Goal: Task Accomplishment & Management: Complete application form

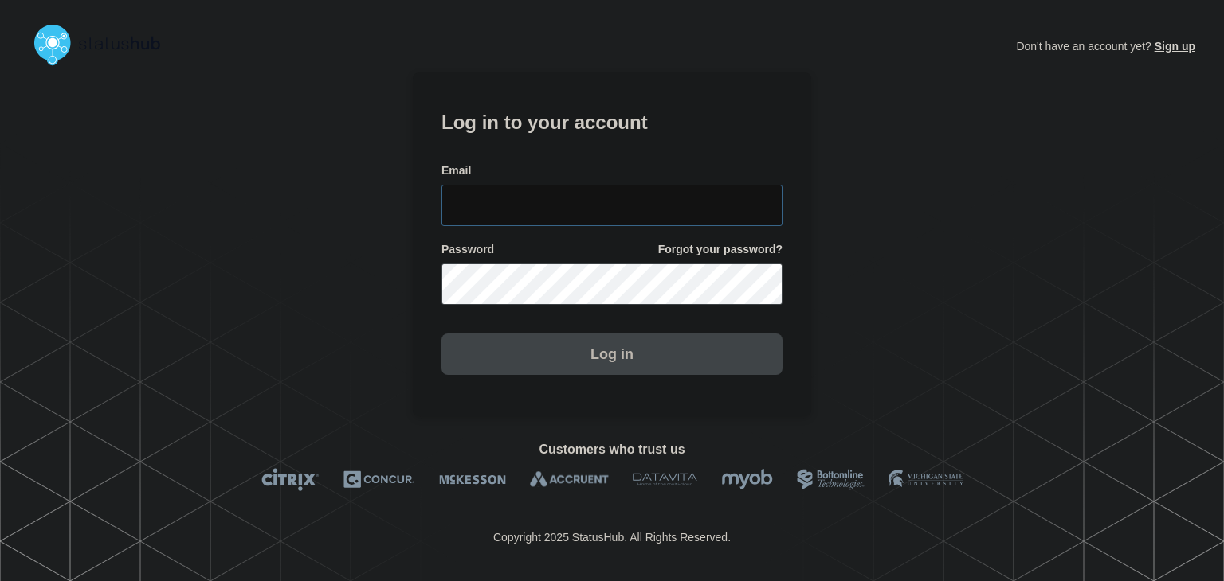
type input "[PERSON_NAME][EMAIL_ADDRESS][PERSON_NAME][DOMAIN_NAME]"
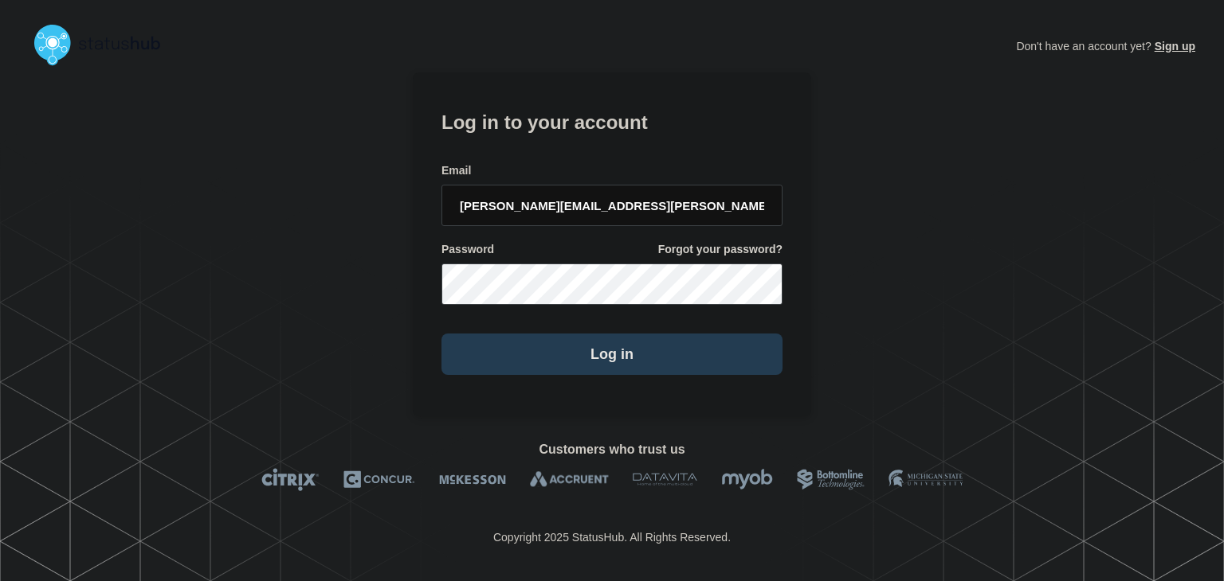
click at [578, 363] on button "Log in" at bounding box center [611, 354] width 341 height 41
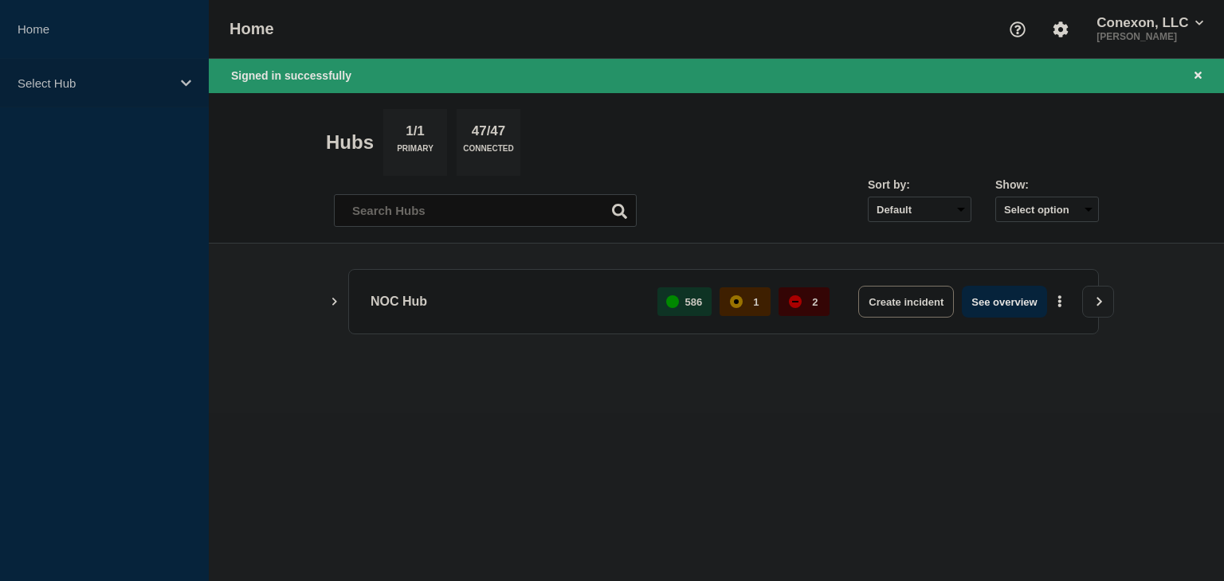
click at [104, 69] on div "Select Hub" at bounding box center [104, 83] width 209 height 49
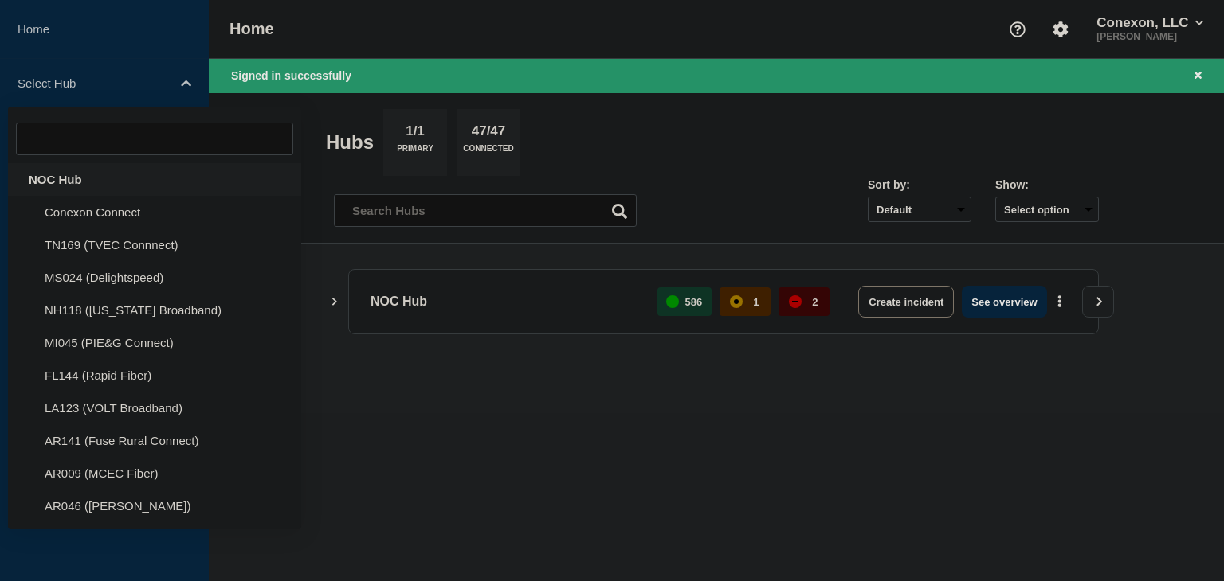
click at [66, 180] on div "NOC Hub" at bounding box center [154, 179] width 293 height 33
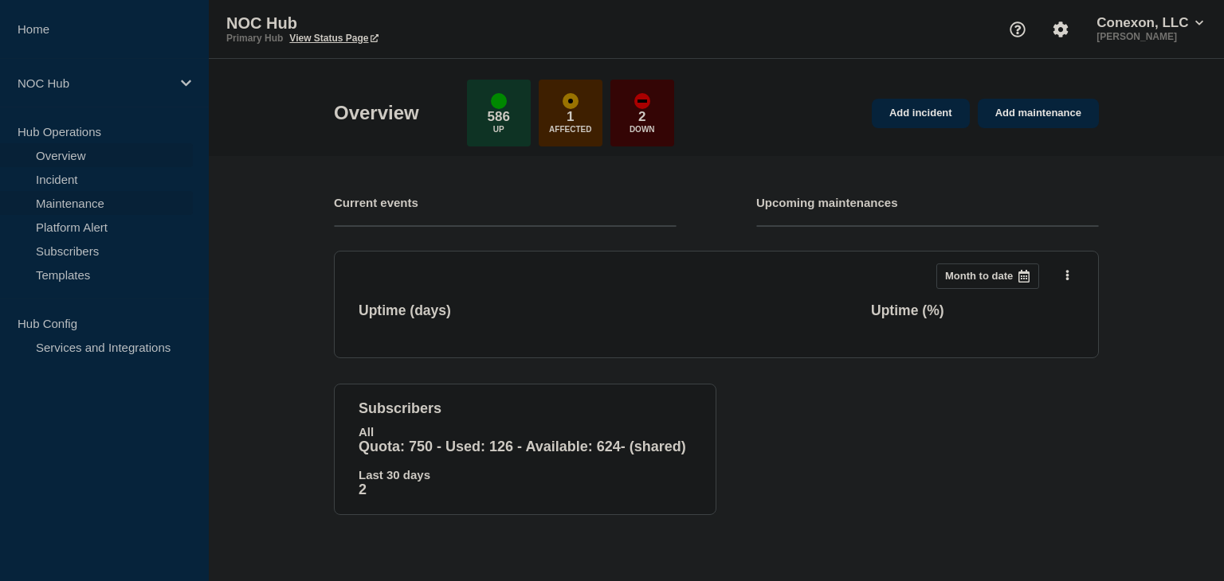
click at [86, 212] on link "Maintenance" at bounding box center [96, 203] width 193 height 24
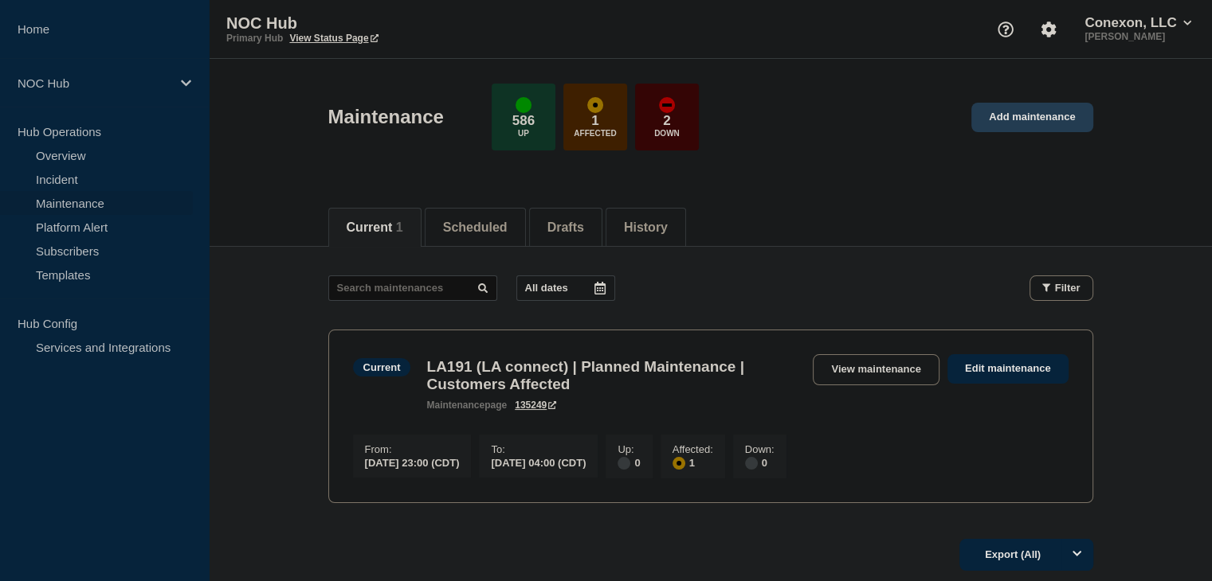
click at [1000, 112] on link "Add maintenance" at bounding box center [1031, 117] width 121 height 29
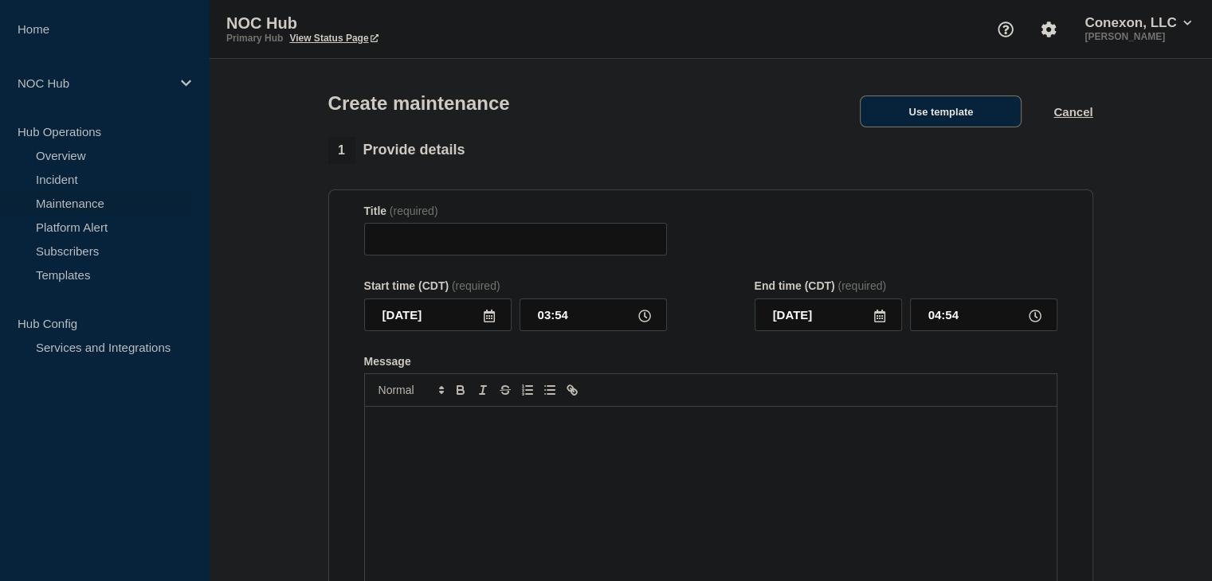
click at [947, 108] on button "Use template" at bounding box center [940, 112] width 162 height 32
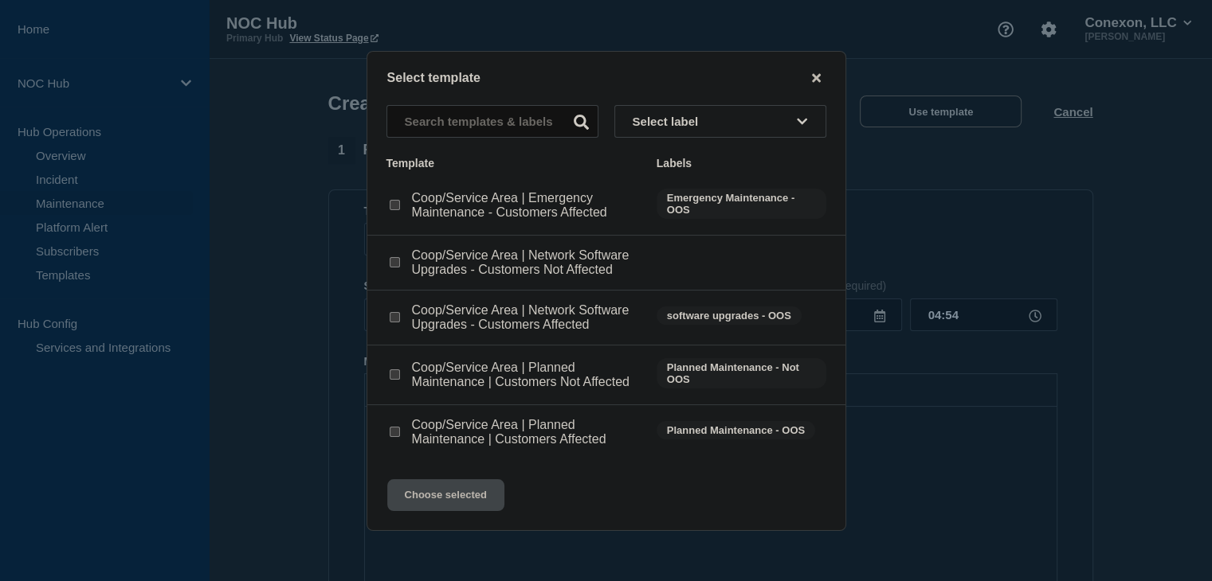
click at [440, 323] on p "Coop/Service Area | Network Software Upgrades - Customers Affected" at bounding box center [526, 317] width 229 height 29
click at [397, 320] on input "Coop/Service Area | Network Software Upgrades - Customers Affected checkbox" at bounding box center [395, 317] width 10 height 10
checkbox input "true"
click at [431, 493] on button "Choose selected" at bounding box center [445, 496] width 117 height 32
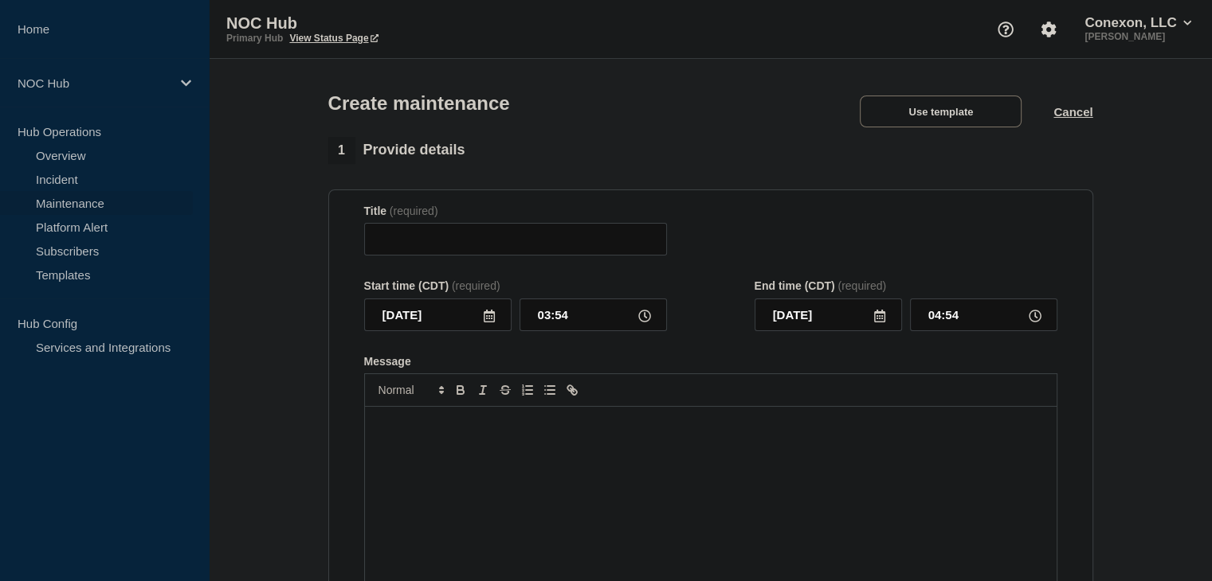
type input "Coop/Service Area | Network Software Upgrades - Customers Affected"
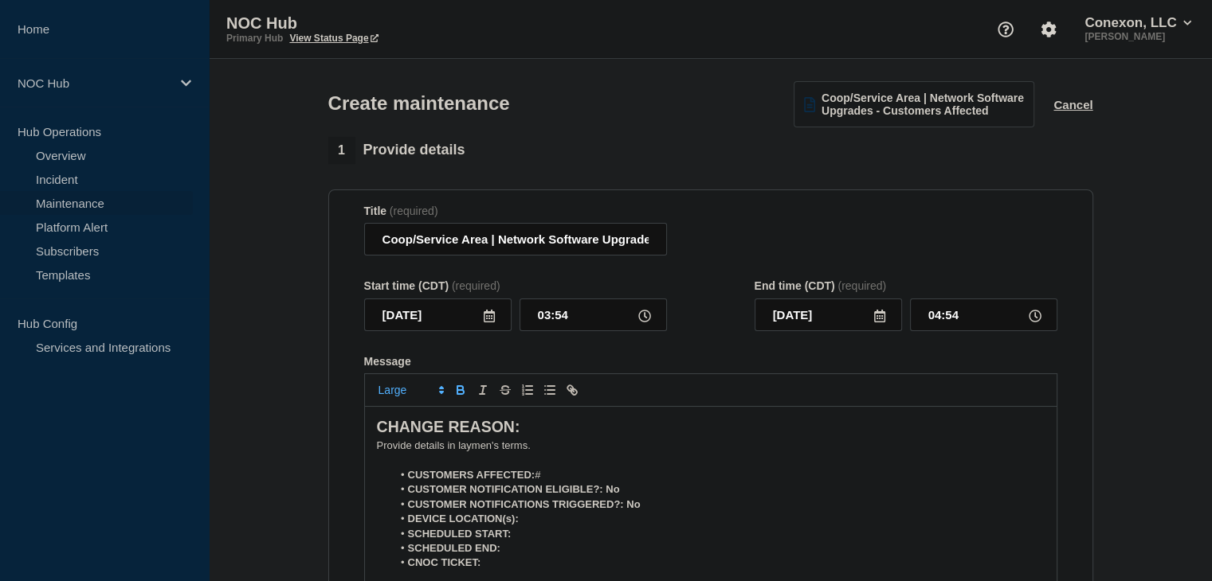
click at [548, 483] on li "CUSTOMERS AFFECTED: #" at bounding box center [718, 475] width 652 height 14
drag, startPoint x: 485, startPoint y: 245, endPoint x: 357, endPoint y: 232, distance: 128.9
click at [357, 232] on section "Title (required) Coop/Service Area | Network Software Upgrades - Customers Affe…" at bounding box center [710, 418] width 765 height 456
click at [436, 243] on input "GA146 [PERSON_NAME] | Network Software Upgrades - Customers Affected" at bounding box center [515, 239] width 303 height 33
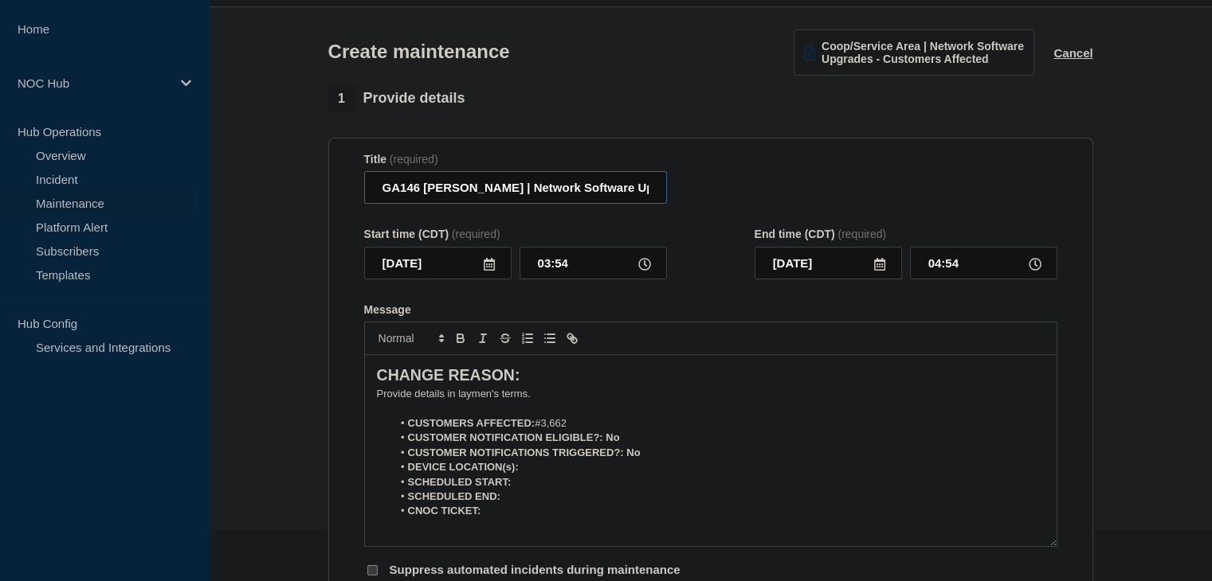
scroll to position [80, 0]
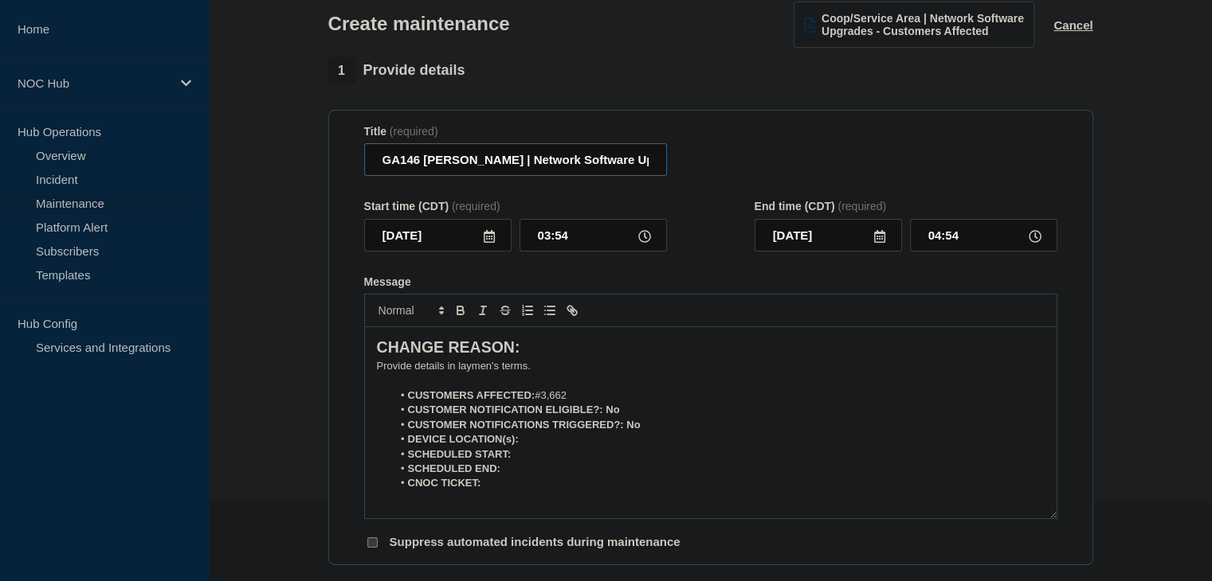
type input "GA146 [PERSON_NAME] | Network Software Upgrades - Customers Affected"
click at [488, 243] on icon at bounding box center [489, 236] width 13 height 13
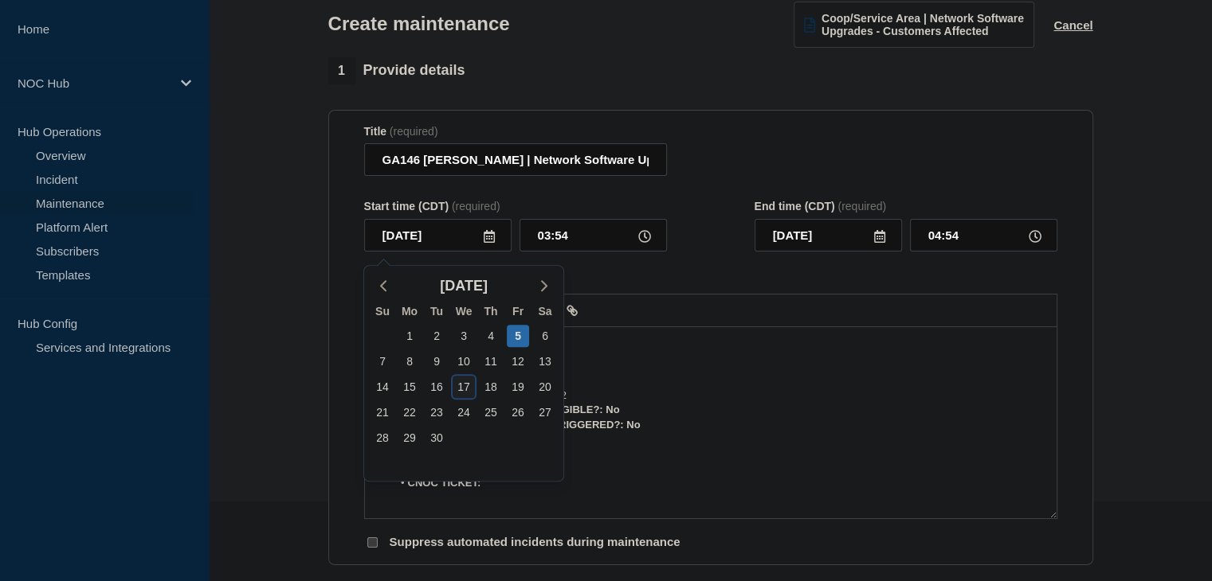
drag, startPoint x: 465, startPoint y: 390, endPoint x: 524, endPoint y: 342, distance: 76.4
click at [465, 390] on div "17" at bounding box center [463, 387] width 22 height 22
type input "[DATE]"
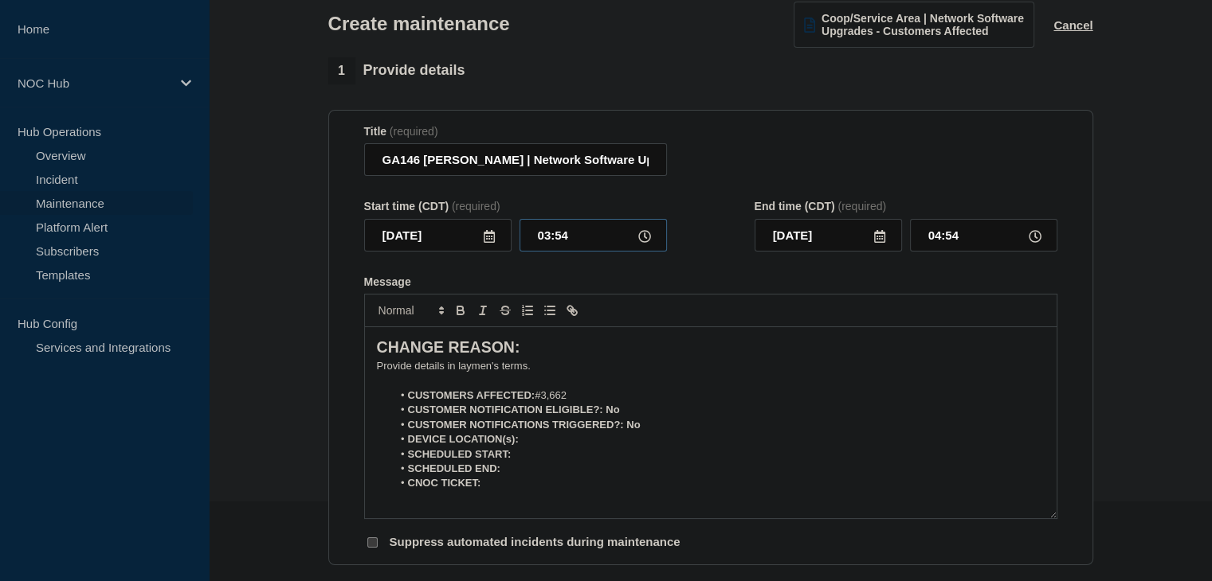
click at [548, 245] on input "03:54" at bounding box center [592, 235] width 147 height 33
type input "23:00"
type input "[DATE]"
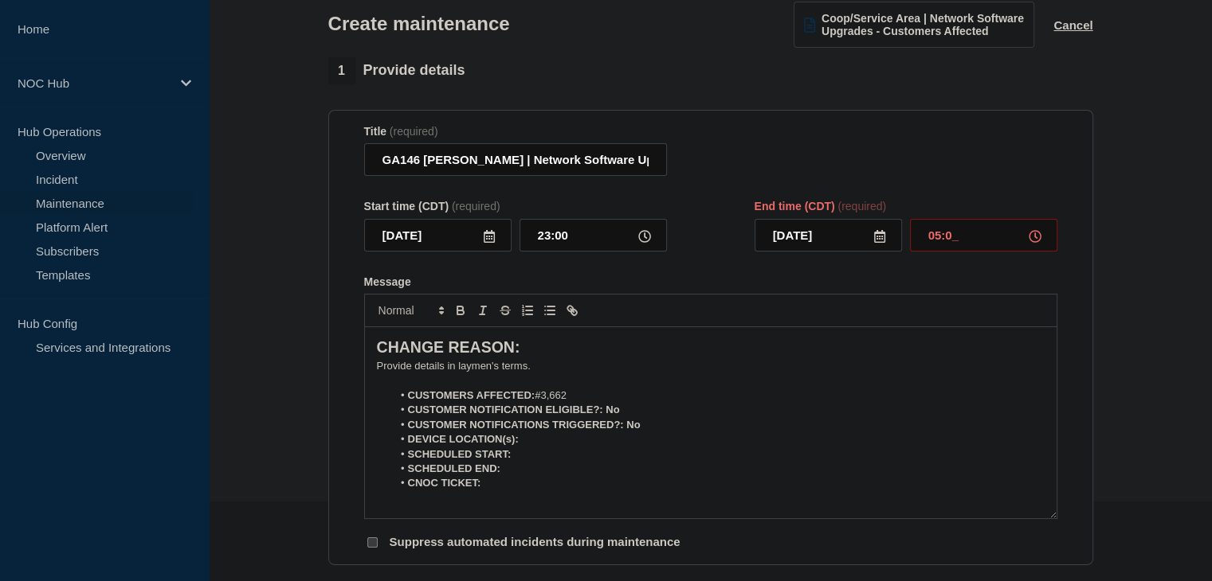
type input "05:00"
click at [459, 370] on p "﻿Provide details in laymen's terms." at bounding box center [711, 366] width 668 height 14
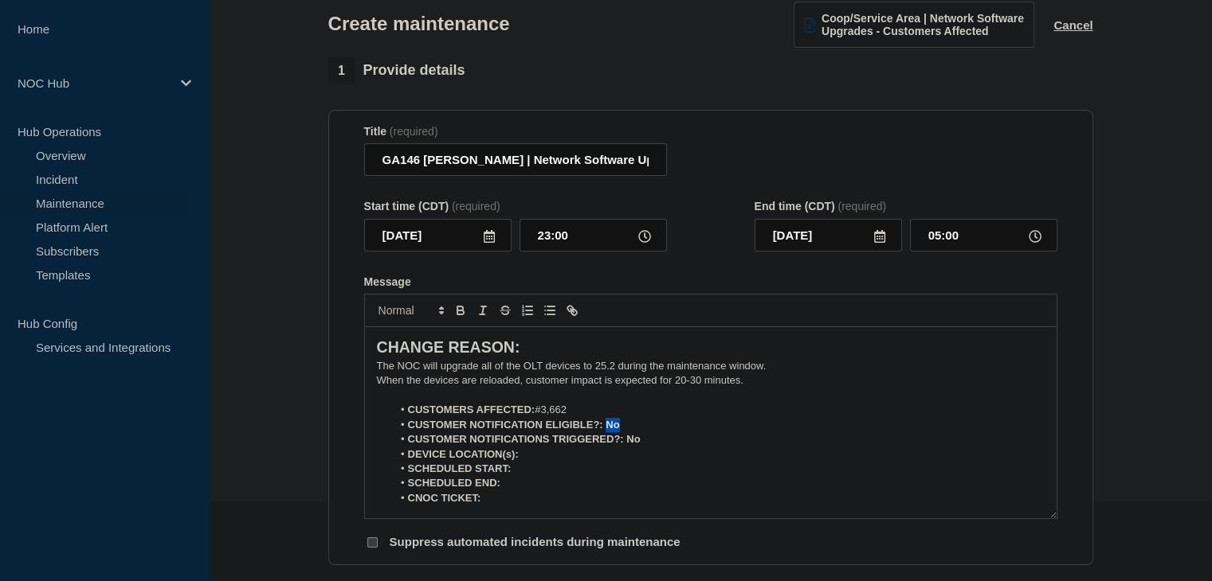
drag, startPoint x: 634, startPoint y: 431, endPoint x: 605, endPoint y: 432, distance: 29.5
click at [605, 432] on li "CUSTOMER NOTIFICATION ELIGIBLE?: No" at bounding box center [718, 425] width 652 height 14
click at [460, 306] on div at bounding box center [710, 310] width 693 height 33
click at [460, 315] on icon "Toggle bold text" at bounding box center [460, 313] width 6 height 4
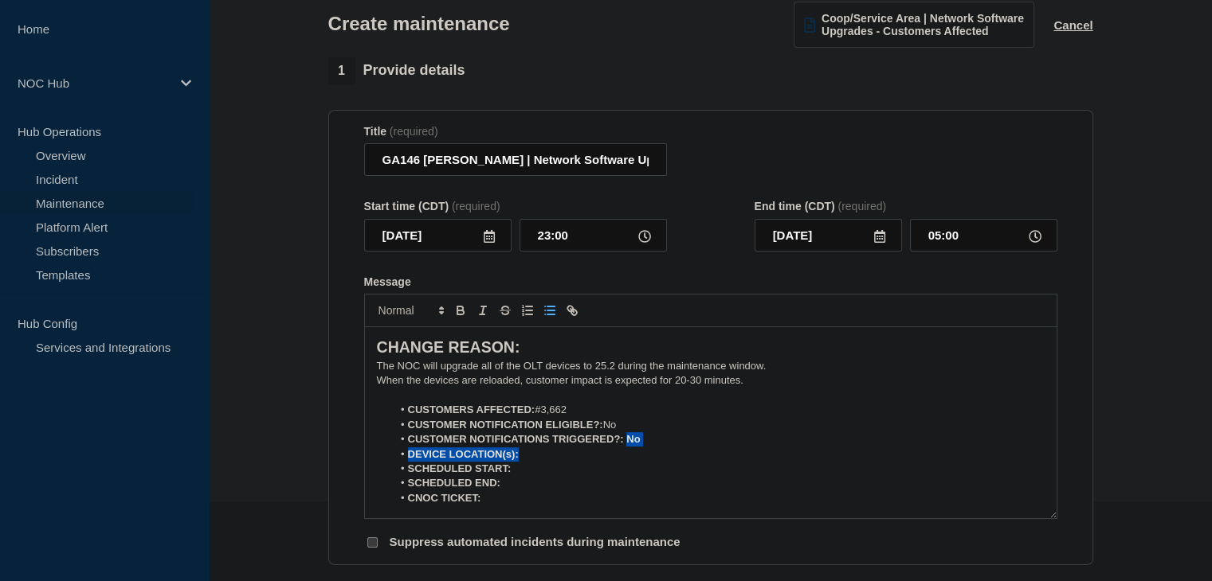
drag, startPoint x: 646, startPoint y: 456, endPoint x: 625, endPoint y: 452, distance: 21.1
click at [625, 452] on ol "CUSTOMERS AFFECTED: #3,662 CUSTOMER NOTIFICATION ELIGIBLE?: No CUSTOMER NOTIFIC…" at bounding box center [711, 454] width 668 height 103
click at [639, 445] on strong "CUSTOMER NOTIFICATIONS TRIGGERED?: No" at bounding box center [524, 439] width 233 height 12
drag, startPoint x: 641, startPoint y: 447, endPoint x: 626, endPoint y: 447, distance: 15.1
click at [626, 447] on li "CUSTOMER NOTIFICATIONS TRIGGERED?: No" at bounding box center [718, 440] width 652 height 14
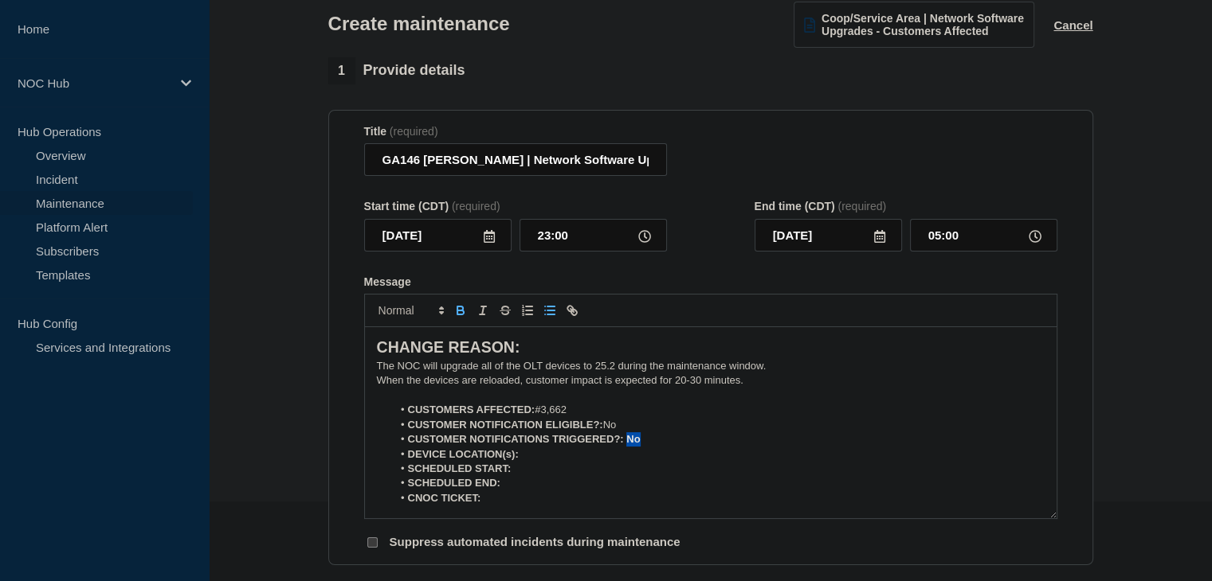
click at [462, 318] on icon "Toggle bold text" at bounding box center [460, 310] width 14 height 14
click at [545, 462] on li "DEVICE LOCATION(s):" at bounding box center [718, 455] width 652 height 14
click at [462, 311] on icon "Toggle bold text" at bounding box center [460, 309] width 6 height 4
click at [460, 315] on icon "Toggle bold text" at bounding box center [460, 313] width 6 height 4
click at [462, 315] on icon "Toggle bold text" at bounding box center [460, 313] width 6 height 4
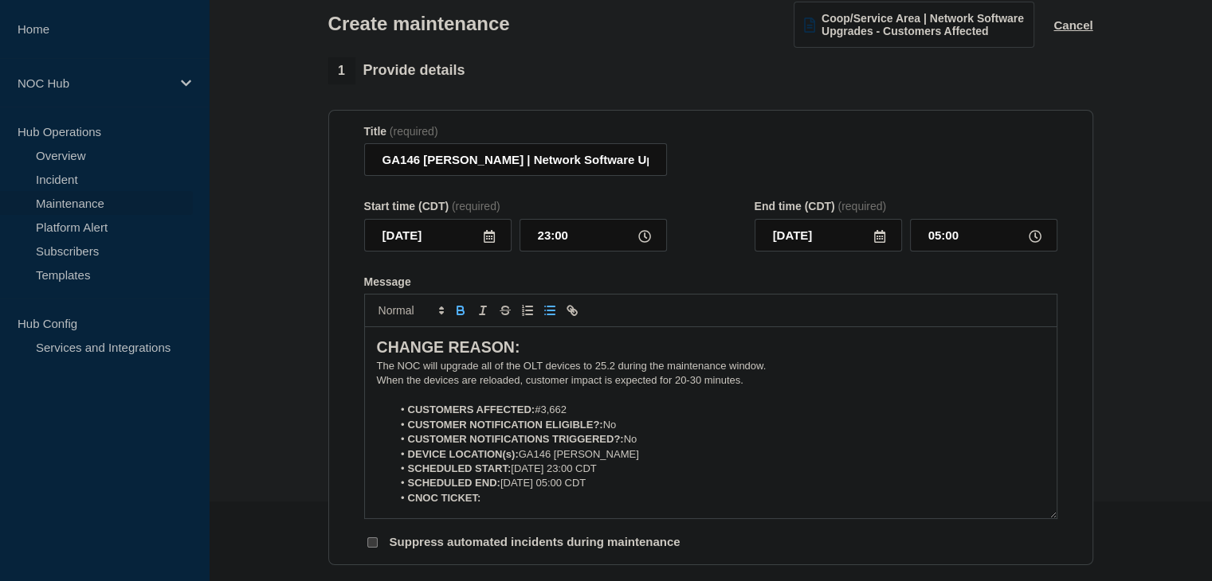
click at [449, 315] on button "Toggle bold text" at bounding box center [460, 310] width 22 height 19
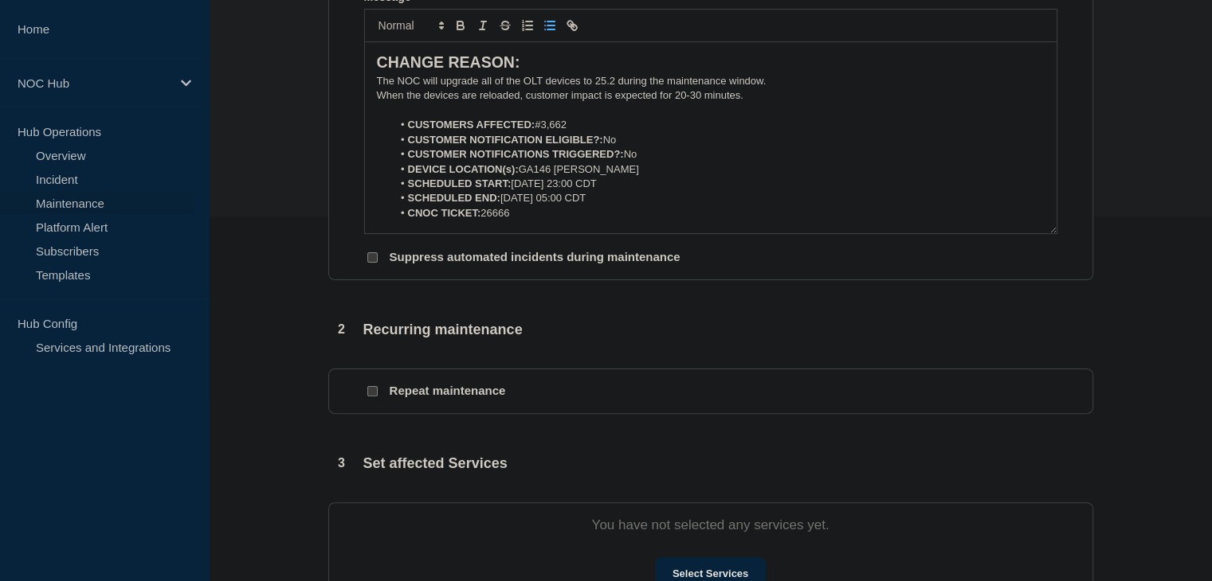
scroll to position [558, 0]
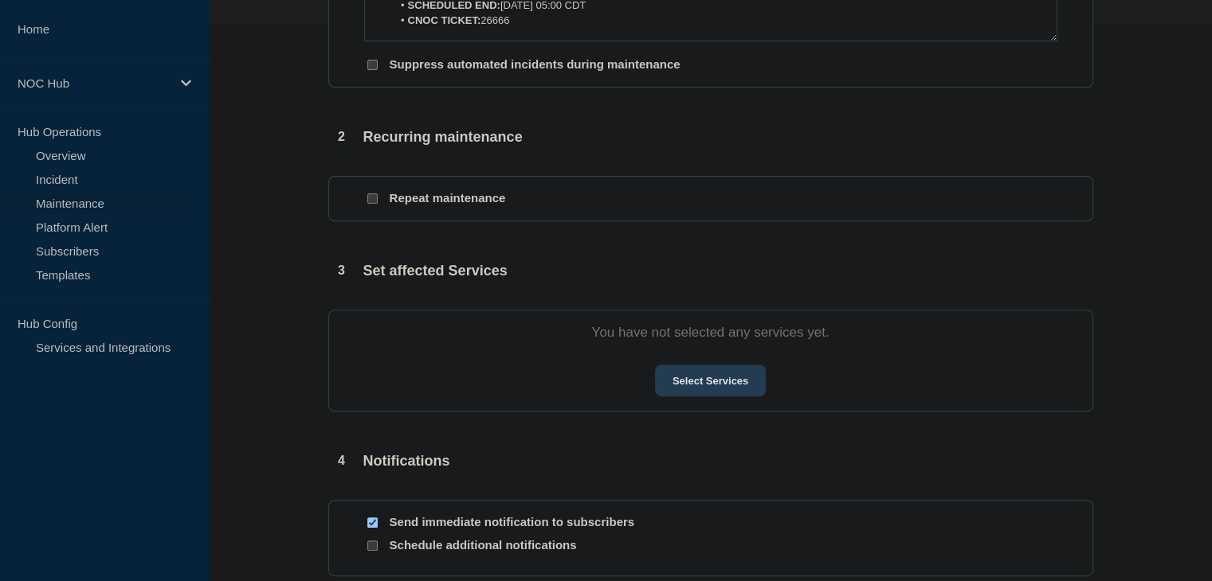
click at [706, 397] on button "Select Services" at bounding box center [710, 381] width 111 height 32
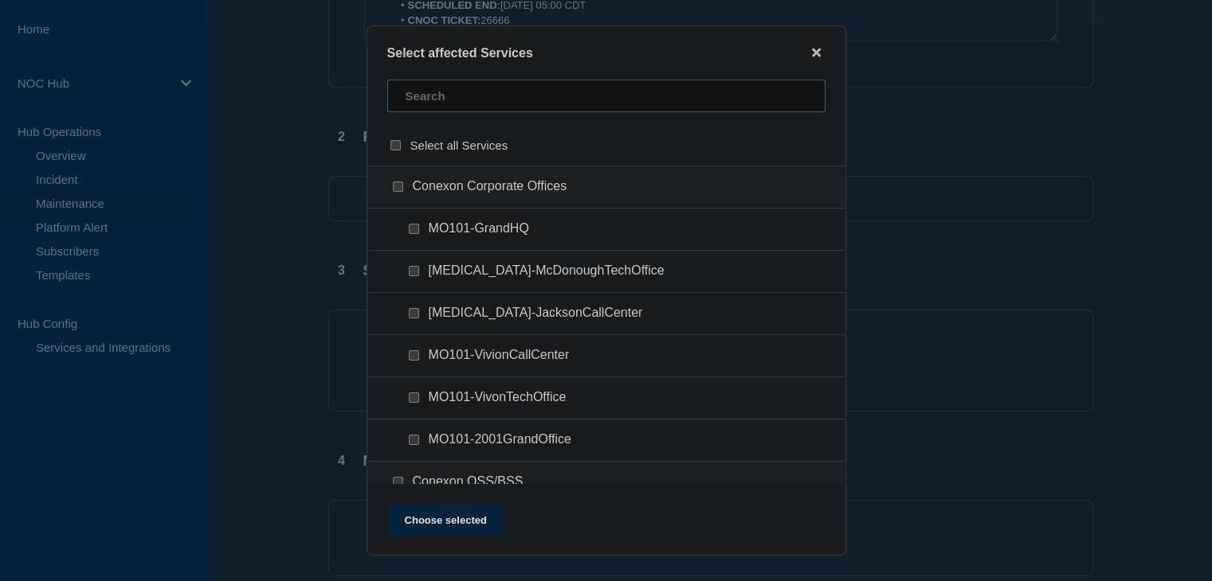
click at [495, 112] on input "text" at bounding box center [606, 96] width 438 height 33
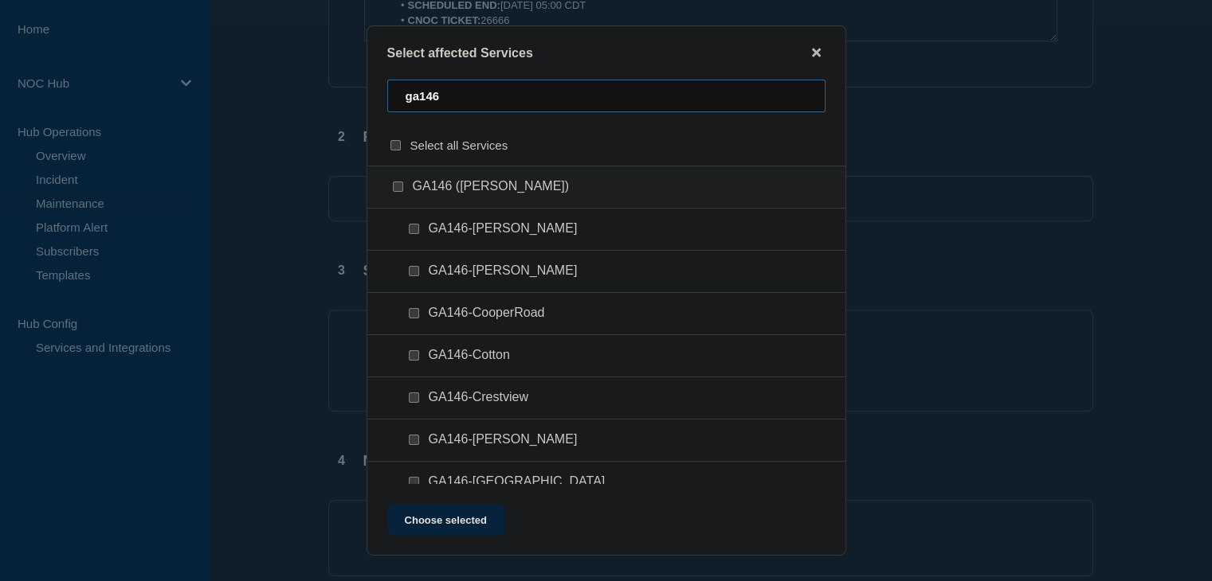
type input "ga146"
click at [391, 187] on div at bounding box center [401, 187] width 23 height 16
click at [397, 183] on input "GA146 (Mitchell) checkbox" at bounding box center [398, 187] width 10 height 10
checkbox input "true"
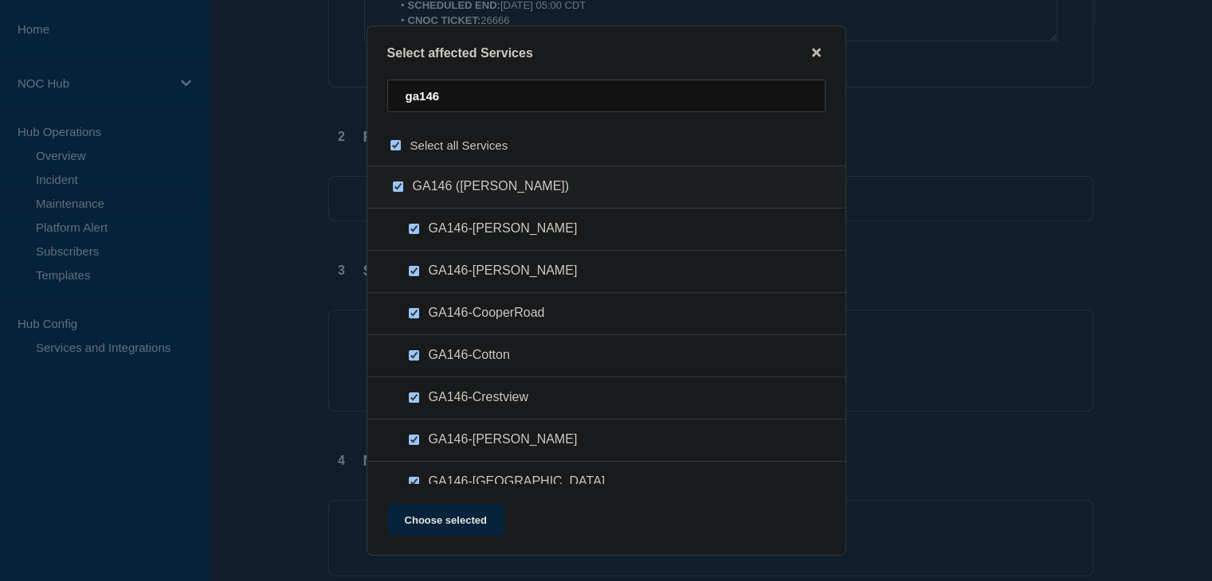
checkbox input "true"
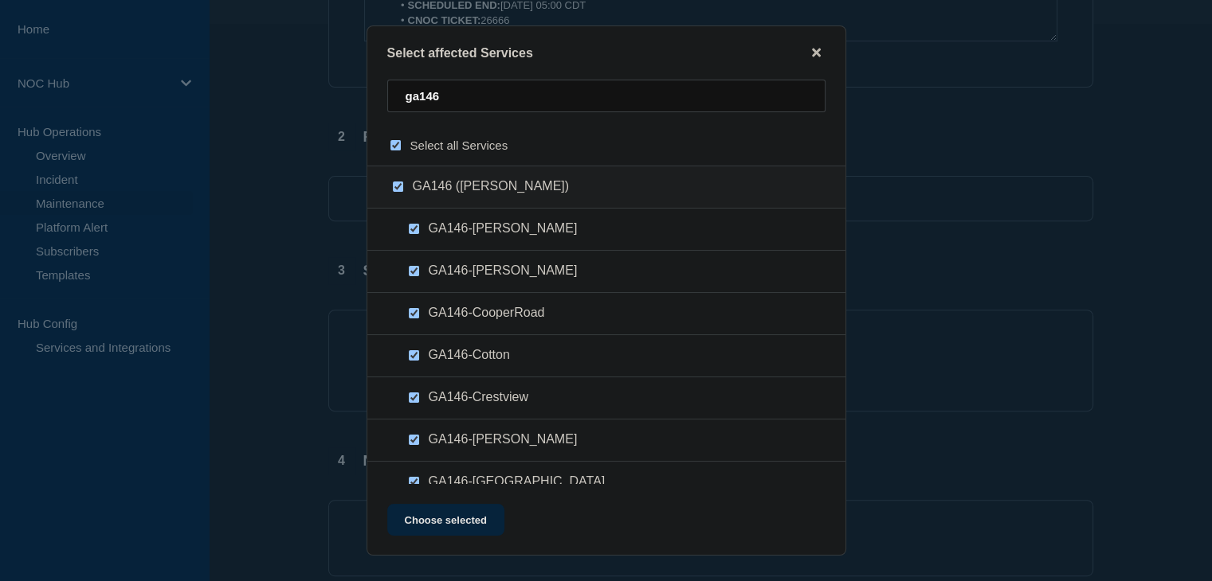
checkbox input "true"
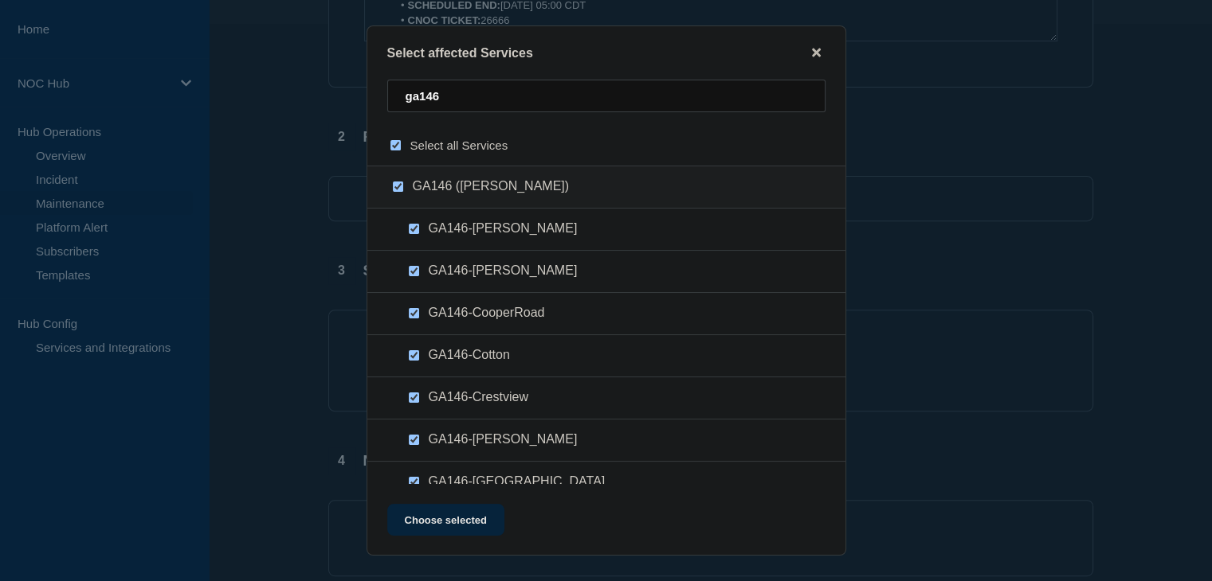
checkbox input "true"
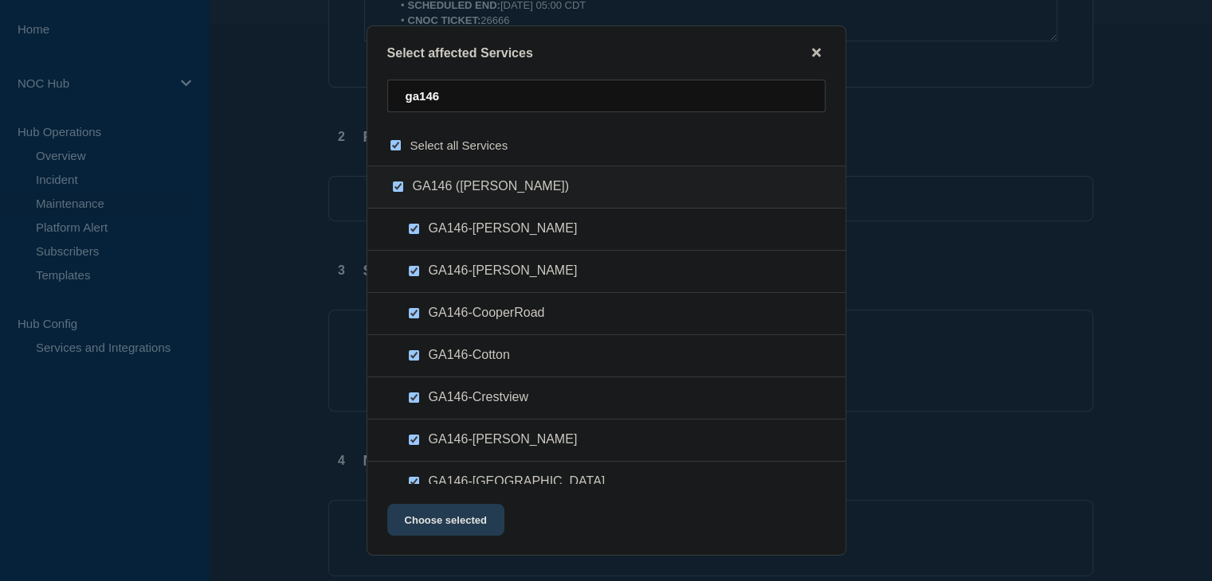
click at [446, 520] on button "Choose selected" at bounding box center [445, 520] width 117 height 32
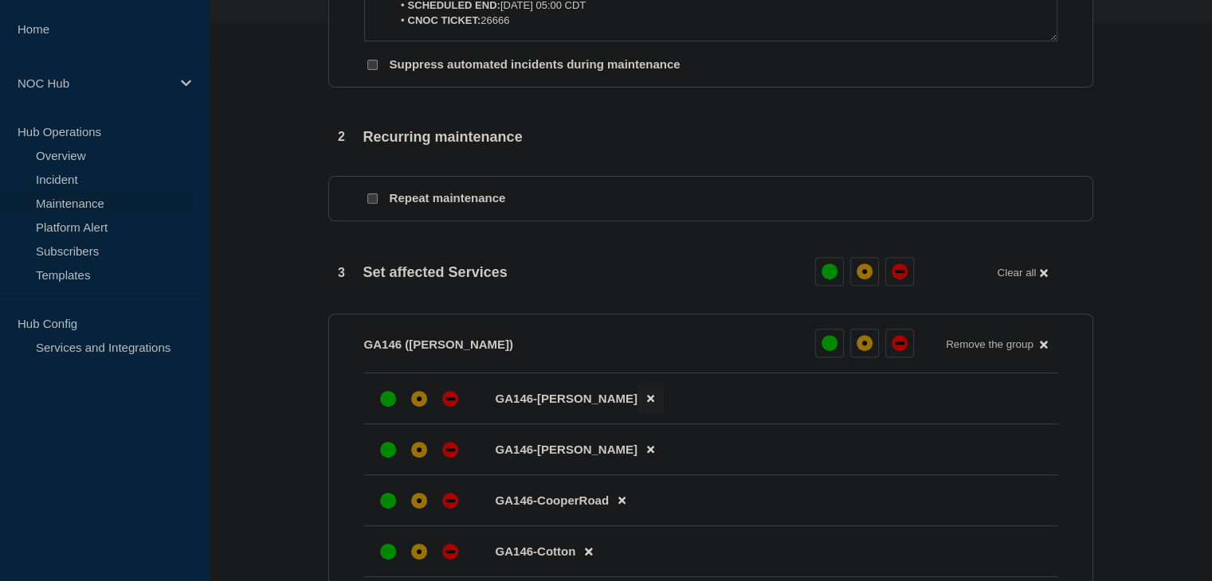
click at [647, 403] on icon at bounding box center [650, 399] width 7 height 7
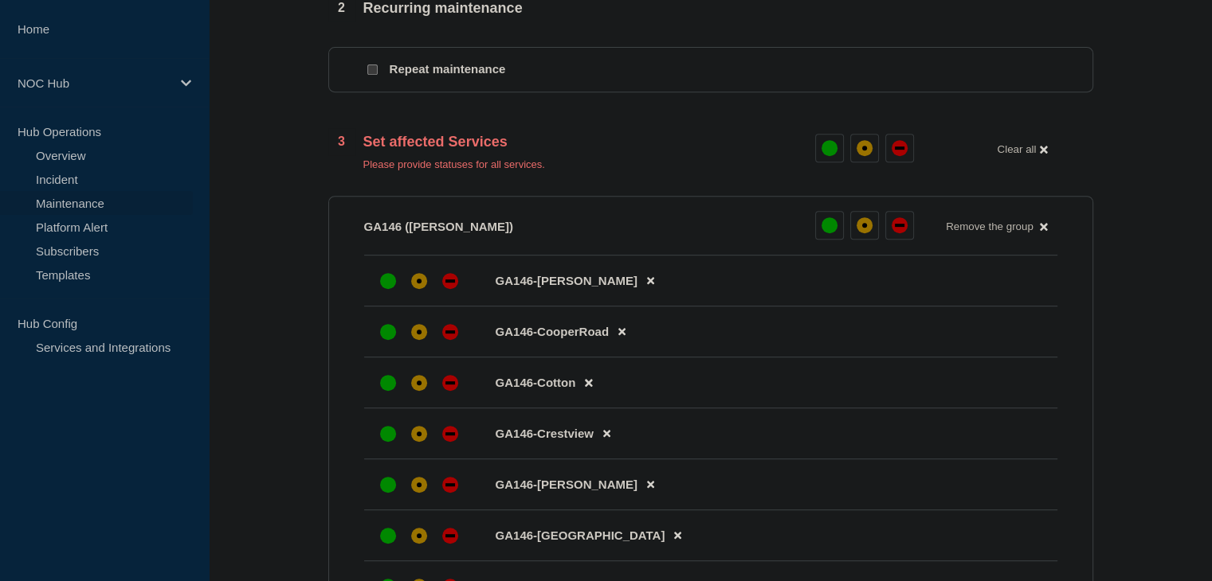
scroll to position [797, 0]
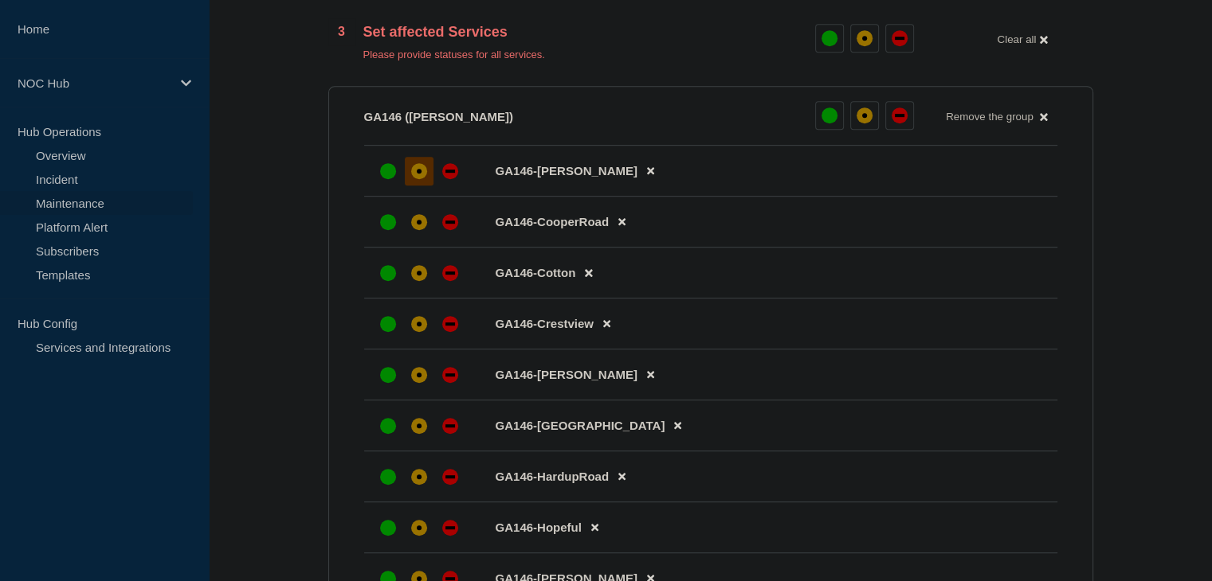
click at [421, 179] on div "affected" at bounding box center [419, 171] width 16 height 16
click at [417, 225] on div "affected" at bounding box center [419, 222] width 16 height 16
click at [416, 275] on div "affected" at bounding box center [419, 273] width 16 height 16
click at [416, 330] on div "affected" at bounding box center [419, 324] width 16 height 16
click at [418, 383] on div "affected" at bounding box center [419, 375] width 16 height 16
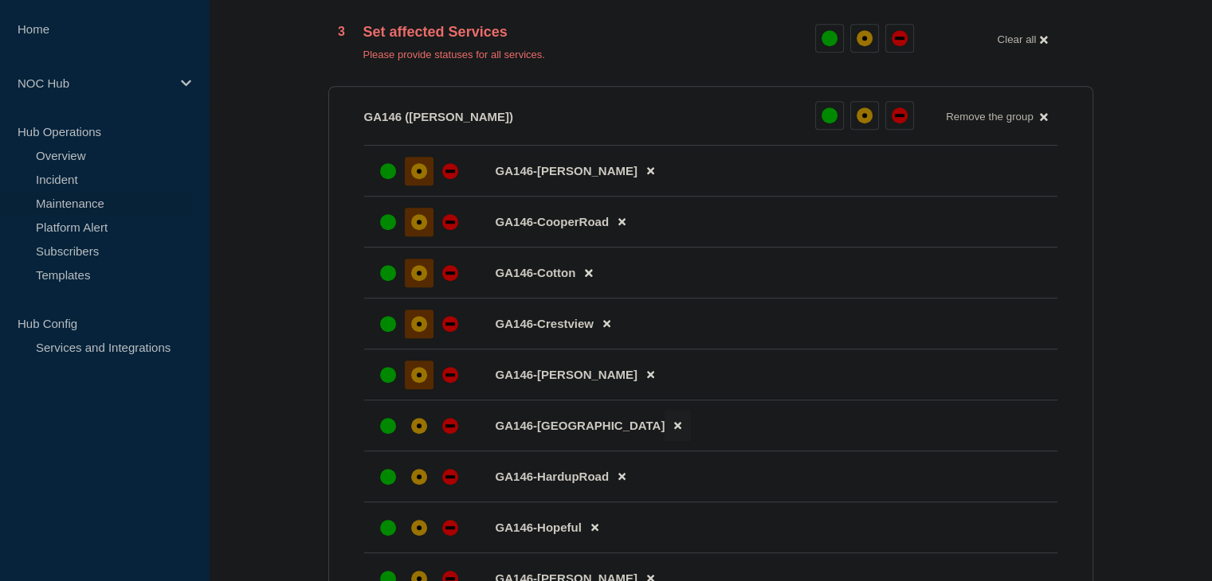
click at [674, 431] on icon at bounding box center [677, 426] width 7 height 10
click at [621, 431] on icon at bounding box center [621, 426] width 7 height 10
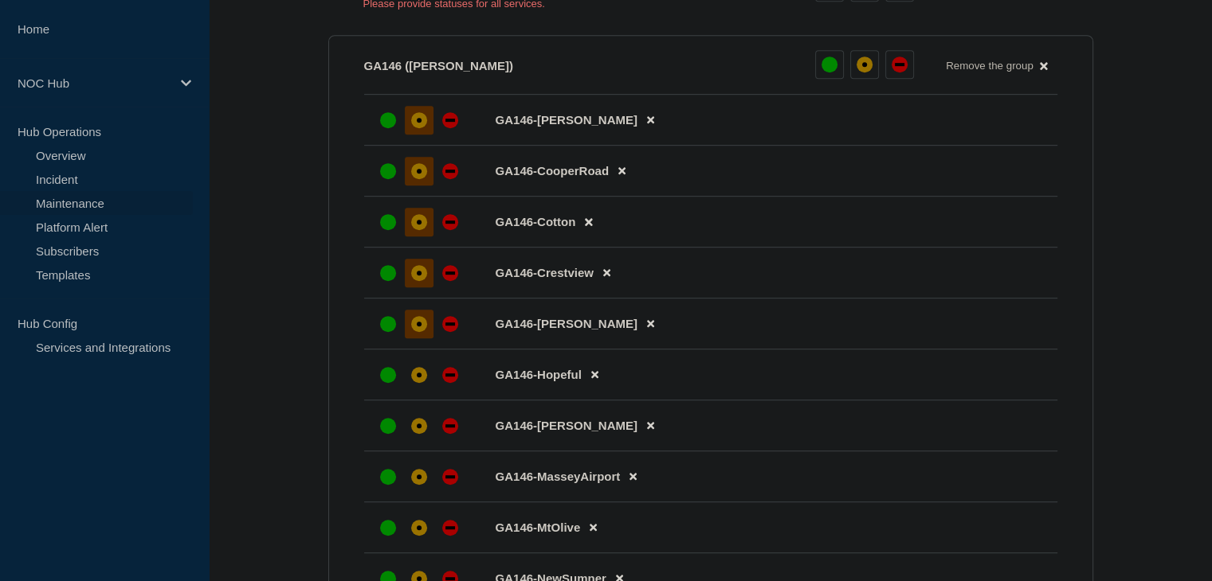
scroll to position [876, 0]
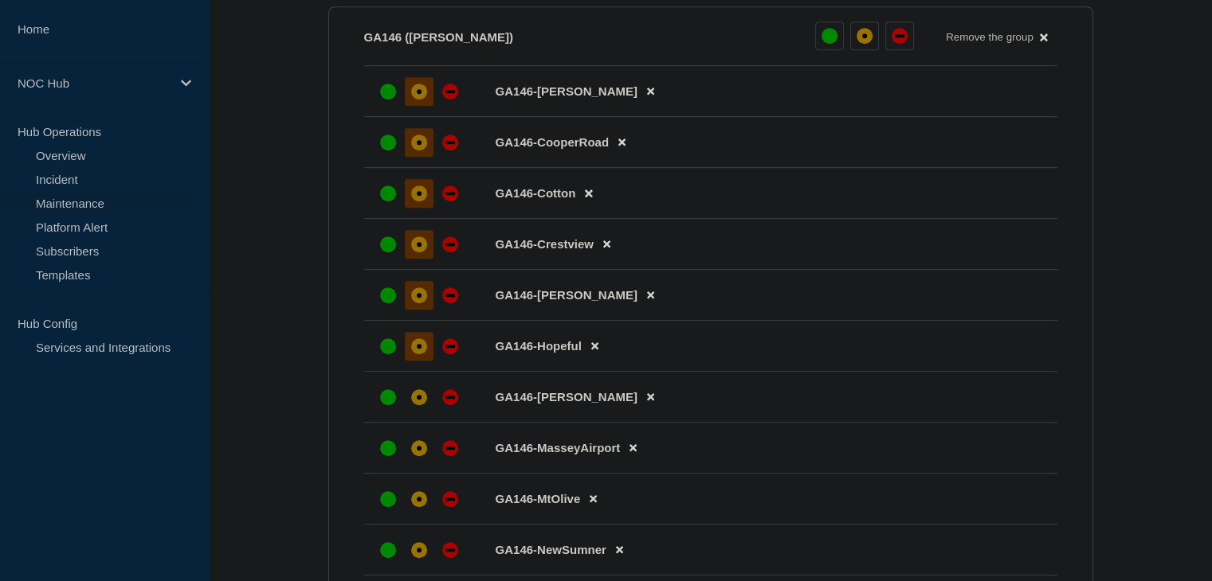
click at [415, 354] on div "affected" at bounding box center [419, 347] width 16 height 16
click at [412, 423] on li "GA146-[PERSON_NAME]" at bounding box center [710, 397] width 693 height 51
click at [412, 405] on div "affected" at bounding box center [419, 398] width 16 height 16
click at [417, 463] on div at bounding box center [419, 448] width 29 height 29
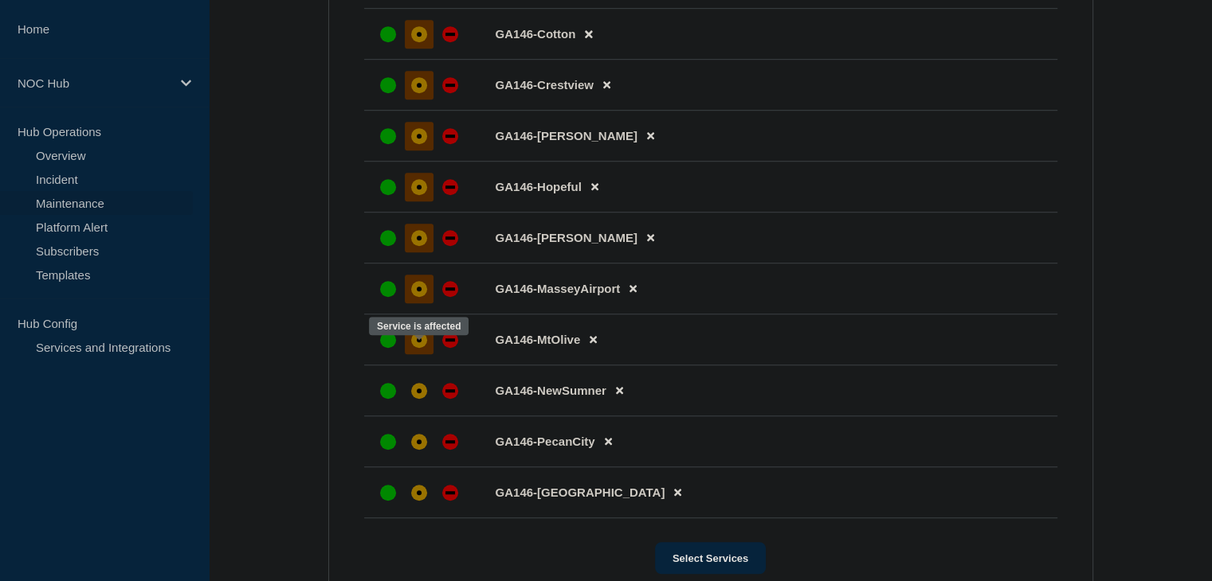
click at [411, 347] on div "affected" at bounding box center [419, 340] width 16 height 16
click at [411, 399] on div "affected" at bounding box center [419, 391] width 16 height 16
click at [609, 447] on icon at bounding box center [608, 442] width 7 height 10
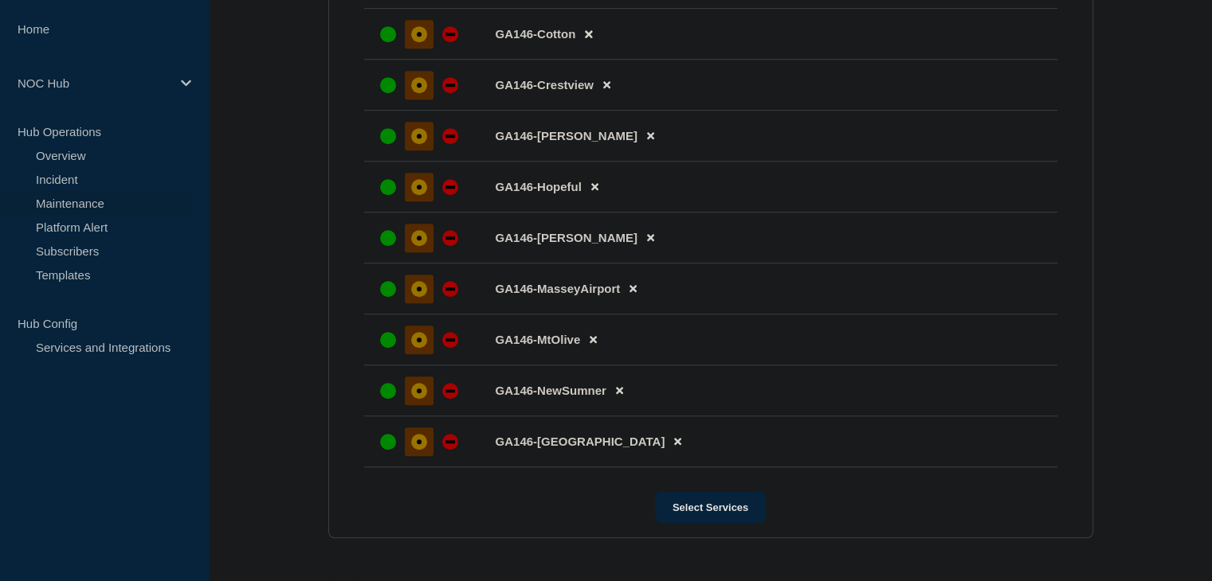
click at [411, 450] on div "affected" at bounding box center [419, 442] width 16 height 16
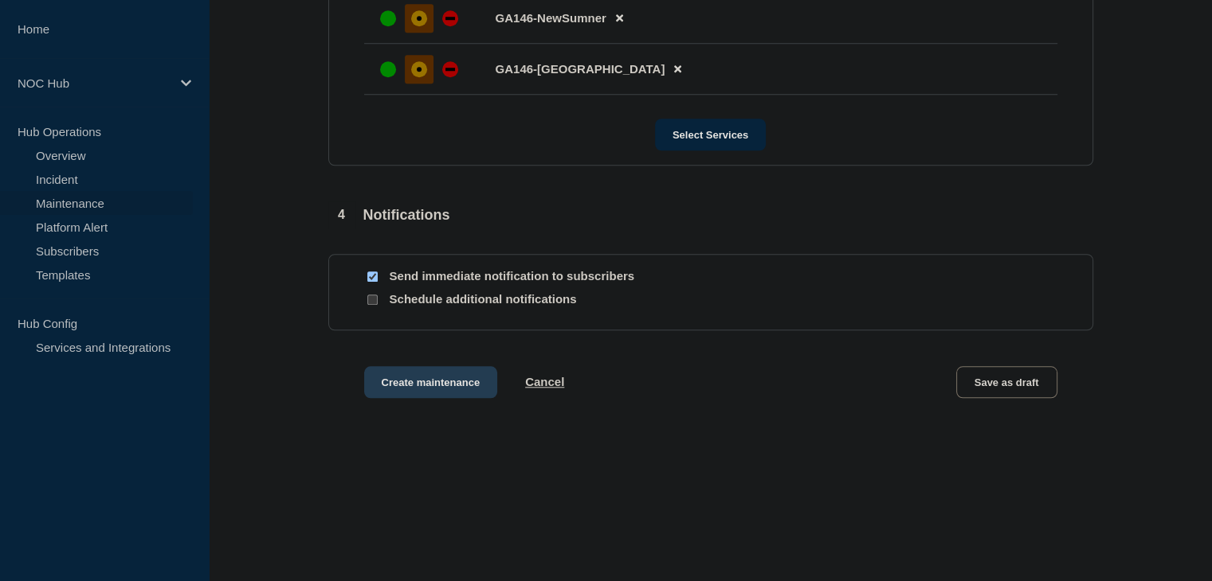
click at [428, 367] on button "Create maintenance" at bounding box center [431, 382] width 134 height 32
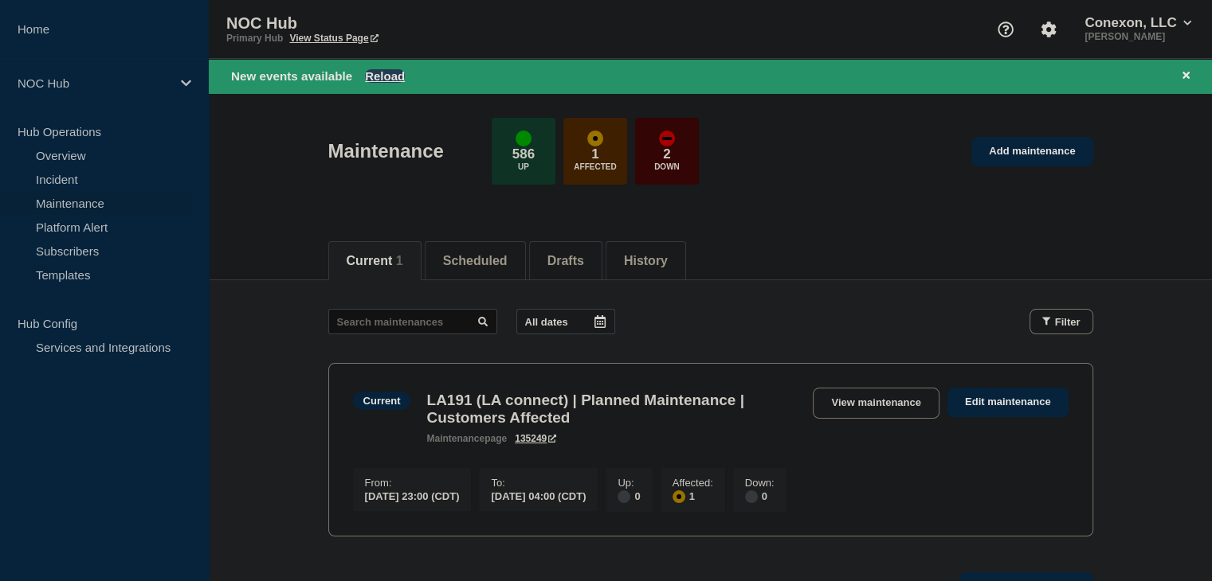
click at [382, 70] on button "Reload" at bounding box center [385, 76] width 40 height 14
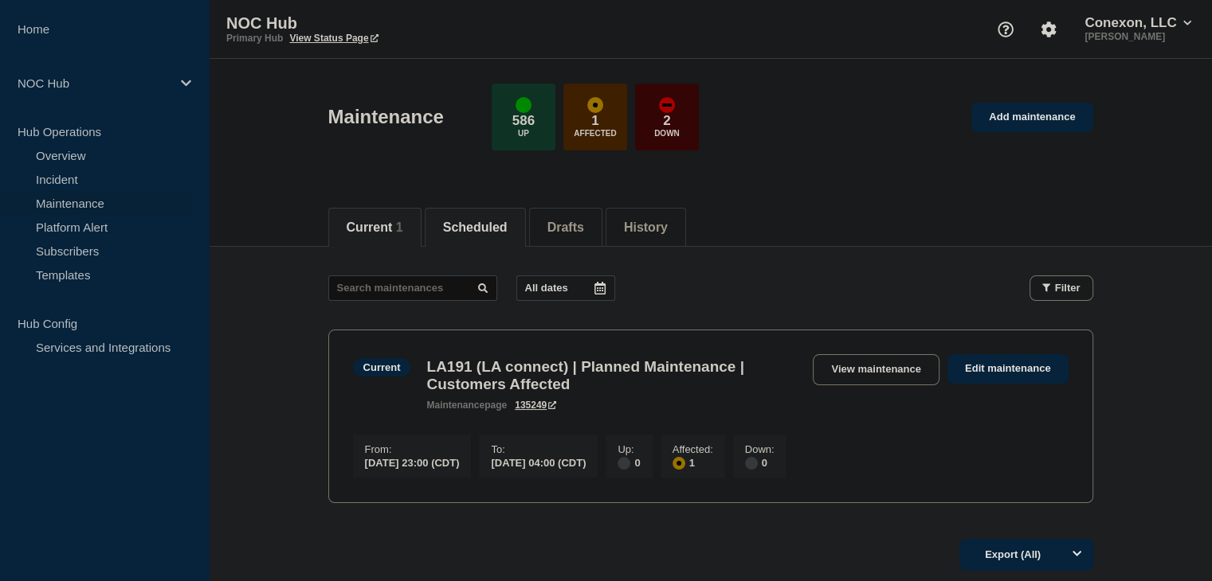
click at [479, 230] on button "Scheduled" at bounding box center [475, 228] width 65 height 14
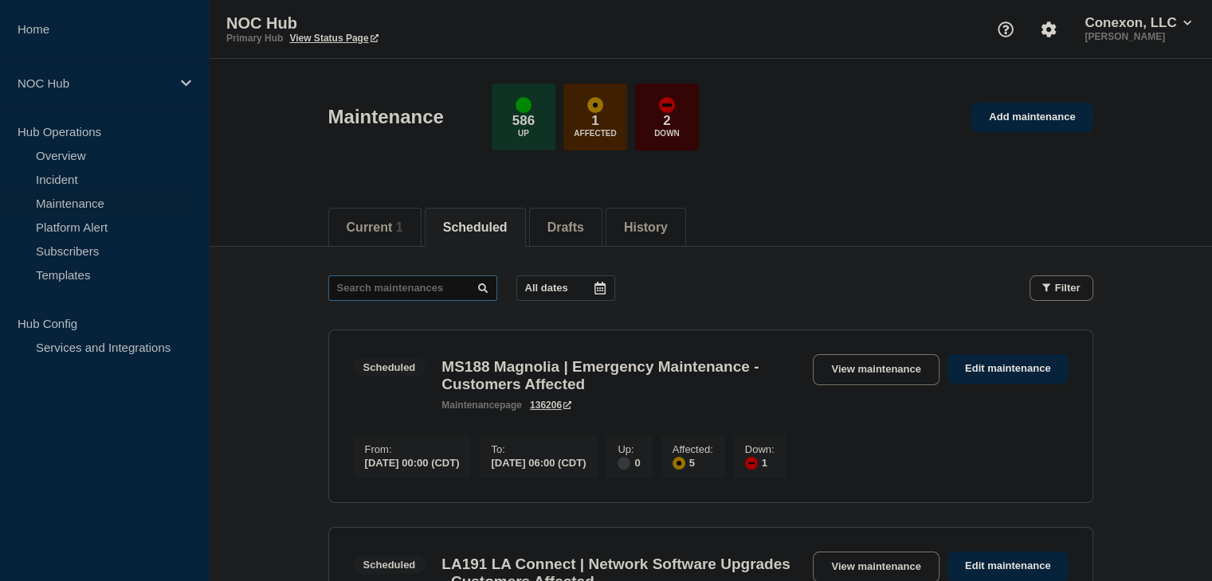
click at [416, 284] on input "text" at bounding box center [412, 288] width 169 height 25
type input "26666"
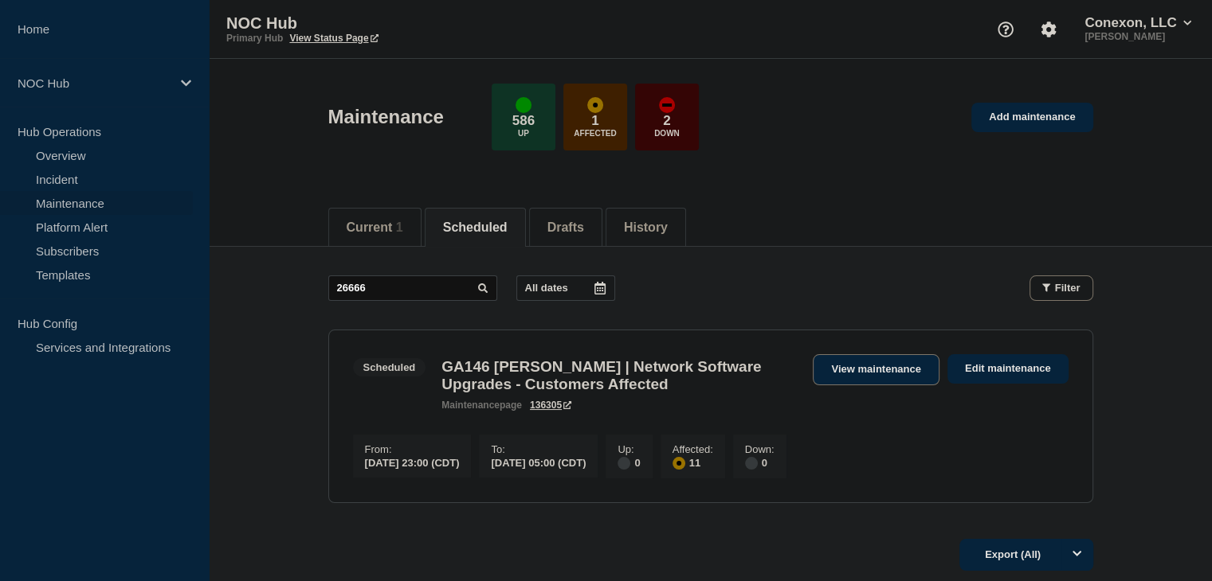
click at [848, 370] on link "View maintenance" at bounding box center [876, 369] width 126 height 31
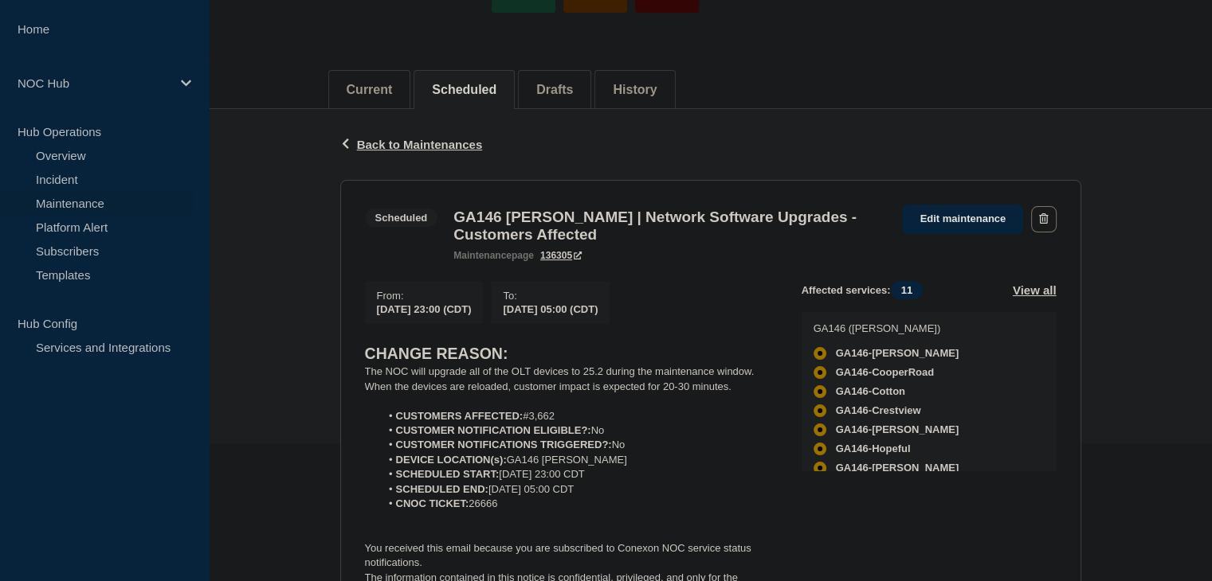
scroll to position [319, 0]
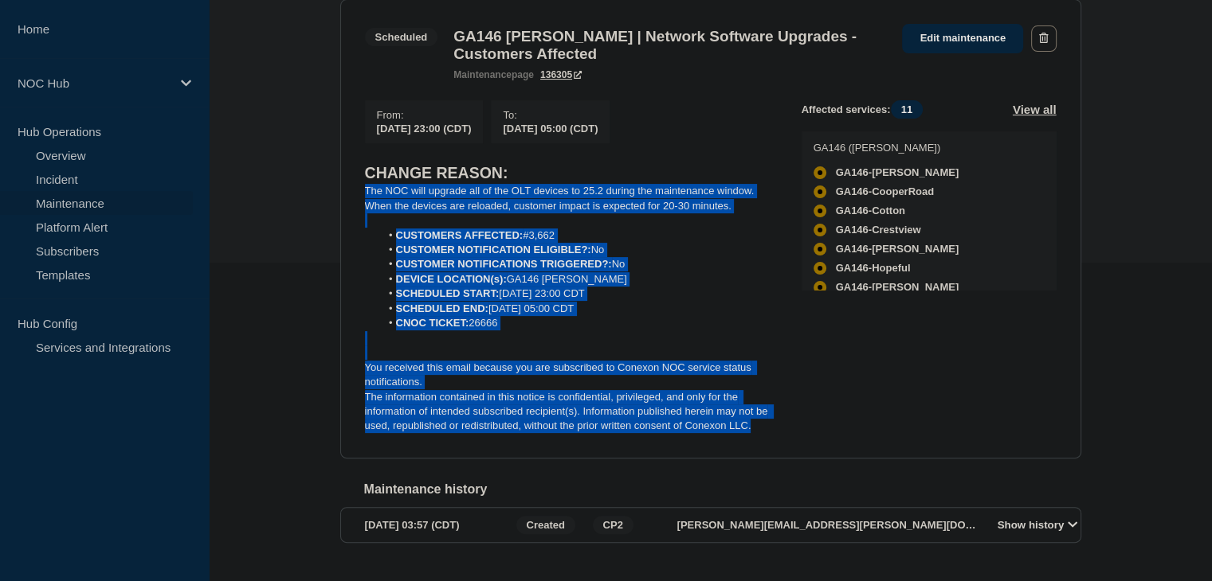
drag, startPoint x: 765, startPoint y: 438, endPoint x: 354, endPoint y: 198, distance: 475.9
click at [354, 198] on section "Scheduled GA146 [PERSON_NAME] | Network Software Upgrades - Customers Affected …" at bounding box center [710, 229] width 741 height 460
copy div "The NOC will upgrade all of the OLT devices to 25.2 during the maintenance wind…"
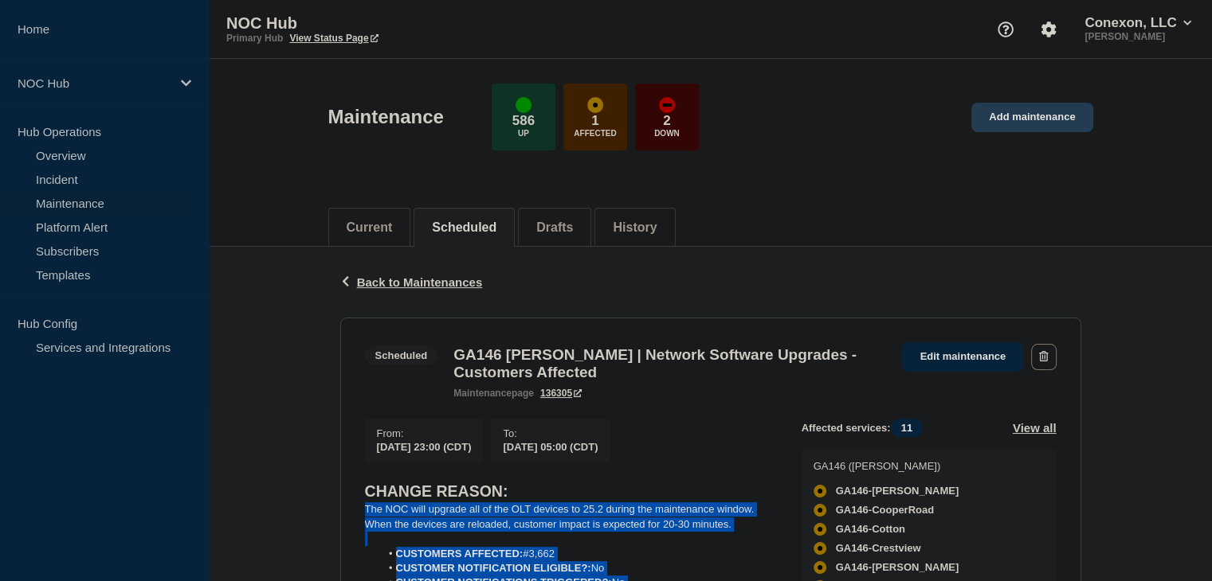
click at [1044, 115] on link "Add maintenance" at bounding box center [1031, 117] width 121 height 29
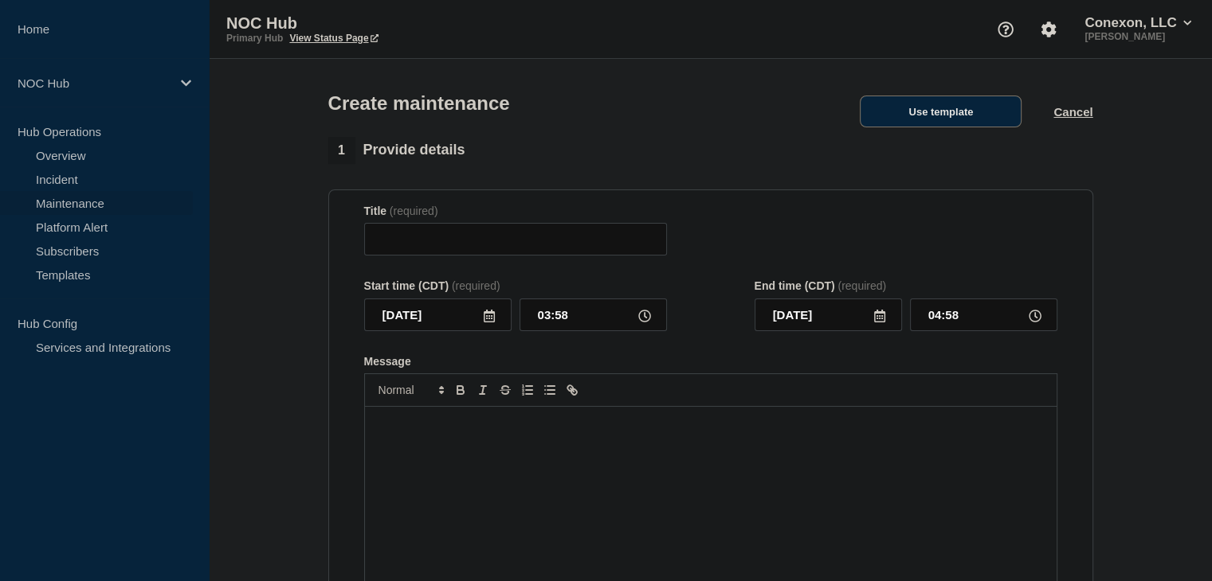
click at [897, 120] on button "Use template" at bounding box center [940, 112] width 162 height 32
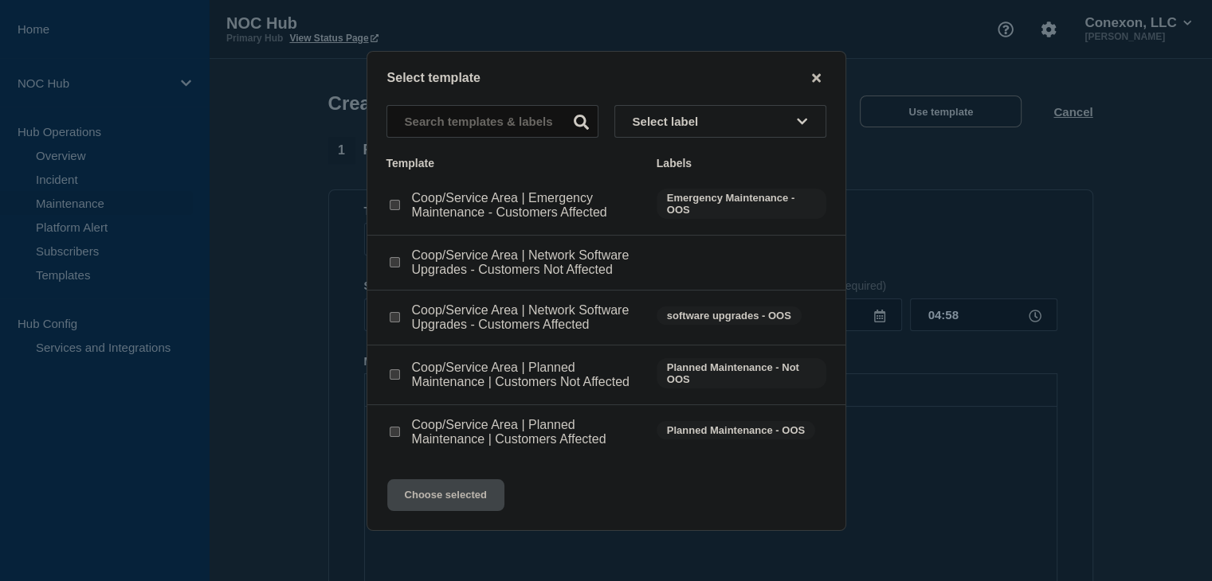
click at [401, 316] on div at bounding box center [394, 318] width 16 height 16
click at [396, 316] on input "Coop/Service Area | Network Software Upgrades - Customers Affected checkbox" at bounding box center [395, 317] width 10 height 10
checkbox input "true"
click at [454, 508] on button "Choose selected" at bounding box center [445, 496] width 117 height 32
type input "Coop/Service Area | Network Software Upgrades - Customers Affected"
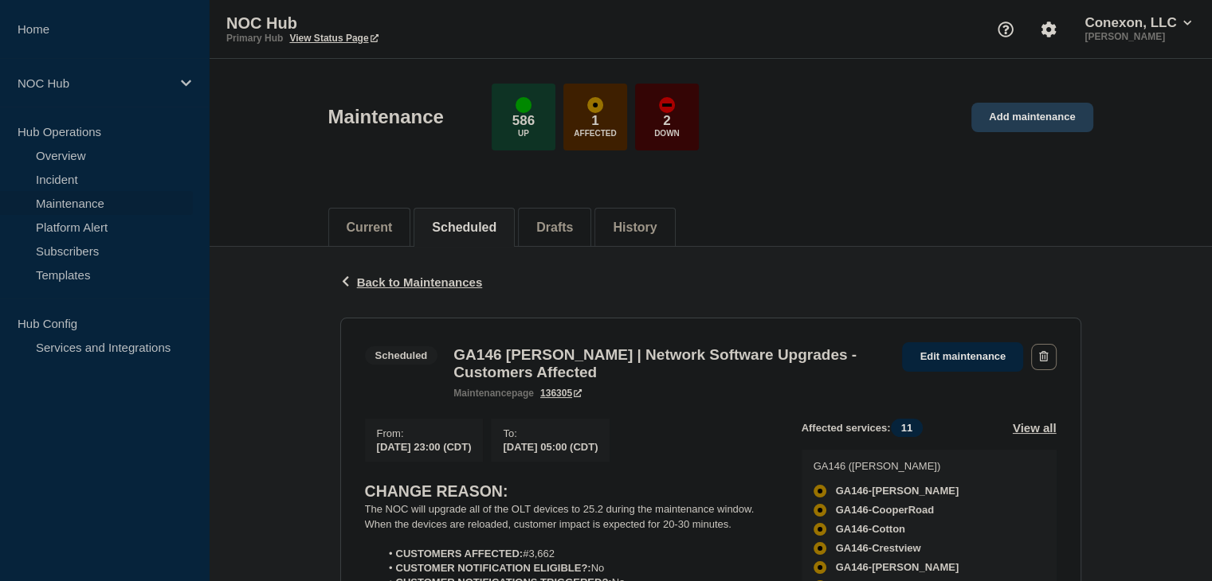
click at [1015, 116] on link "Add maintenance" at bounding box center [1031, 117] width 121 height 29
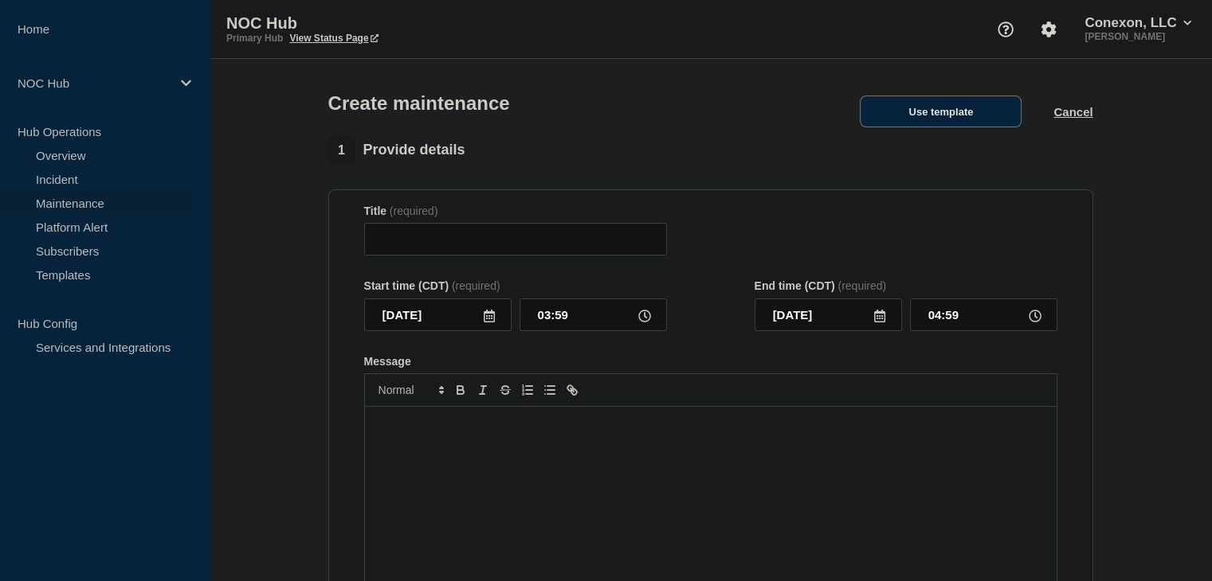
click at [889, 114] on button "Use template" at bounding box center [940, 112] width 162 height 32
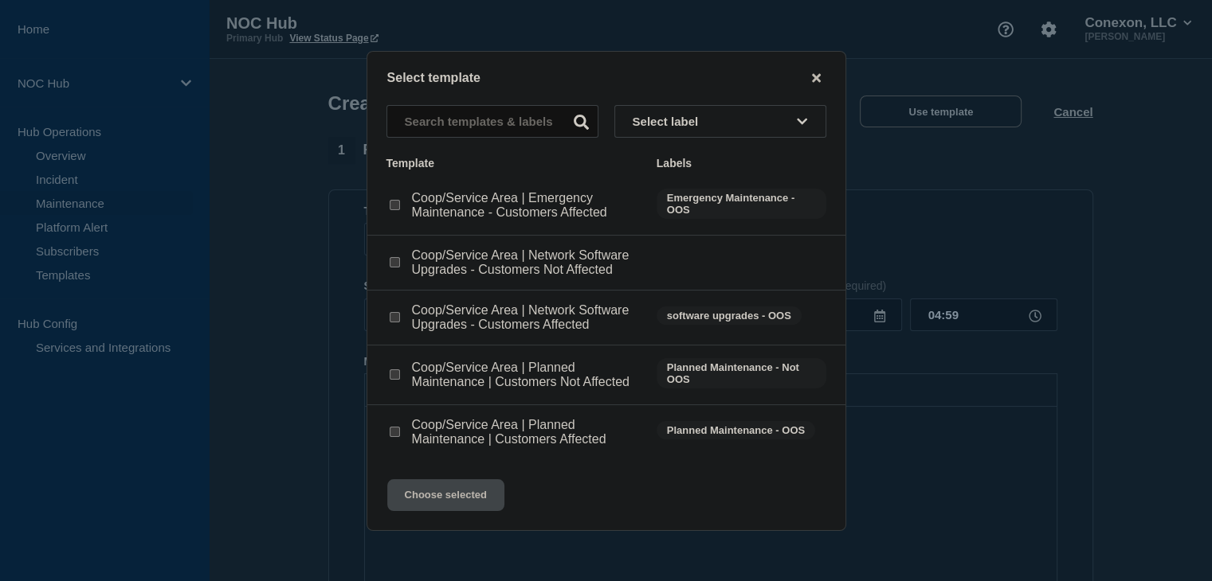
click at [398, 323] on input "Coop/Service Area | Network Software Upgrades - Customers Affected checkbox" at bounding box center [395, 317] width 10 height 10
checkbox input "true"
click at [425, 482] on button "Choose selected" at bounding box center [445, 496] width 117 height 32
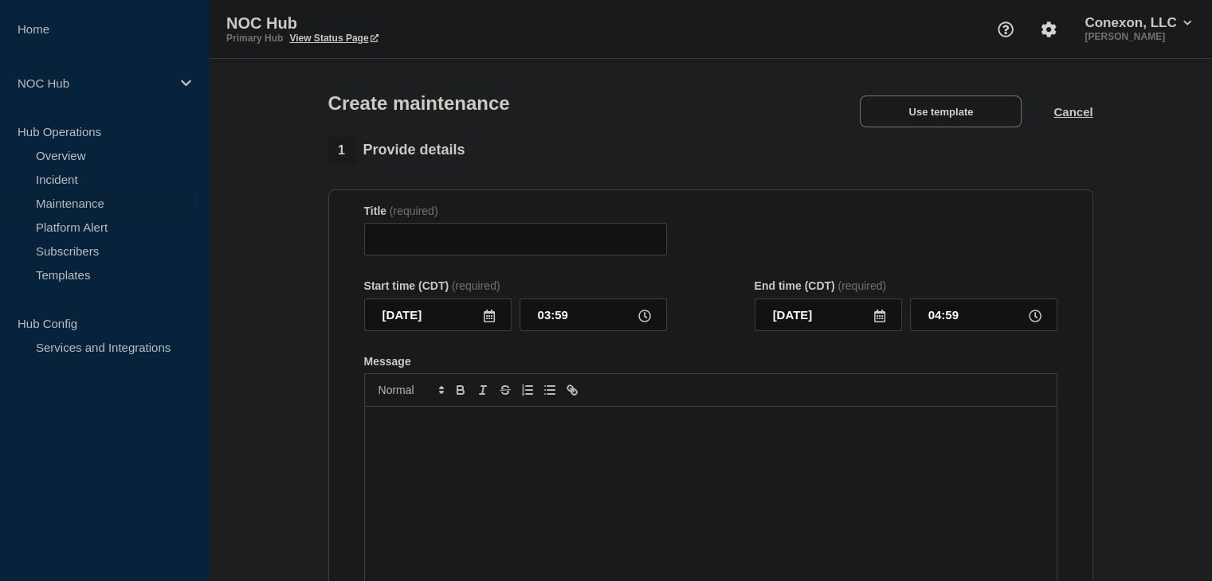
type input "Coop/Service Area | Network Software Upgrades - Customers Affected"
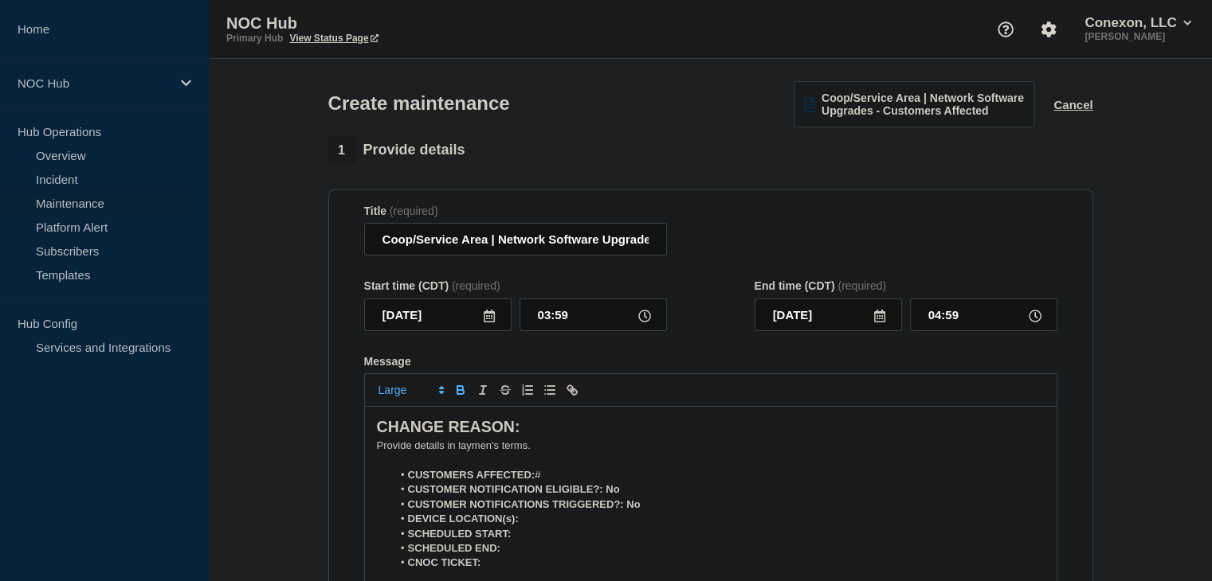
click at [558, 480] on li "CUSTOMERS AFFECTED: #" at bounding box center [718, 475] width 652 height 14
drag, startPoint x: 489, startPoint y: 246, endPoint x: 376, endPoint y: 249, distance: 113.2
click at [376, 249] on input "Coop/Service Area | Network Software Upgrades - Customers Affected" at bounding box center [515, 239] width 303 height 33
type input "GA174 [PERSON_NAME] EMC | Network Software Upgrades - Customers Affected"
click at [491, 321] on icon at bounding box center [489, 316] width 13 height 13
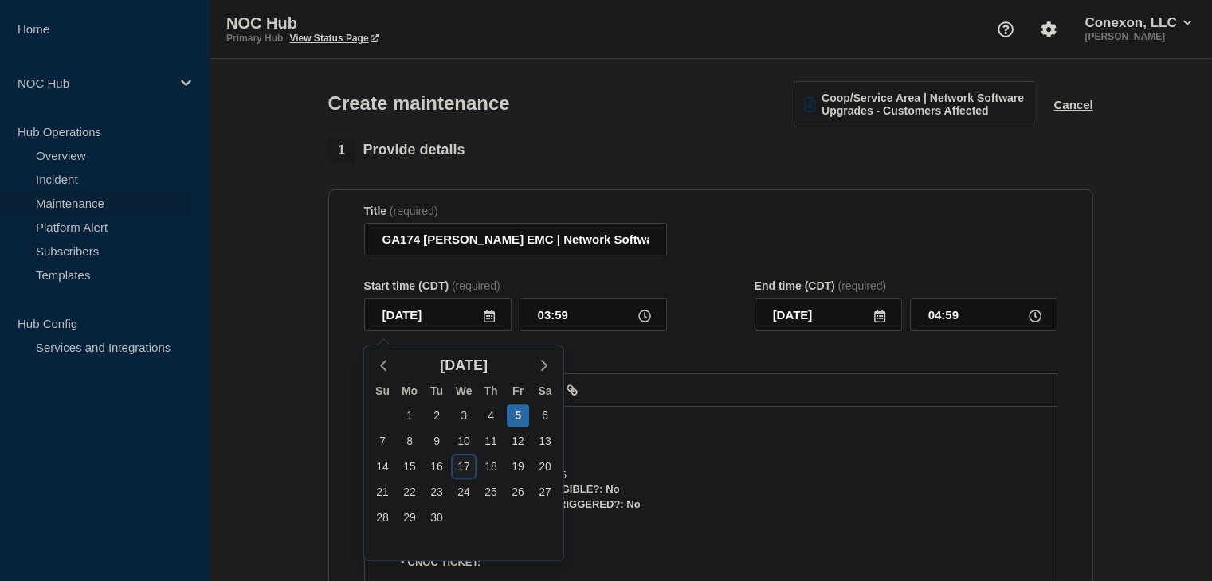
click at [466, 474] on div "17" at bounding box center [463, 467] width 22 height 22
type input "[DATE]"
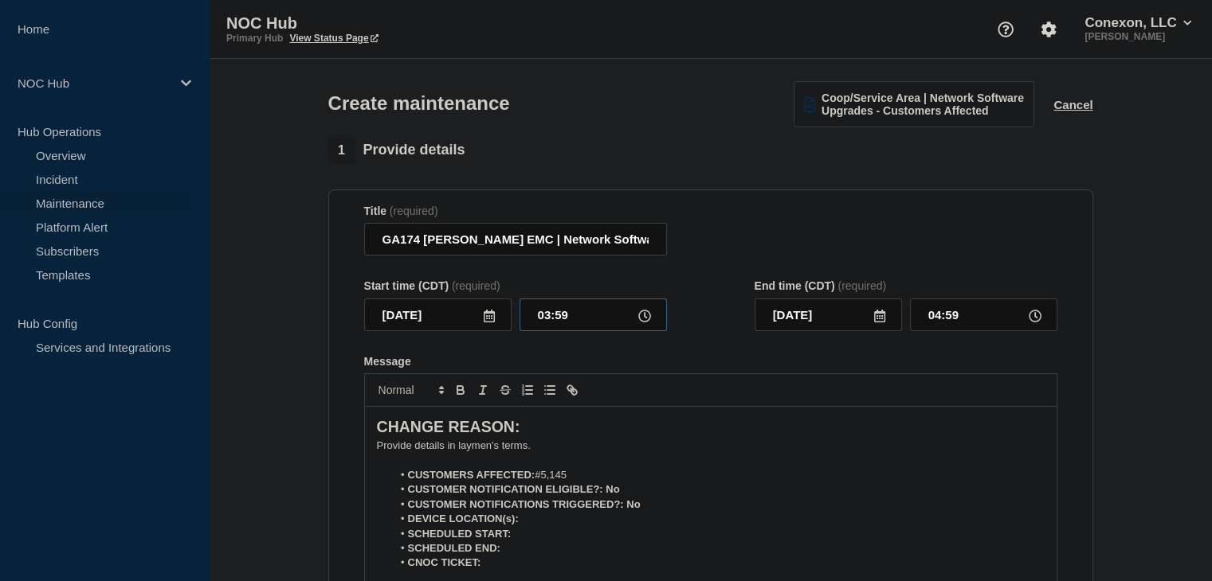
click at [546, 310] on input "03:59" at bounding box center [592, 315] width 147 height 33
type input "23:00"
type input "[DATE]"
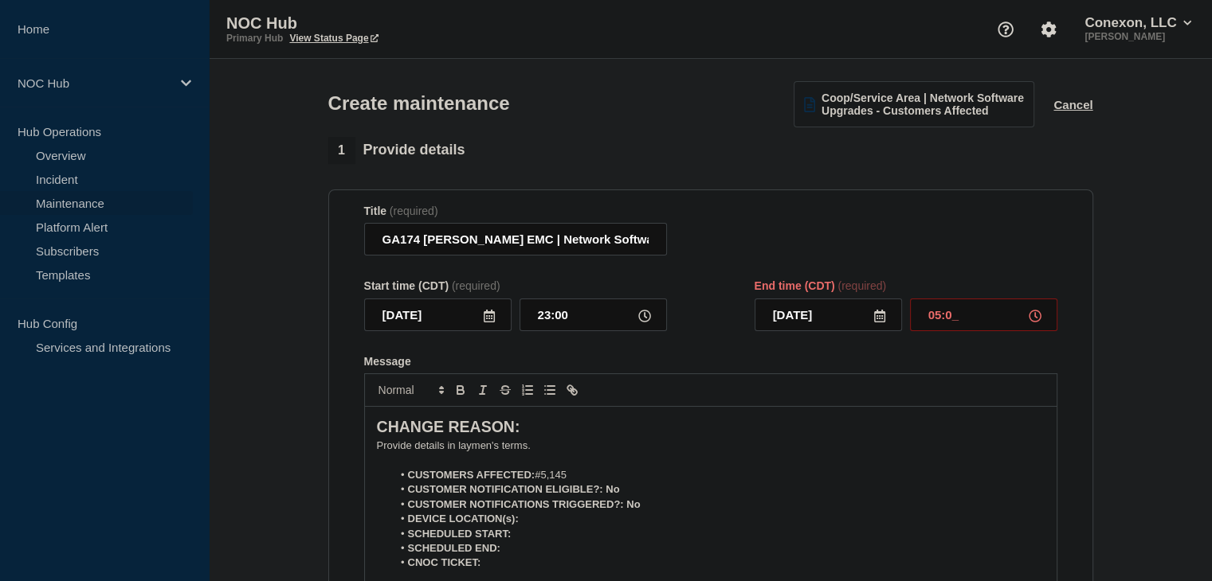
type input "05:00"
click at [423, 453] on p "﻿Provide details in laymen's terms." at bounding box center [711, 446] width 668 height 14
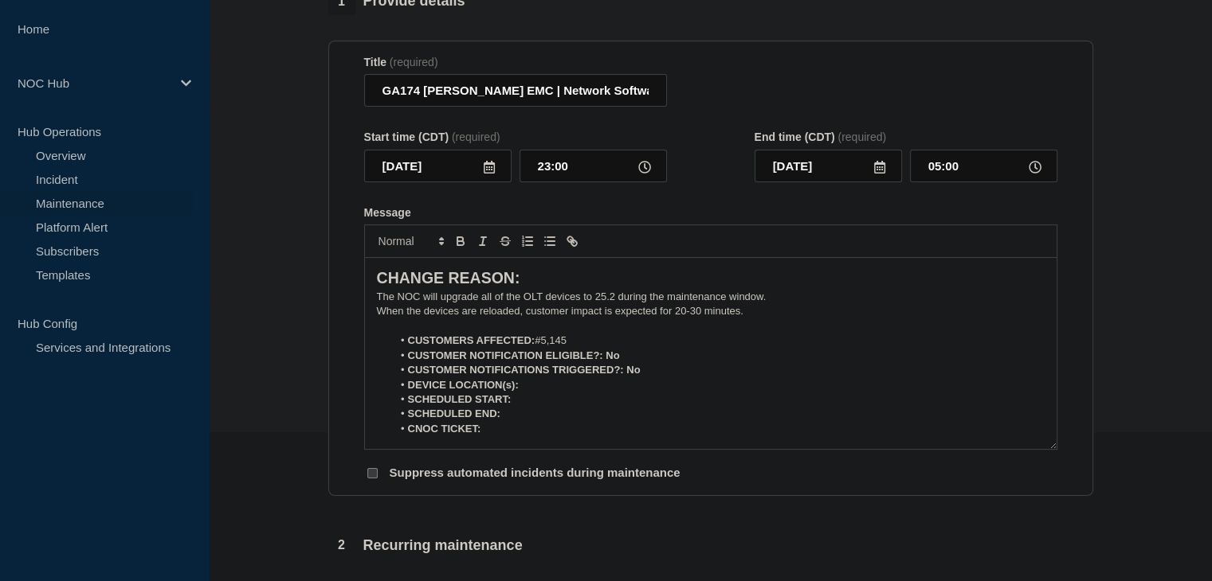
scroll to position [159, 0]
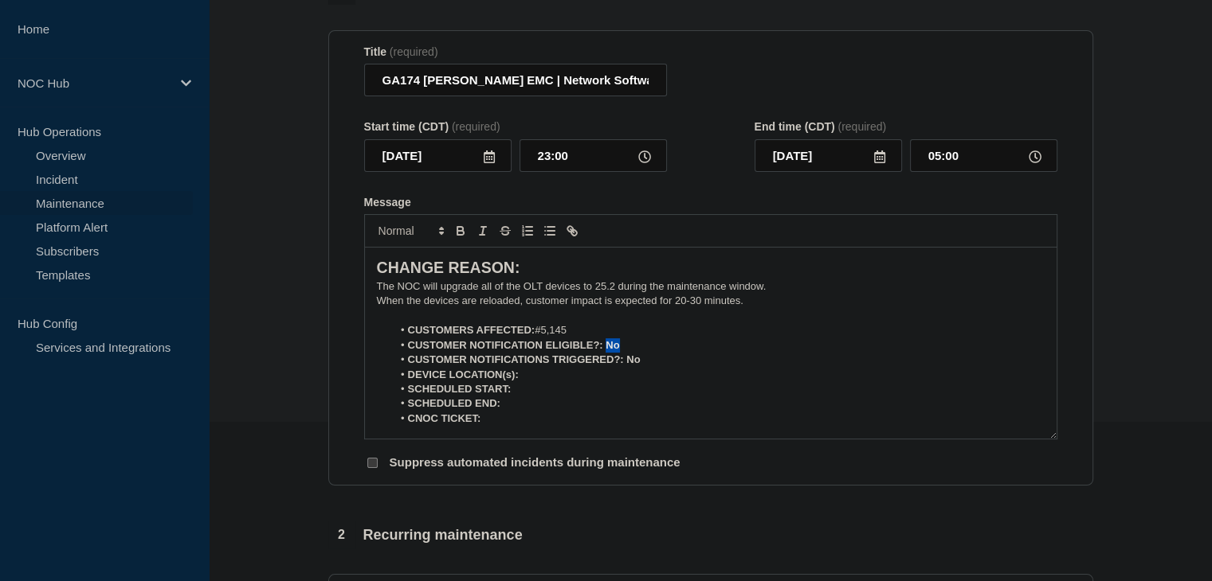
drag, startPoint x: 631, startPoint y: 351, endPoint x: 607, endPoint y: 351, distance: 23.9
click at [607, 351] on li "CUSTOMER NOTIFICATION ELIGIBLE?: No" at bounding box center [718, 346] width 652 height 14
click at [464, 234] on icon "Toggle bold text" at bounding box center [460, 231] width 14 height 14
drag, startPoint x: 641, startPoint y: 358, endPoint x: 628, endPoint y: 362, distance: 14.1
click at [628, 362] on ol "CUSTOMERS AFFECTED: #5,145 CUSTOMER NOTIFICATION ELIGIBLE?: No CUSTOMER NOTIFIC…" at bounding box center [711, 374] width 668 height 103
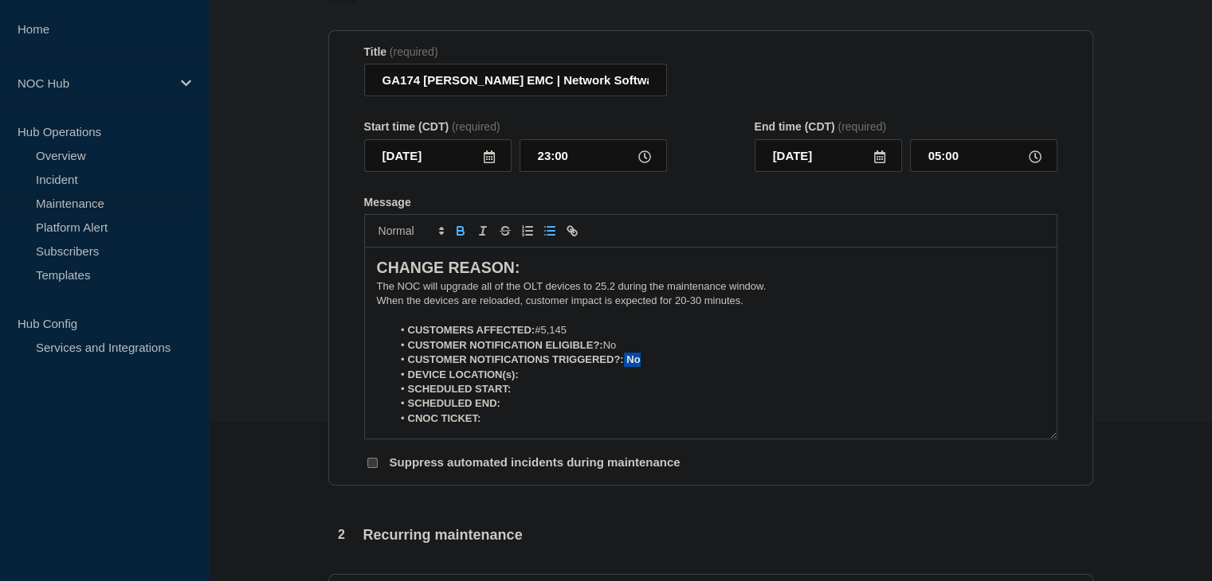
drag, startPoint x: 653, startPoint y: 364, endPoint x: 552, endPoint y: 332, distance: 106.1
click at [624, 366] on li "CUSTOMER NOTIFICATIONS TRIGGERED?: No" at bounding box center [718, 360] width 652 height 14
click at [457, 235] on icon "Toggle bold text" at bounding box center [460, 233] width 6 height 4
click at [566, 382] on li "DEVICE LOCATION(s):" at bounding box center [718, 375] width 652 height 14
click at [457, 230] on icon "Toggle bold text" at bounding box center [460, 231] width 14 height 14
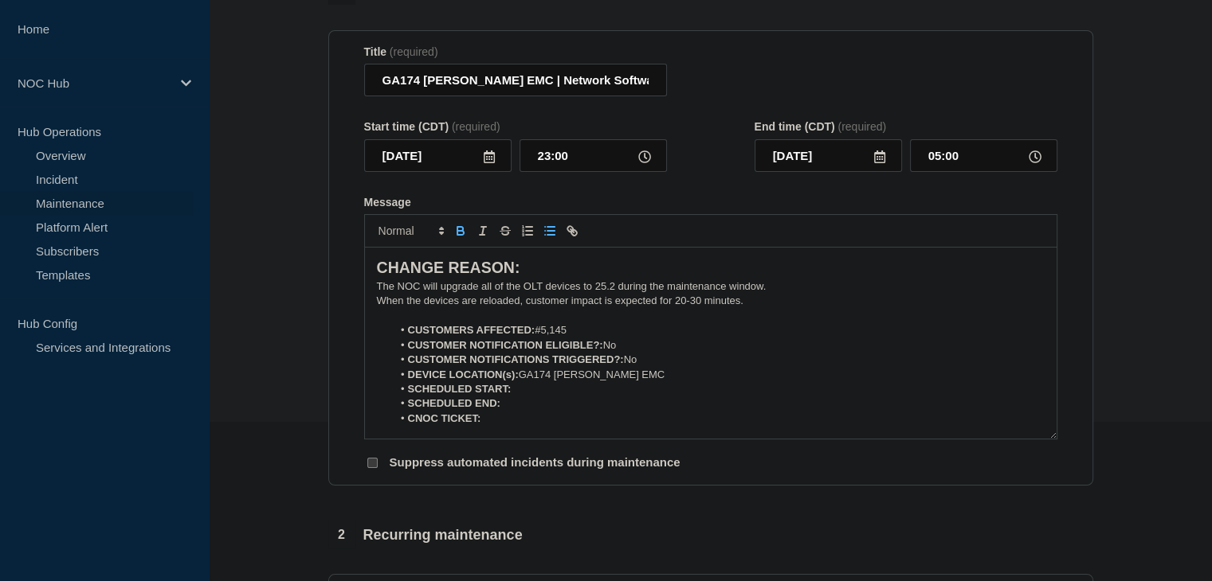
click at [459, 234] on icon "Toggle bold text" at bounding box center [460, 231] width 14 height 14
click at [457, 231] on icon "Toggle bold text" at bounding box center [460, 229] width 6 height 4
click at [468, 240] on button "Toggle bold text" at bounding box center [460, 230] width 22 height 19
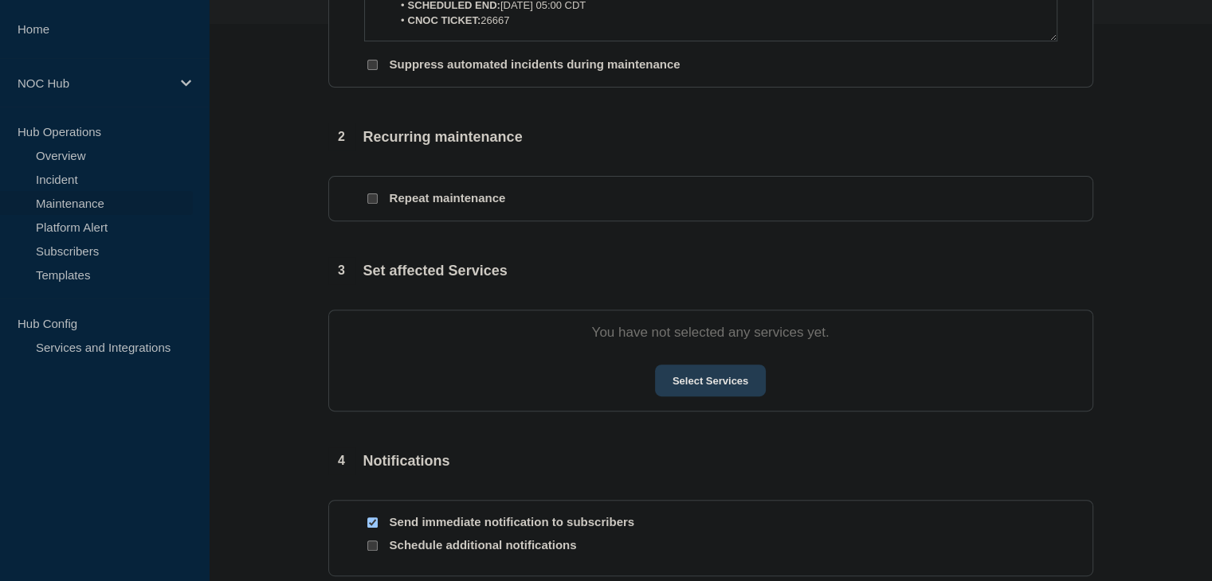
click at [707, 390] on button "Select Services" at bounding box center [710, 381] width 111 height 32
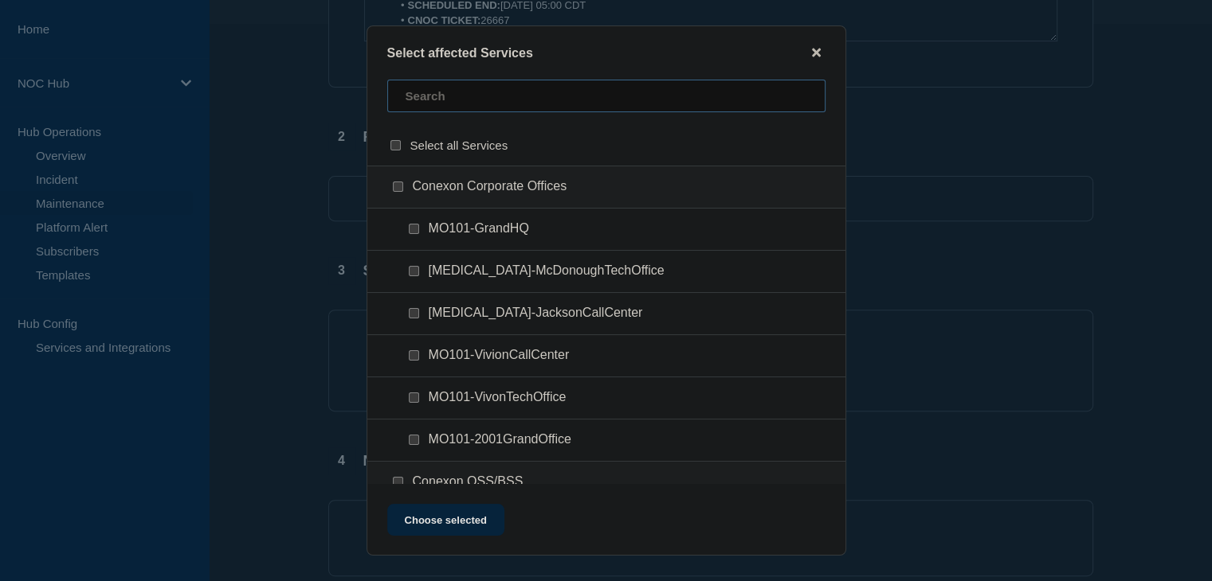
click at [476, 104] on input "text" at bounding box center [606, 96] width 438 height 33
type input "ga174"
click at [388, 183] on div "GA174 ([PERSON_NAME] EMC)" at bounding box center [606, 187] width 478 height 43
click at [394, 183] on input "GA174 (Grady EMC) checkbox" at bounding box center [398, 187] width 10 height 10
checkbox input "true"
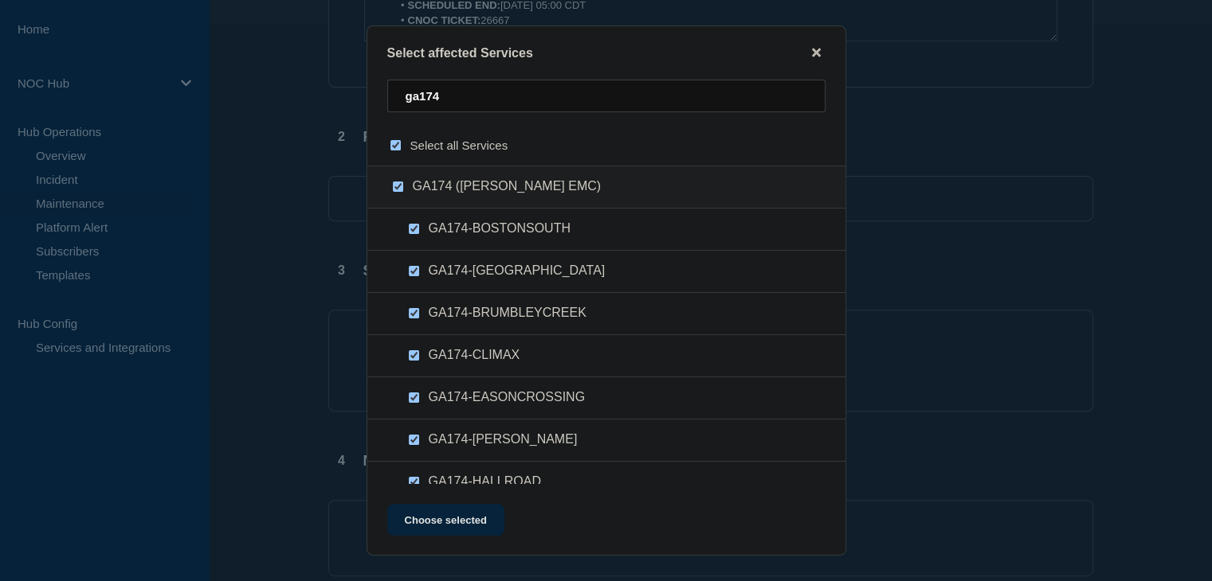
checkbox input "true"
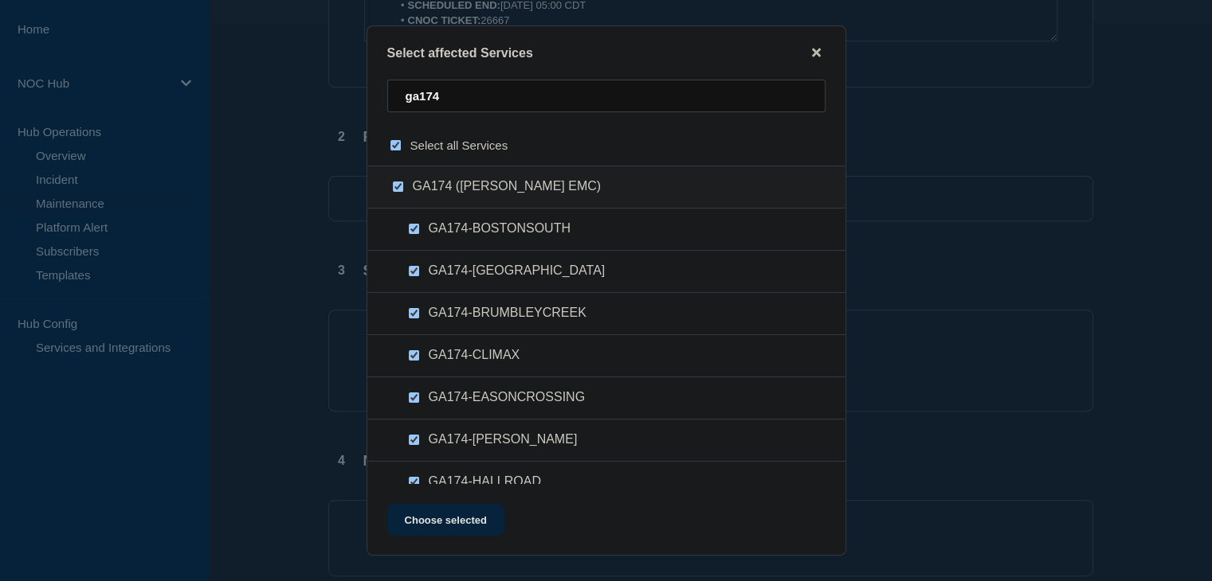
checkbox input "true"
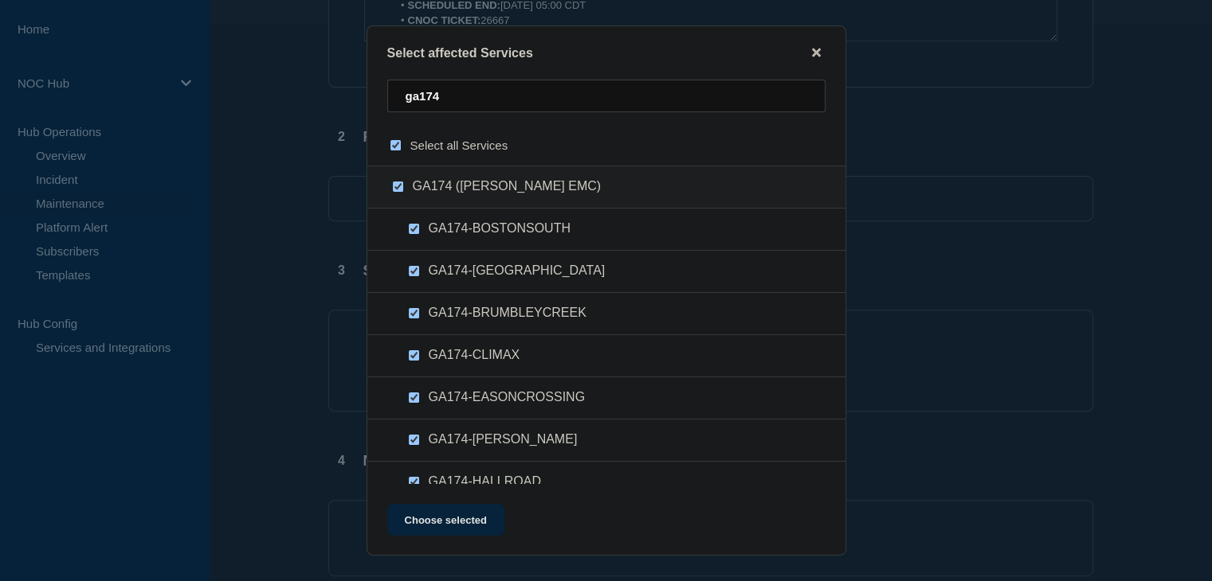
checkbox input "true"
click at [430, 520] on button "Choose selected" at bounding box center [445, 520] width 117 height 32
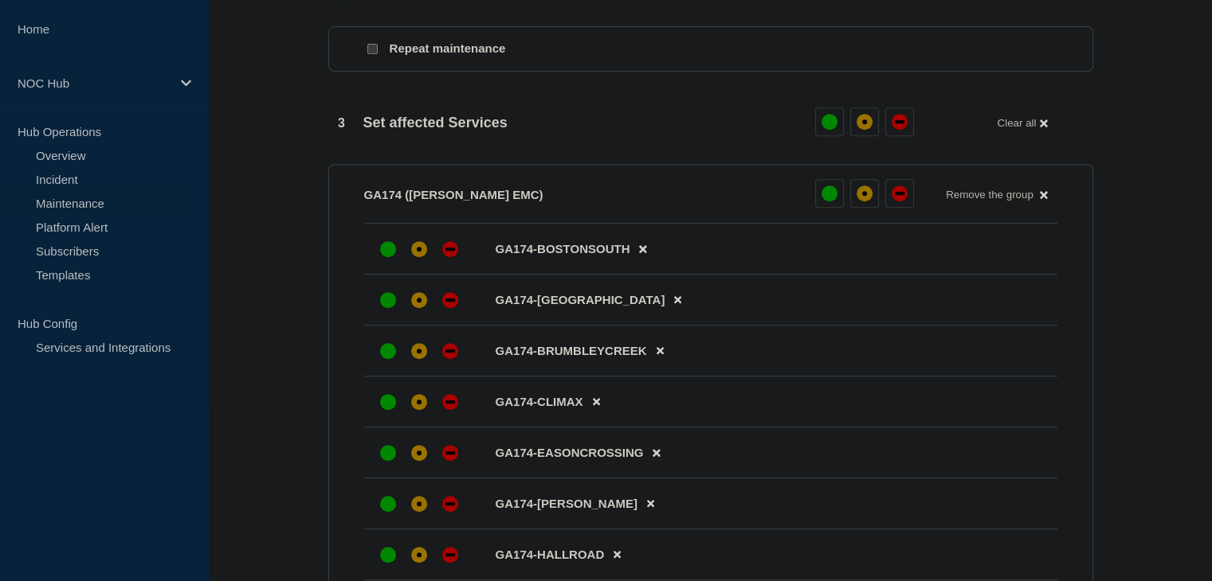
scroll to position [717, 0]
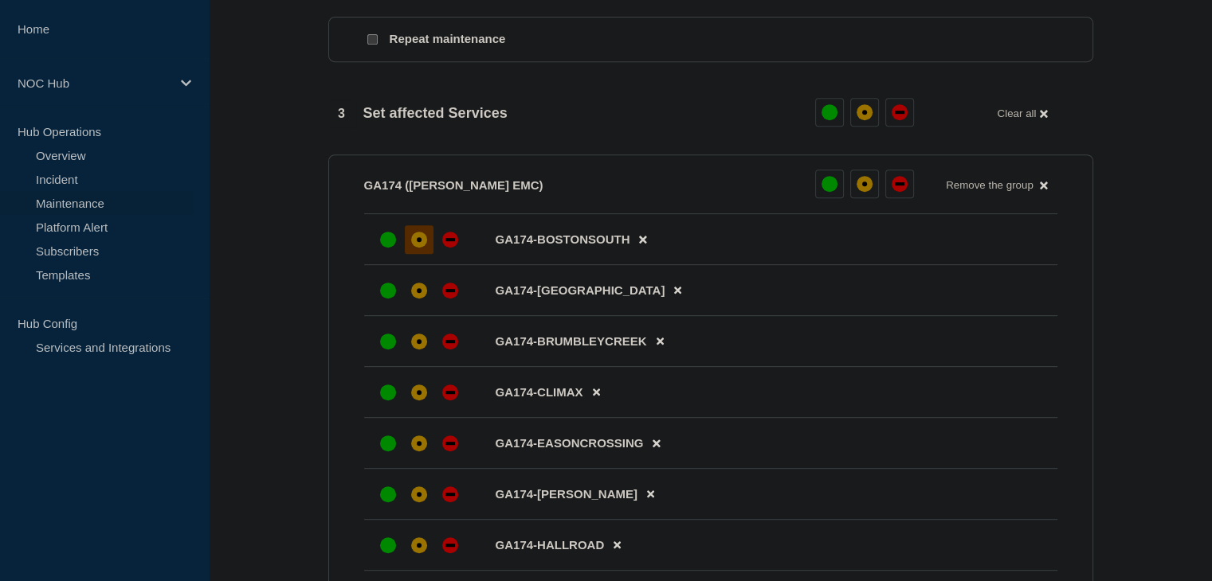
click at [421, 248] on div "affected" at bounding box center [419, 240] width 16 height 16
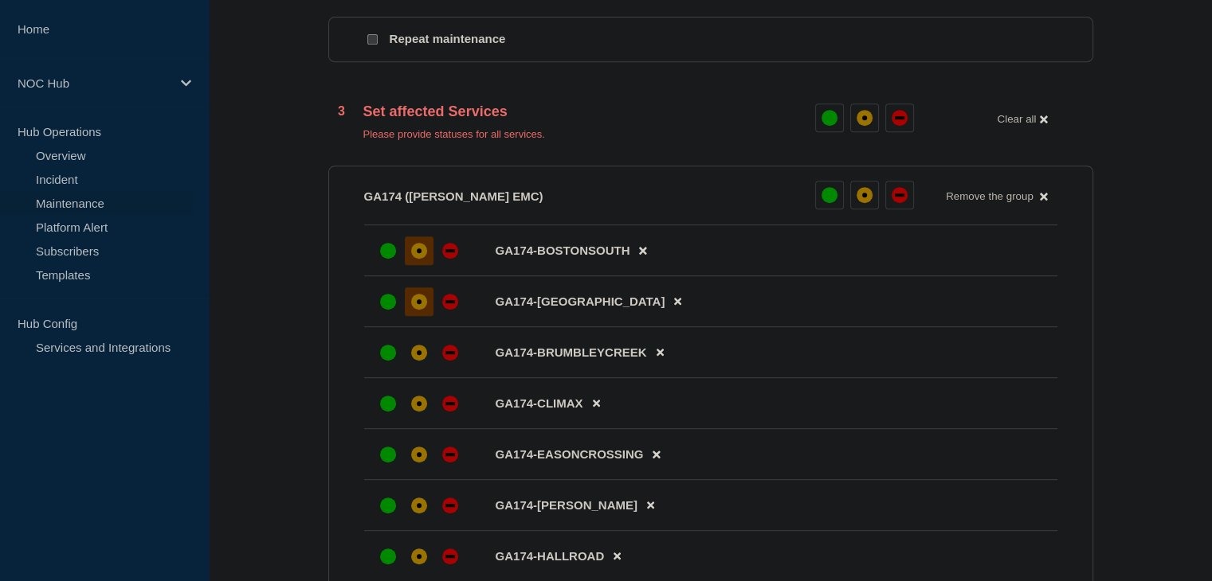
click at [419, 310] on div "affected" at bounding box center [419, 302] width 16 height 16
click at [420, 367] on div at bounding box center [419, 353] width 29 height 29
click at [421, 418] on div at bounding box center [419, 404] width 29 height 29
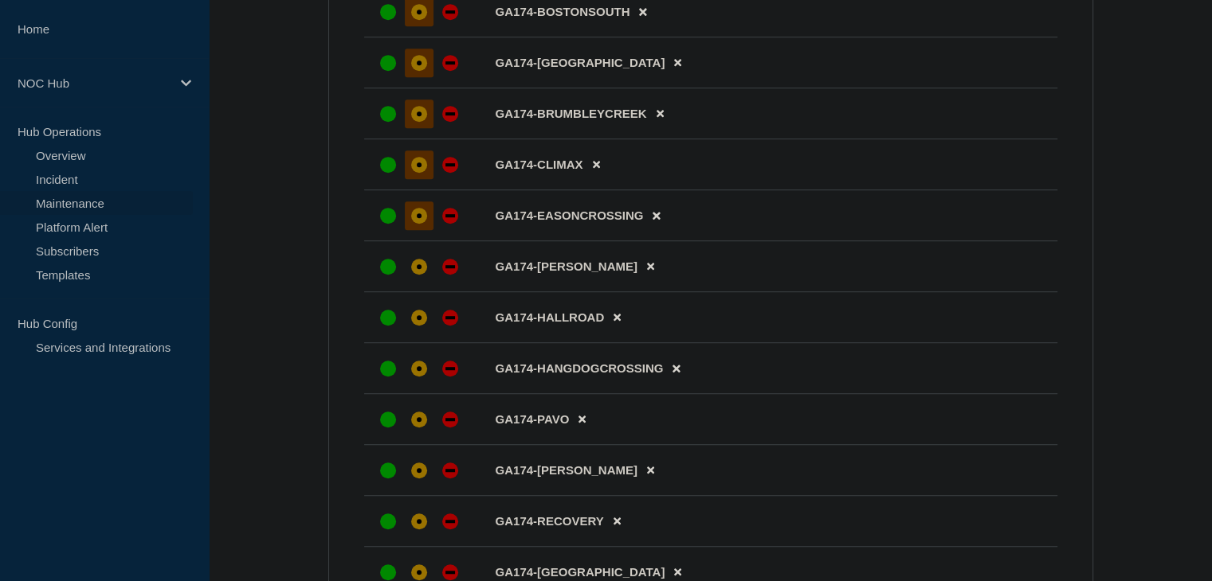
click at [417, 223] on div "affected" at bounding box center [419, 216] width 16 height 16
click at [415, 265] on div at bounding box center [419, 267] width 29 height 29
click at [414, 326] on div "affected" at bounding box center [419, 318] width 16 height 16
click at [414, 377] on div "affected" at bounding box center [419, 369] width 16 height 16
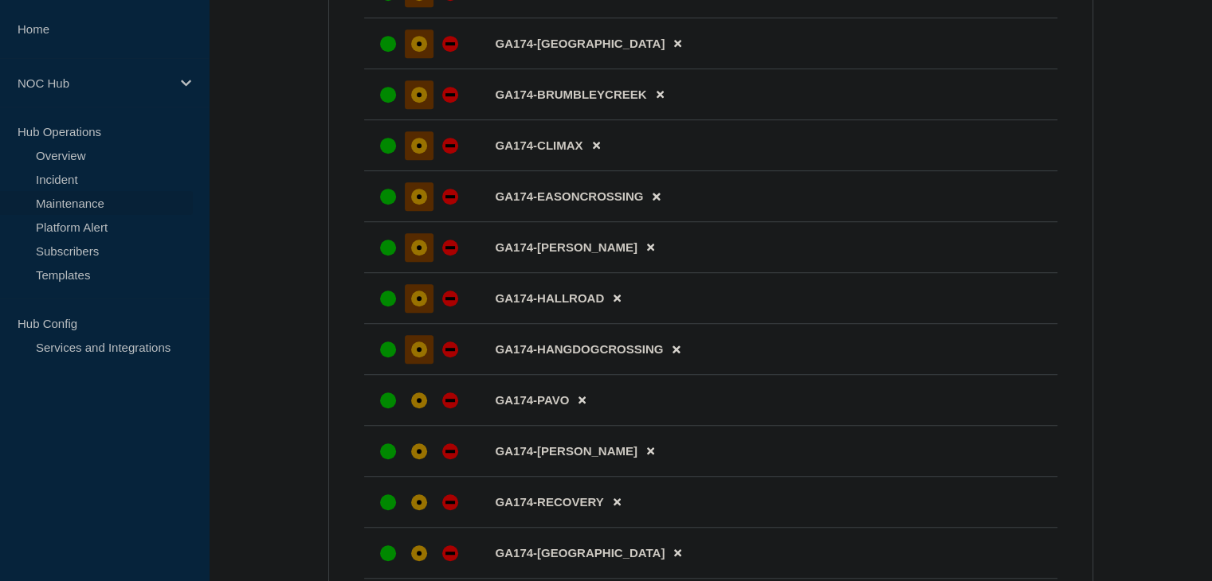
scroll to position [1036, 0]
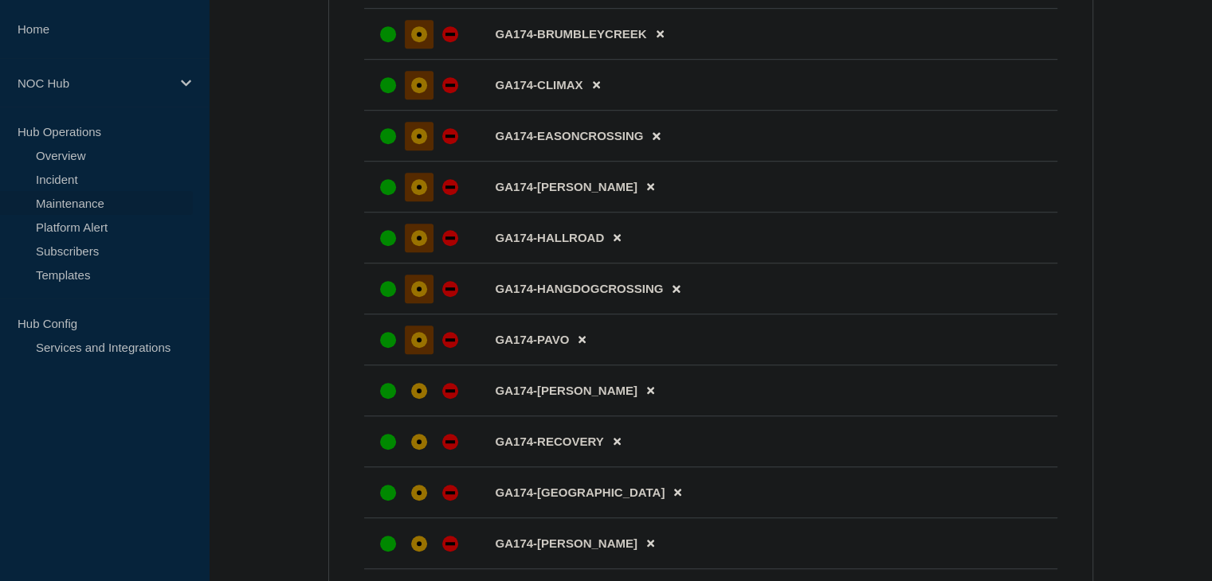
click at [413, 348] on div "affected" at bounding box center [419, 340] width 16 height 16
click at [413, 399] on div "affected" at bounding box center [419, 391] width 16 height 16
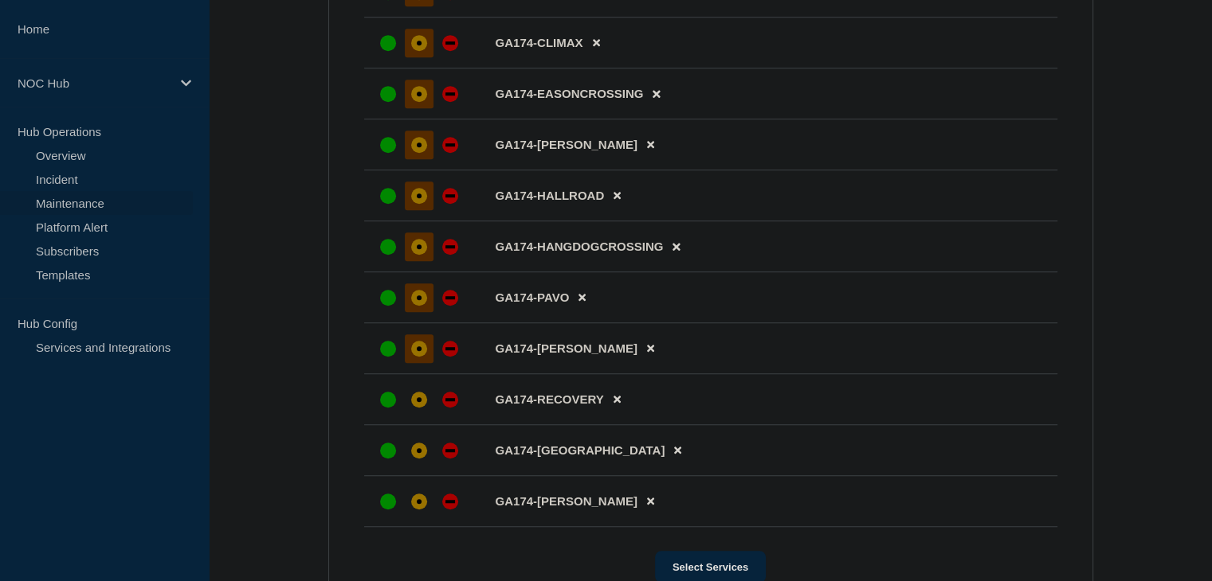
scroll to position [1115, 0]
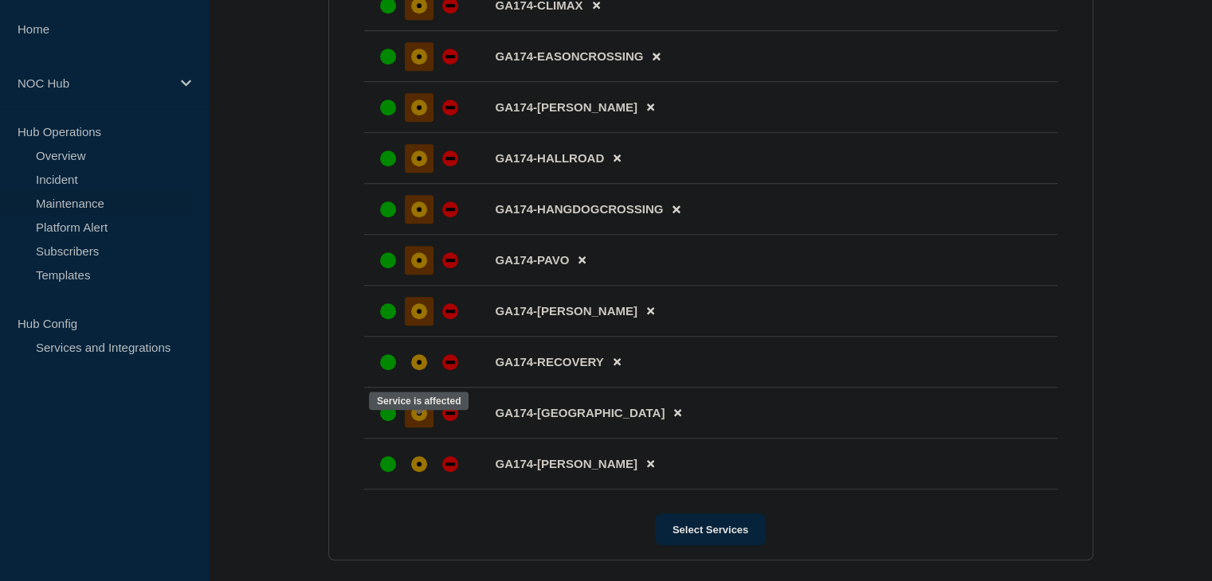
click at [419, 421] on div "affected" at bounding box center [419, 413] width 16 height 16
click at [423, 472] on div "affected" at bounding box center [419, 464] width 16 height 16
click at [437, 374] on div at bounding box center [450, 362] width 29 height 29
click at [423, 370] on div "affected" at bounding box center [419, 362] width 16 height 16
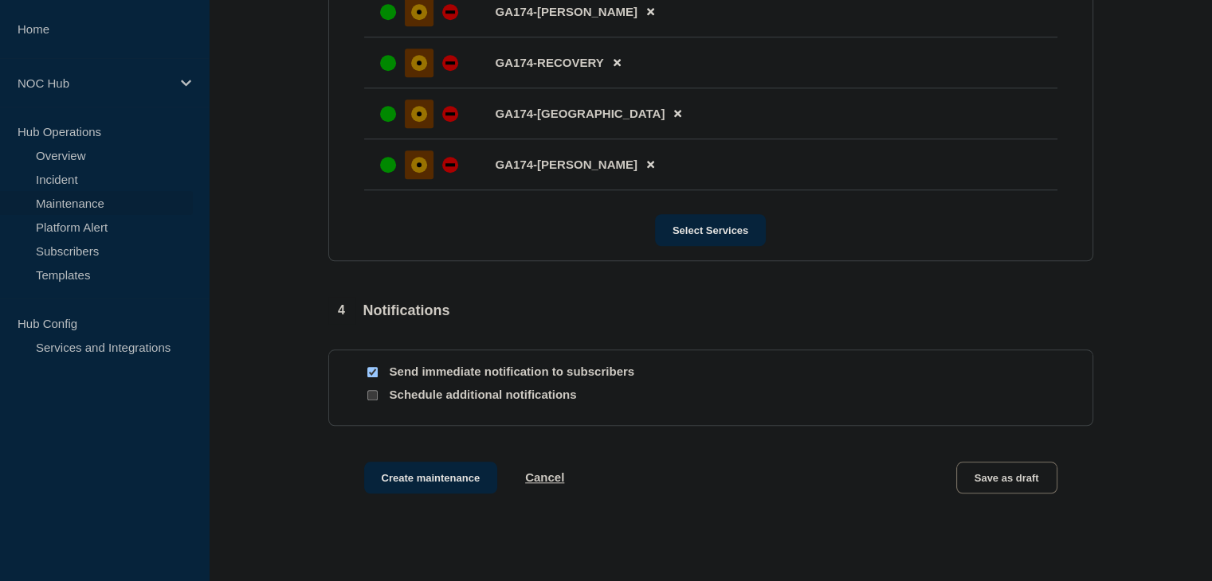
scroll to position [1503, 0]
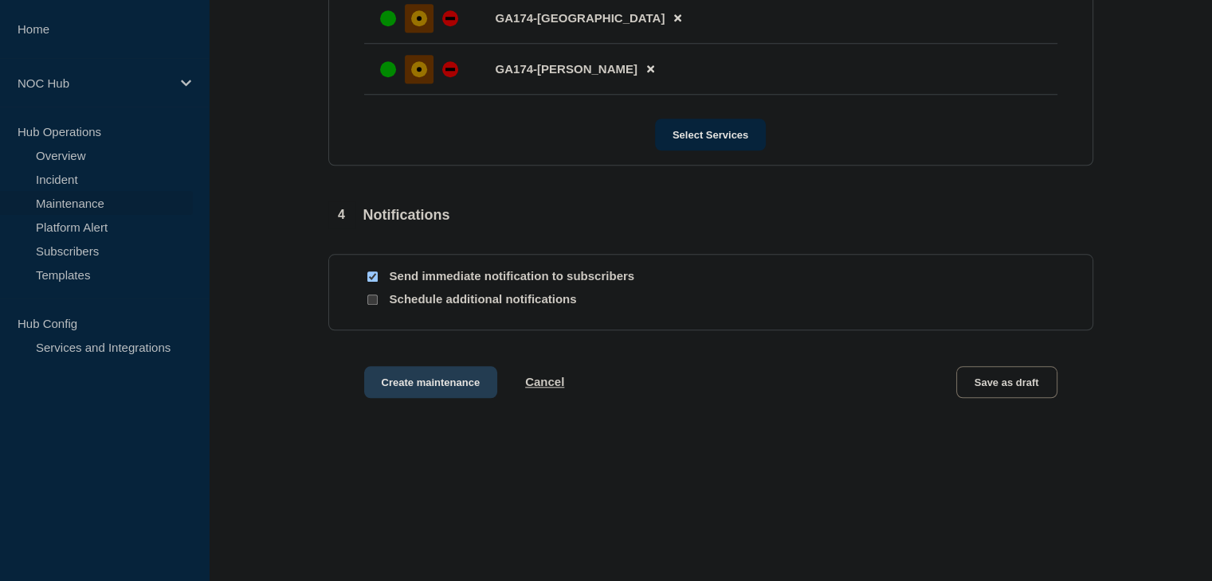
click at [414, 395] on button "Create maintenance" at bounding box center [431, 382] width 134 height 32
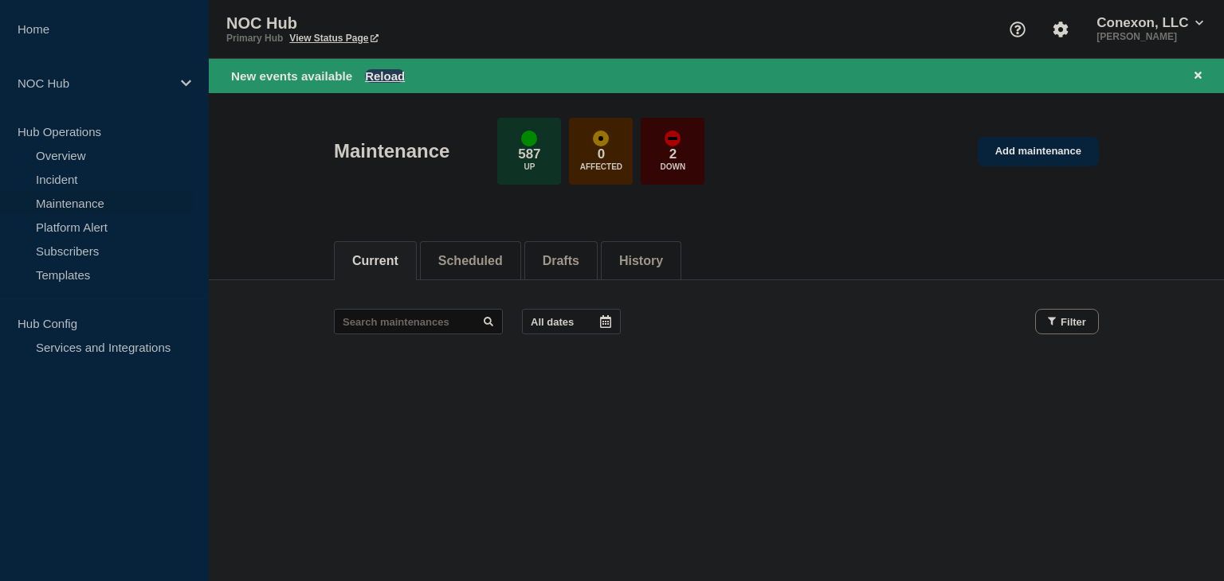
click at [375, 69] on button "Reload" at bounding box center [385, 76] width 40 height 14
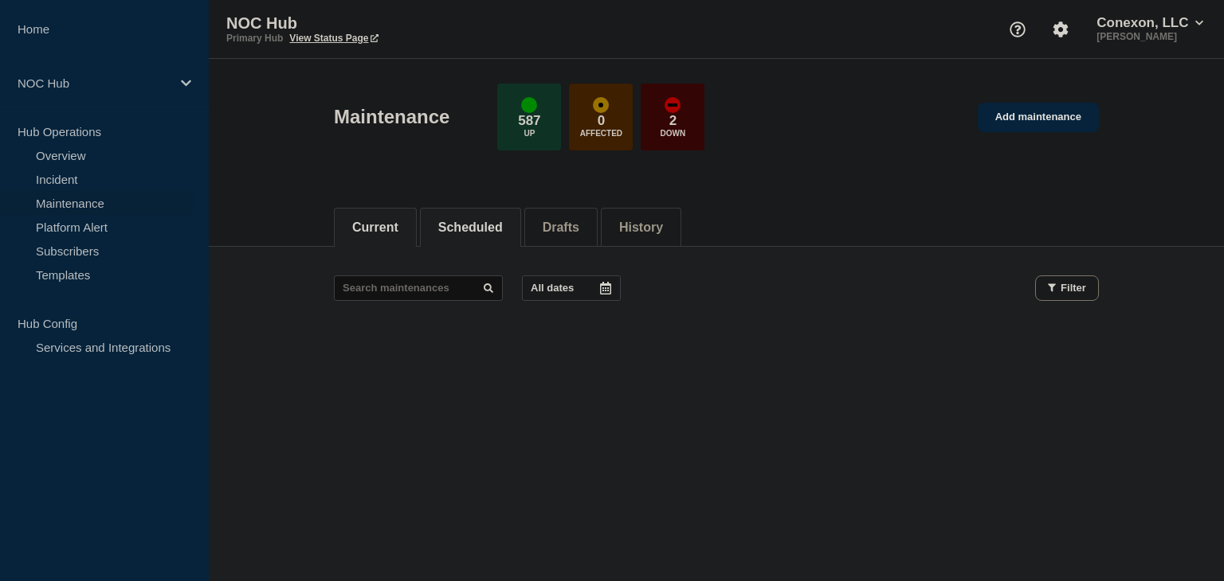
click at [486, 233] on button "Scheduled" at bounding box center [470, 228] width 65 height 14
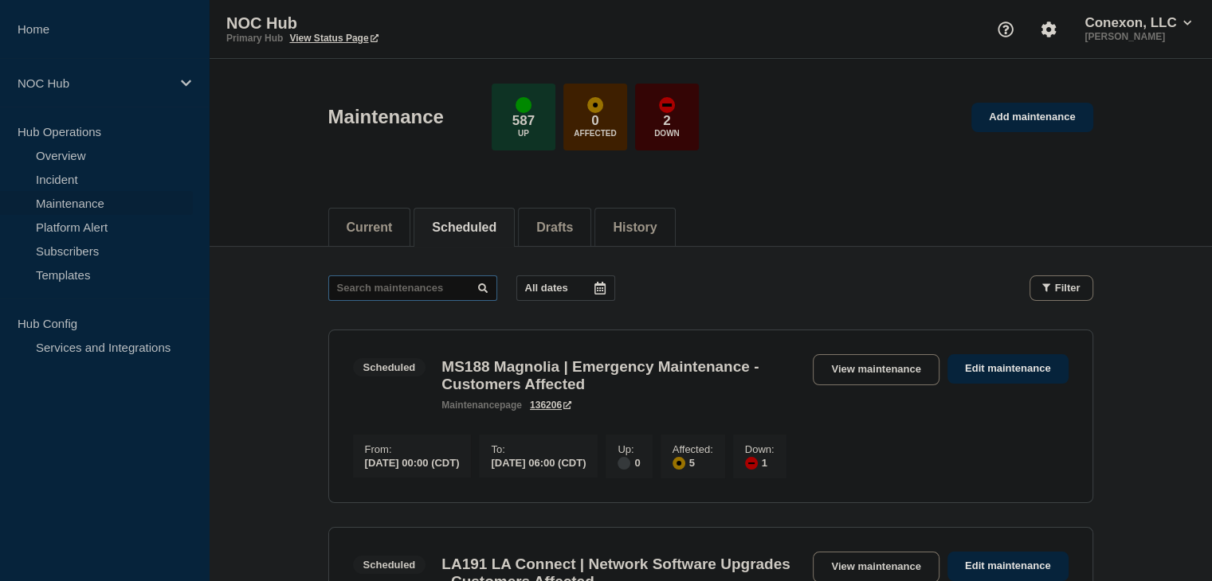
click at [395, 287] on input "text" at bounding box center [412, 288] width 169 height 25
type input "26667"
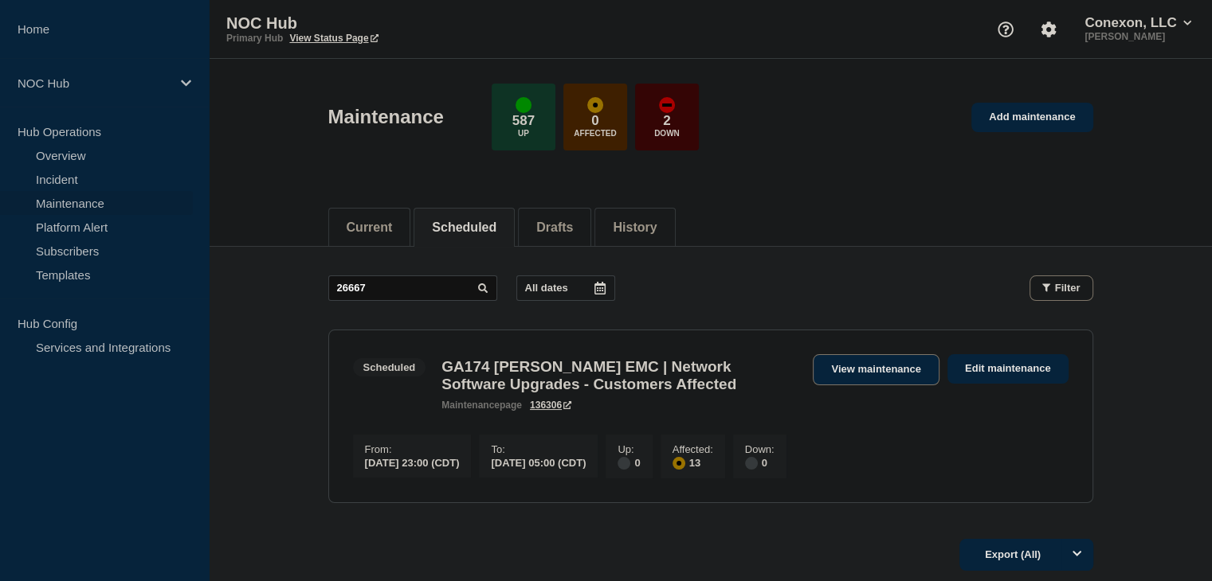
click at [844, 372] on link "View maintenance" at bounding box center [876, 369] width 126 height 31
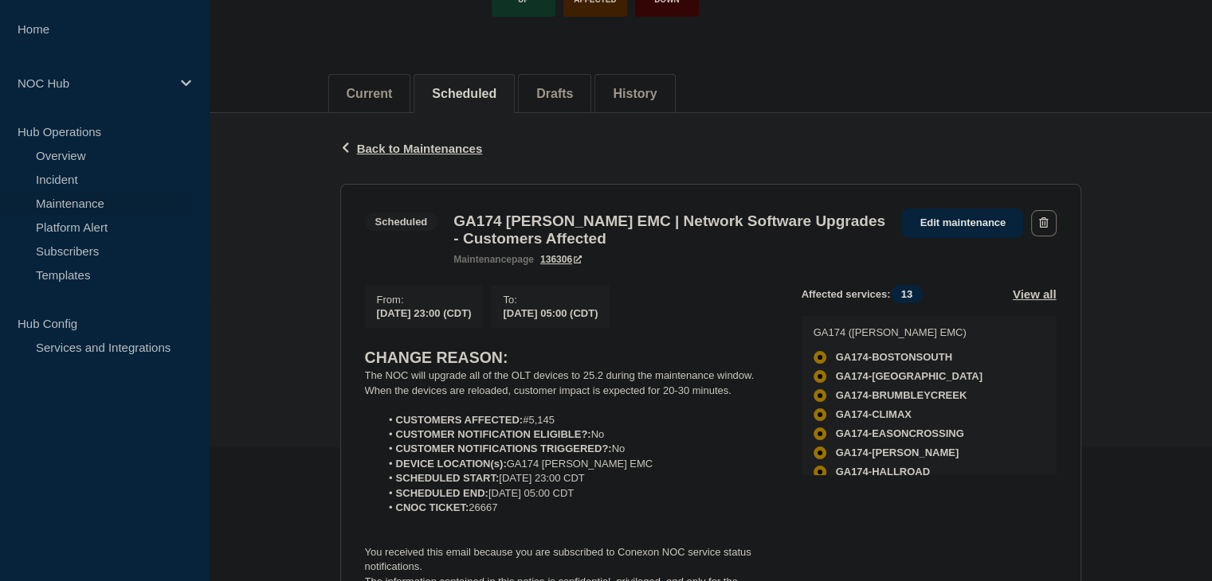
scroll to position [239, 0]
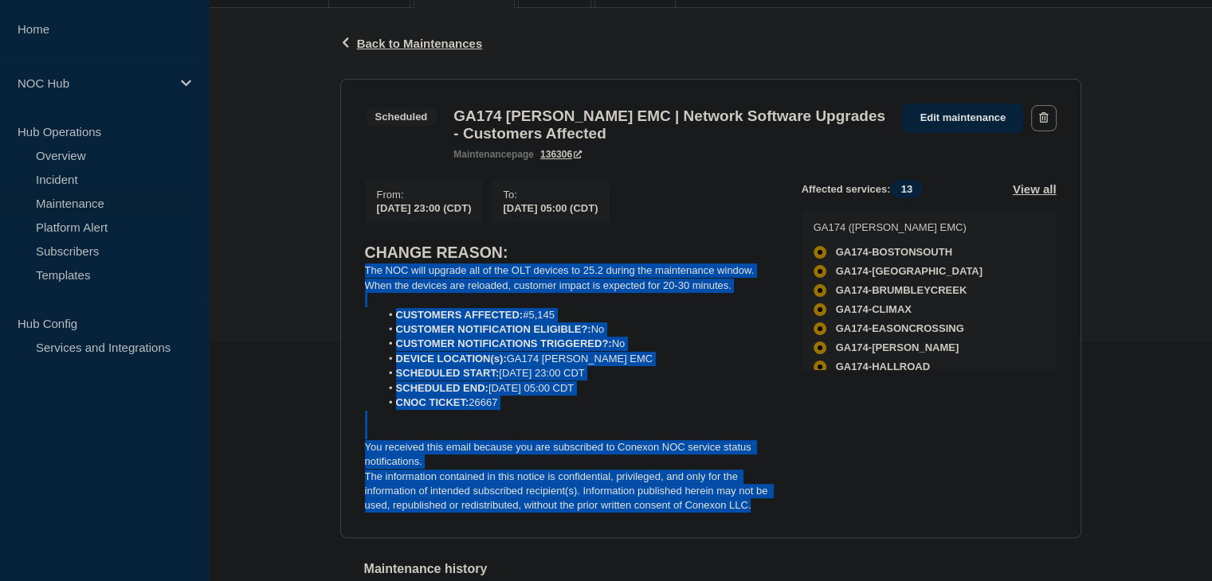
drag, startPoint x: 757, startPoint y: 519, endPoint x: 361, endPoint y: 280, distance: 462.0
click at [361, 280] on section "Scheduled GA174 [PERSON_NAME] EMC | Network Software Upgrades - Customers Affec…" at bounding box center [710, 309] width 741 height 460
copy div "The NOC will upgrade all of the OLT devices to 25.2 during the maintenance wind…"
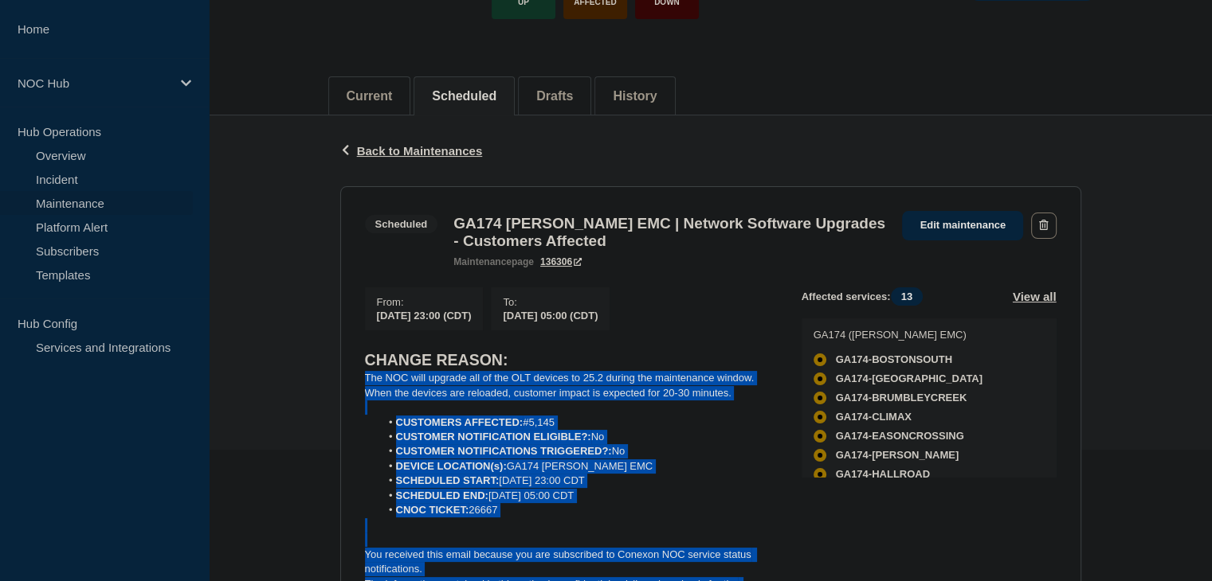
scroll to position [0, 0]
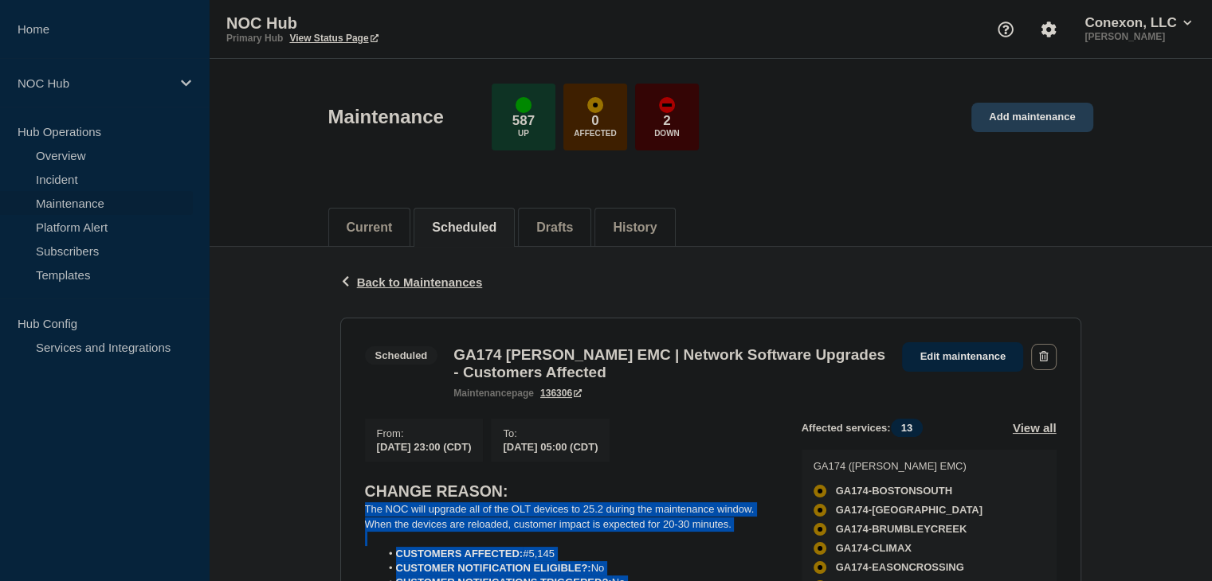
click at [1040, 128] on link "Add maintenance" at bounding box center [1031, 117] width 121 height 29
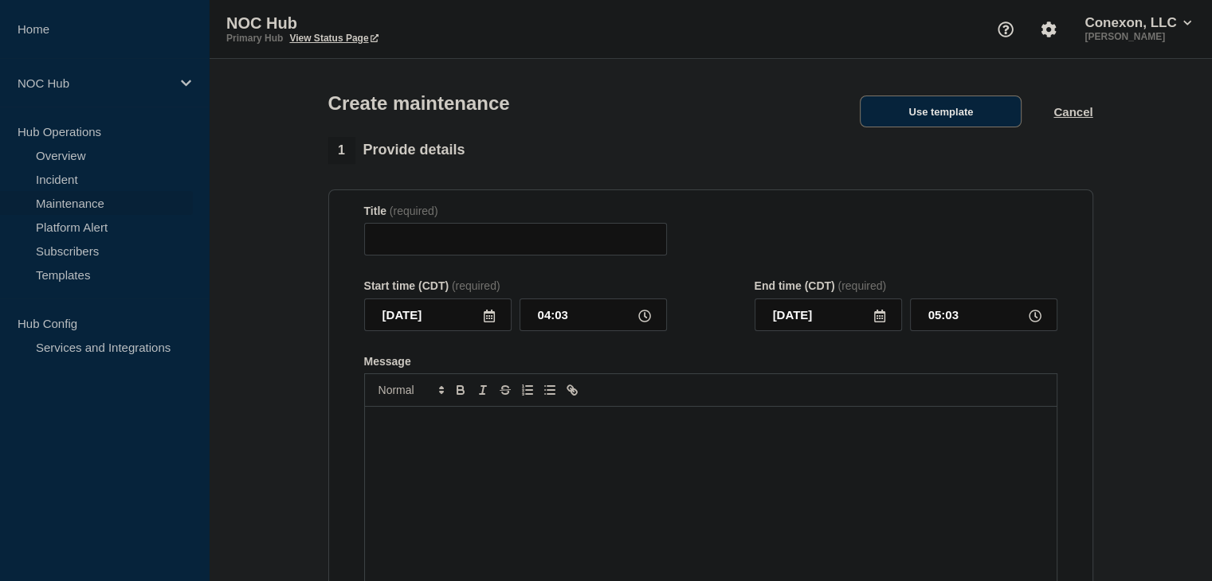
click at [921, 108] on button "Use template" at bounding box center [940, 112] width 162 height 32
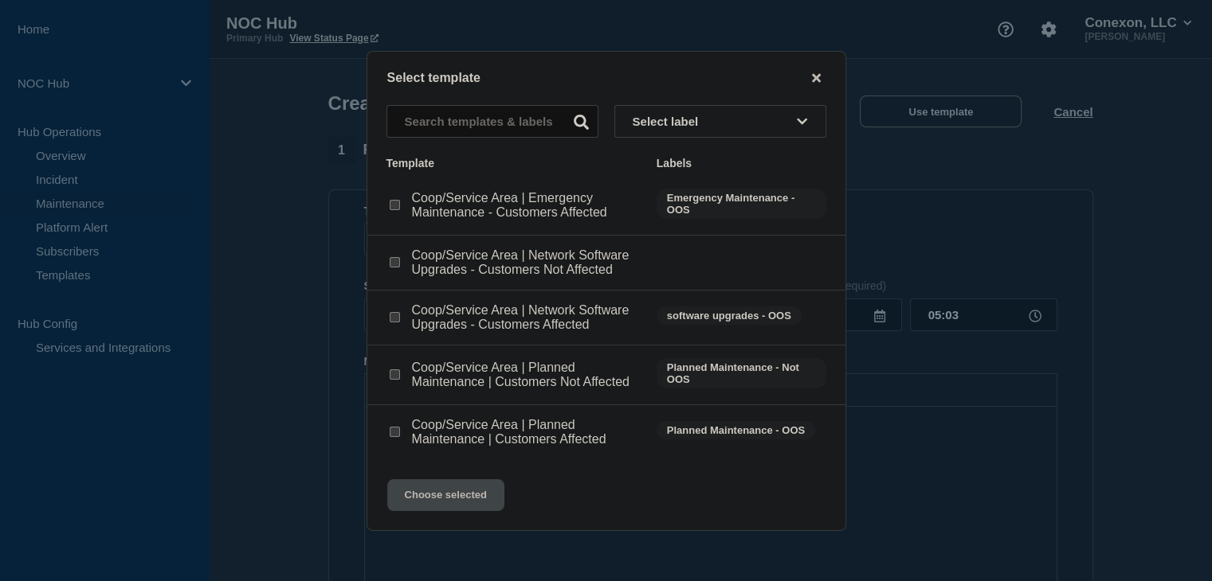
click at [397, 319] on input "Coop/Service Area | Network Software Upgrades - Customers Affected checkbox" at bounding box center [395, 317] width 10 height 10
checkbox input "true"
click at [452, 493] on button "Choose selected" at bounding box center [445, 496] width 117 height 32
type input "Coop/Service Area | Network Software Upgrades - Customers Affected"
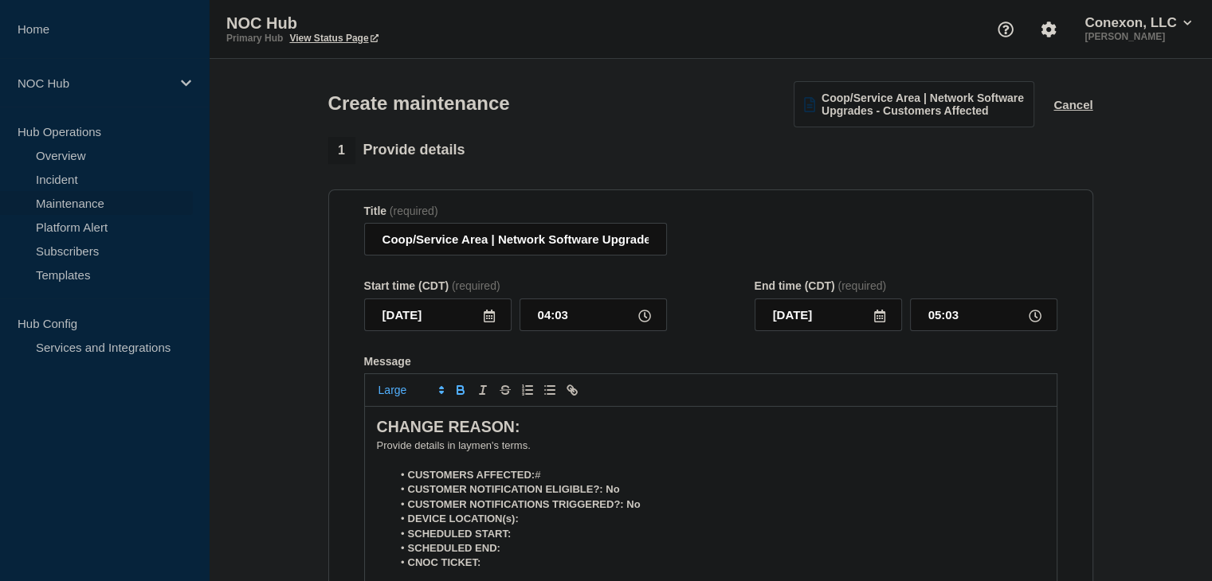
click at [558, 477] on li "CUSTOMERS AFFECTED: #" at bounding box center [718, 475] width 652 height 14
drag, startPoint x: 488, startPoint y: 244, endPoint x: 376, endPoint y: 248, distance: 112.4
click at [376, 248] on input "Coop/Service Area | Network Software Upgrades - Customers Affected" at bounding box center [515, 239] width 303 height 33
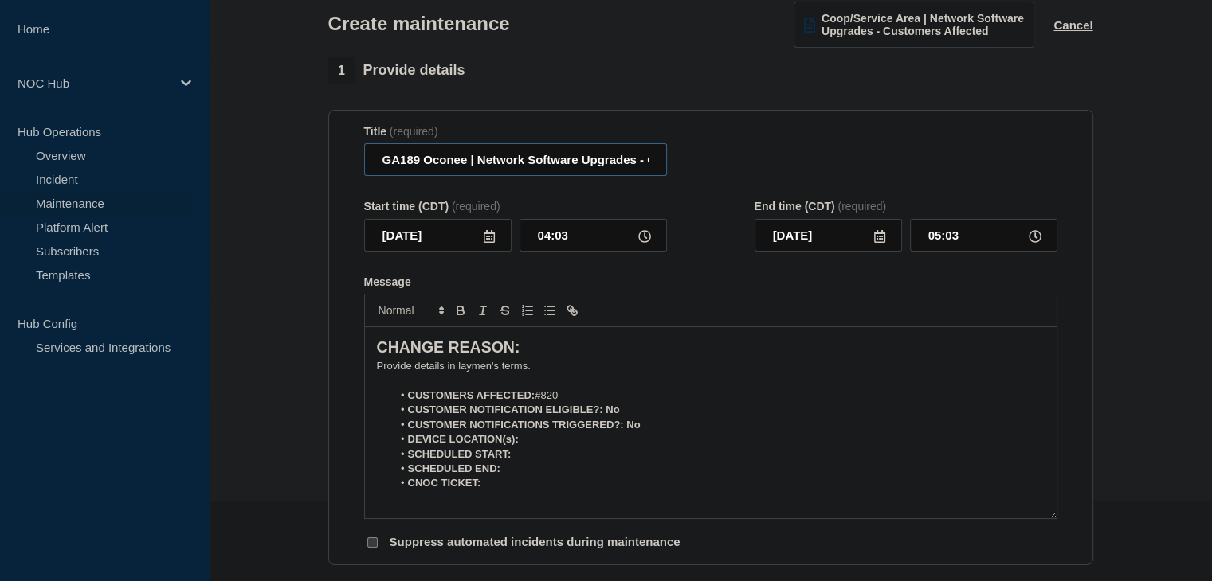
type input "GA189 Oconee | Network Software Upgrades - Customers Affected"
click at [494, 237] on icon at bounding box center [489, 236] width 13 height 13
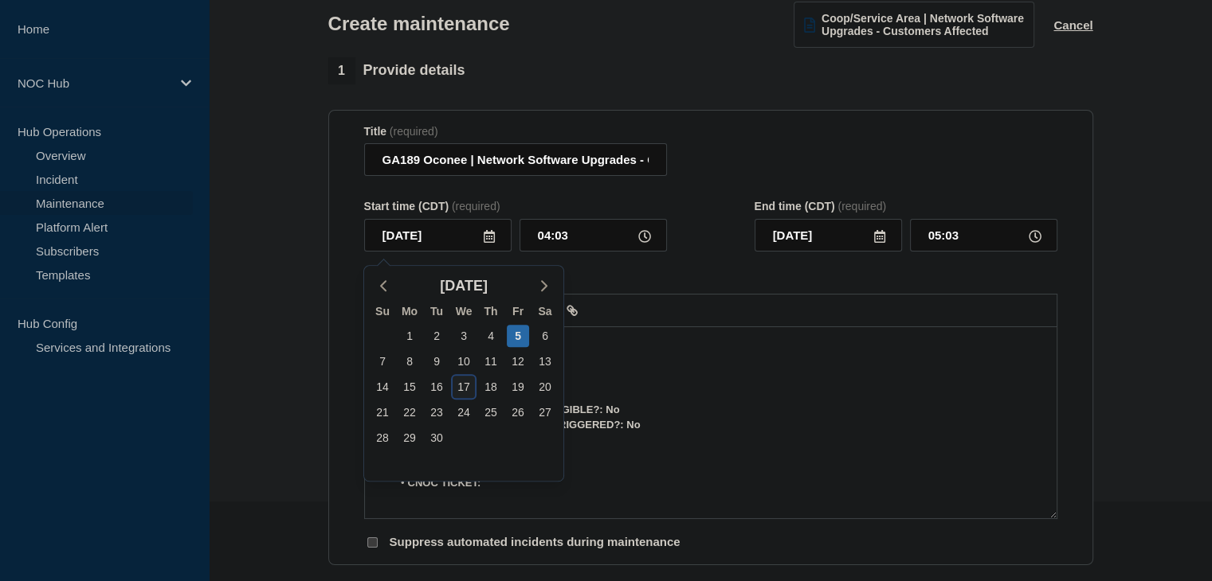
click at [456, 393] on div "17" at bounding box center [463, 387] width 22 height 22
type input "[DATE]"
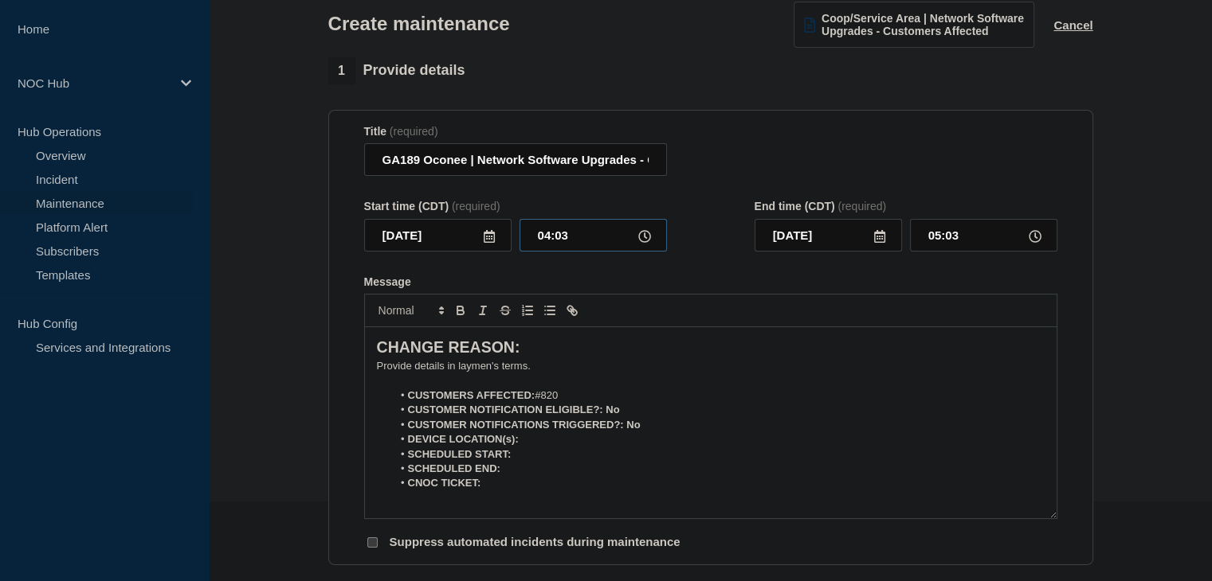
click at [557, 245] on input "04:03" at bounding box center [592, 235] width 147 height 33
type input "23:00"
type input "[DATE]"
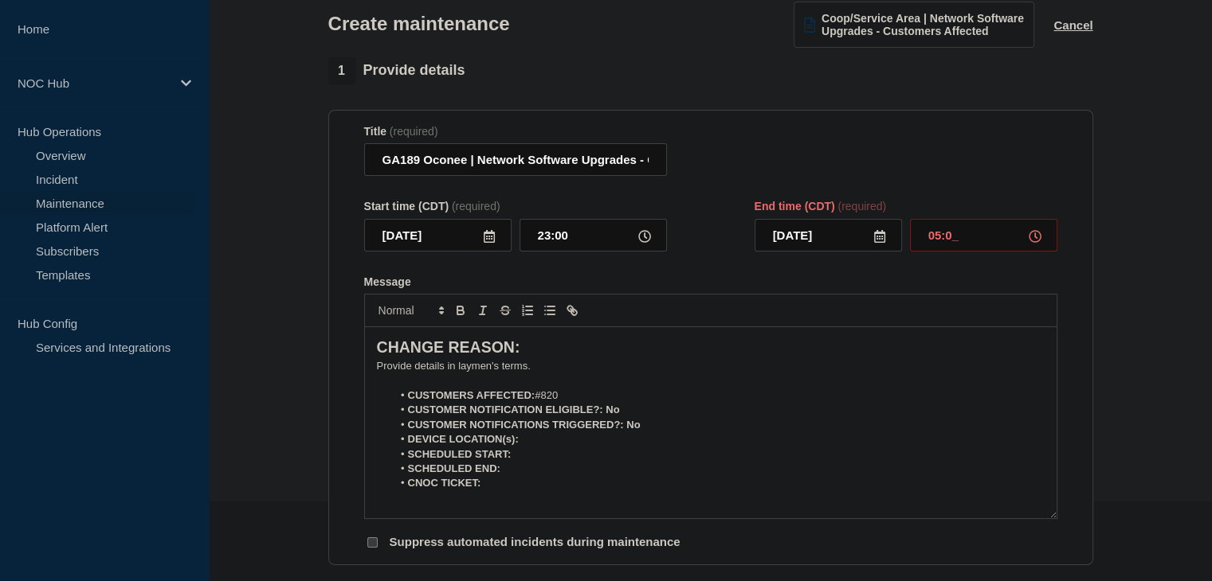
type input "05:00"
click at [401, 371] on p "﻿Provide details in laymen's terms." at bounding box center [711, 366] width 668 height 14
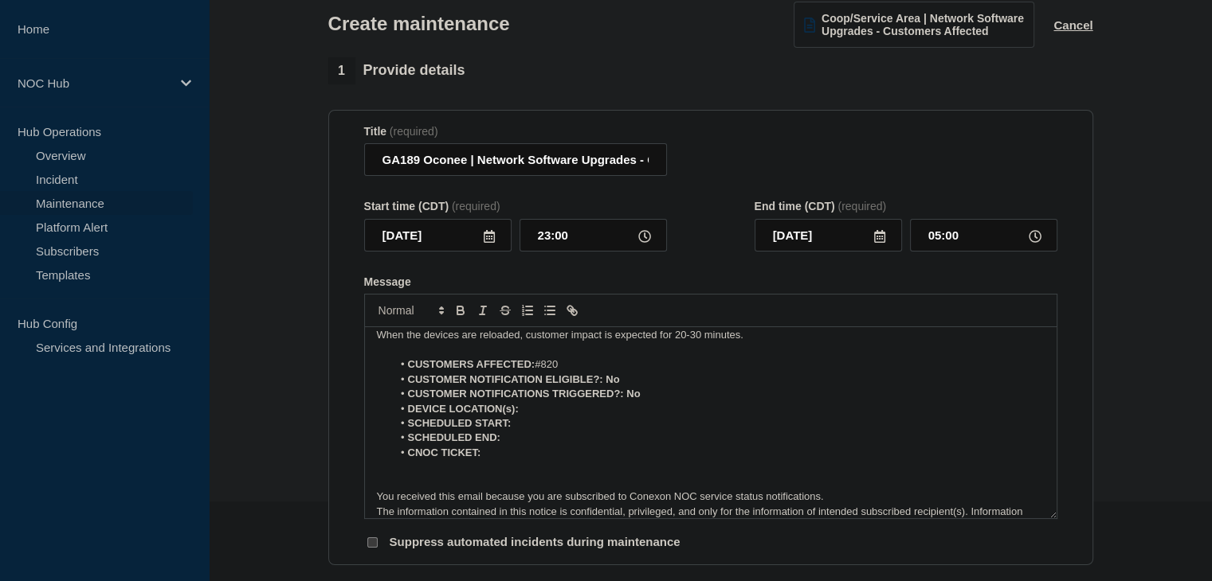
scroll to position [70, 0]
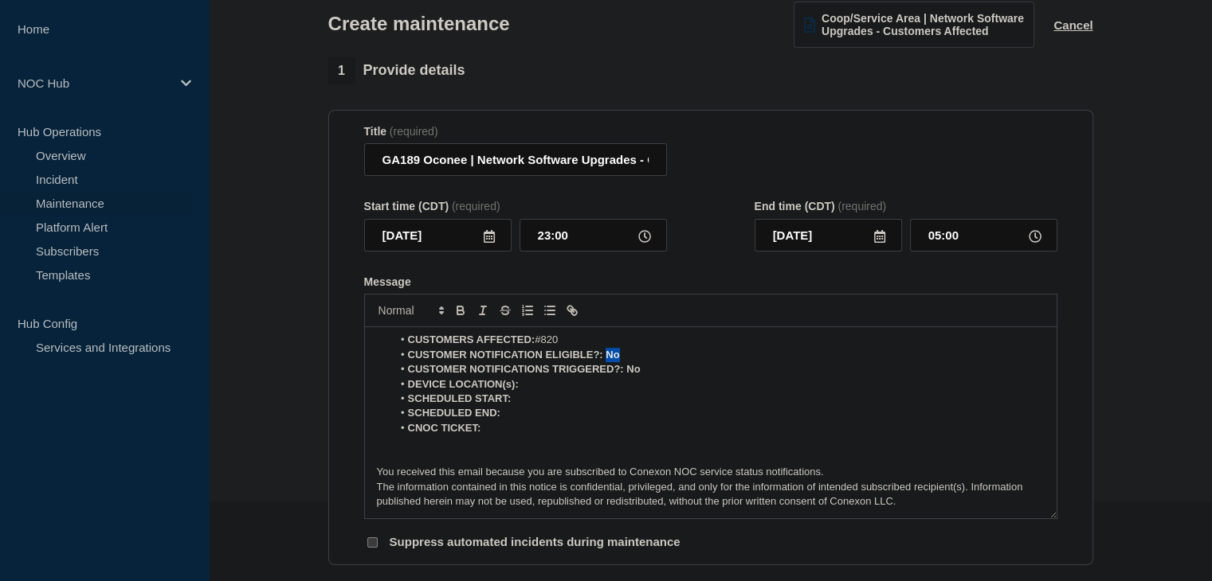
drag, startPoint x: 637, startPoint y: 359, endPoint x: 607, endPoint y: 361, distance: 30.3
click at [607, 361] on li "CUSTOMER NOTIFICATION ELIGIBLE?: No" at bounding box center [718, 355] width 652 height 14
click at [460, 318] on icon "Toggle bold text" at bounding box center [460, 310] width 14 height 14
drag, startPoint x: 647, startPoint y: 377, endPoint x: 625, endPoint y: 378, distance: 22.4
click at [625, 377] on li "CUSTOMER NOTIFICATIONS TRIGGERED?: No" at bounding box center [718, 369] width 652 height 14
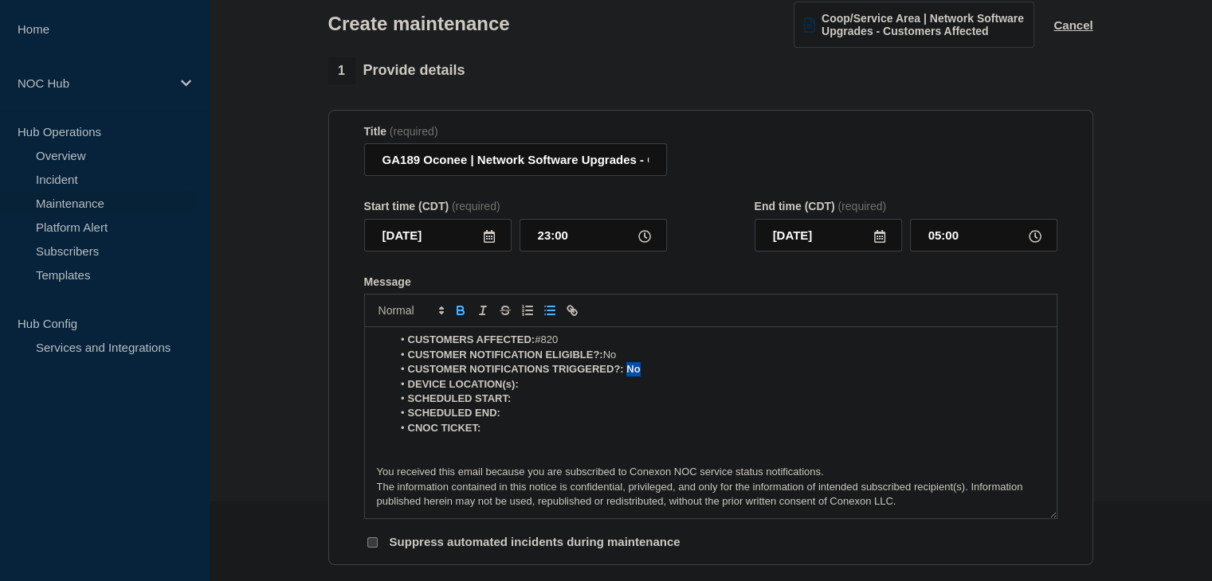
click at [464, 315] on icon "Toggle bold text" at bounding box center [460, 310] width 14 height 14
click at [534, 385] on li "DEVICE LOCATION(s):" at bounding box center [718, 385] width 652 height 14
click at [464, 316] on icon "Toggle bold text" at bounding box center [460, 310] width 14 height 14
click at [459, 314] on icon "Toggle bold text" at bounding box center [460, 310] width 14 height 14
click at [463, 315] on icon "Toggle bold text" at bounding box center [460, 310] width 14 height 14
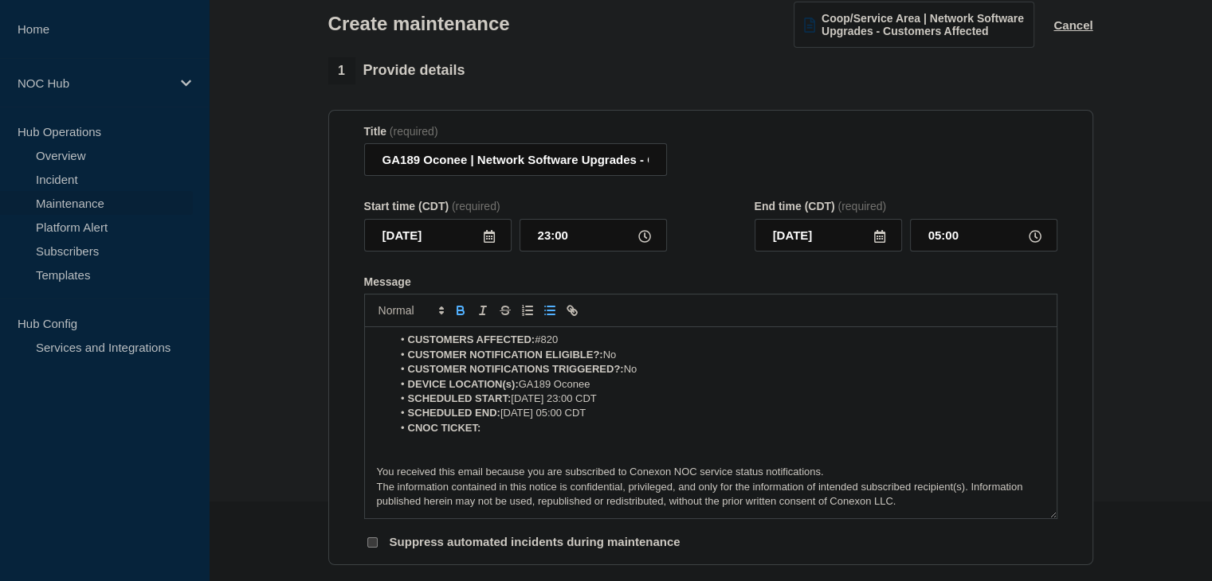
click at [457, 311] on icon "Toggle bold text" at bounding box center [460, 309] width 6 height 4
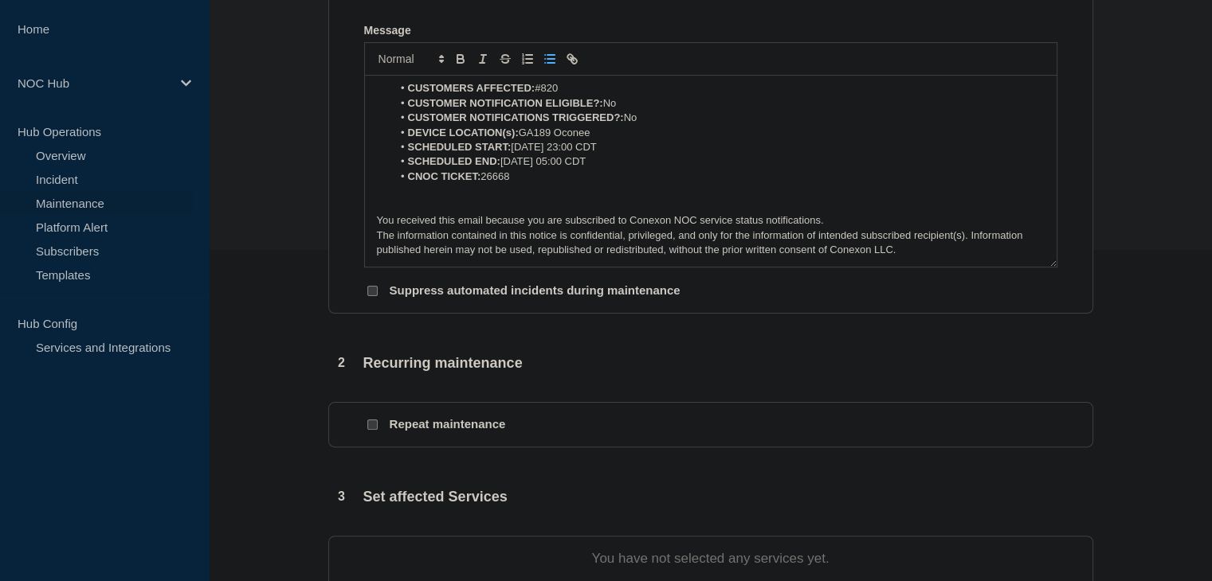
scroll to position [478, 0]
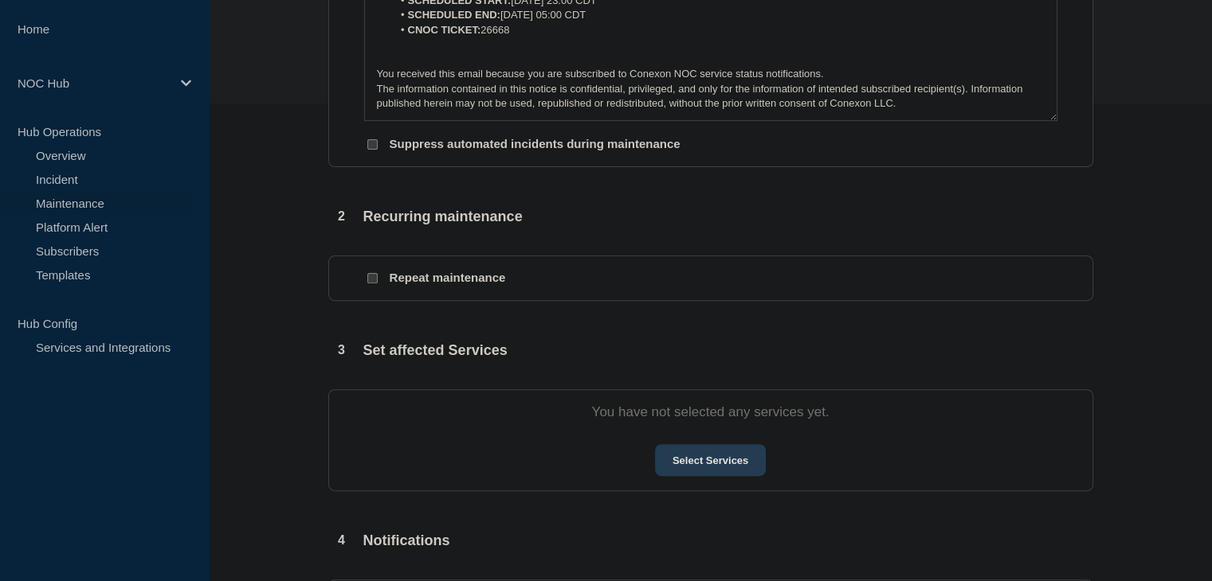
click at [740, 466] on button "Select Services" at bounding box center [710, 460] width 111 height 32
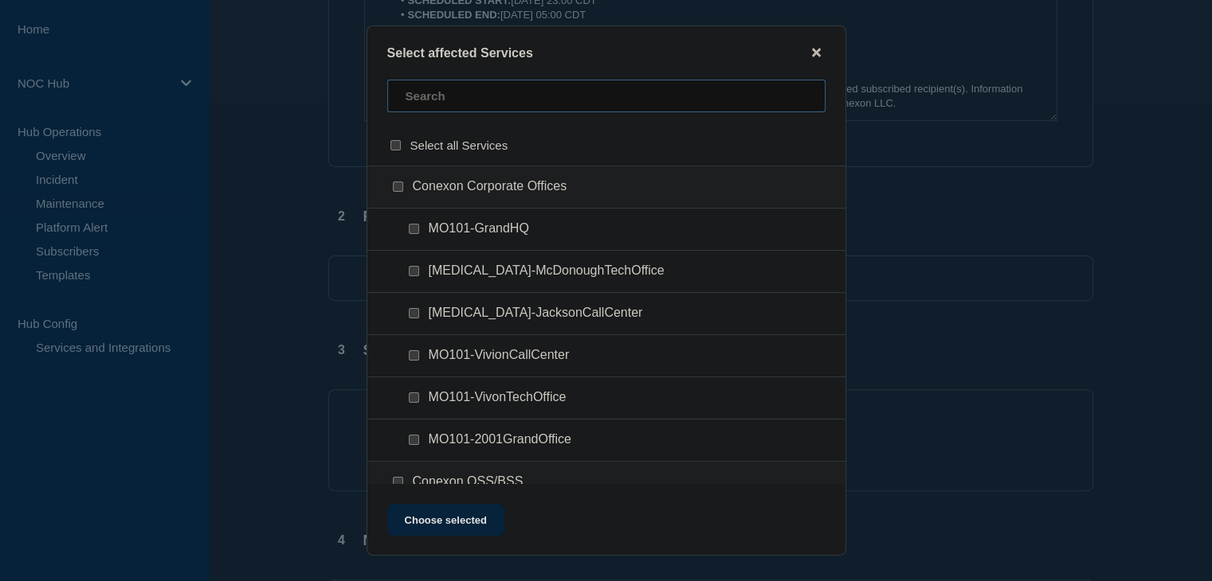
click at [464, 96] on input "text" at bounding box center [606, 96] width 438 height 33
type input "ga189"
click at [401, 186] on input "GA189 (Oconee EMC) checkbox" at bounding box center [398, 187] width 10 height 10
checkbox input "true"
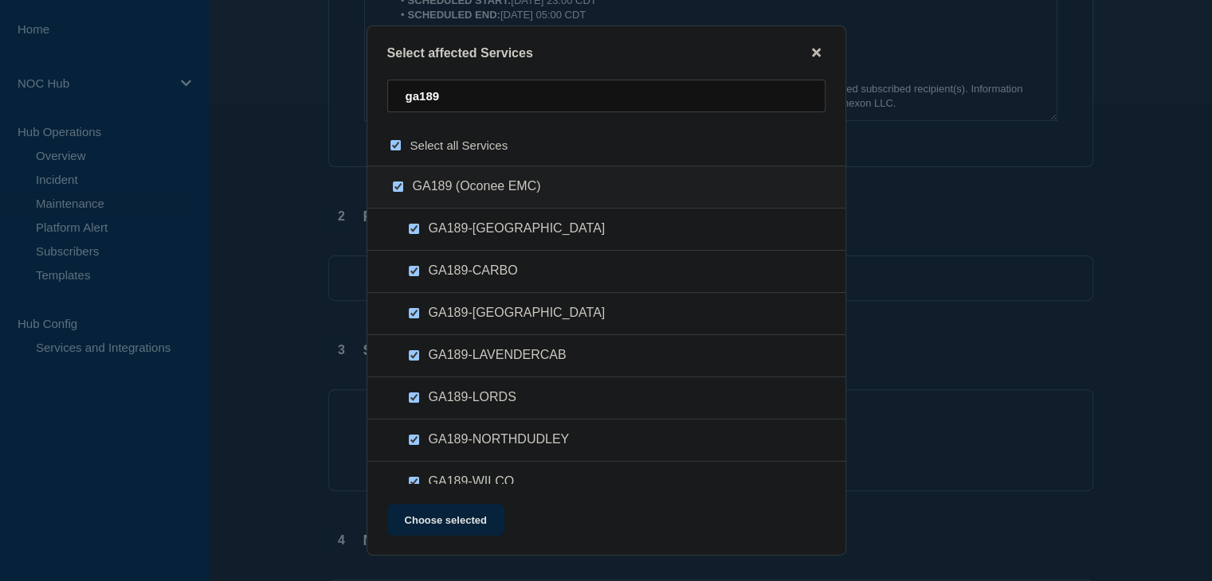
checkbox input "true"
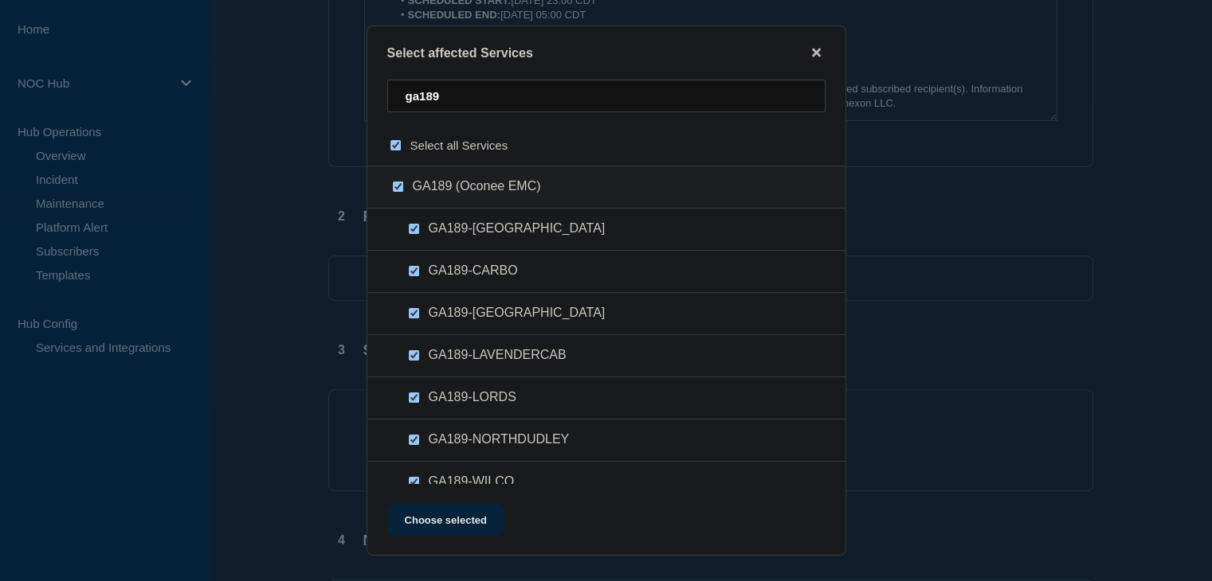
checkbox input "true"
click at [468, 511] on button "Choose selected" at bounding box center [445, 520] width 117 height 32
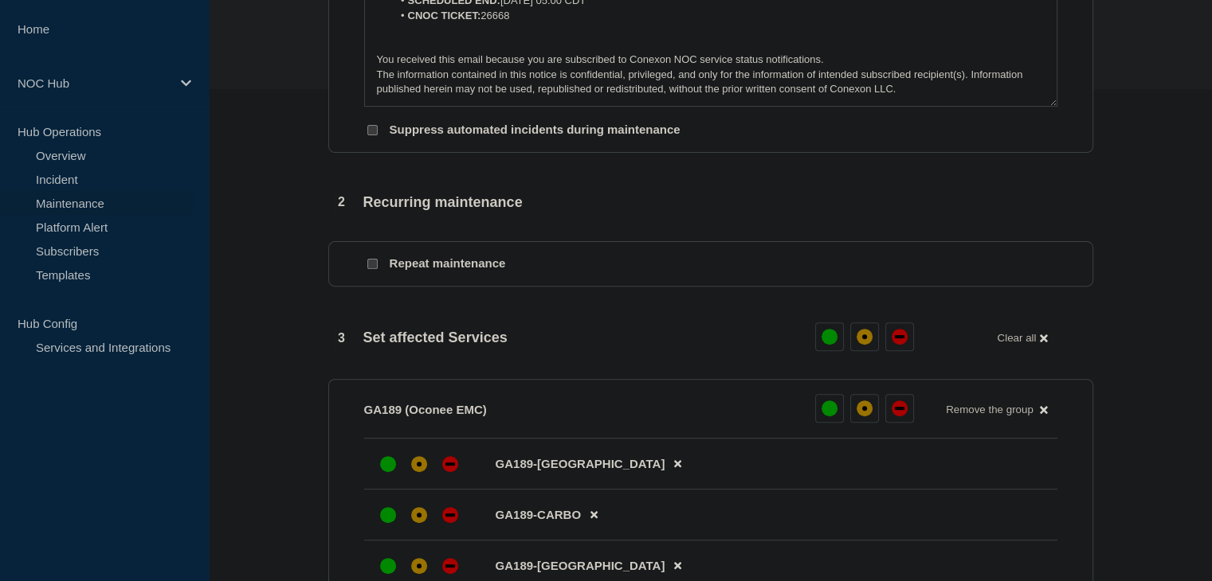
scroll to position [876, 0]
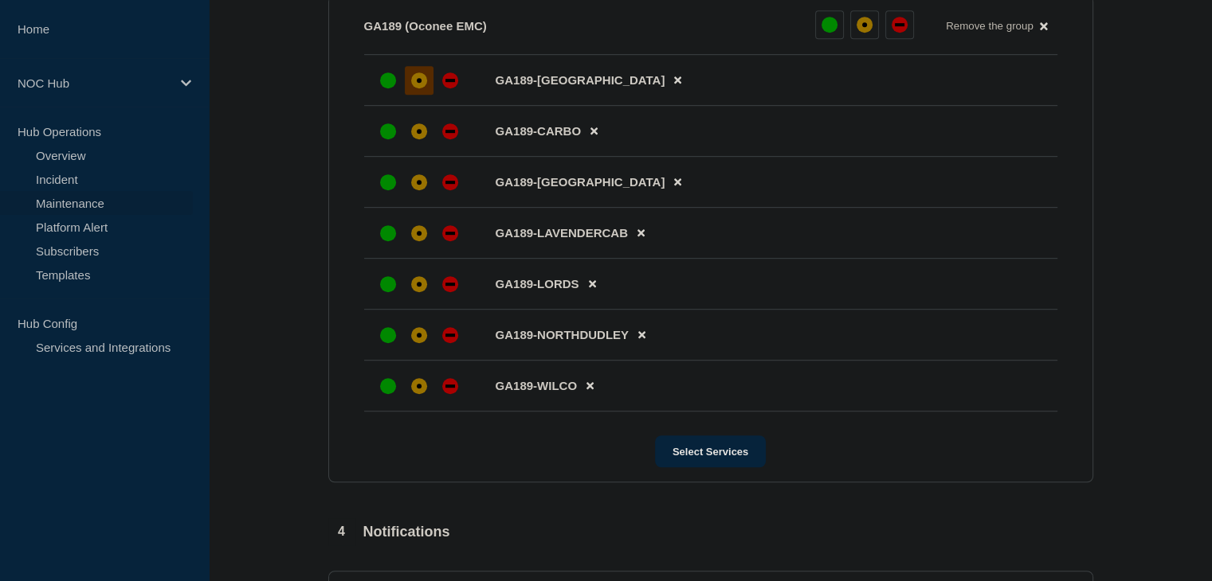
click at [417, 83] on div "affected" at bounding box center [419, 80] width 5 height 5
click at [414, 147] on div at bounding box center [419, 133] width 29 height 29
click at [410, 197] on div at bounding box center [419, 184] width 29 height 29
click at [417, 240] on div "affected" at bounding box center [419, 235] width 16 height 16
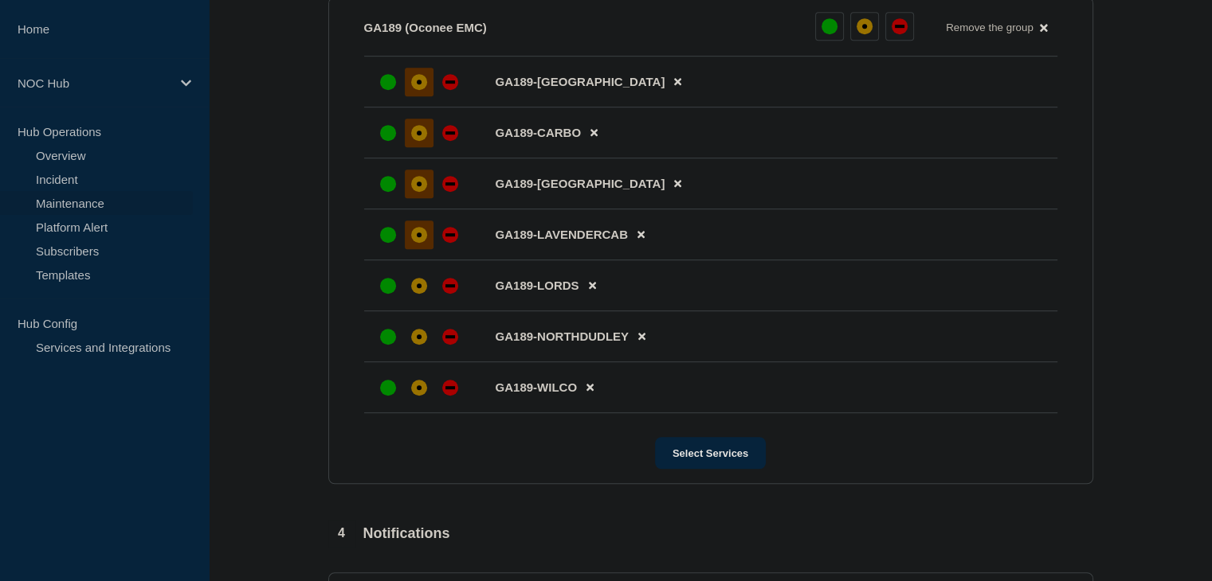
click at [417, 278] on li "GA189-LORDS" at bounding box center [710, 285] width 693 height 51
click at [415, 328] on li "GA189-NORTHDUDLEY" at bounding box center [710, 336] width 693 height 51
click at [413, 351] on div at bounding box center [419, 337] width 29 height 29
drag, startPoint x: 418, startPoint y: 289, endPoint x: 419, endPoint y: 319, distance: 30.3
click at [418, 288] on div "affected" at bounding box center [419, 286] width 16 height 16
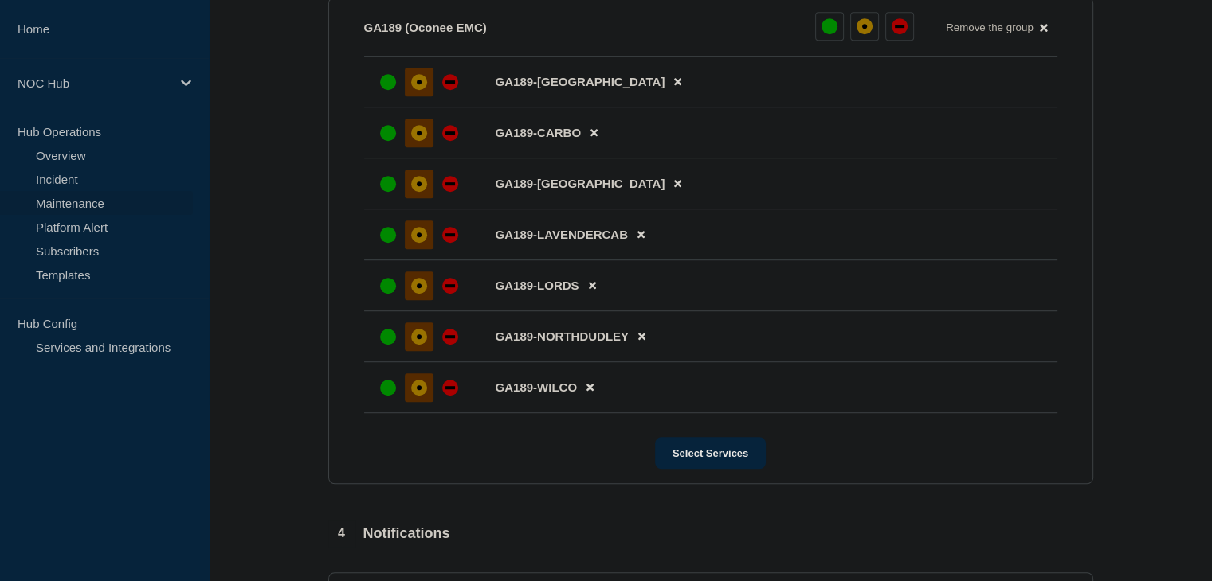
click at [421, 391] on div "affected" at bounding box center [419, 388] width 16 height 16
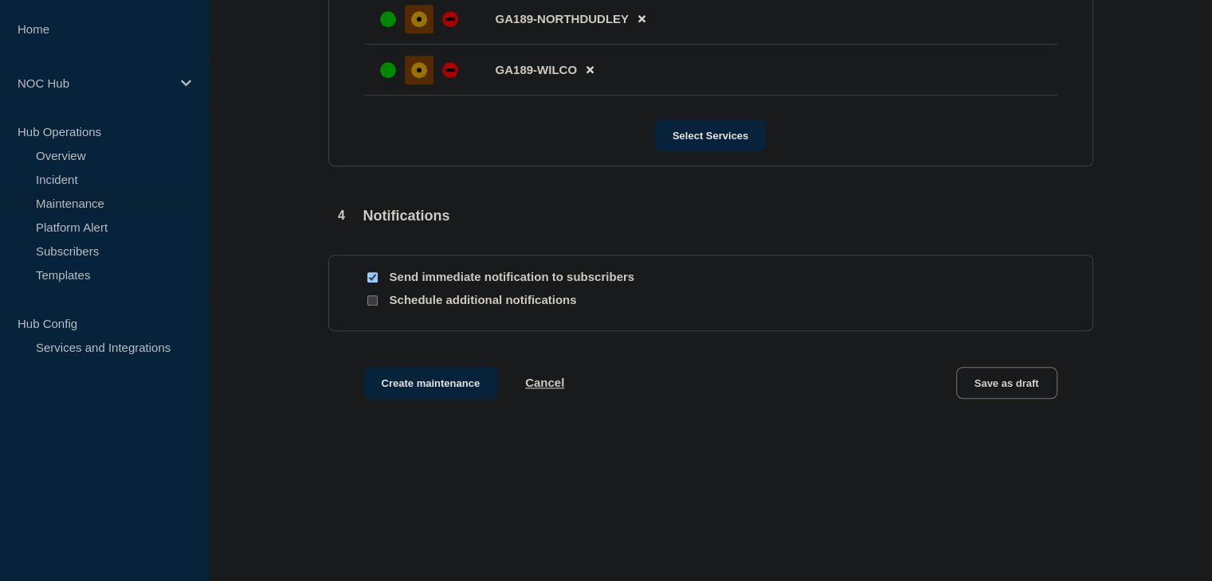
scroll to position [1205, 0]
click at [456, 387] on button "Create maintenance" at bounding box center [431, 382] width 134 height 32
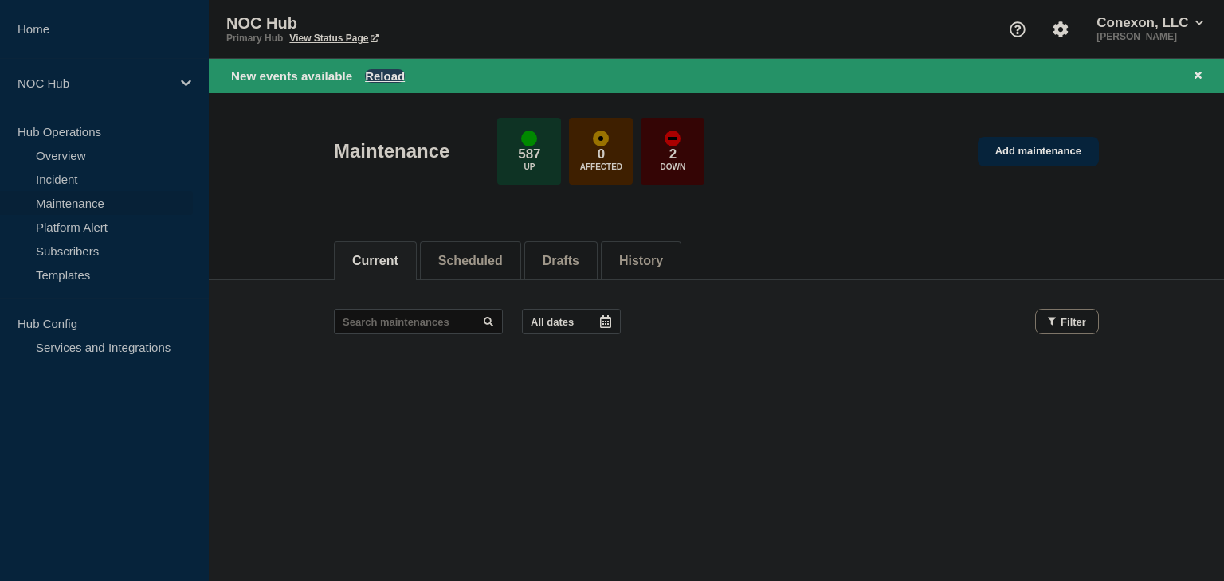
click at [391, 76] on button "Reload" at bounding box center [385, 76] width 40 height 14
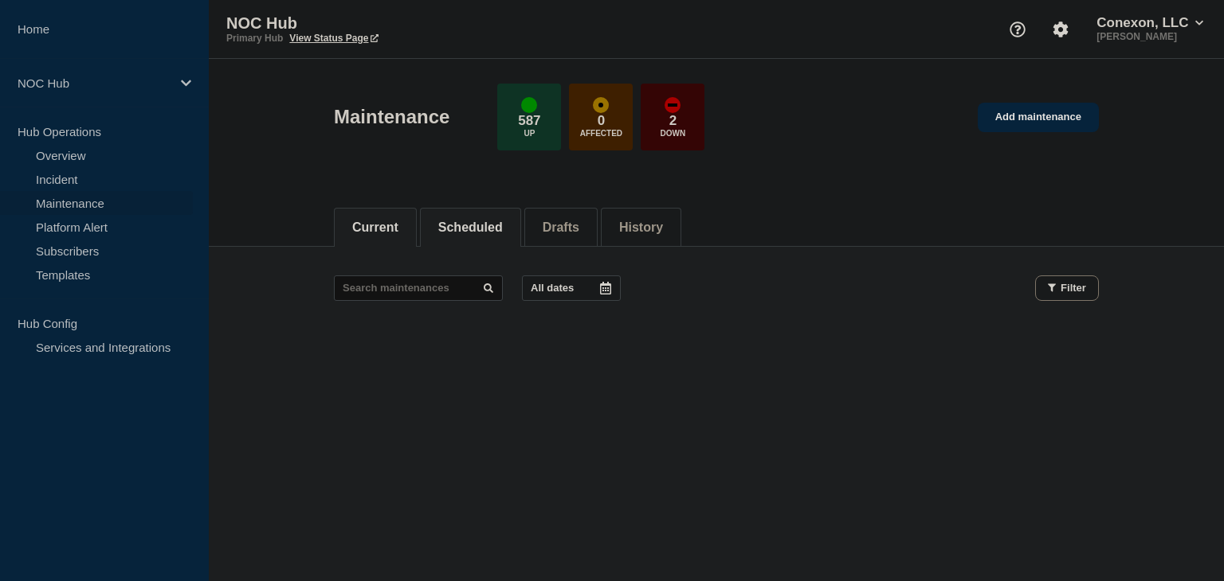
click at [481, 236] on li "Scheduled" at bounding box center [470, 227] width 101 height 39
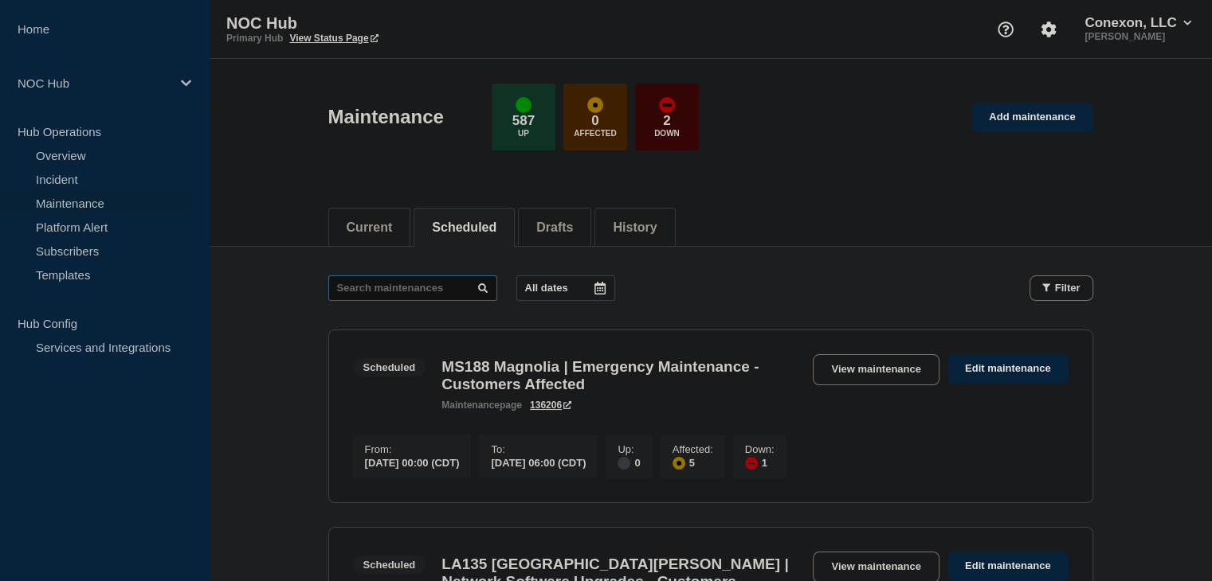
click at [401, 290] on input "text" at bounding box center [412, 288] width 169 height 25
type input "26668"
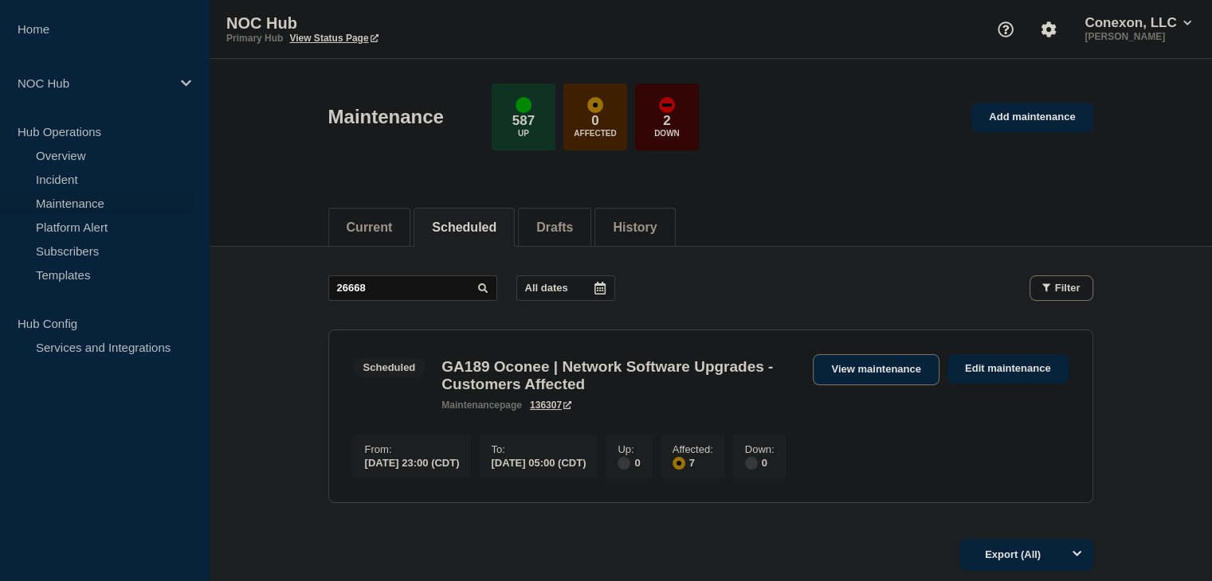
click at [866, 368] on link "View maintenance" at bounding box center [876, 369] width 126 height 31
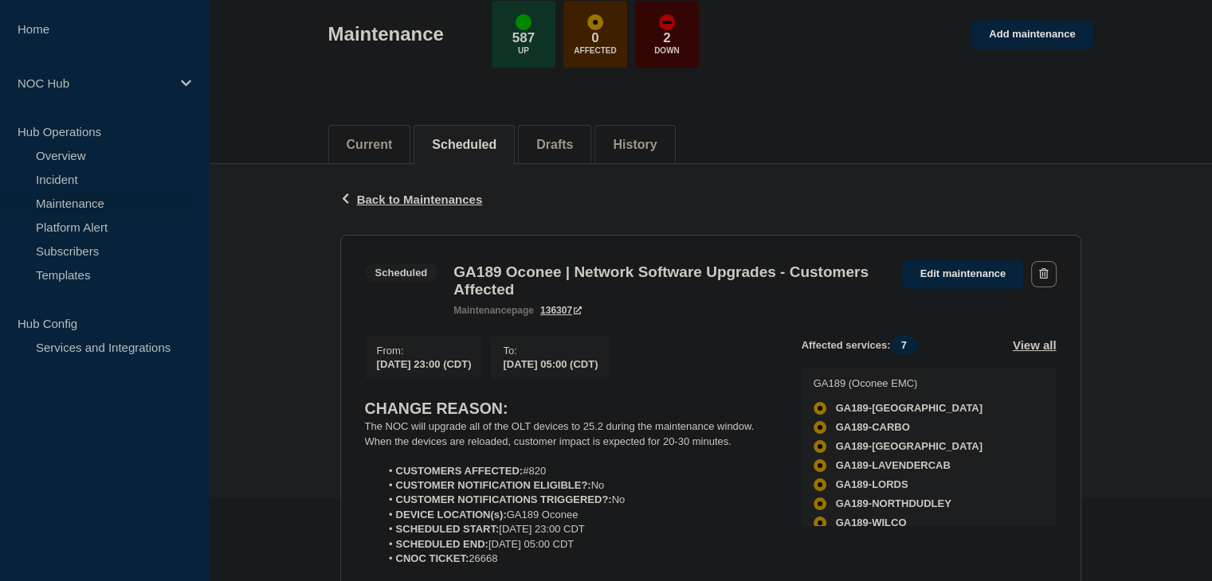
scroll to position [239, 0]
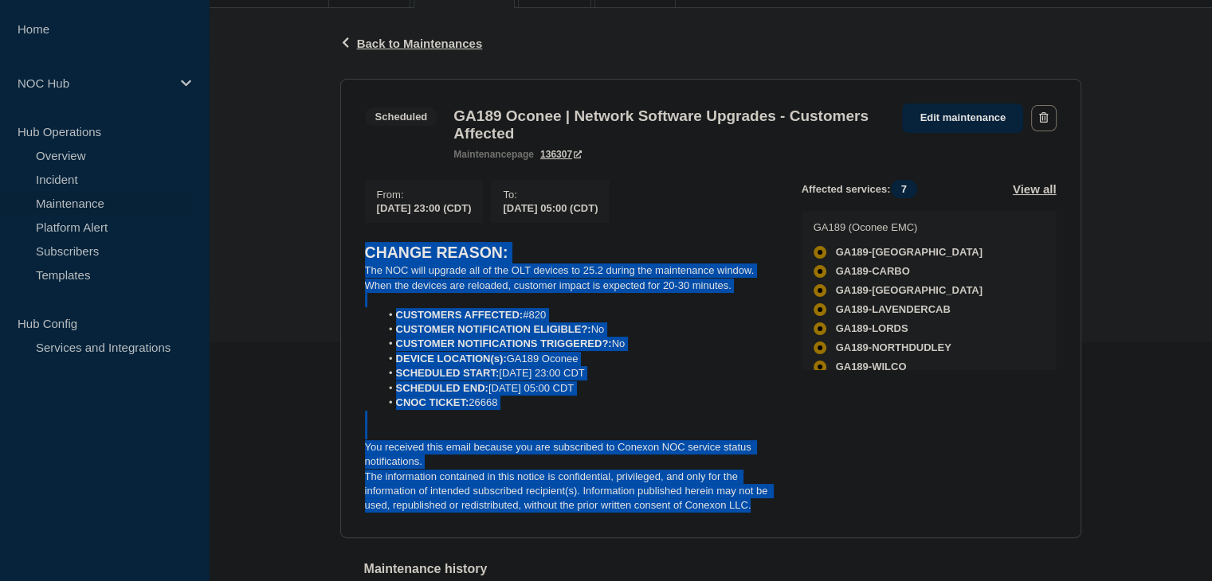
drag, startPoint x: 760, startPoint y: 520, endPoint x: 353, endPoint y: 259, distance: 483.7
click at [353, 259] on section "Scheduled GA189 Oconee | Network Software Upgrades - Customers Affected mainten…" at bounding box center [710, 309] width 741 height 460
copy div "CHANGE REASON: The NOC will upgrade all of the OLT devices to 25.2 during the m…"
click at [731, 410] on li "CNOC TICKET: 26668" at bounding box center [578, 403] width 396 height 14
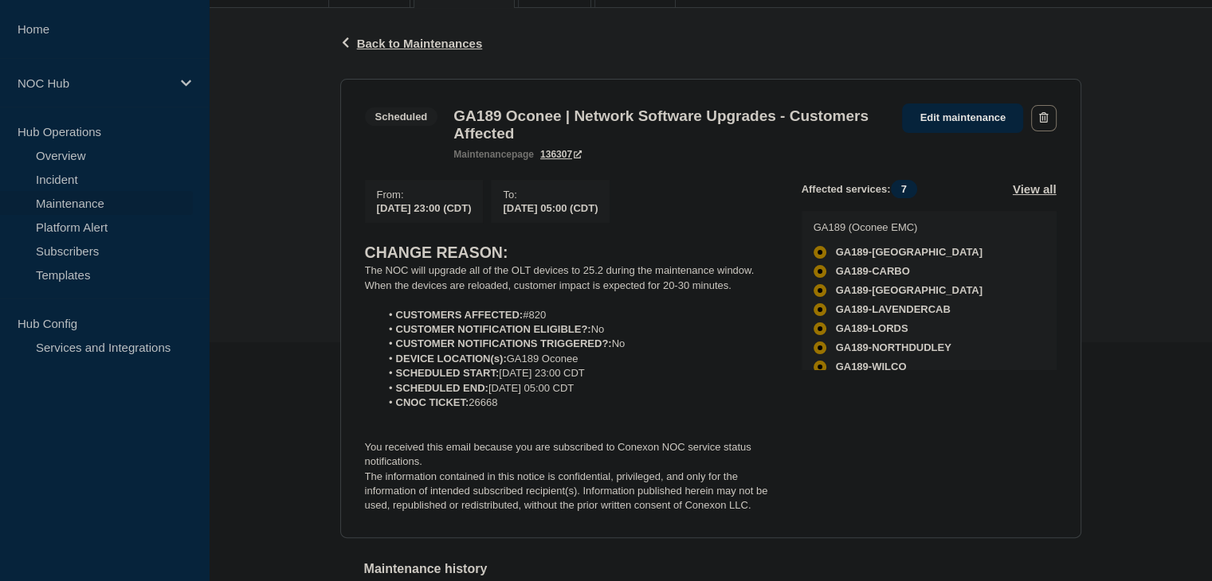
scroll to position [0, 0]
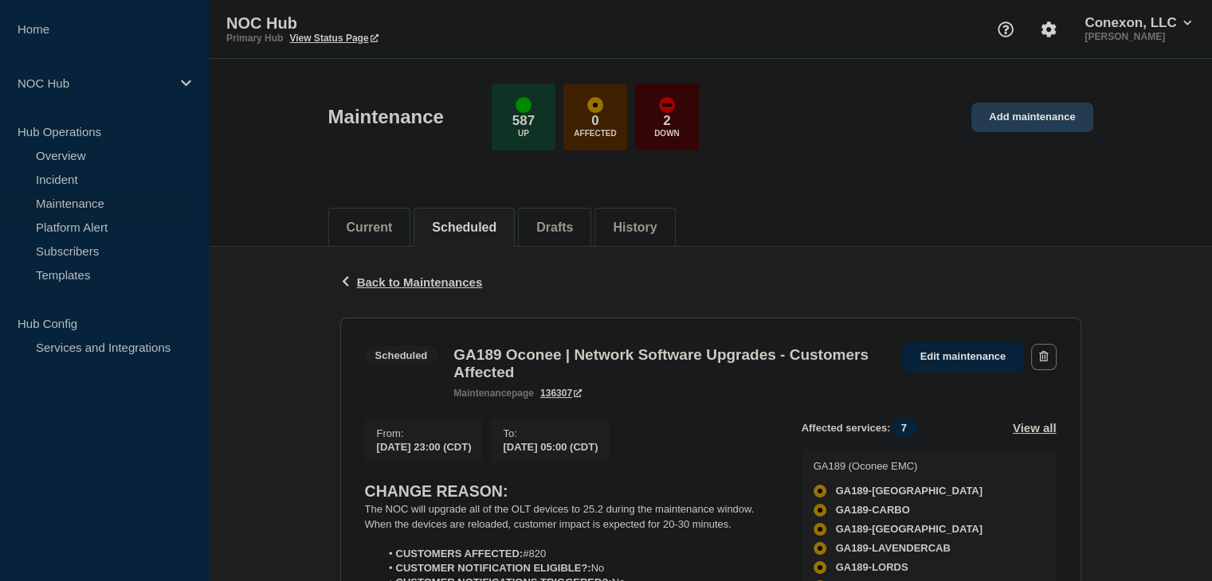
click at [997, 116] on link "Add maintenance" at bounding box center [1031, 117] width 121 height 29
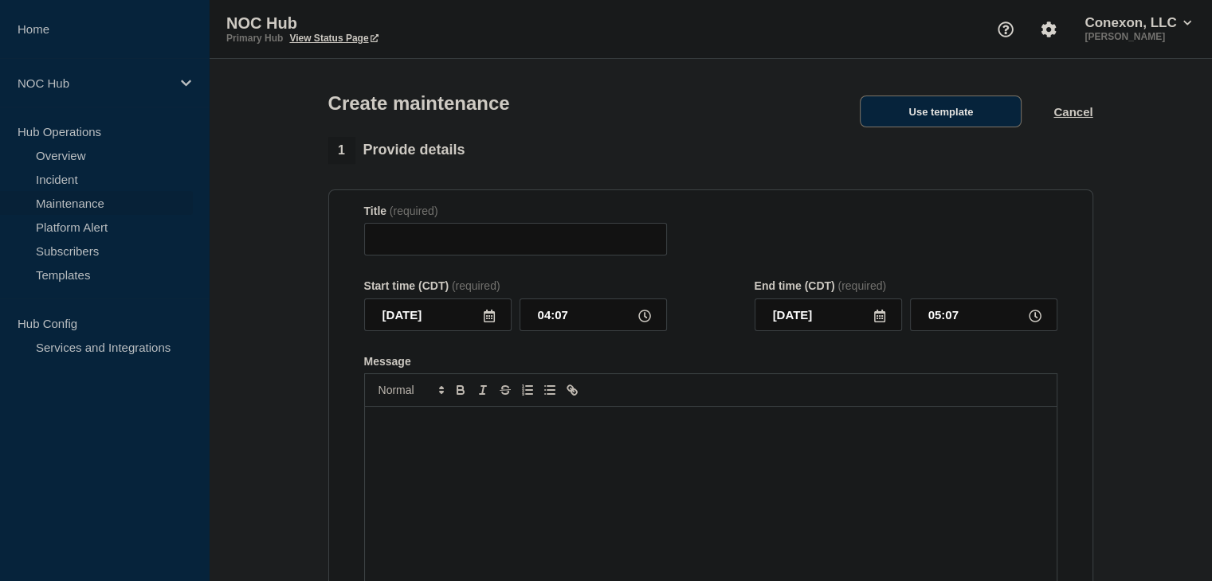
click at [886, 117] on button "Use template" at bounding box center [940, 112] width 162 height 32
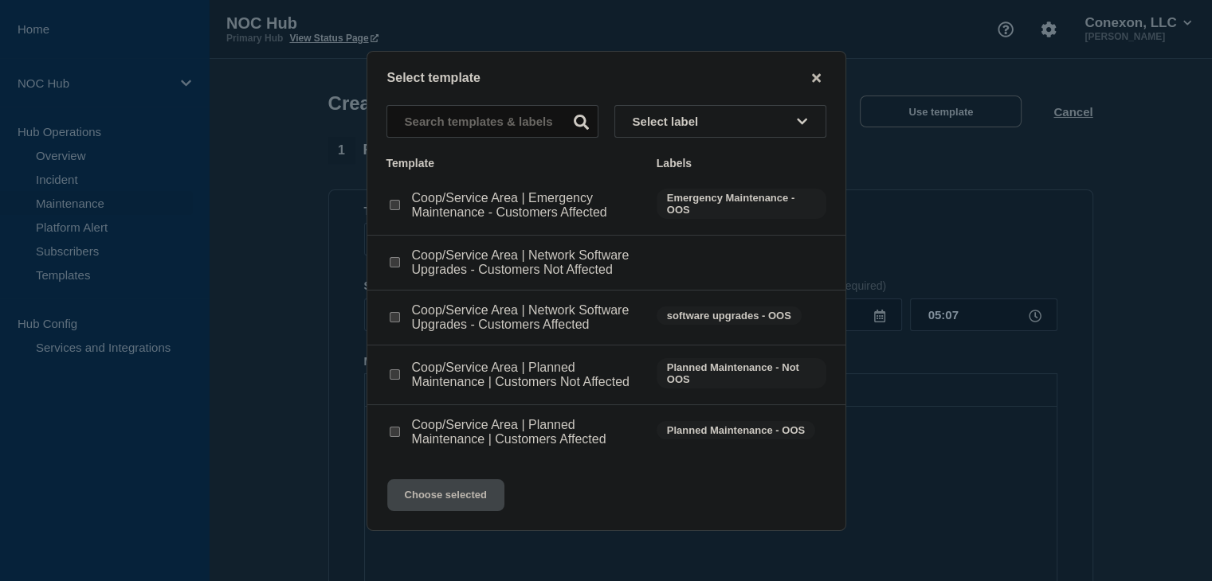
click at [390, 316] on input "Coop/Service Area | Network Software Upgrades - Customers Affected checkbox" at bounding box center [395, 317] width 10 height 10
checkbox input "true"
click at [430, 491] on button "Choose selected" at bounding box center [445, 496] width 117 height 32
type input "Coop/Service Area | Network Software Upgrades - Customers Affected"
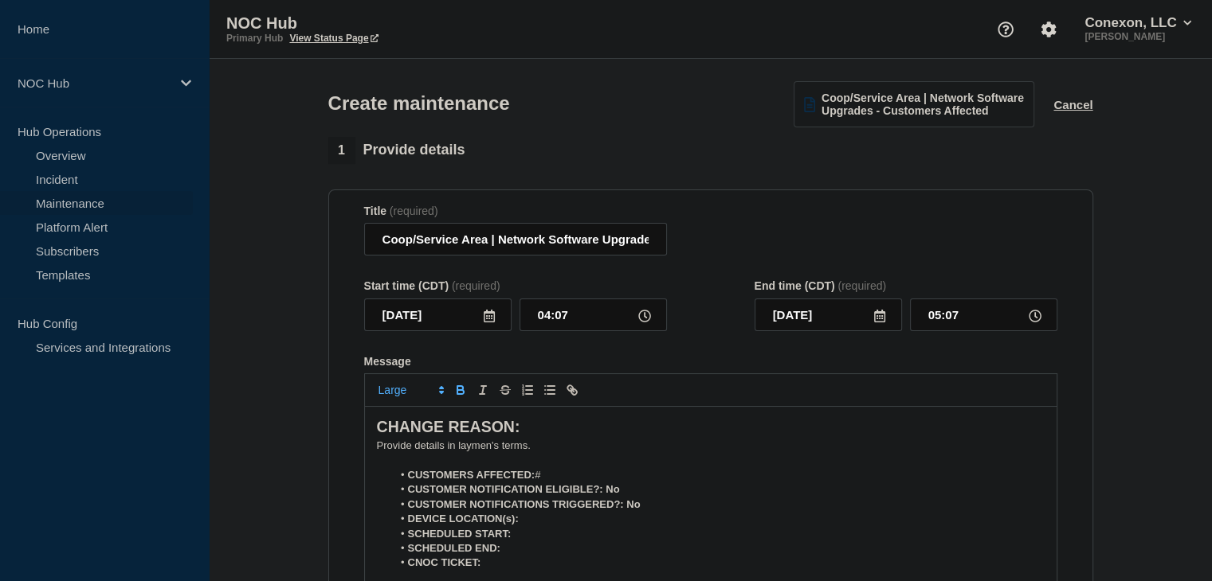
click at [543, 468] on p "Message" at bounding box center [711, 460] width 668 height 14
click at [550, 477] on li "CUSTOMERS AFFECTED: #" at bounding box center [718, 475] width 652 height 14
drag, startPoint x: 485, startPoint y: 248, endPoint x: 376, endPoint y: 245, distance: 109.2
click at [376, 245] on input "Coop/Service Area | Network Software Upgrades - Customers Affected" at bounding box center [515, 239] width 303 height 33
type input "NH118 [US_STATE] | Network Software Upgrades - Customers Affected"
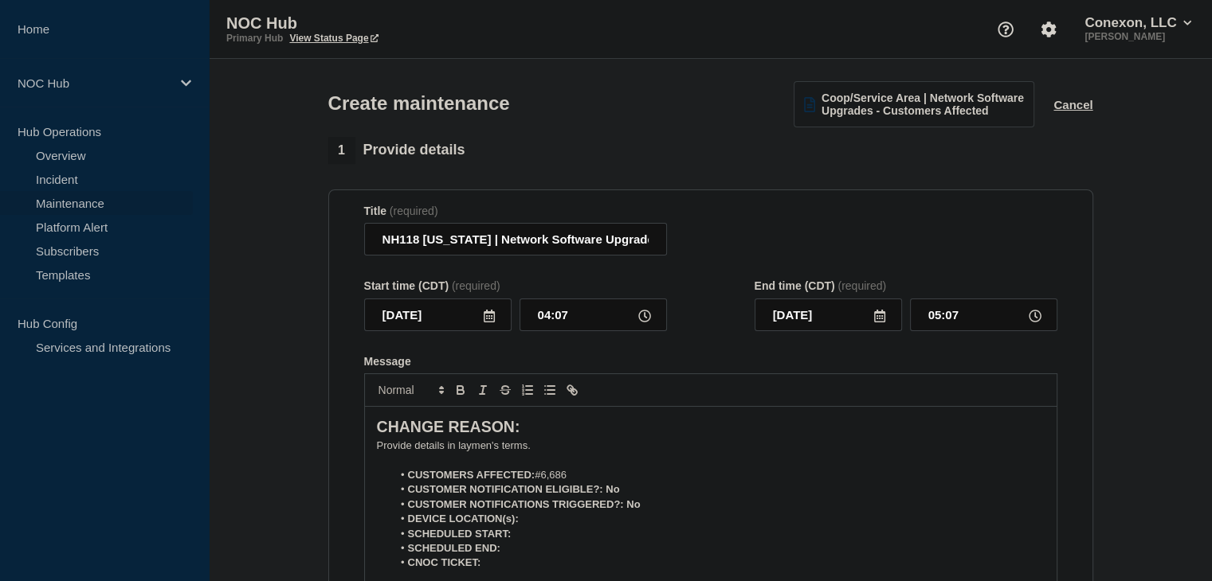
click at [485, 319] on icon at bounding box center [489, 316] width 11 height 13
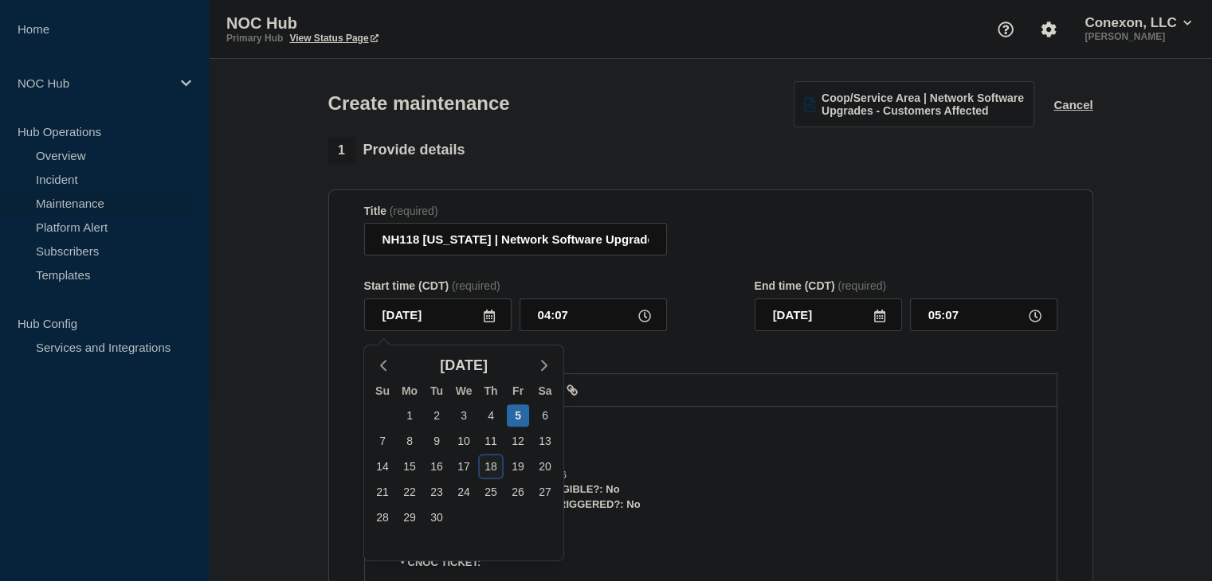
click at [493, 458] on div "18" at bounding box center [491, 467] width 22 height 22
type input "[DATE]"
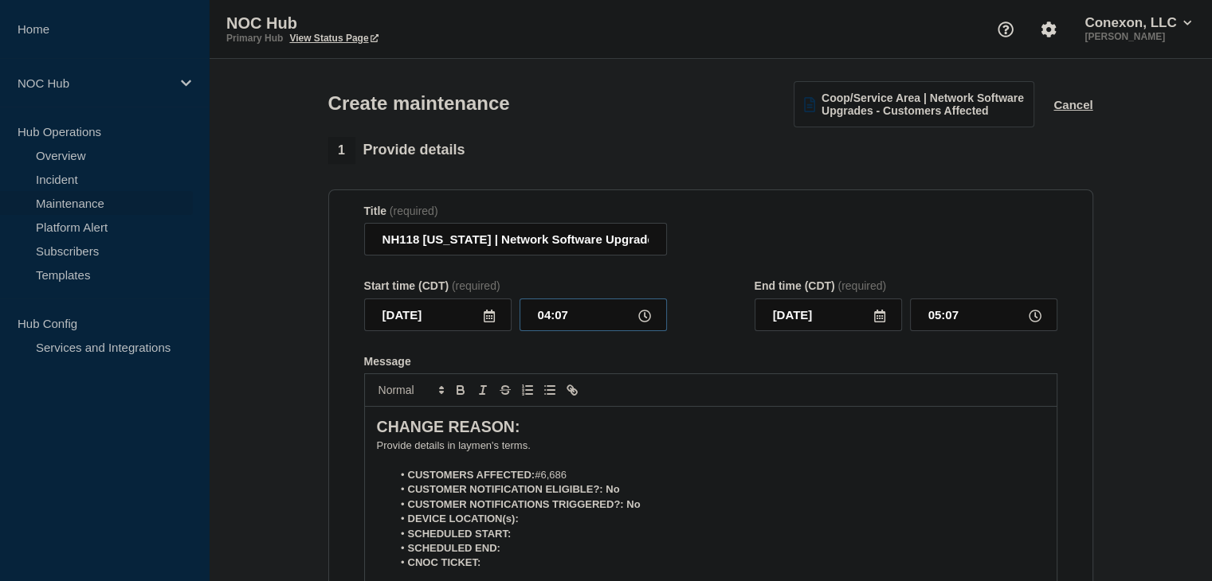
click at [554, 320] on input "04:07" at bounding box center [592, 315] width 147 height 33
type input "23:00"
type input "[DATE]"
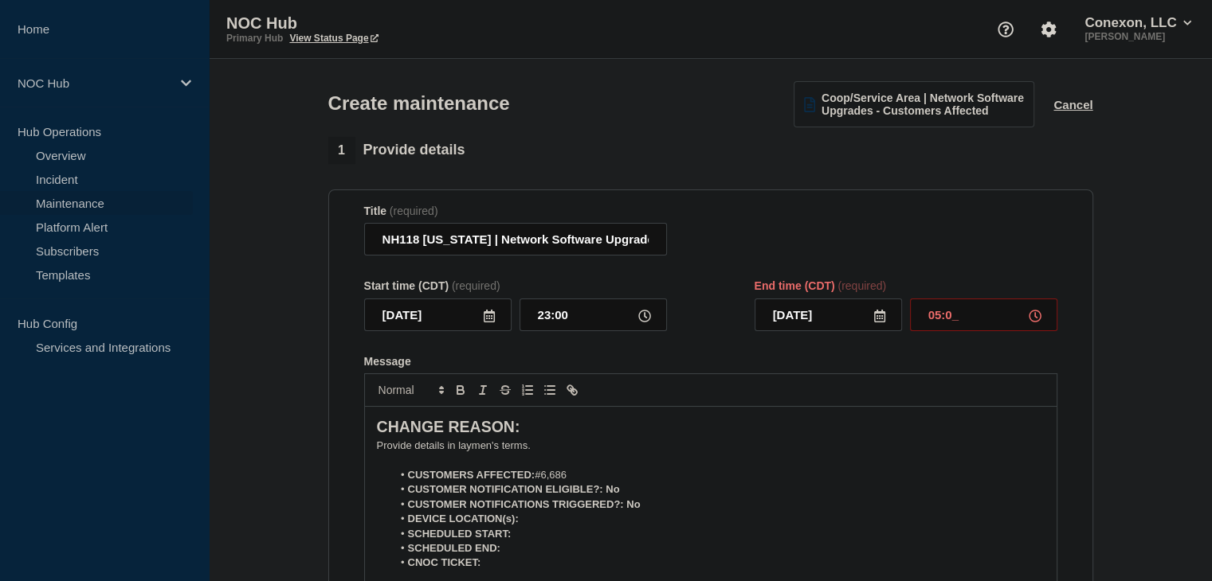
type input "05:00"
click at [432, 453] on p "﻿Provide details in laymen's terms." at bounding box center [711, 446] width 668 height 14
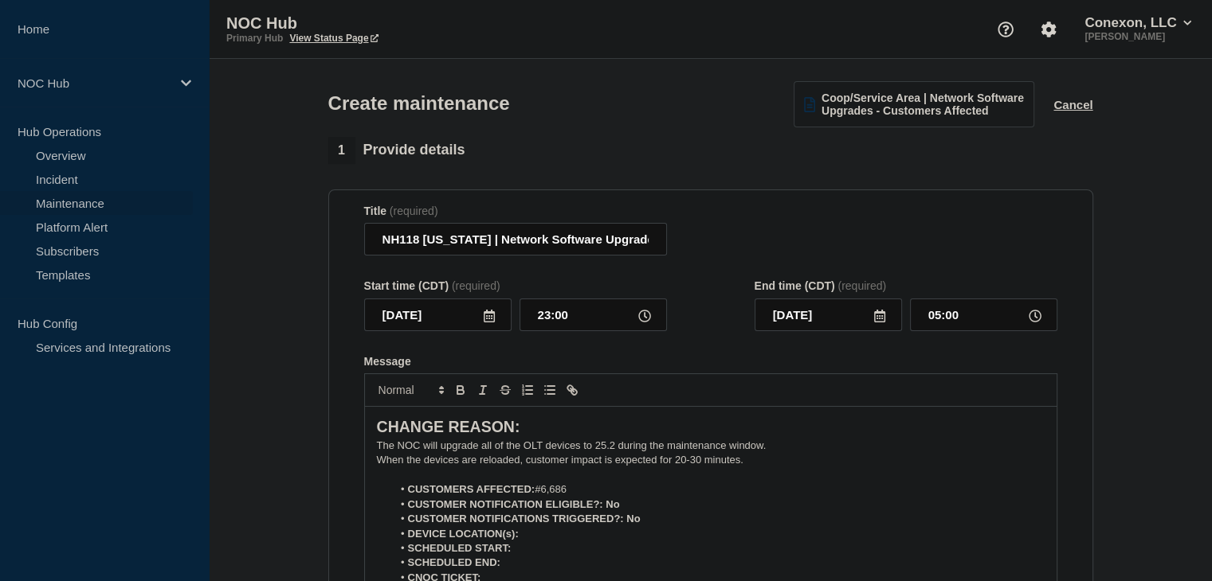
scroll to position [70, 0]
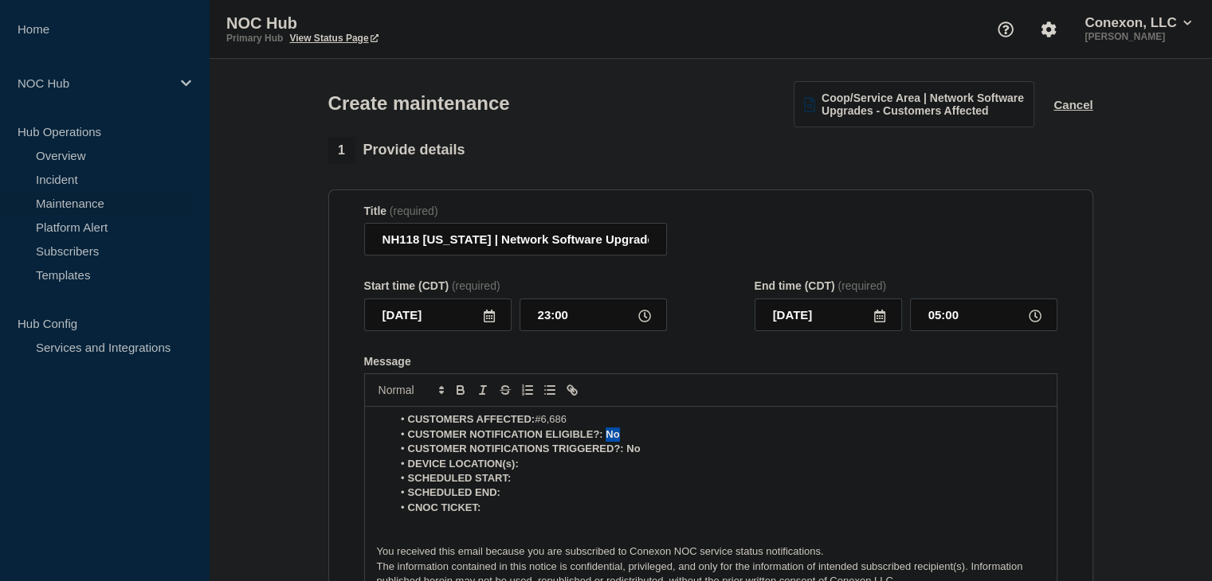
drag, startPoint x: 621, startPoint y: 441, endPoint x: 605, endPoint y: 440, distance: 16.0
click at [605, 440] on li "CUSTOMER NOTIFICATION ELIGIBLE?: No" at bounding box center [718, 435] width 652 height 14
click at [464, 393] on icon "Toggle bold text" at bounding box center [460, 390] width 14 height 14
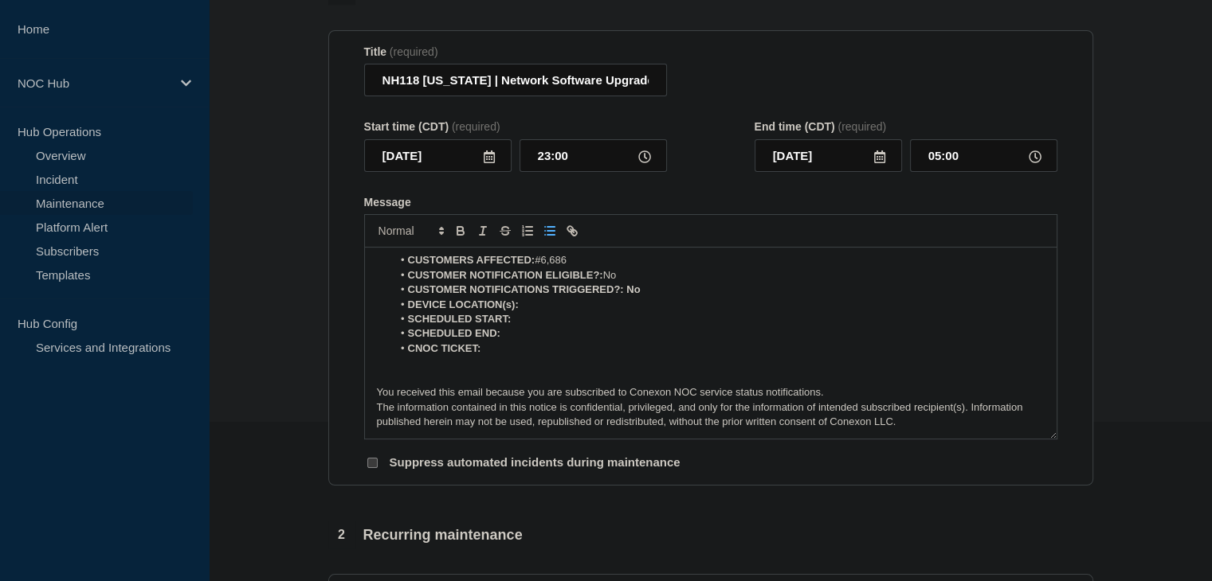
scroll to position [0, 0]
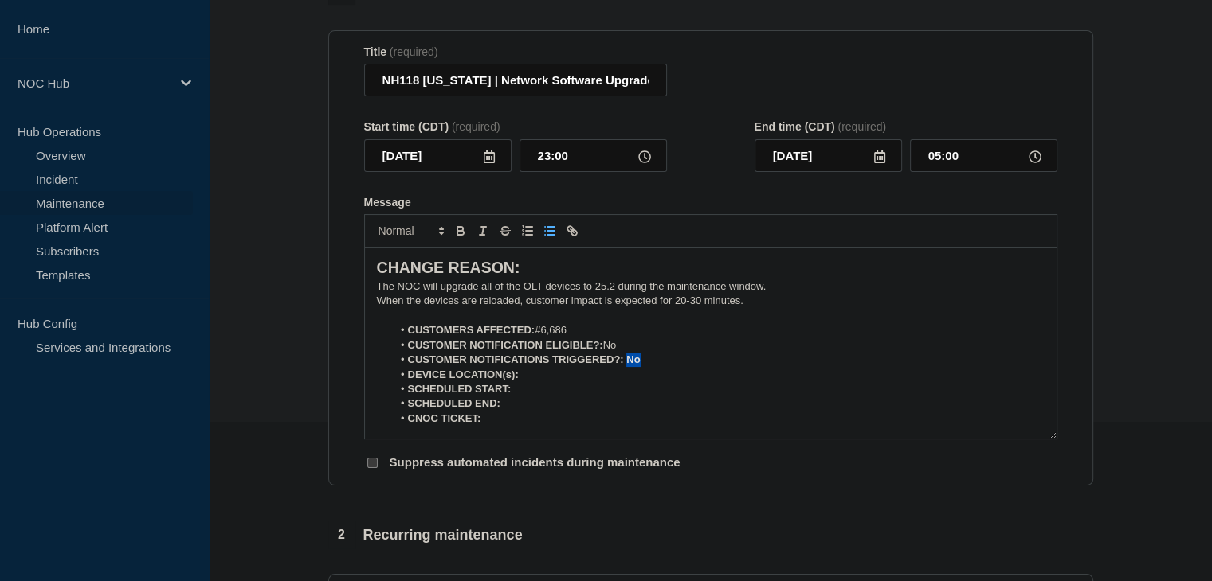
drag, startPoint x: 644, startPoint y: 366, endPoint x: 628, endPoint y: 367, distance: 16.0
click at [628, 367] on li "CUSTOMER NOTIFICATIONS TRIGGERED?: No" at bounding box center [718, 360] width 652 height 14
click at [460, 235] on icon "Toggle bold text" at bounding box center [460, 233] width 6 height 4
click at [569, 382] on li "DEVICE LOCATION(s):" at bounding box center [718, 375] width 652 height 14
click at [463, 230] on icon "Toggle bold text" at bounding box center [460, 231] width 14 height 14
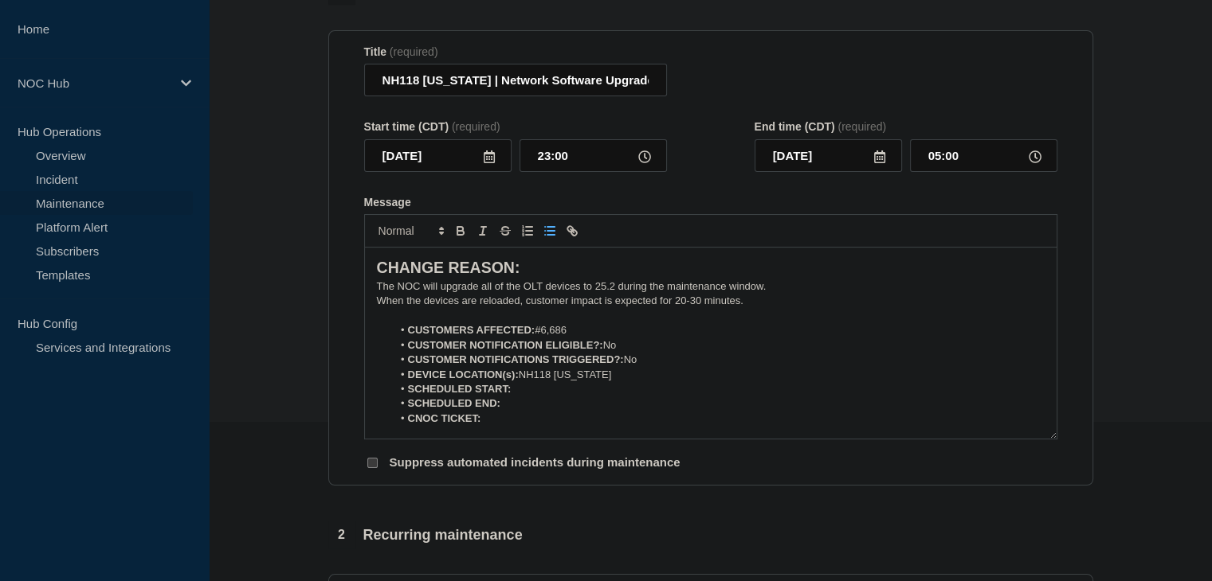
click at [570, 397] on li "SCHEDULED START:" at bounding box center [718, 389] width 652 height 14
click at [458, 238] on icon "Toggle bold text" at bounding box center [460, 231] width 14 height 14
click at [459, 238] on icon "Toggle bold text" at bounding box center [460, 231] width 14 height 14
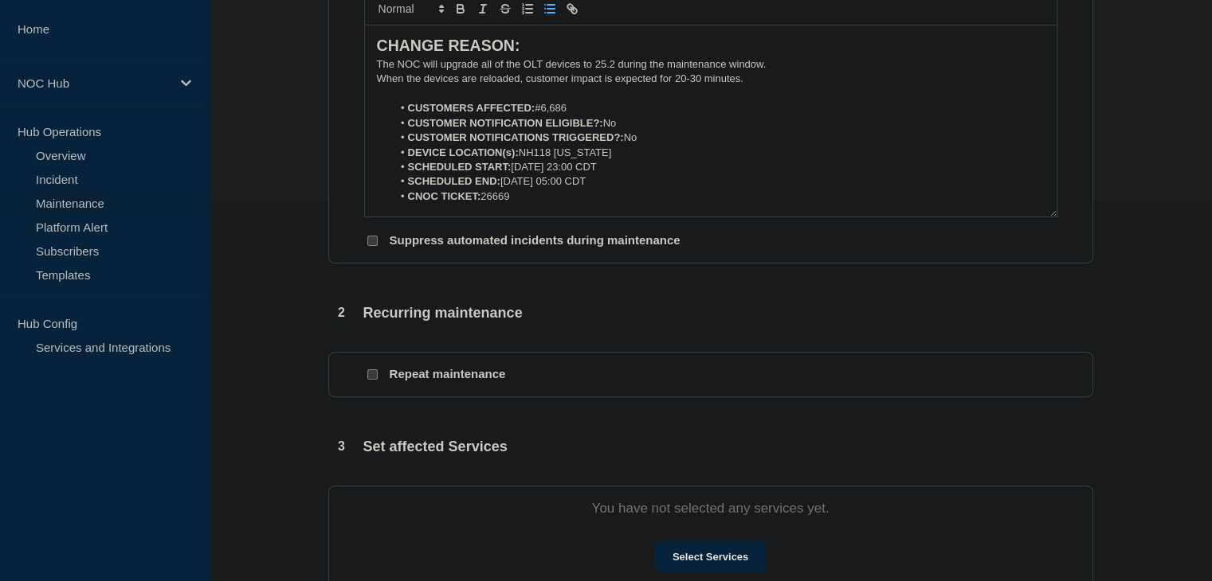
scroll to position [478, 0]
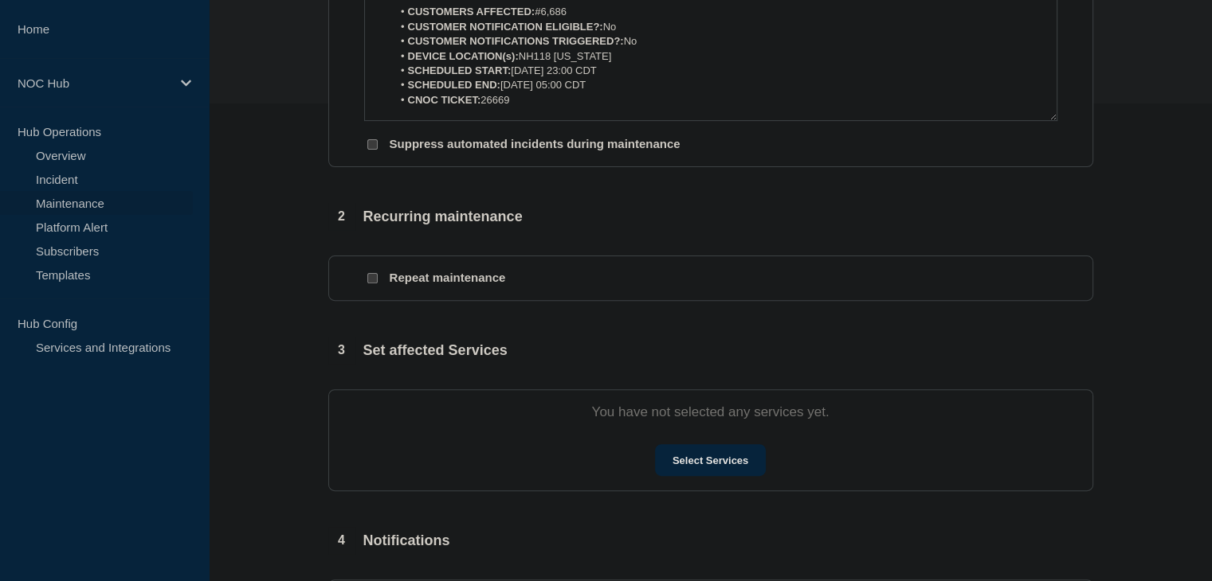
click at [693, 448] on section "You have not selected any services yet. Select Services" at bounding box center [710, 441] width 765 height 102
click at [696, 461] on button "Select Services" at bounding box center [710, 460] width 111 height 32
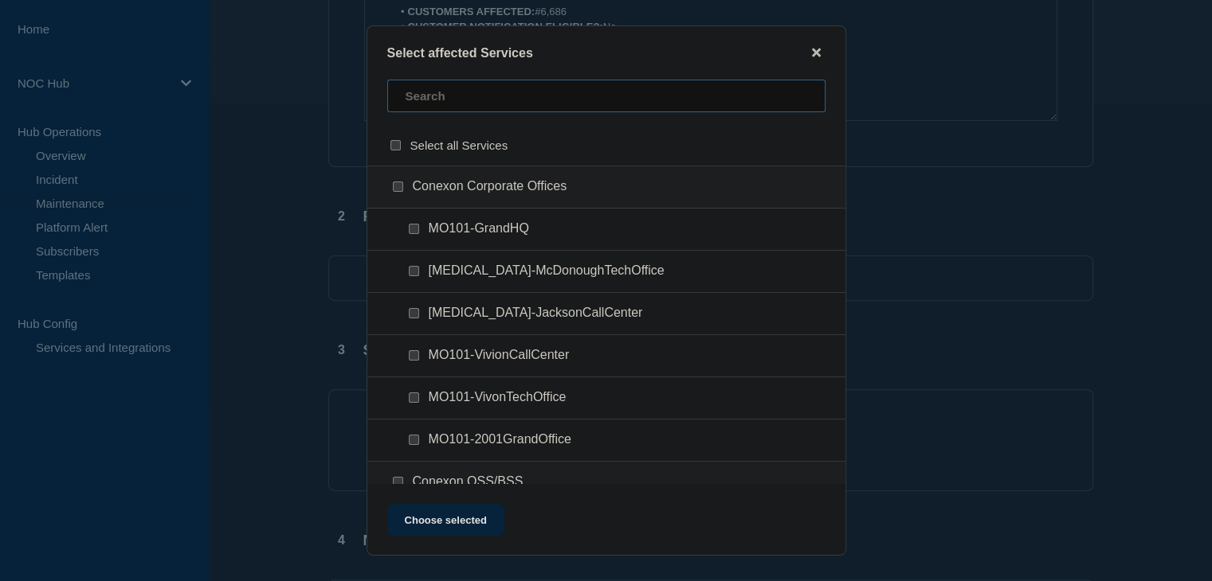
click at [459, 108] on input "text" at bounding box center [606, 96] width 438 height 33
type input "nh118"
click at [394, 186] on input "NH118 (New Hampshire Broadband) checkbox" at bounding box center [398, 187] width 10 height 10
checkbox input "true"
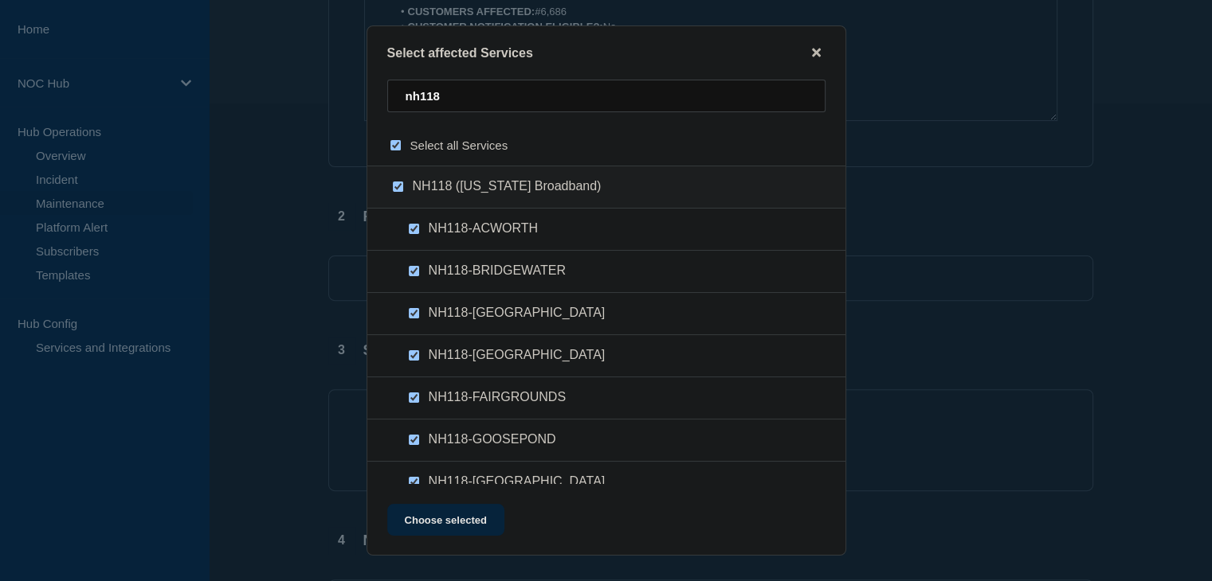
checkbox input "true"
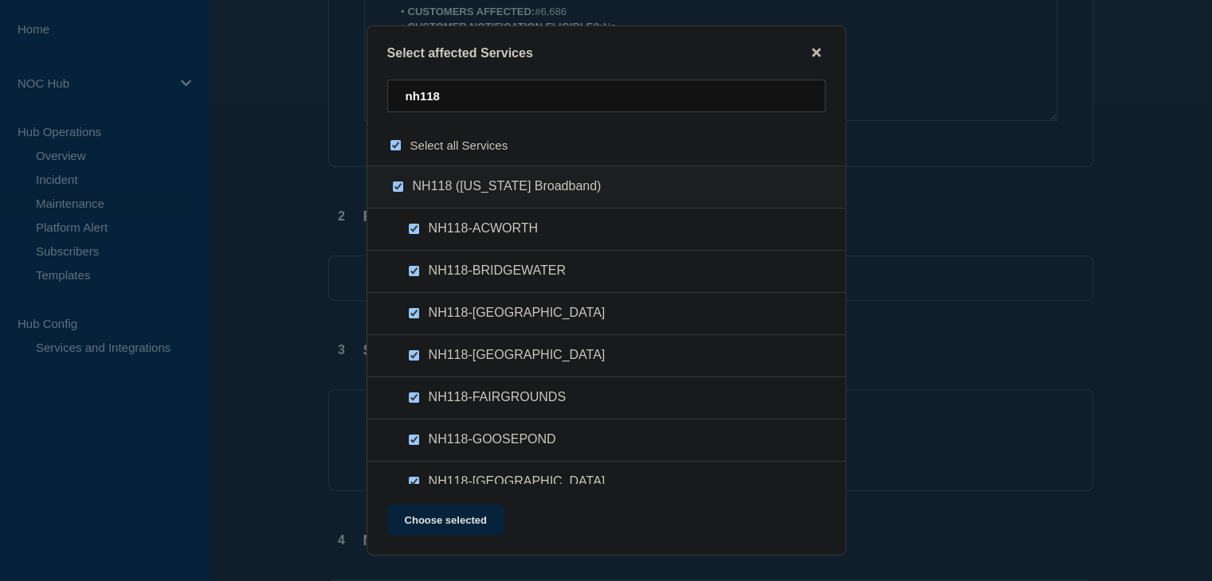
checkbox input "true"
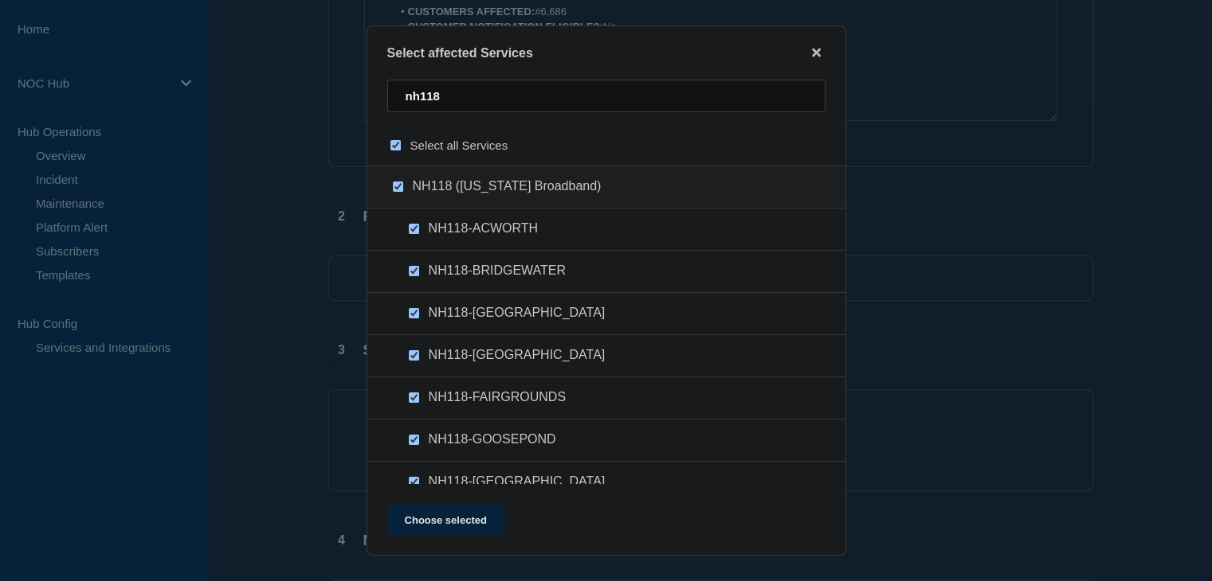
checkbox input "true"
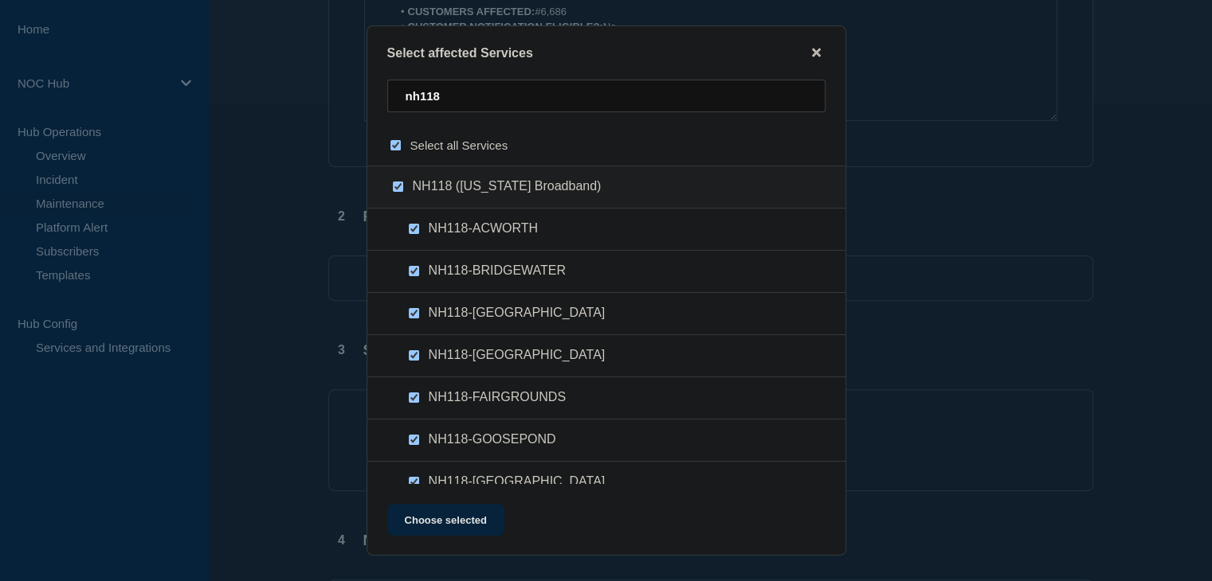
checkbox input "true"
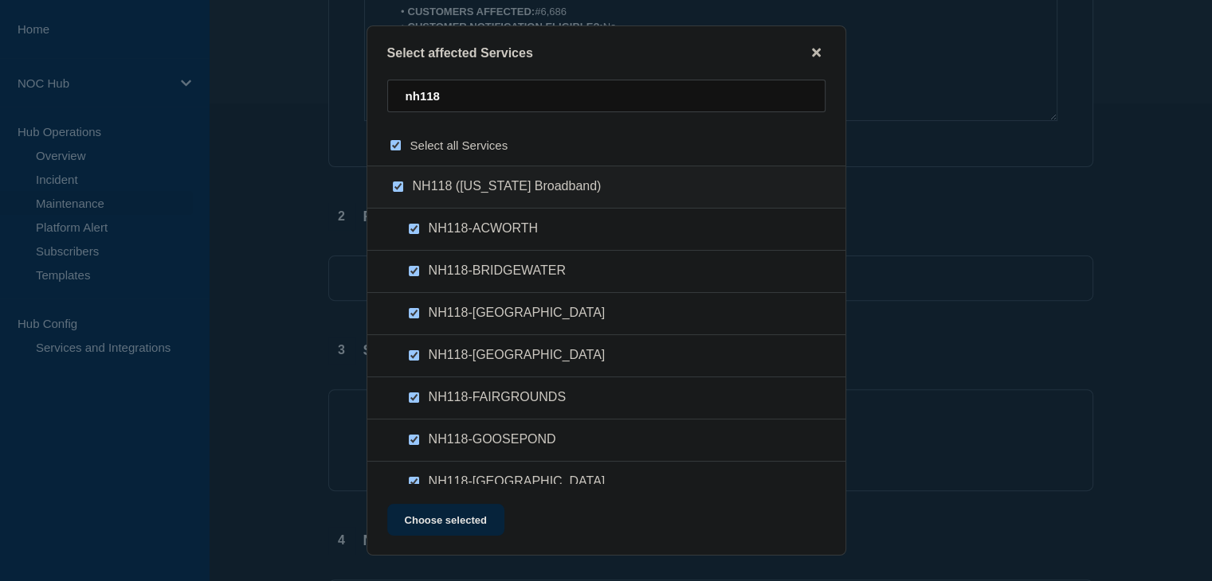
checkbox input "true"
click at [461, 523] on button "Choose selected" at bounding box center [445, 520] width 117 height 32
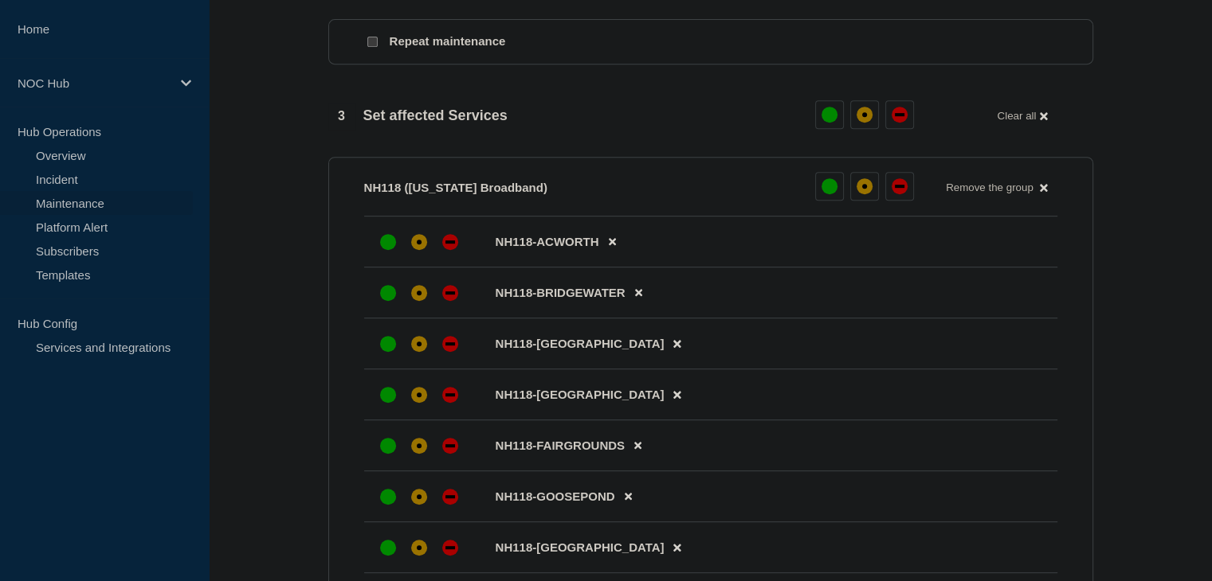
scroll to position [717, 0]
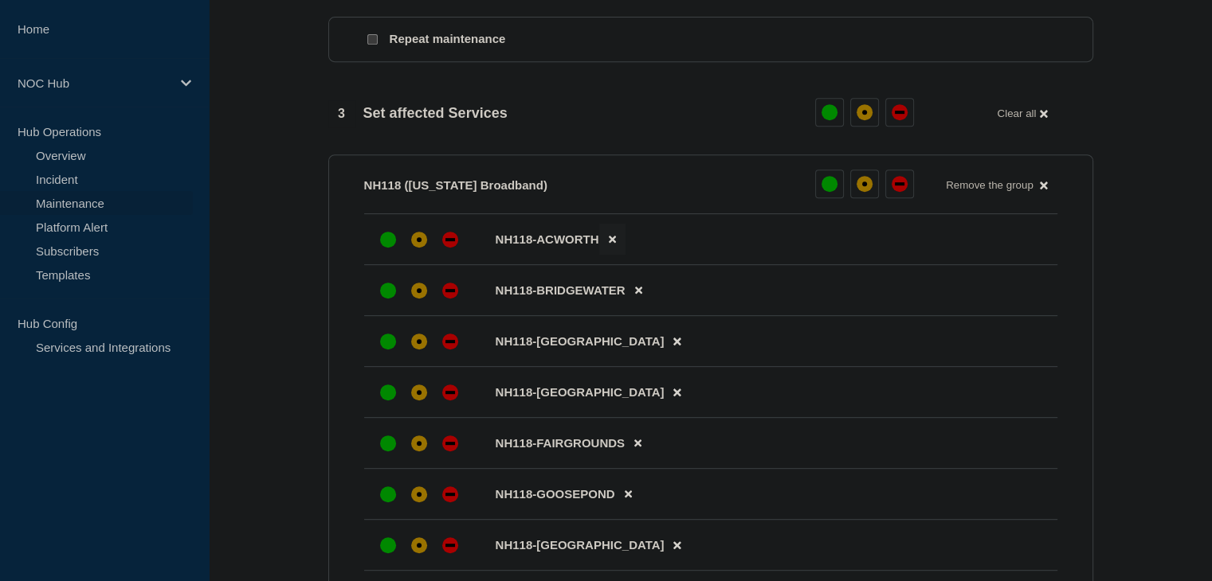
click at [609, 255] on button at bounding box center [612, 239] width 26 height 31
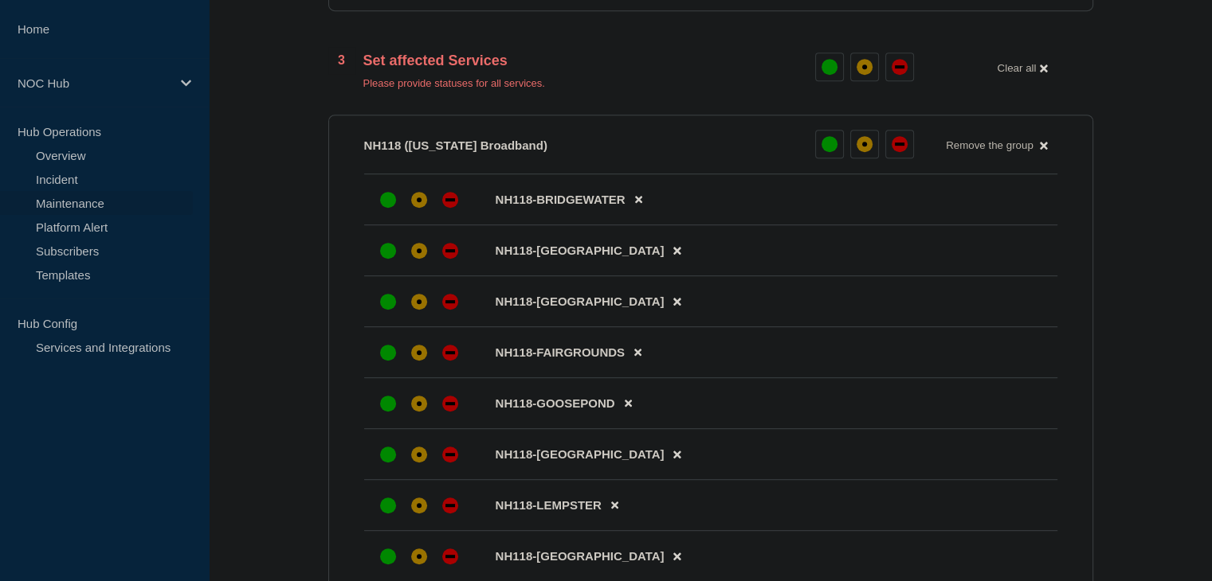
scroll to position [797, 0]
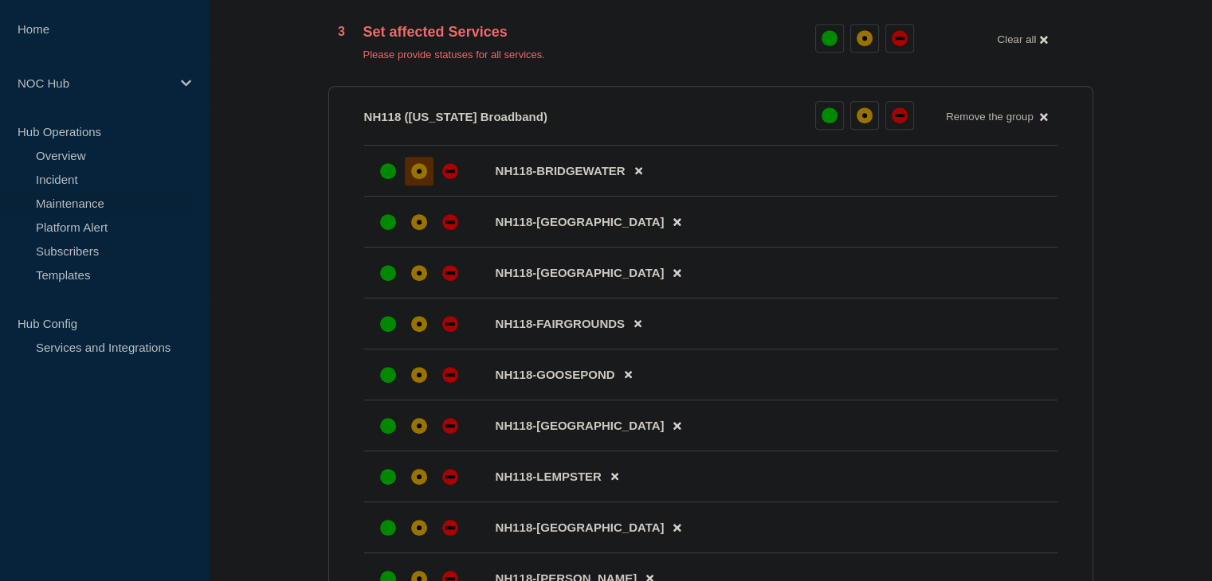
click at [423, 179] on div "affected" at bounding box center [419, 171] width 16 height 16
click at [422, 230] on div "affected" at bounding box center [419, 222] width 16 height 16
click at [419, 275] on div "affected" at bounding box center [419, 273] width 16 height 16
click at [421, 332] on div "affected" at bounding box center [419, 324] width 16 height 16
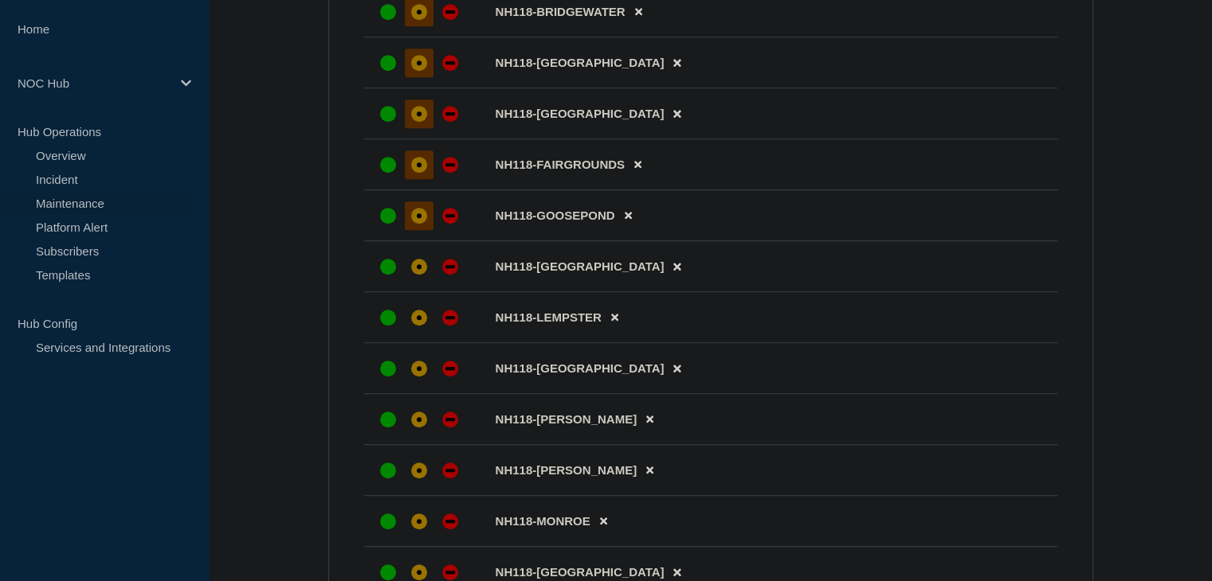
click at [417, 218] on div "affected" at bounding box center [419, 215] width 5 height 5
click at [413, 275] on div "affected" at bounding box center [419, 267] width 16 height 16
drag, startPoint x: 413, startPoint y: 323, endPoint x: 413, endPoint y: 333, distance: 9.6
click at [413, 324] on div "affected" at bounding box center [419, 318] width 16 height 16
click at [417, 371] on div "affected" at bounding box center [419, 368] width 5 height 5
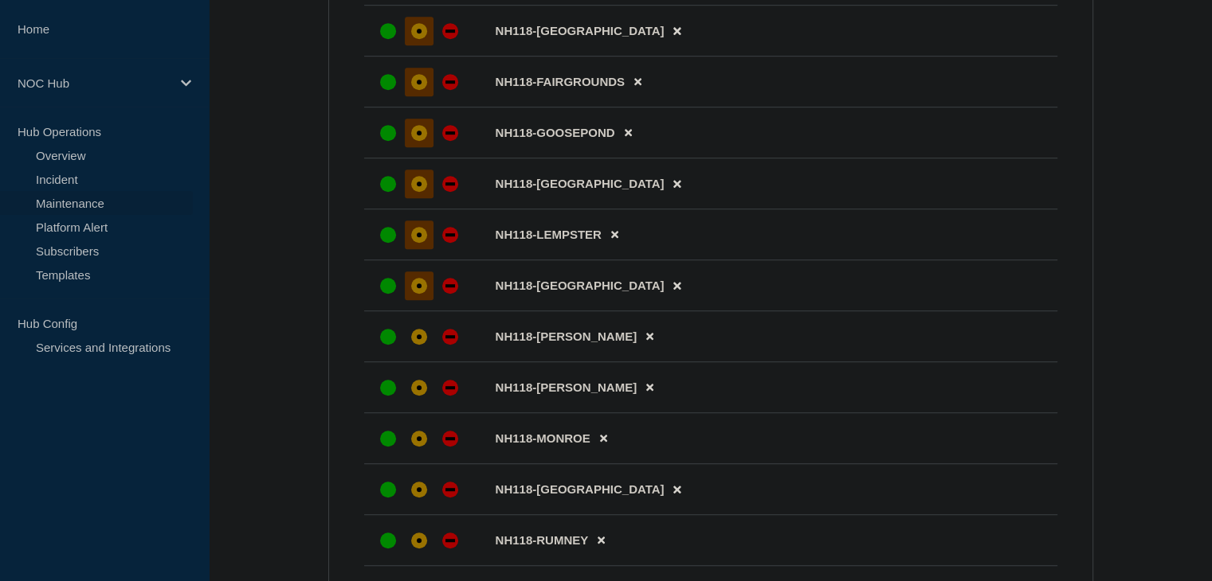
scroll to position [1115, 0]
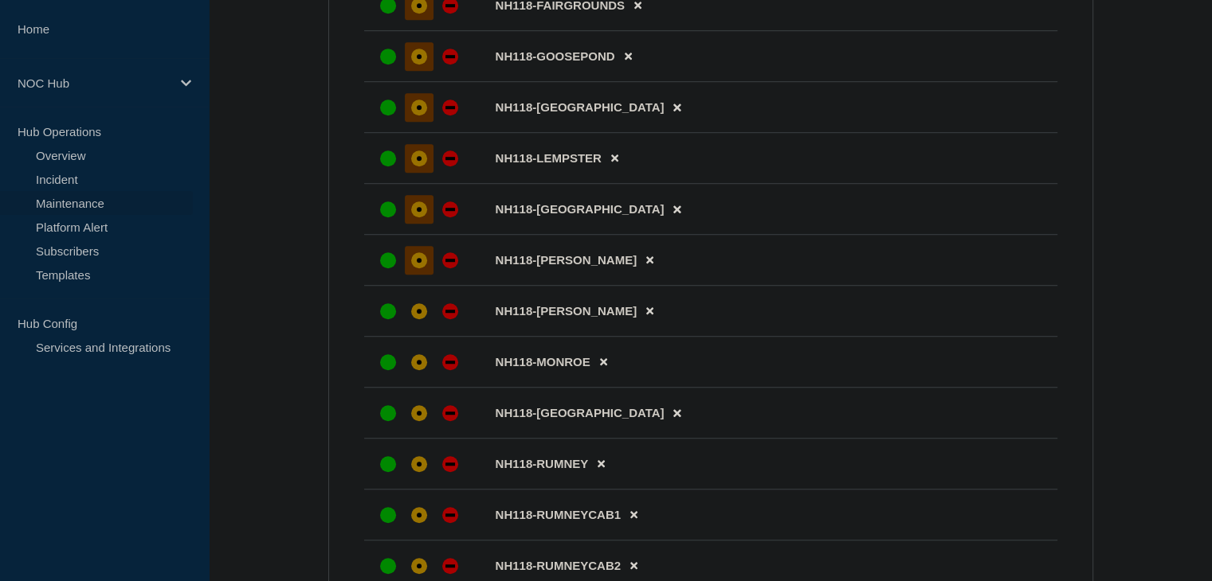
drag, startPoint x: 419, startPoint y: 272, endPoint x: 416, endPoint y: 293, distance: 21.7
click at [419, 263] on div "affected" at bounding box center [419, 260] width 5 height 5
click at [415, 319] on div "affected" at bounding box center [419, 311] width 16 height 16
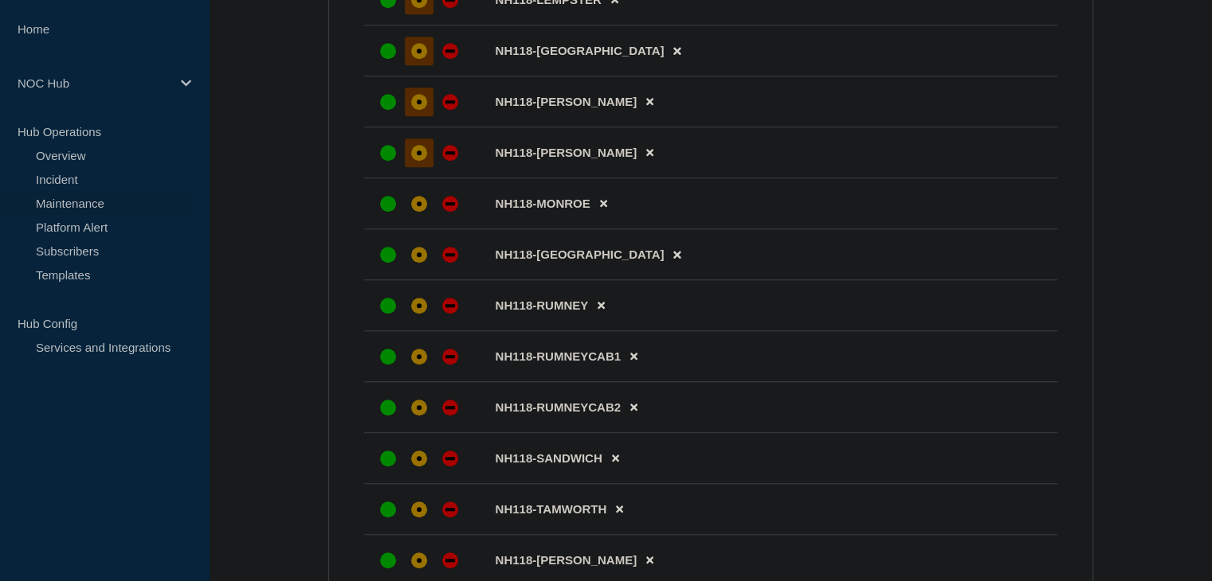
scroll to position [1275, 0]
click at [418, 307] on div at bounding box center [419, 305] width 29 height 29
click at [421, 268] on div at bounding box center [419, 254] width 29 height 29
click at [425, 217] on div at bounding box center [419, 203] width 29 height 29
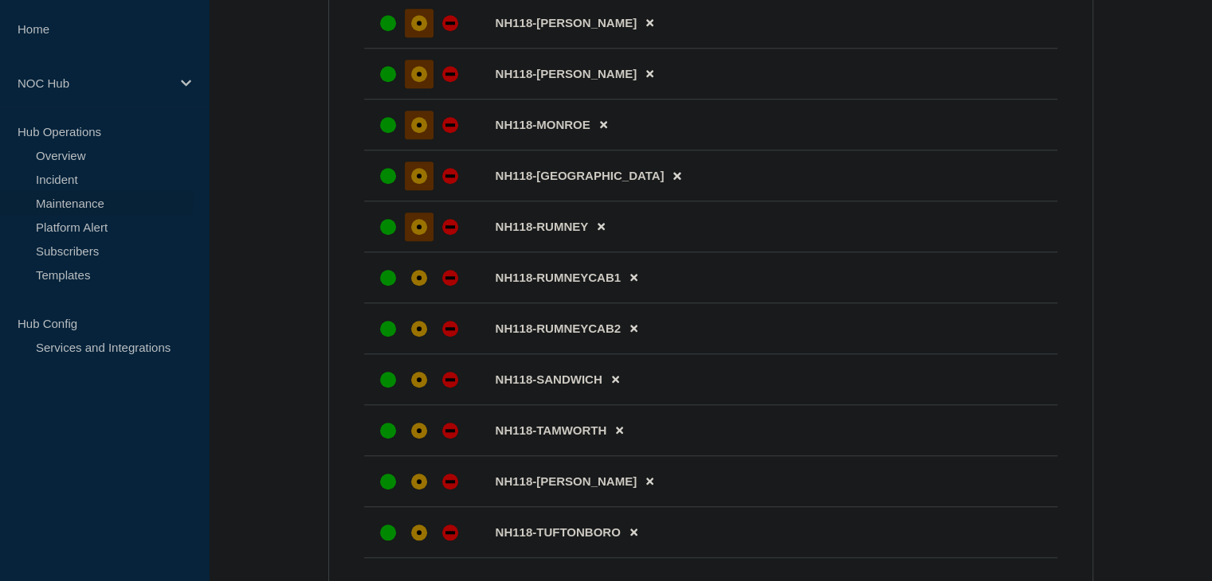
scroll to position [1434, 0]
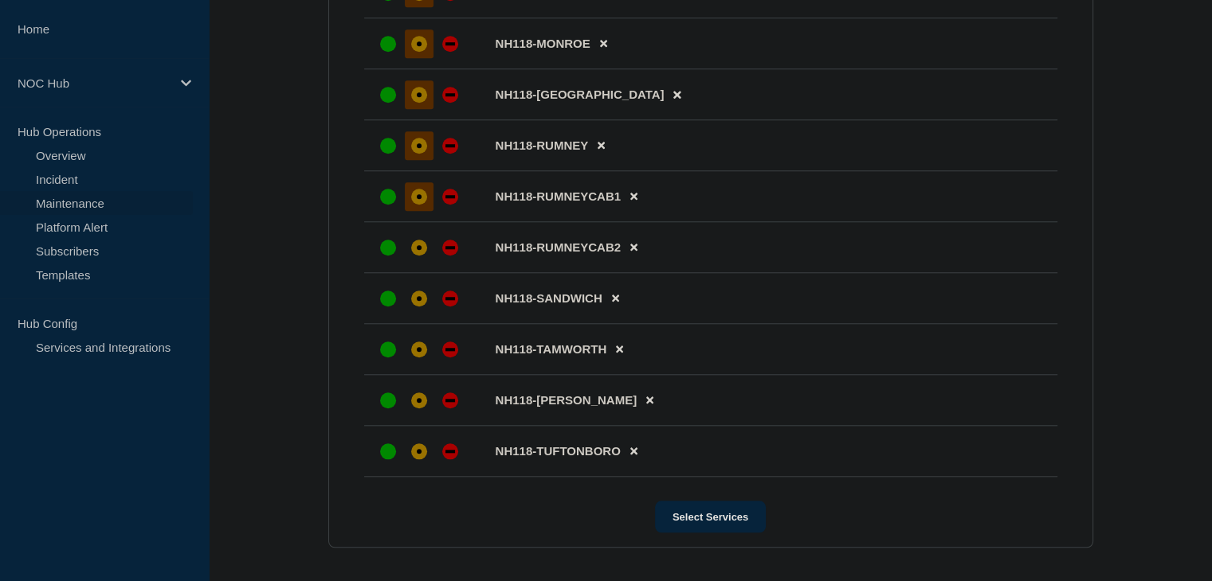
click at [426, 211] on div at bounding box center [419, 196] width 29 height 29
click at [426, 262] on div at bounding box center [419, 247] width 29 height 29
click at [430, 313] on div at bounding box center [419, 298] width 29 height 29
click at [436, 362] on div at bounding box center [450, 349] width 29 height 29
click at [425, 358] on div "affected" at bounding box center [419, 350] width 16 height 16
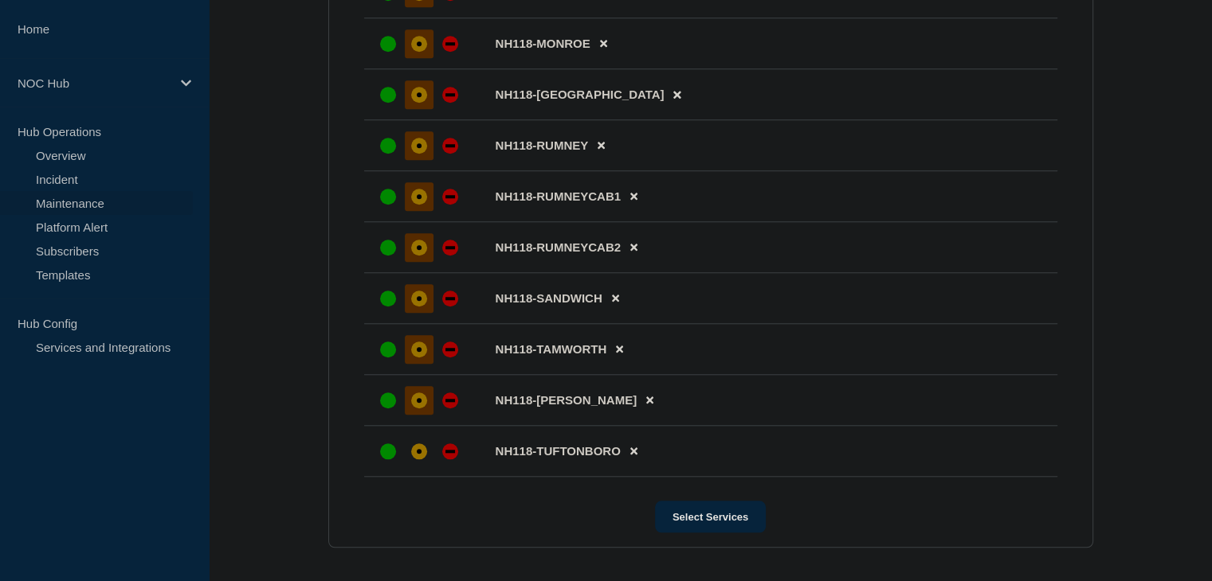
click at [412, 409] on div "affected" at bounding box center [419, 401] width 16 height 16
click at [416, 466] on div at bounding box center [419, 451] width 29 height 29
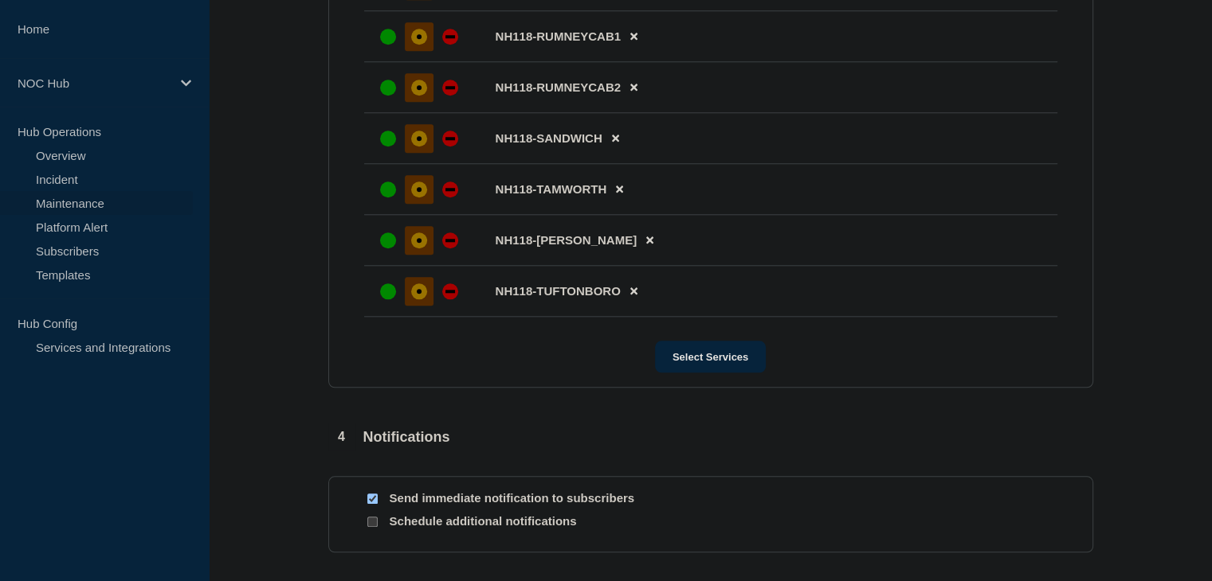
scroll to position [1825, 0]
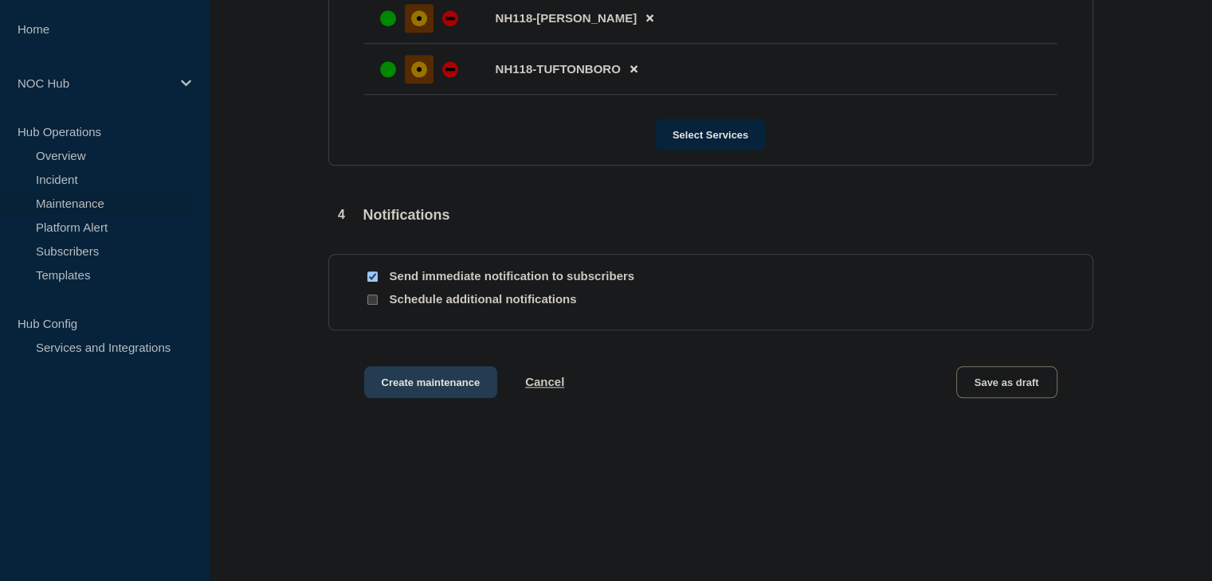
click at [454, 393] on button "Create maintenance" at bounding box center [431, 382] width 134 height 32
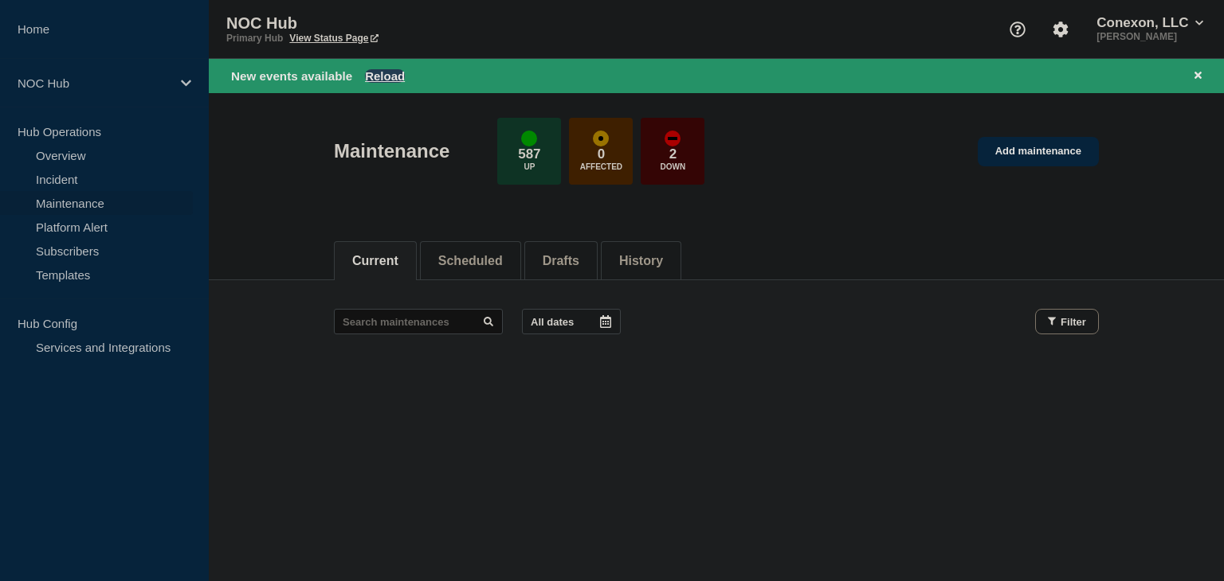
click at [385, 69] on button "Reload" at bounding box center [385, 76] width 40 height 14
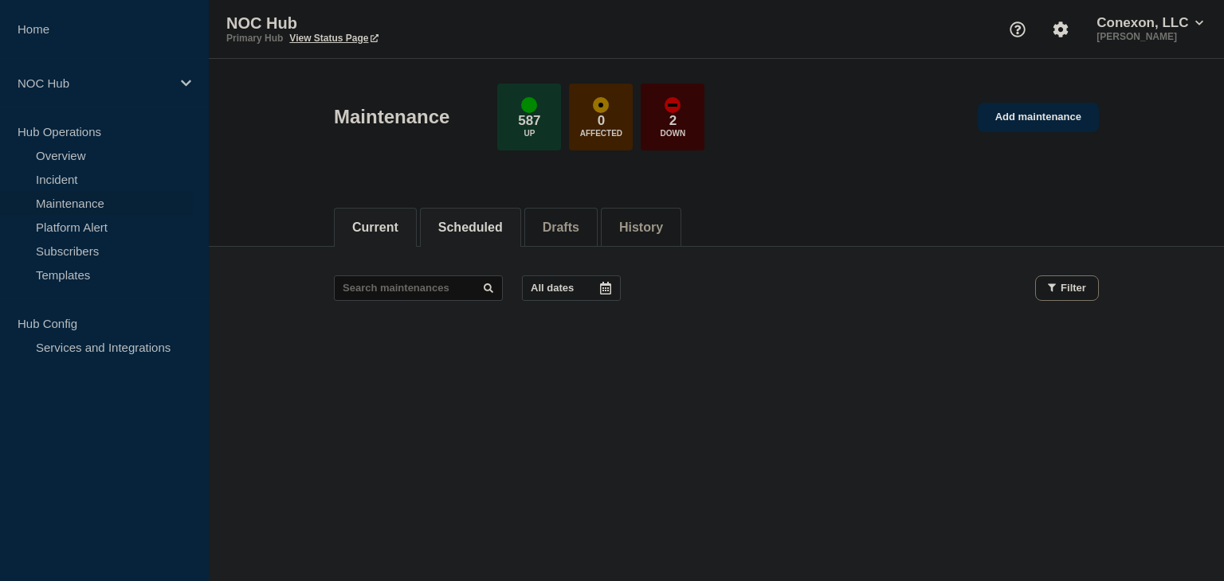
click at [491, 221] on button "Scheduled" at bounding box center [470, 228] width 65 height 14
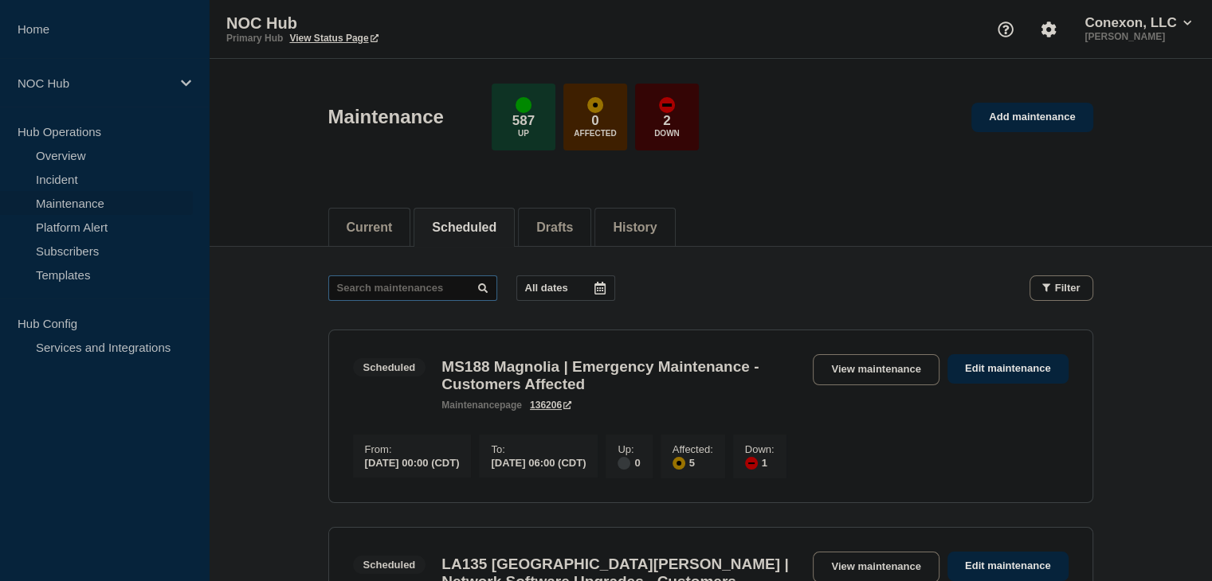
click at [399, 283] on input "text" at bounding box center [412, 288] width 169 height 25
type input "26669"
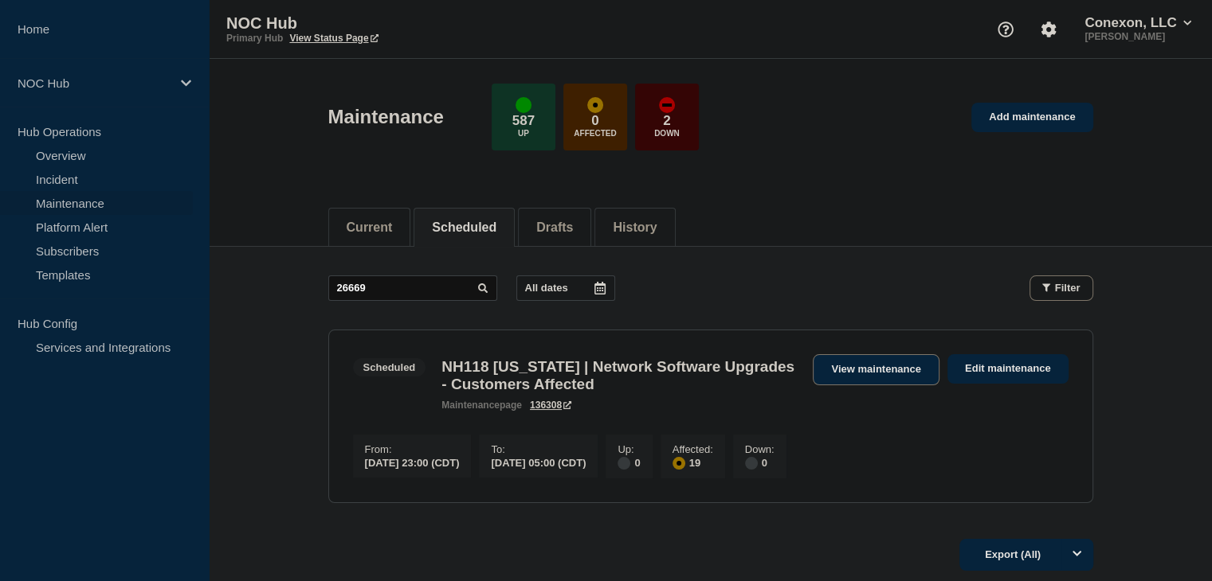
click at [880, 380] on link "View maintenance" at bounding box center [876, 369] width 126 height 31
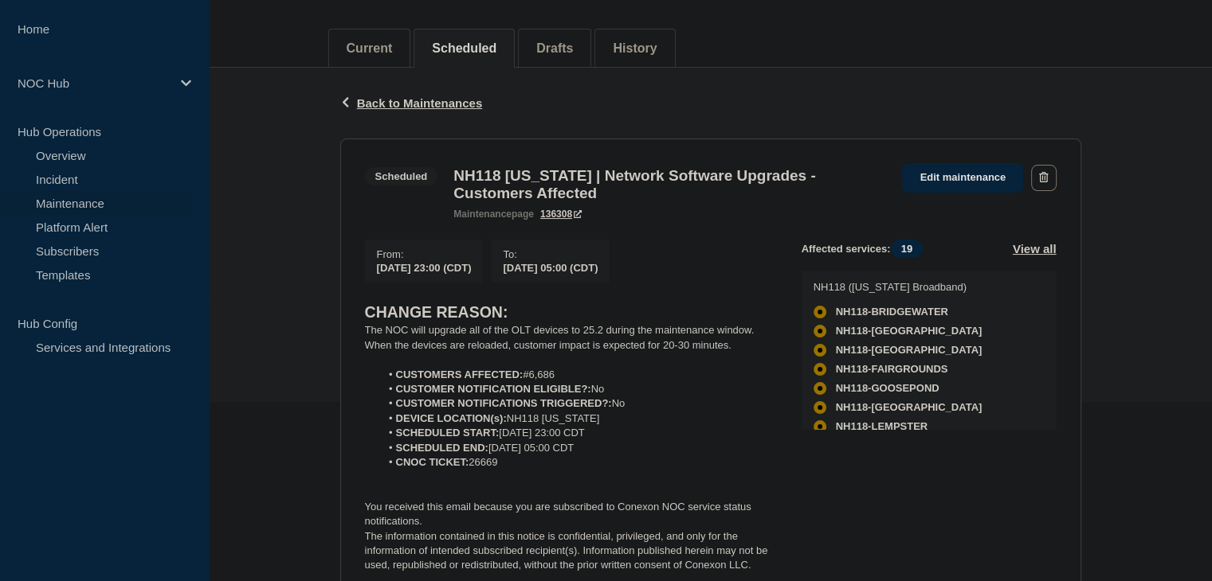
scroll to position [239, 0]
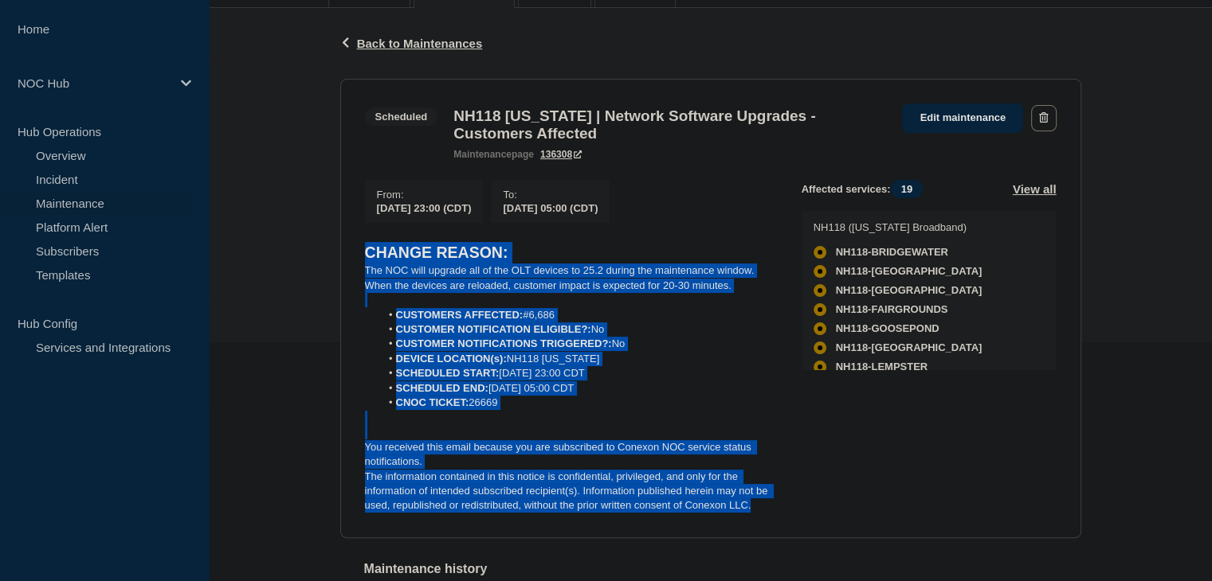
drag, startPoint x: 755, startPoint y: 519, endPoint x: 347, endPoint y: 261, distance: 482.2
click at [347, 261] on section "Scheduled NH118 [US_STATE] | Network Software Upgrades - Customers Affected mai…" at bounding box center [710, 309] width 741 height 460
drag, startPoint x: 380, startPoint y: 271, endPoint x: 366, endPoint y: 269, distance: 13.6
click at [366, 259] on strong "CHANGE REASON:" at bounding box center [436, 253] width 143 height 18
click at [366, 278] on p "The NOC will upgrade all of the OLT devices to 25.2 during the maintenance wind…" at bounding box center [570, 271] width 411 height 14
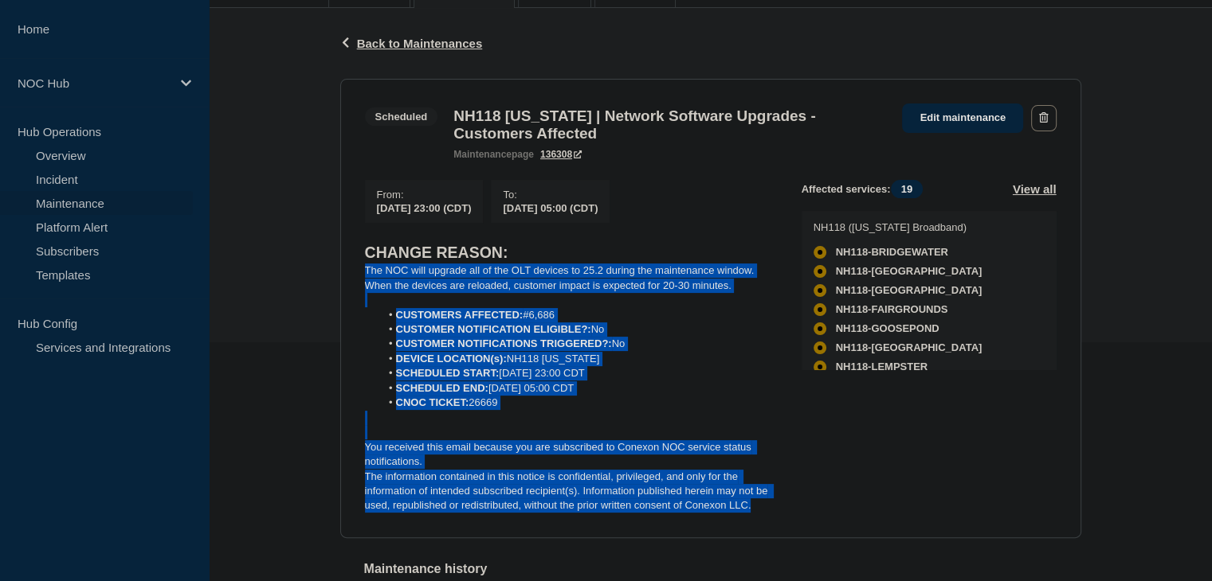
drag, startPoint x: 361, startPoint y: 278, endPoint x: 778, endPoint y: 531, distance: 488.3
click at [778, 531] on section "Scheduled NH118 [US_STATE] | Network Software Upgrades - Customers Affected mai…" at bounding box center [710, 309] width 741 height 460
copy div "The NOC will upgrade all of the OLT devices to 25.2 during the maintenance wind…"
click at [726, 351] on li "CUSTOMER NOTIFICATIONS TRIGGERED?: No" at bounding box center [578, 344] width 396 height 14
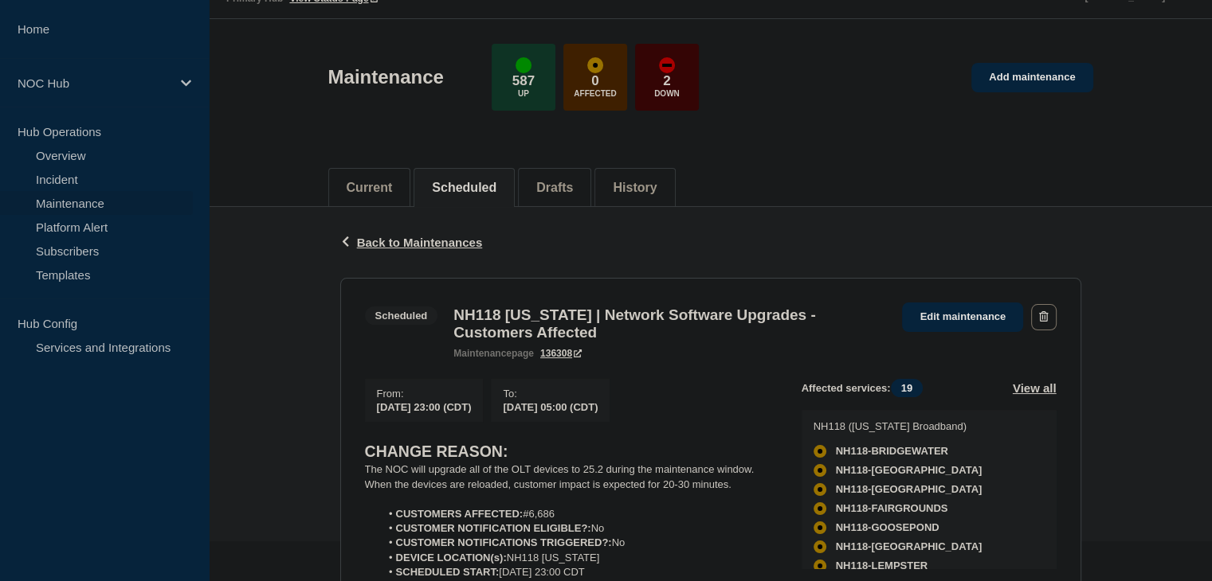
scroll to position [0, 0]
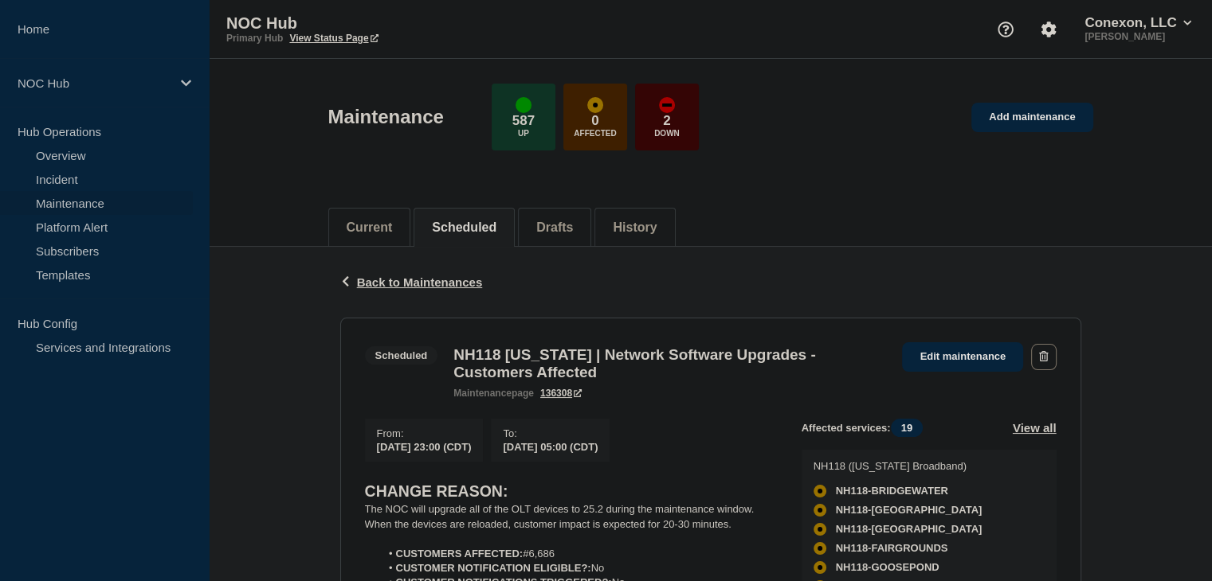
click at [485, 237] on li "Scheduled" at bounding box center [463, 227] width 101 height 39
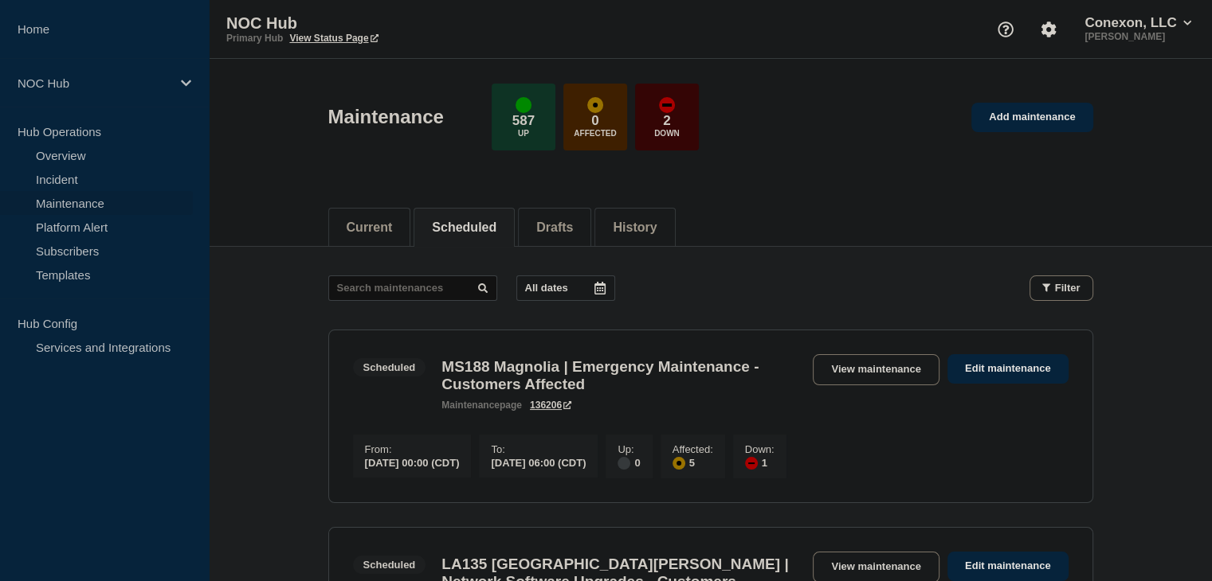
click at [602, 288] on icon at bounding box center [599, 288] width 13 height 13
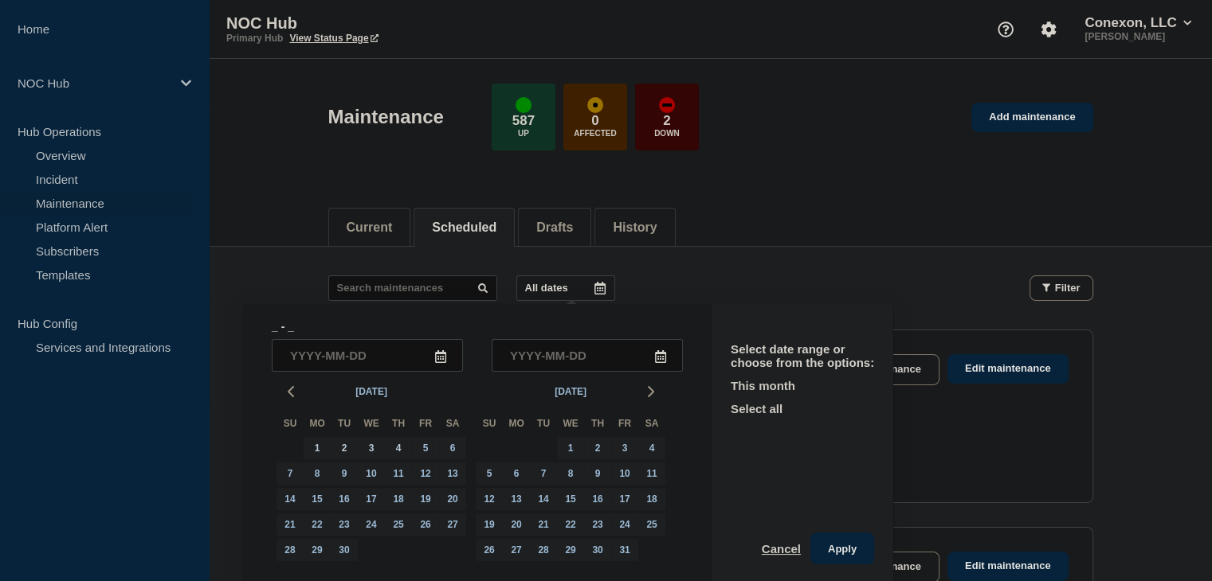
scroll to position [3, 0]
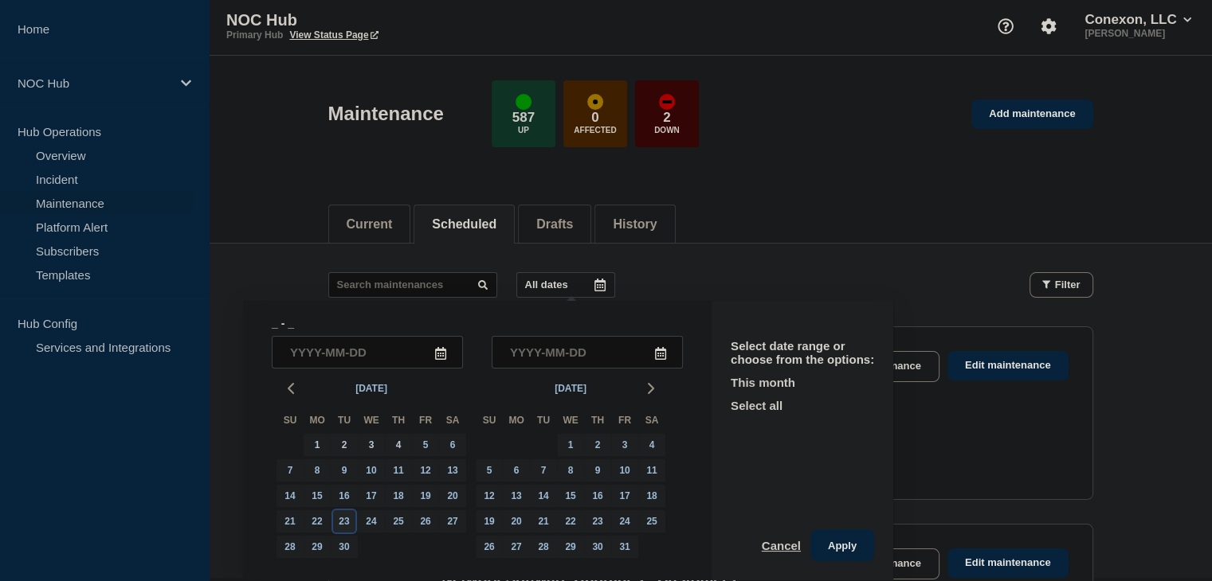
click at [347, 522] on div "23" at bounding box center [344, 522] width 22 height 22
type input "[DATE]"
click at [347, 522] on div "23" at bounding box center [344, 522] width 22 height 22
type input "[DATE]"
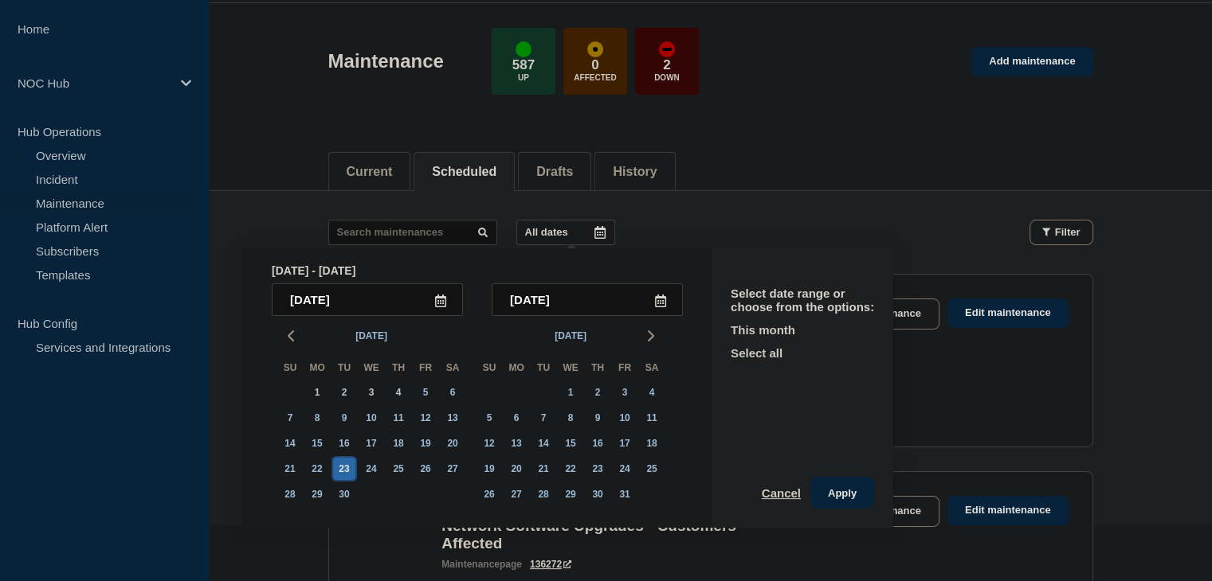
scroll to position [83, 0]
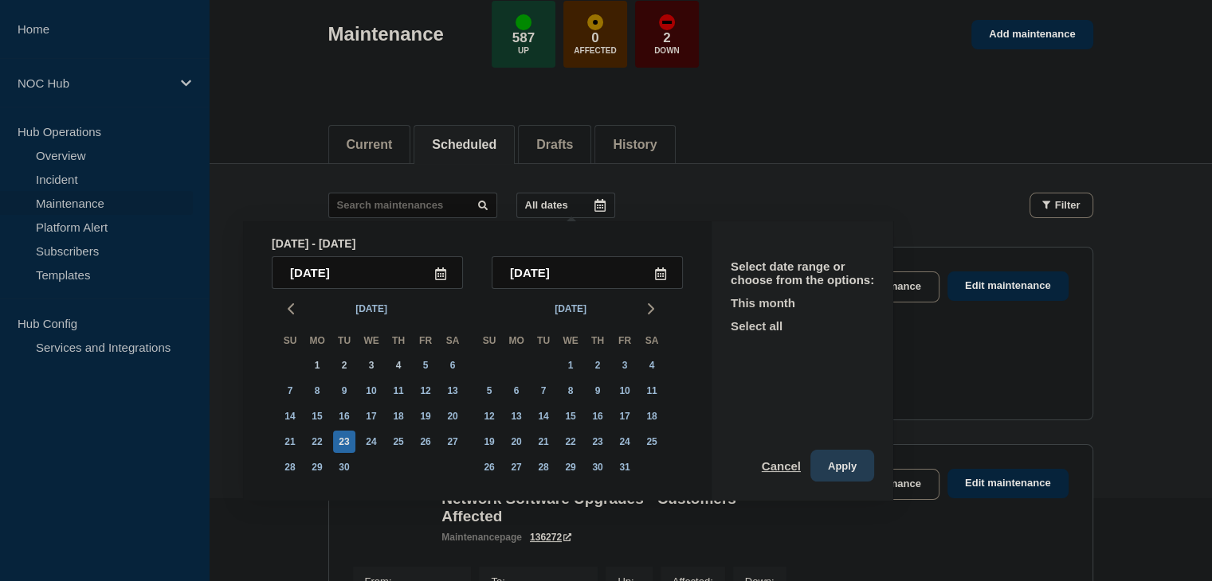
click at [853, 462] on button "Apply" at bounding box center [842, 466] width 64 height 32
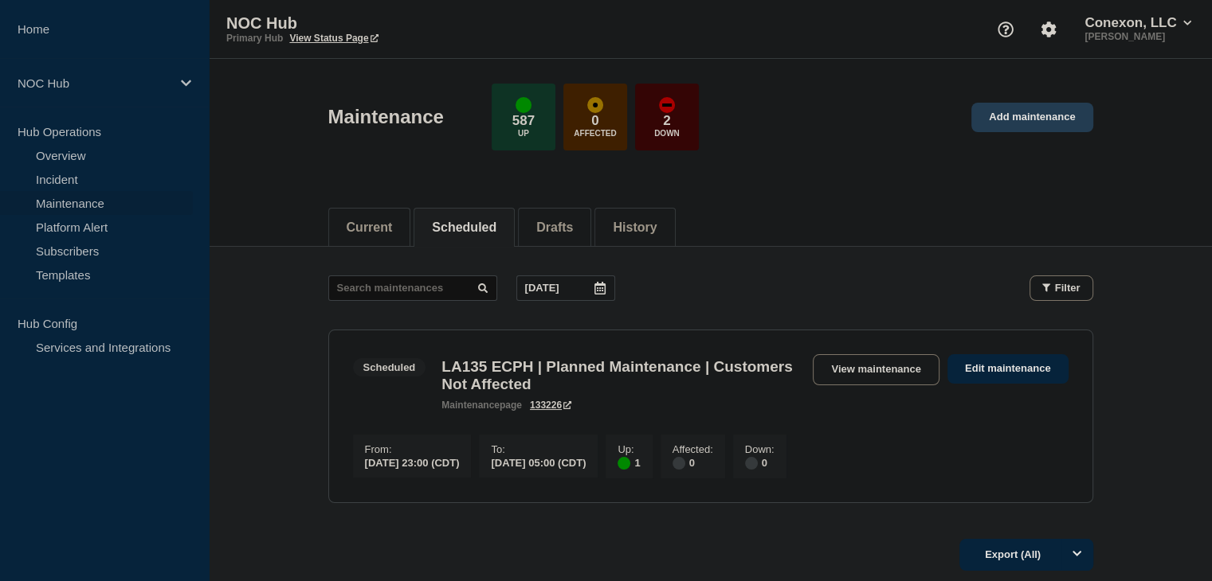
click at [1010, 125] on link "Add maintenance" at bounding box center [1031, 117] width 121 height 29
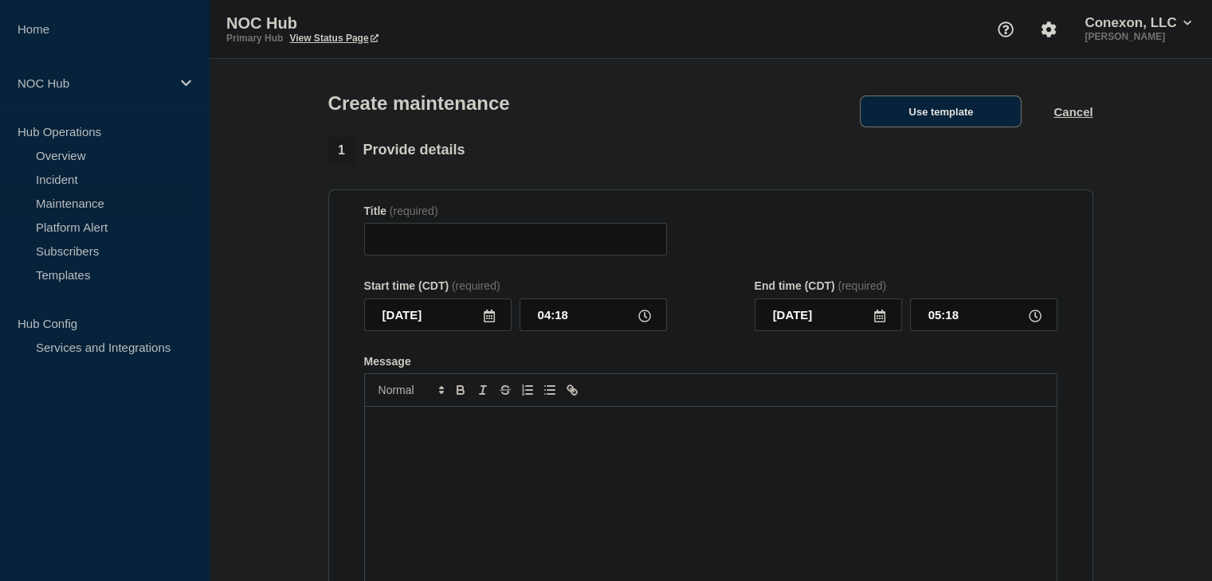
click at [971, 112] on button "Use template" at bounding box center [940, 112] width 162 height 32
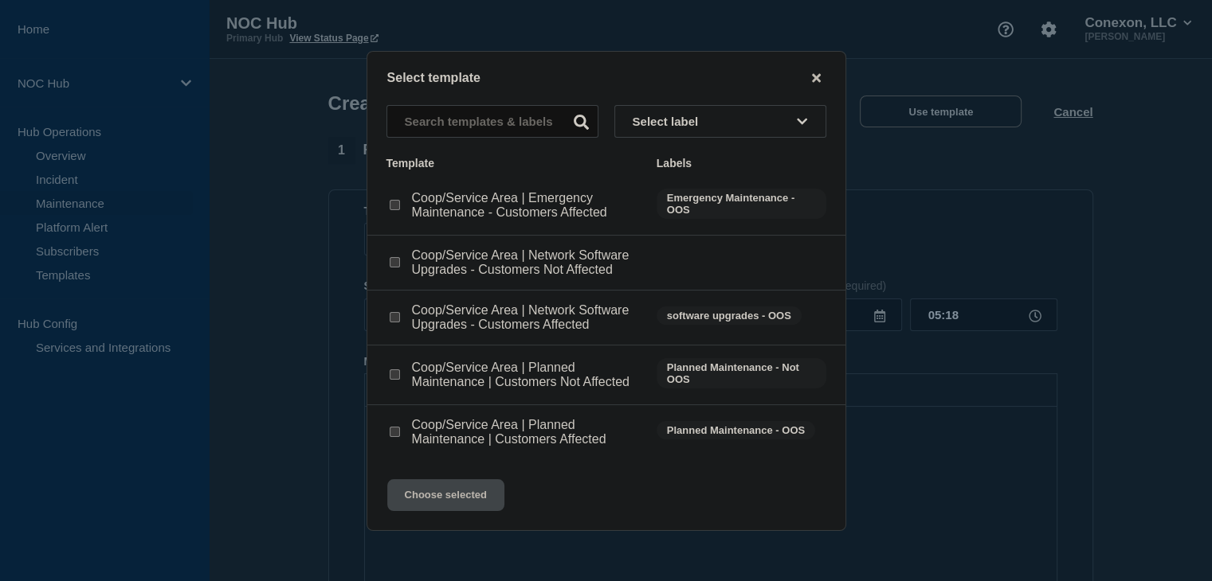
click at [392, 320] on input "Coop/Service Area | Network Software Upgrades - Customers Affected checkbox" at bounding box center [395, 317] width 10 height 10
checkbox input "true"
click at [417, 486] on button "Choose selected" at bounding box center [445, 496] width 117 height 32
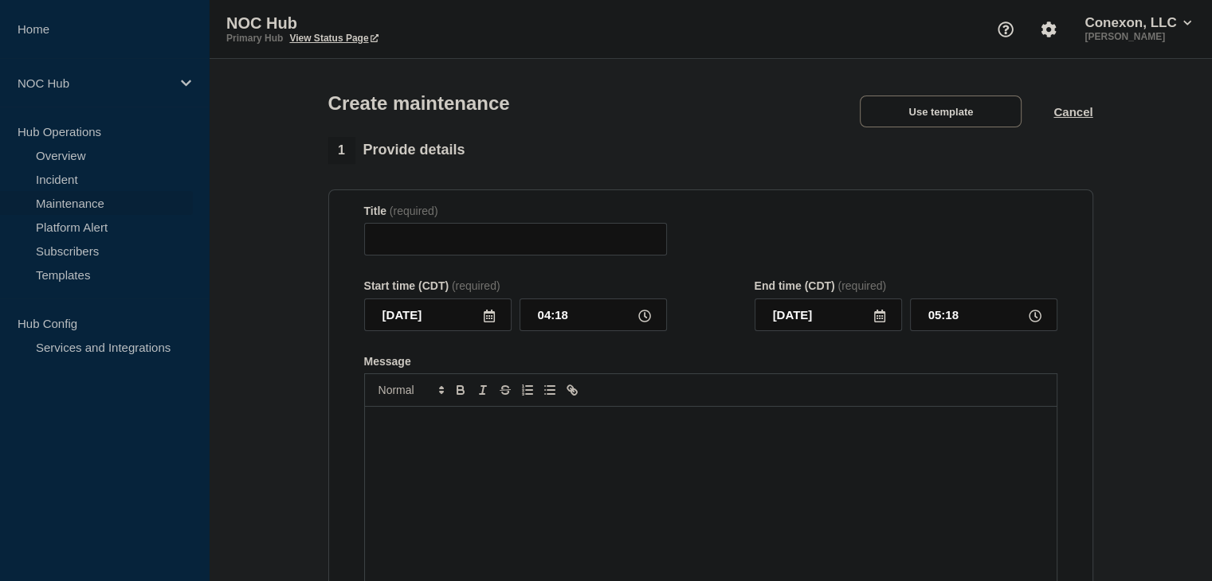
type input "Coop/Service Area | Network Software Upgrades - Customers Affected"
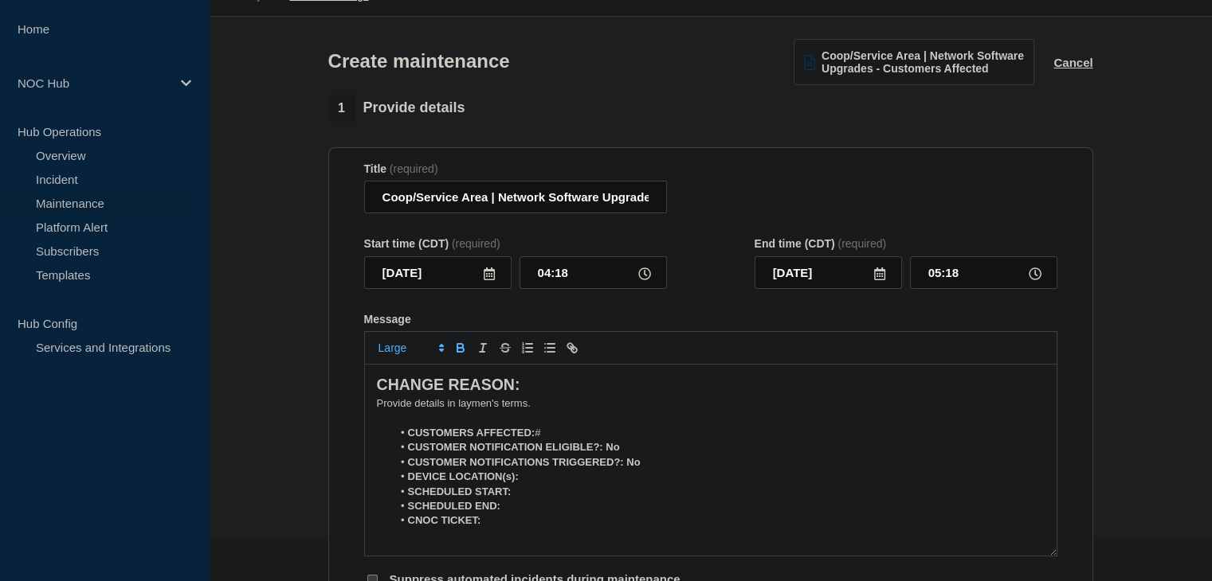
scroll to position [80, 0]
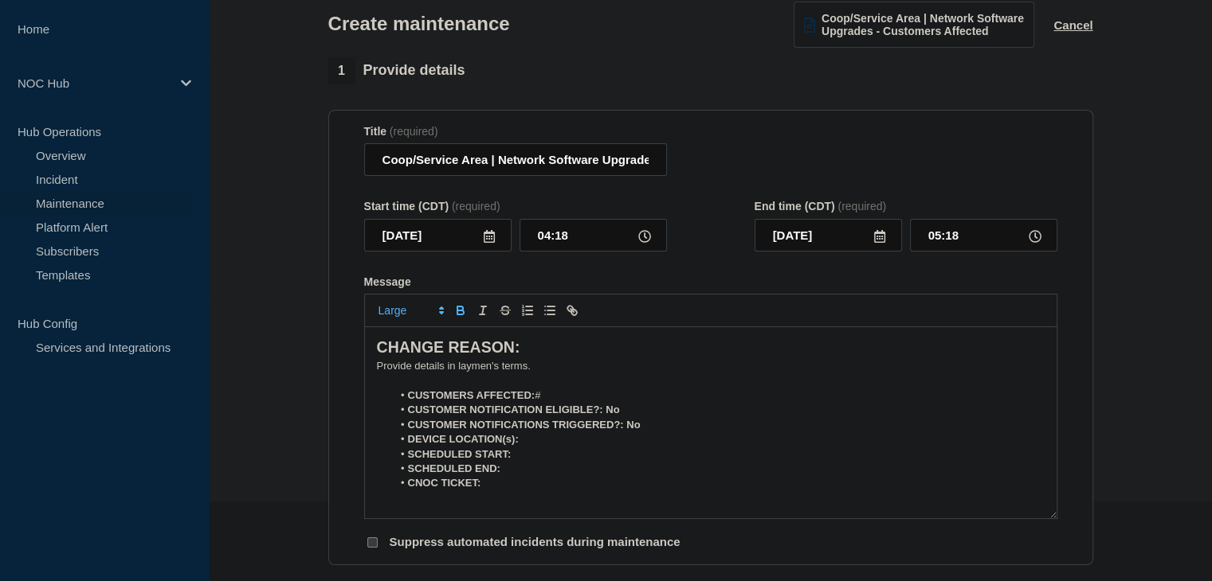
click at [580, 400] on li "CUSTOMERS AFFECTED: #" at bounding box center [718, 396] width 652 height 14
drag, startPoint x: 488, startPoint y: 166, endPoint x: 390, endPoint y: 166, distance: 98.0
click at [390, 166] on input "Coop/Service Area | Network Software Upgrades - Customers Affected" at bounding box center [515, 159] width 303 height 33
type input "CO106 Mountain View | Network Software Upgrades - Customers Affected"
click at [479, 243] on input "[DATE]" at bounding box center [437, 235] width 147 height 33
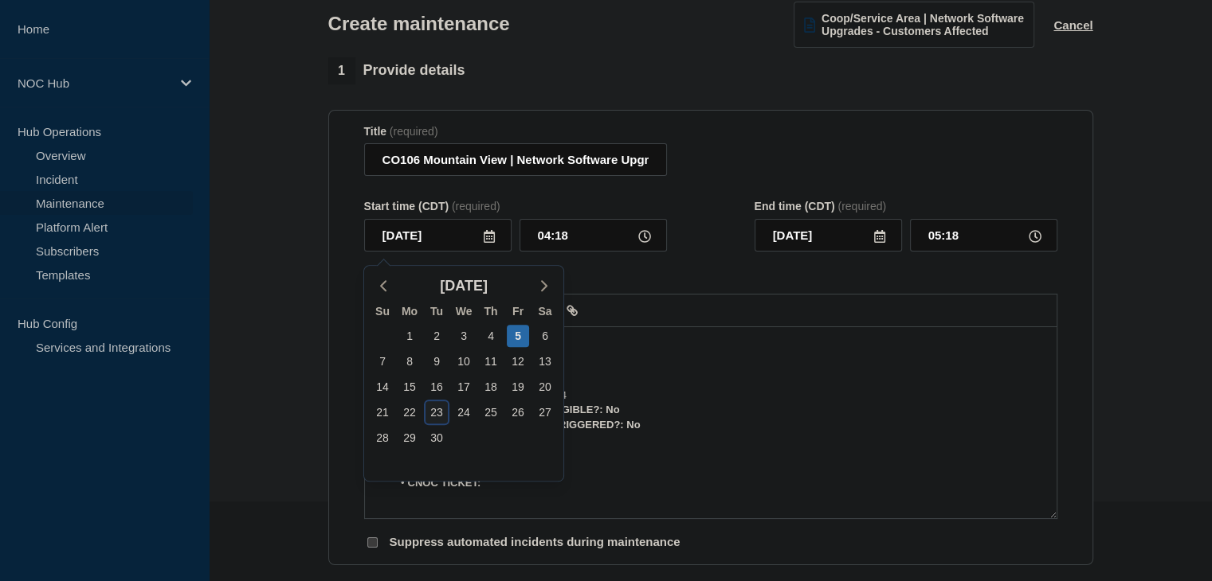
click at [433, 414] on div "23" at bounding box center [436, 412] width 22 height 22
type input "[DATE]"
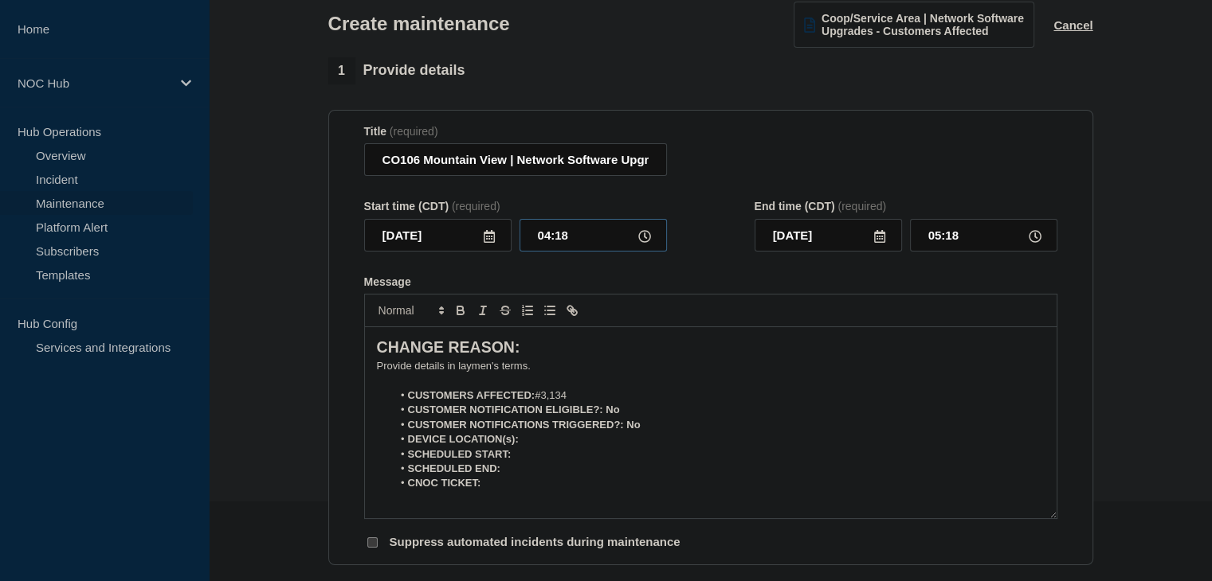
click at [548, 244] on input "04:18" at bounding box center [592, 235] width 147 height 33
type input "01:00"
click at [939, 242] on input "02:00" at bounding box center [983, 235] width 147 height 33
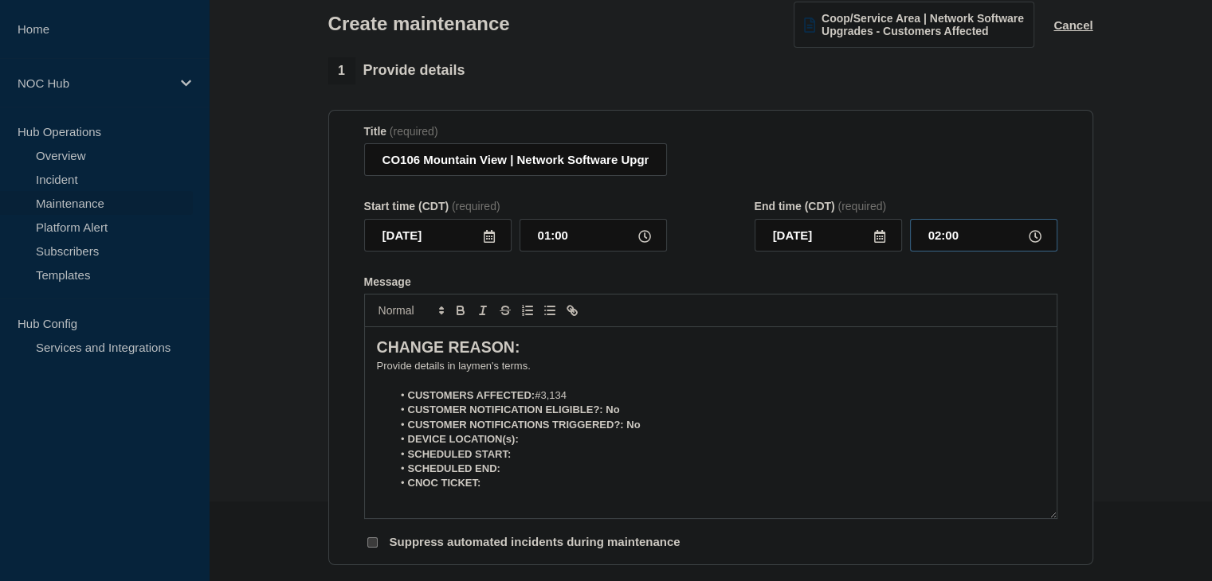
click at [939, 242] on input "02:00" at bounding box center [983, 235] width 147 height 33
type input "06:00"
click at [495, 374] on p "﻿Provide details in laymen's terms." at bounding box center [711, 366] width 668 height 14
click at [495, 373] on p "﻿Provide details in laymen's terms." at bounding box center [711, 366] width 668 height 14
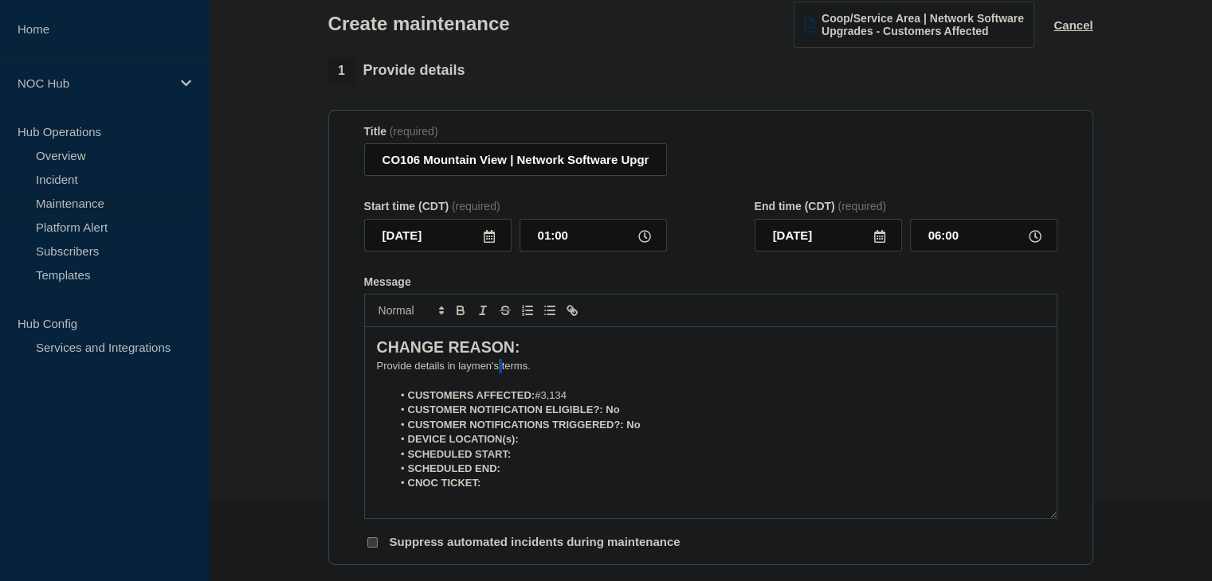
click at [495, 373] on p "﻿Provide details in laymen's terms." at bounding box center [711, 366] width 668 height 14
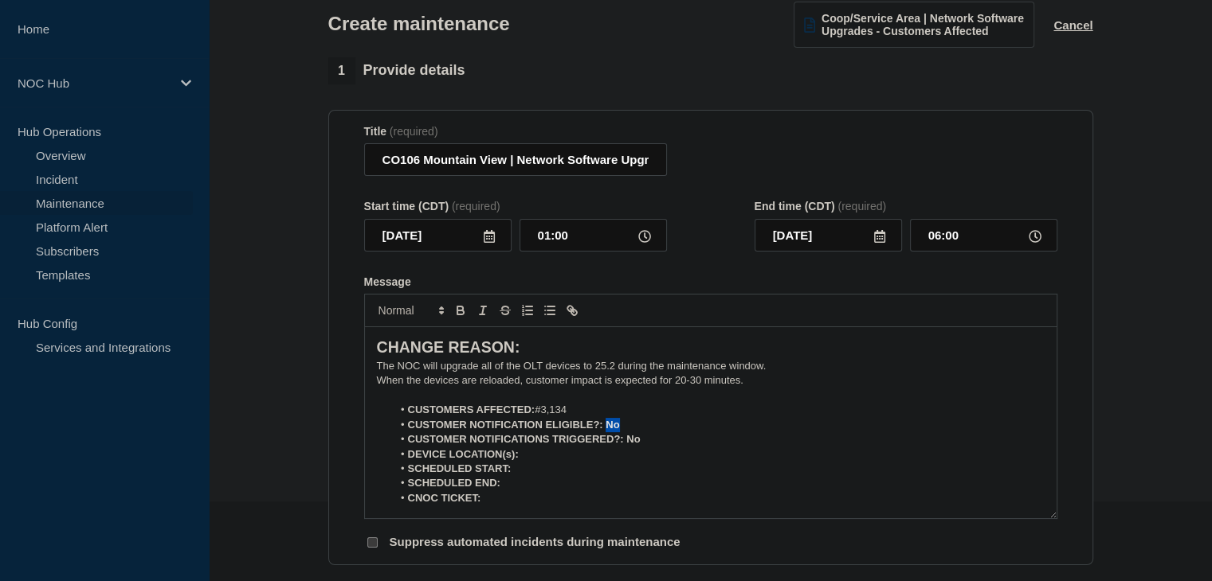
drag, startPoint x: 617, startPoint y: 427, endPoint x: 606, endPoint y: 428, distance: 11.2
click at [606, 428] on strong "CUSTOMER NOTIFICATION ELIGIBLE?: No" at bounding box center [514, 425] width 212 height 12
click at [459, 318] on icon "Toggle bold text" at bounding box center [460, 310] width 14 height 14
drag, startPoint x: 647, startPoint y: 447, endPoint x: 622, endPoint y: 448, distance: 24.7
click at [622, 447] on li "CUSTOMER NOTIFICATIONS TRIGGERED?: No" at bounding box center [718, 440] width 652 height 14
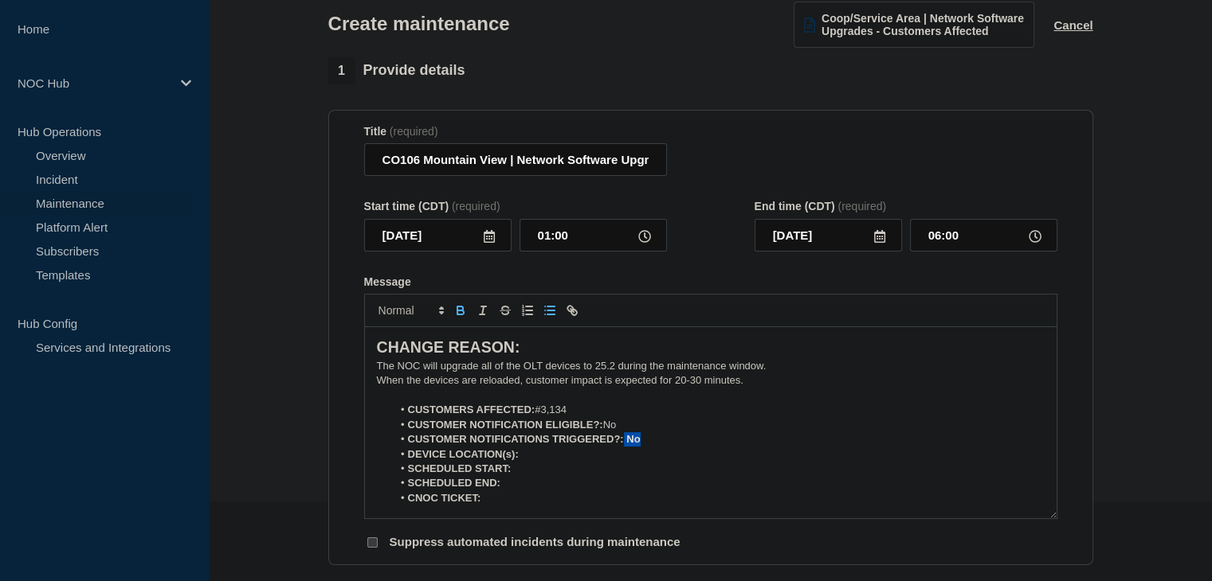
click at [464, 318] on icon "Toggle bold text" at bounding box center [460, 310] width 14 height 14
click at [558, 460] on li "DEVICE LOCATION(s):" at bounding box center [718, 455] width 652 height 14
click at [460, 318] on icon "Toggle bold text" at bounding box center [460, 310] width 14 height 14
click at [462, 315] on icon "Toggle bold text" at bounding box center [460, 313] width 6 height 4
click at [459, 315] on icon "Toggle bold text" at bounding box center [460, 313] width 6 height 4
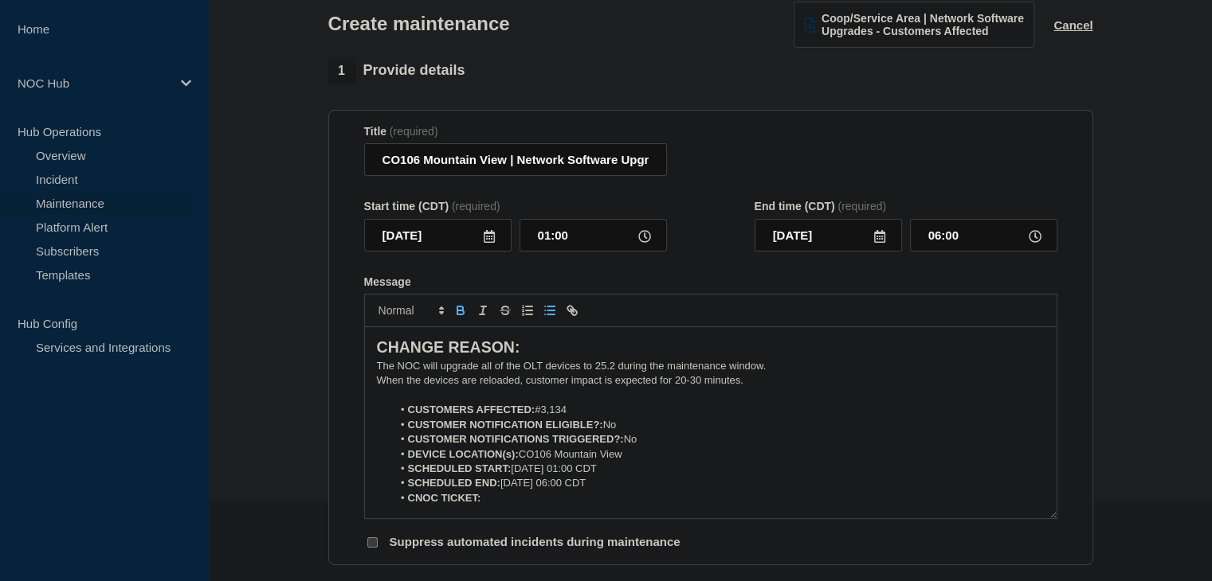
click at [457, 311] on icon "Toggle bold text" at bounding box center [460, 309] width 6 height 4
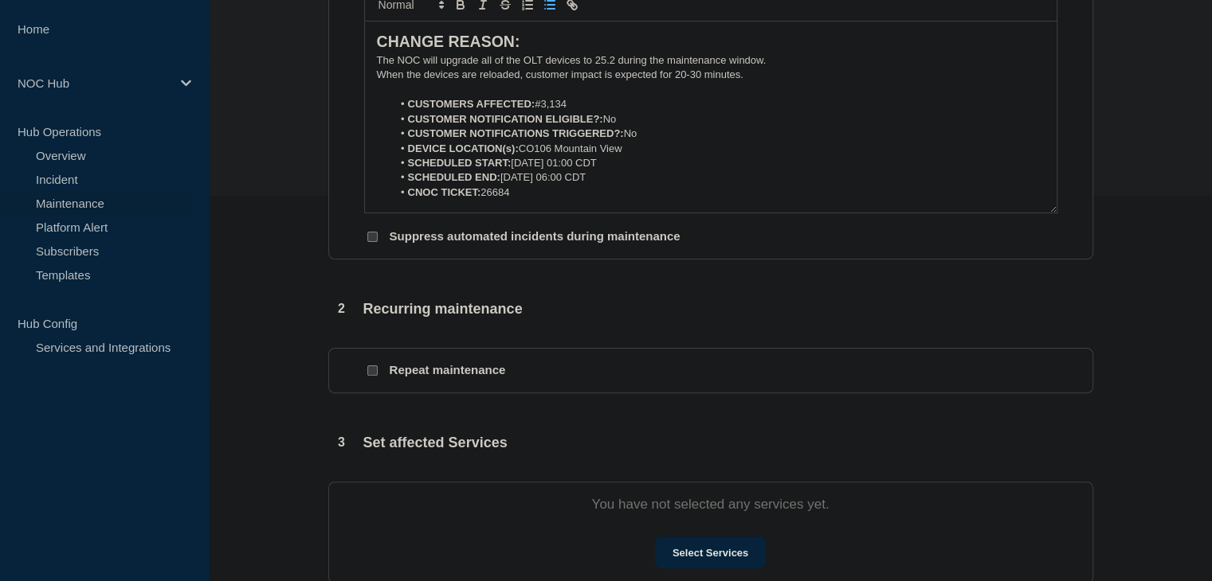
scroll to position [478, 0]
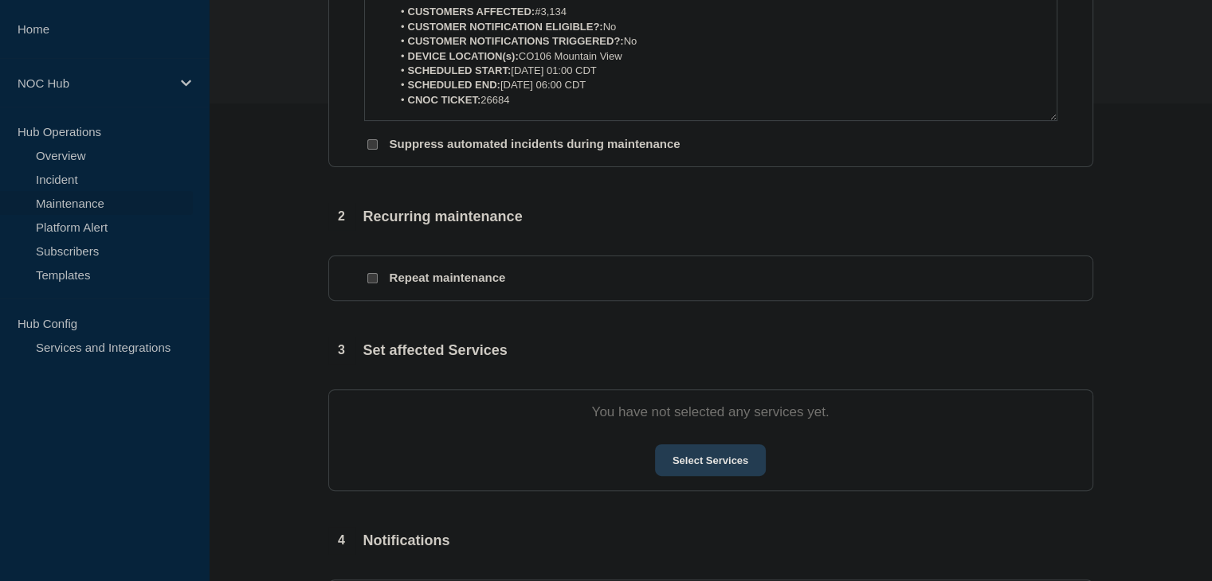
click at [675, 470] on button "Select Services" at bounding box center [710, 460] width 111 height 32
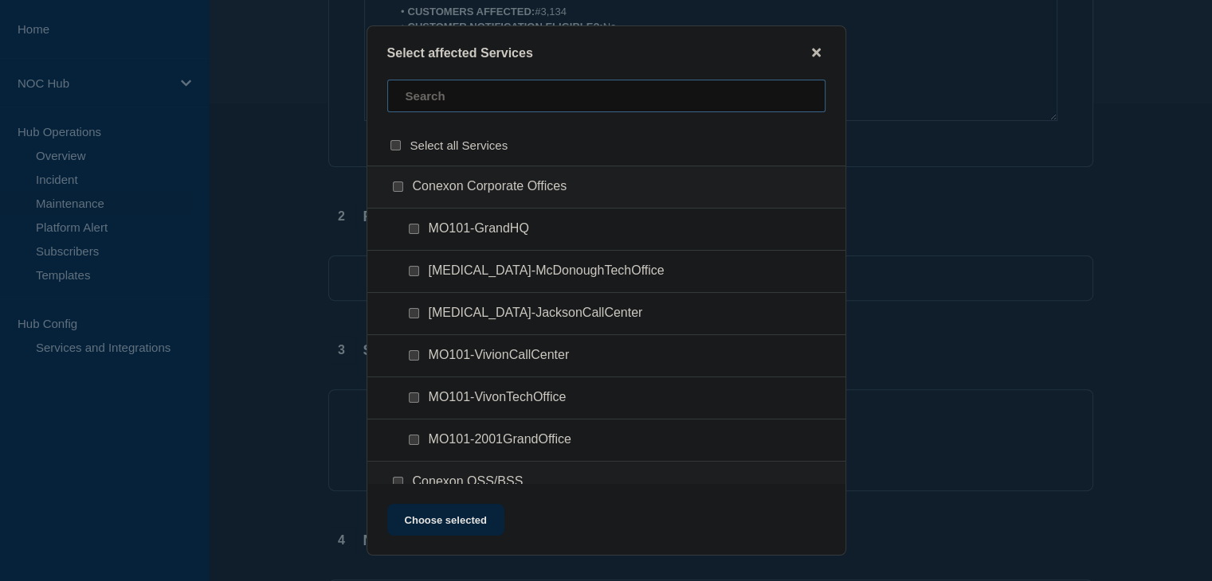
click at [457, 106] on input "text" at bounding box center [606, 96] width 438 height 33
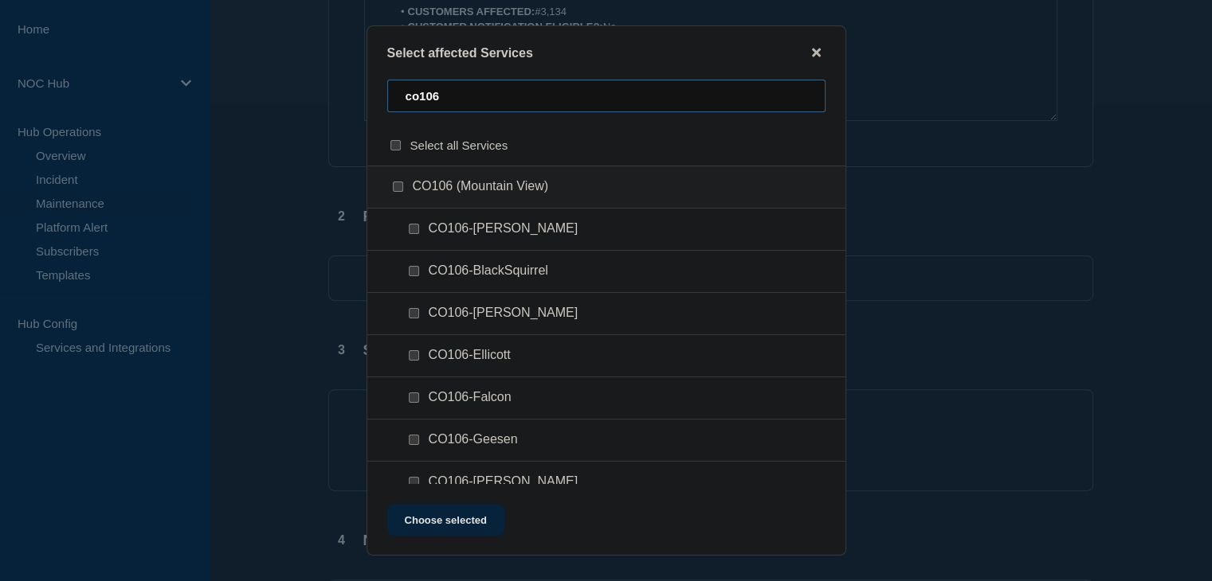
type input "co106"
click at [396, 186] on input "CO106 (Mountain View) checkbox" at bounding box center [398, 187] width 10 height 10
checkbox input "true"
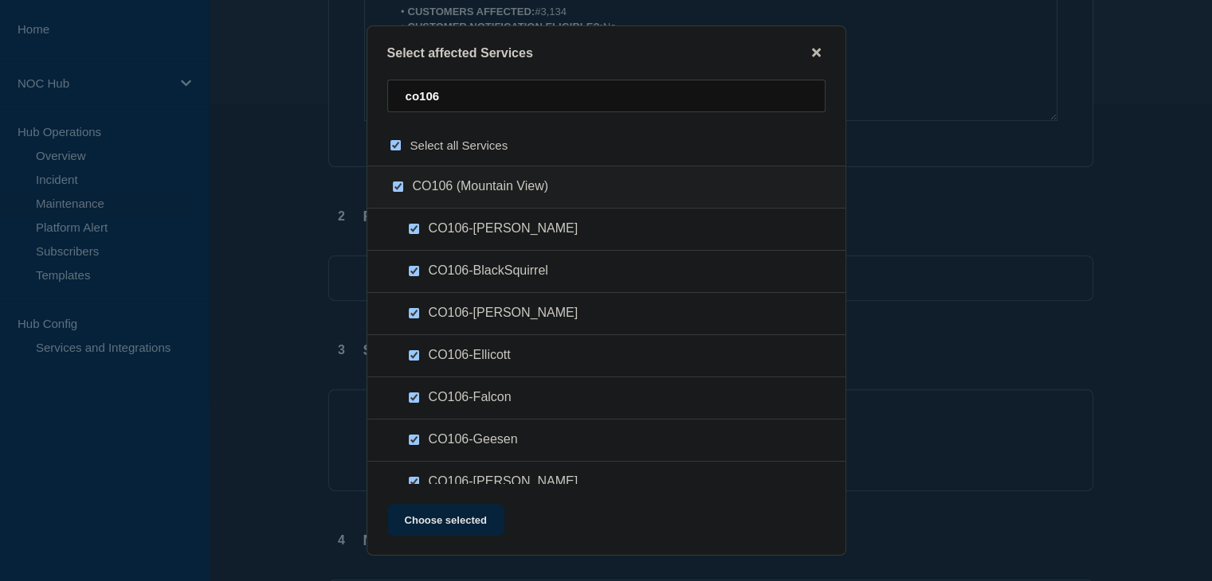
checkbox input "true"
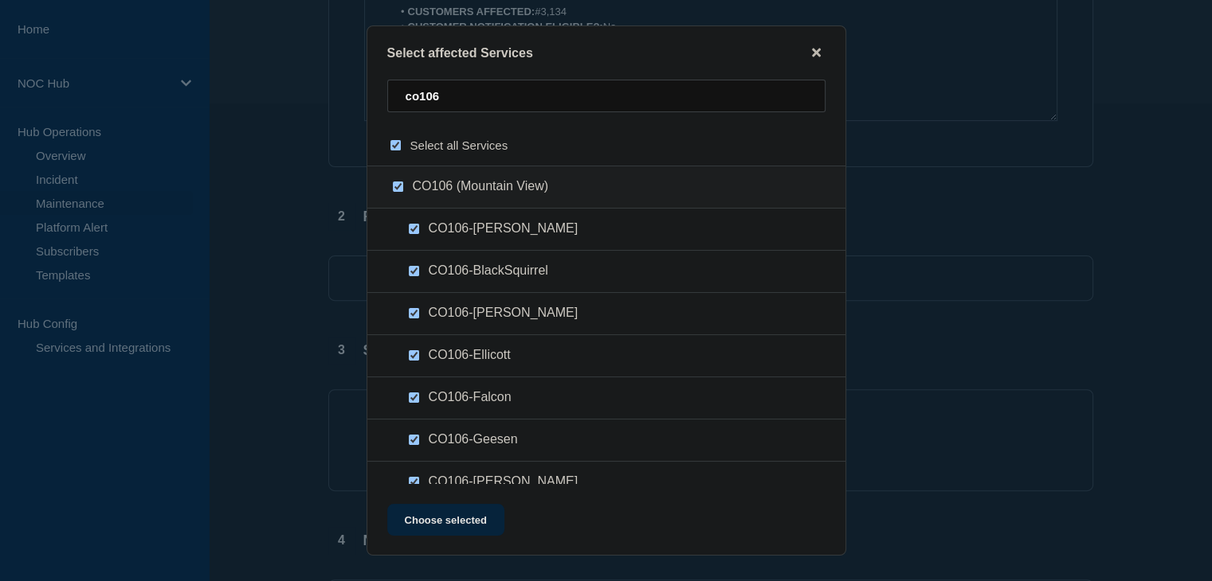
checkbox input "true"
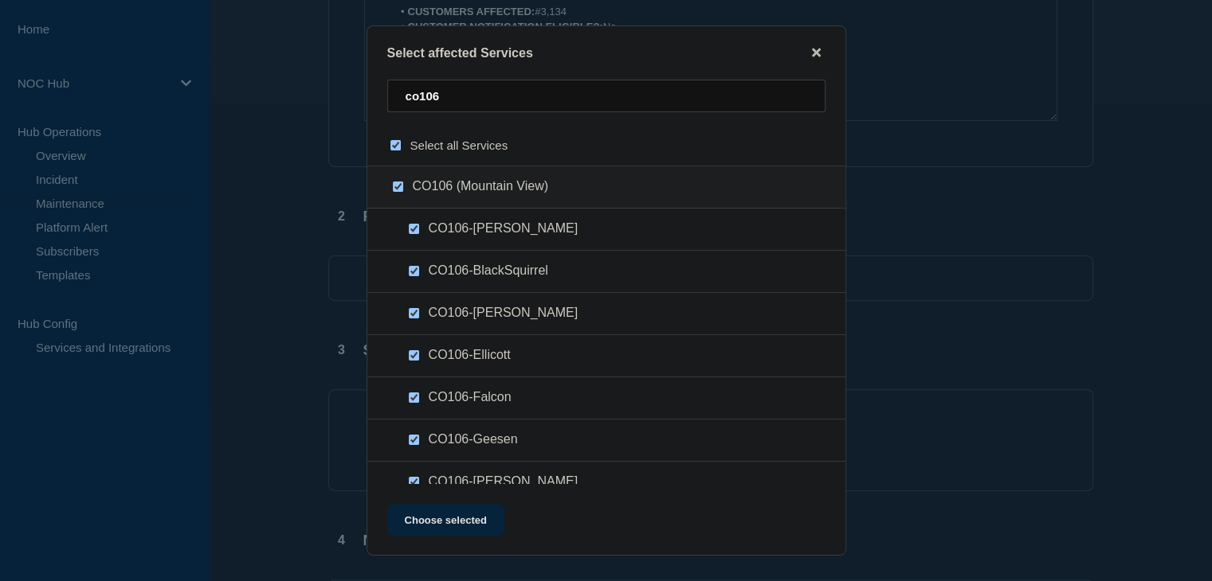
checkbox input "true"
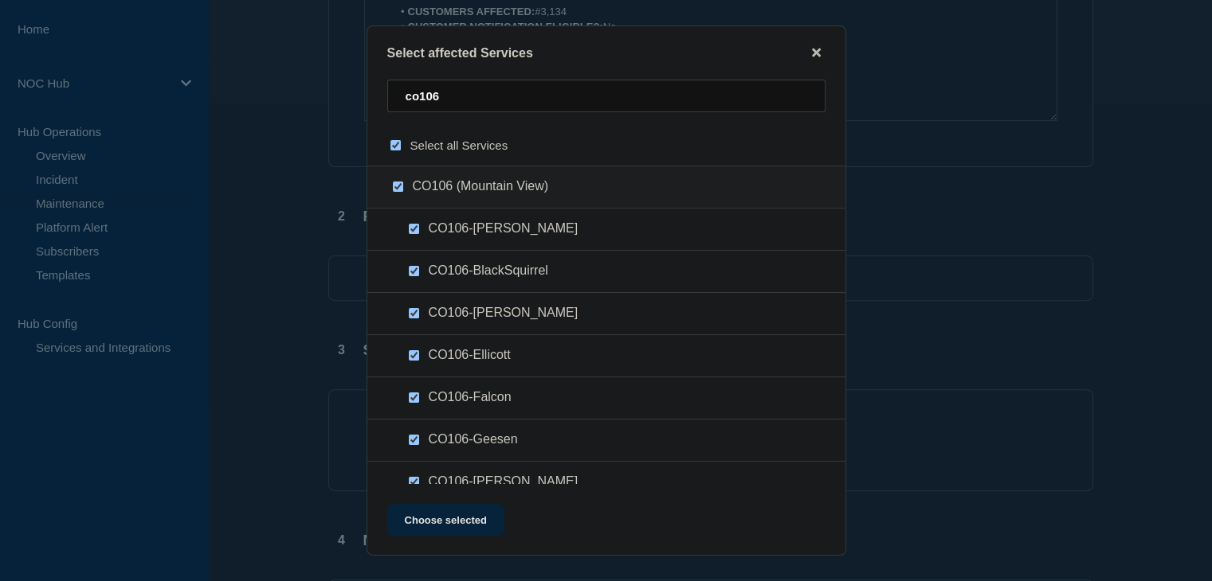
checkbox input "true"
click at [446, 512] on button "Choose selected" at bounding box center [445, 520] width 117 height 32
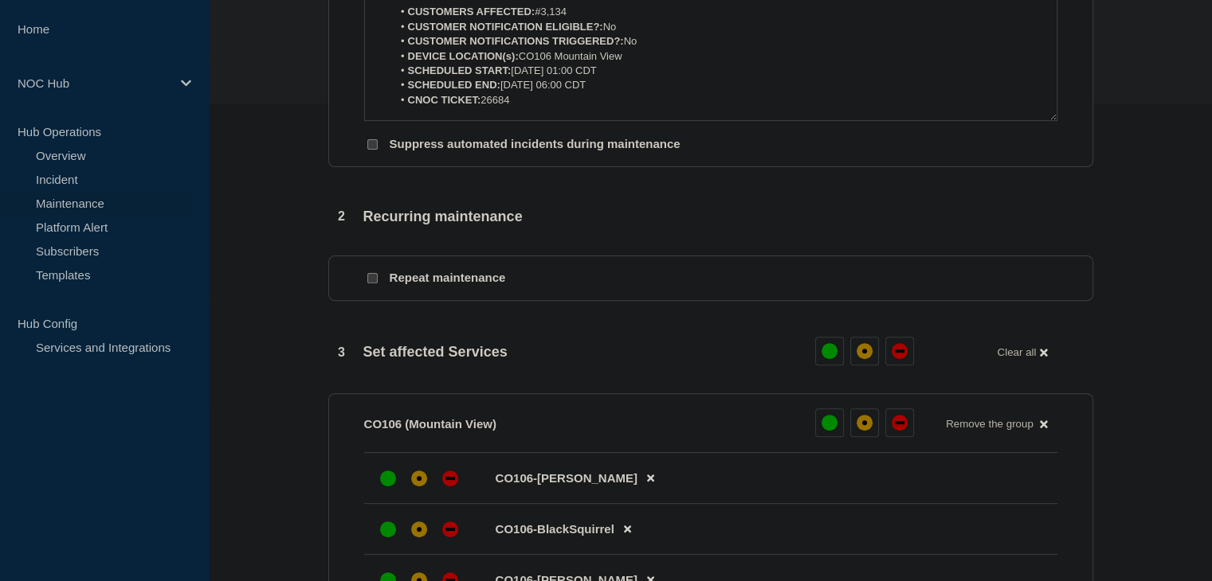
scroll to position [717, 0]
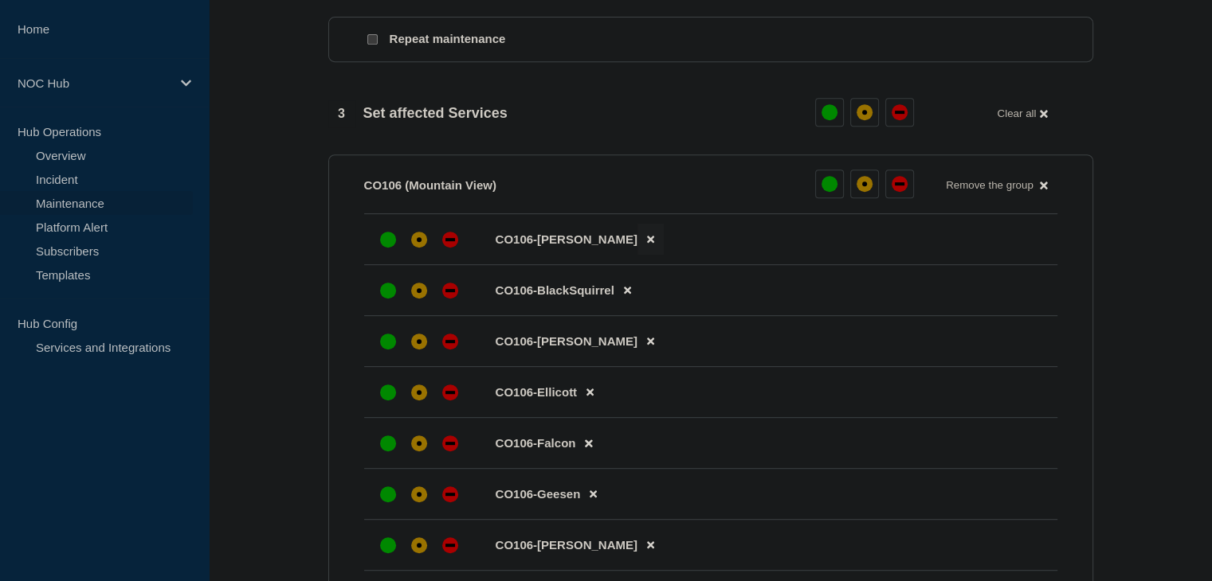
click at [637, 244] on button at bounding box center [650, 239] width 26 height 31
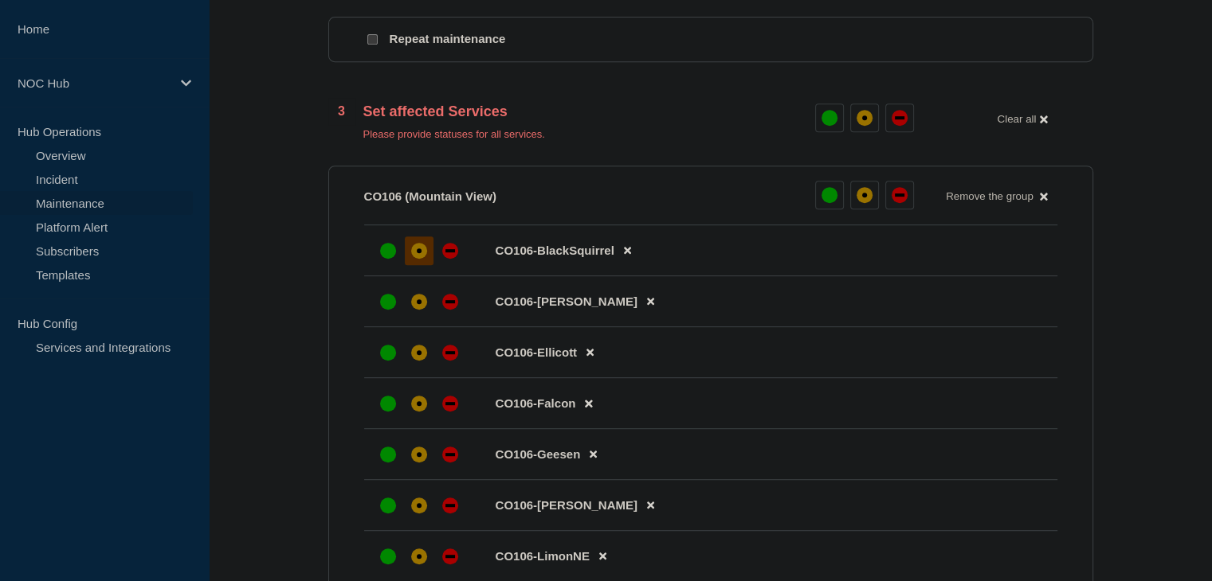
click at [424, 252] on div at bounding box center [419, 251] width 29 height 29
click at [409, 309] on div at bounding box center [419, 302] width 29 height 29
click at [589, 357] on icon at bounding box center [589, 353] width 7 height 7
click at [417, 355] on div "affected" at bounding box center [419, 352] width 5 height 5
click at [593, 409] on icon at bounding box center [592, 403] width 7 height 10
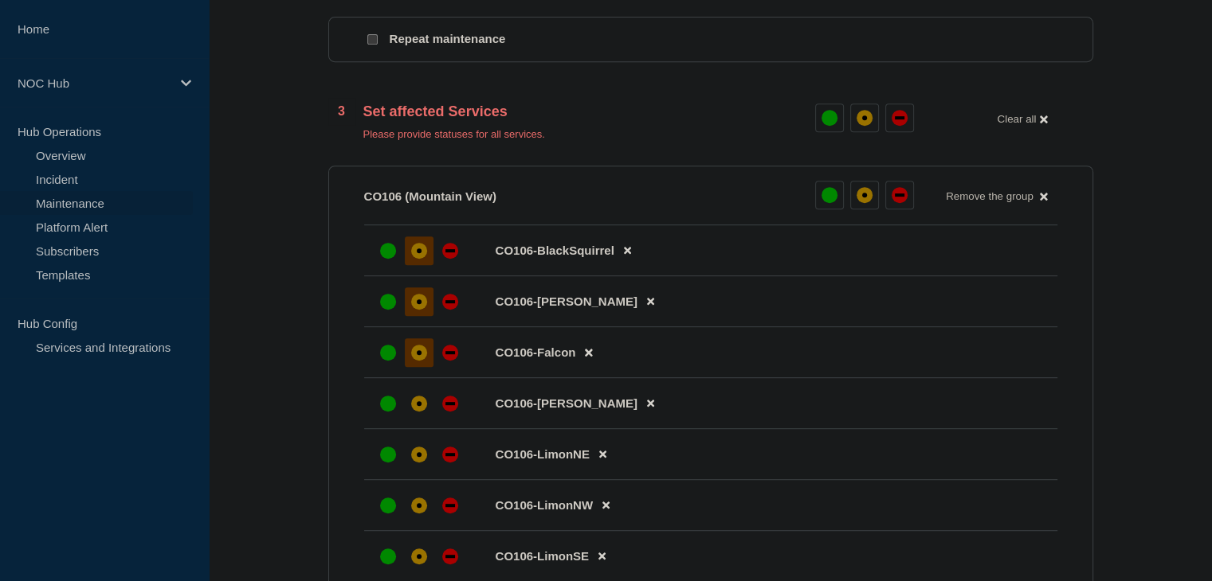
scroll to position [876, 0]
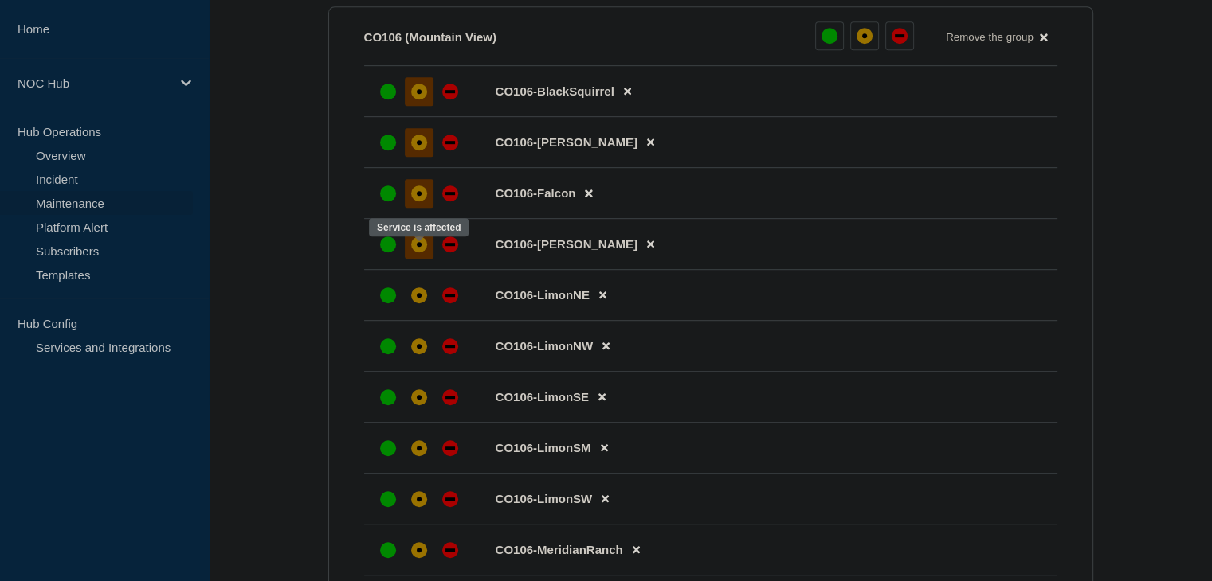
click at [427, 259] on div at bounding box center [419, 244] width 29 height 29
click at [417, 298] on div "affected" at bounding box center [419, 295] width 5 height 5
click at [414, 351] on div "affected" at bounding box center [419, 347] width 16 height 16
click at [413, 405] on div "affected" at bounding box center [419, 398] width 16 height 16
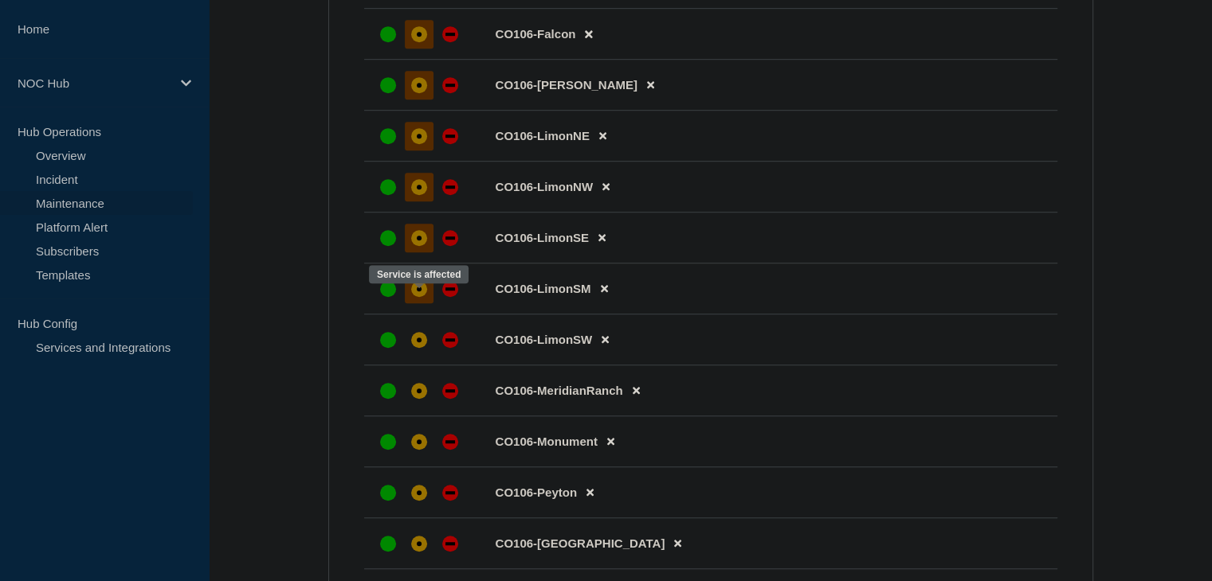
click at [427, 297] on div at bounding box center [419, 289] width 29 height 29
click at [426, 354] on div at bounding box center [419, 340] width 29 height 29
click at [417, 394] on div "affected" at bounding box center [419, 391] width 5 height 5
click at [413, 447] on div at bounding box center [419, 442] width 29 height 29
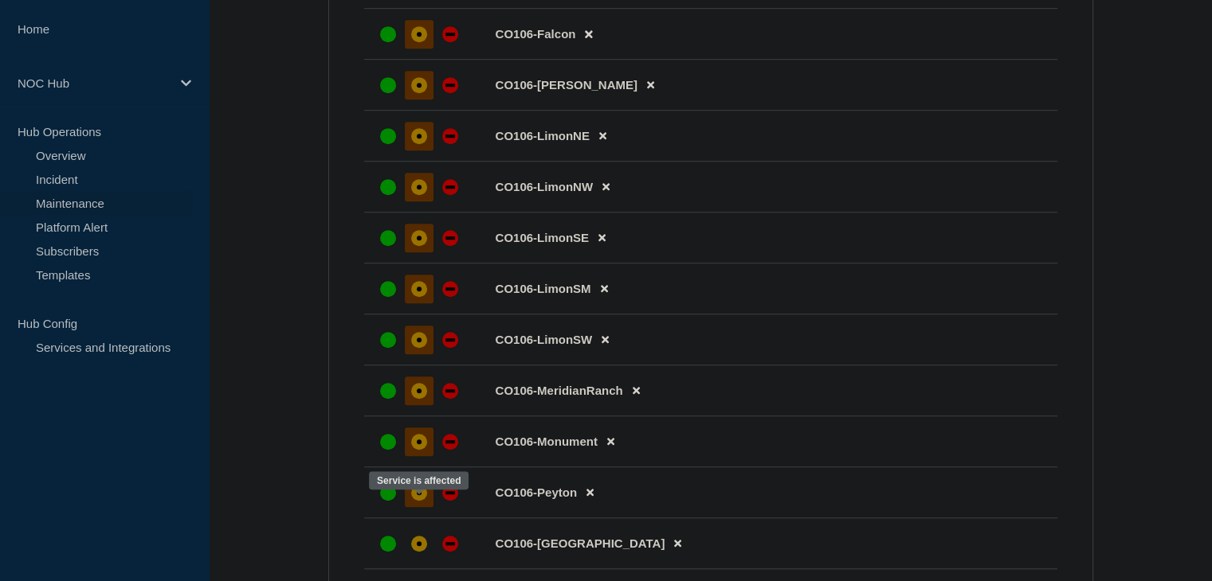
click at [413, 501] on div "affected" at bounding box center [419, 493] width 16 height 16
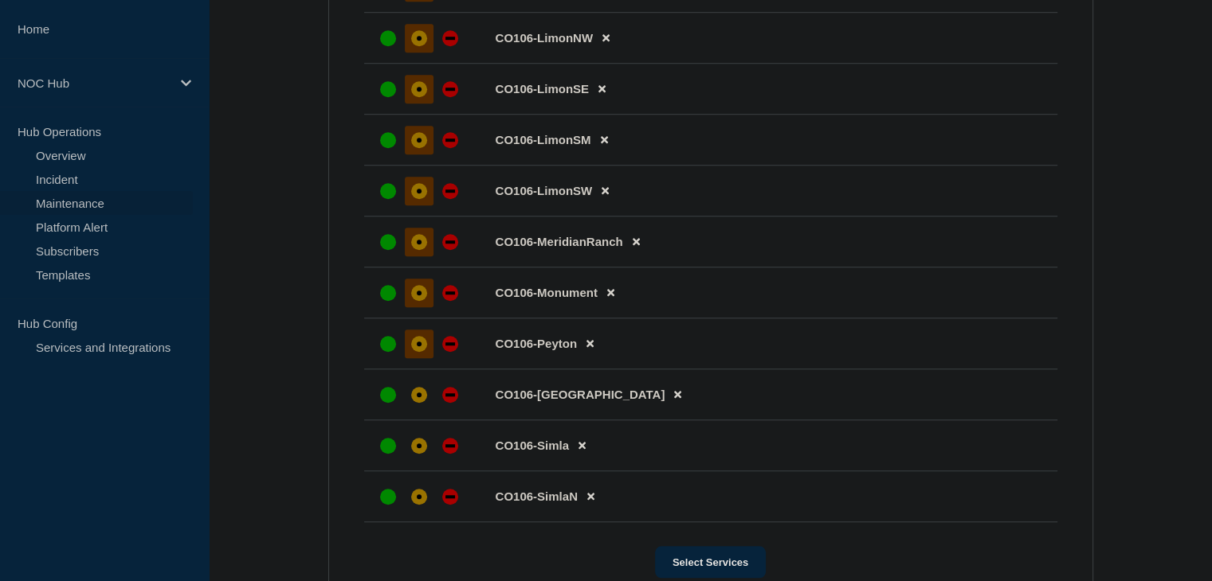
scroll to position [1195, 0]
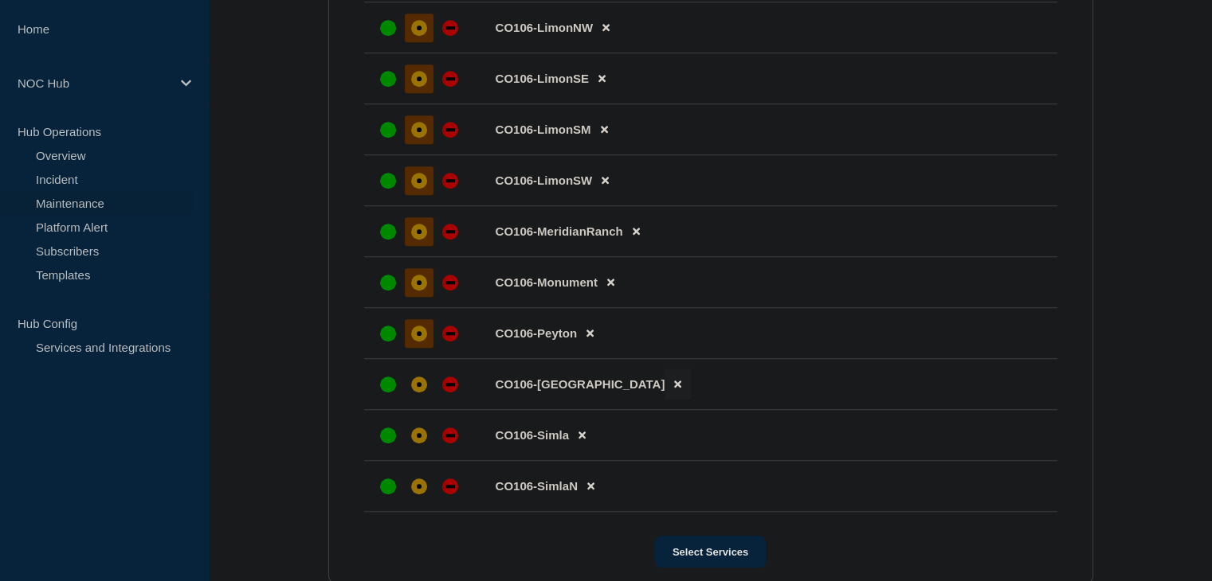
click at [674, 390] on icon at bounding box center [677, 384] width 7 height 10
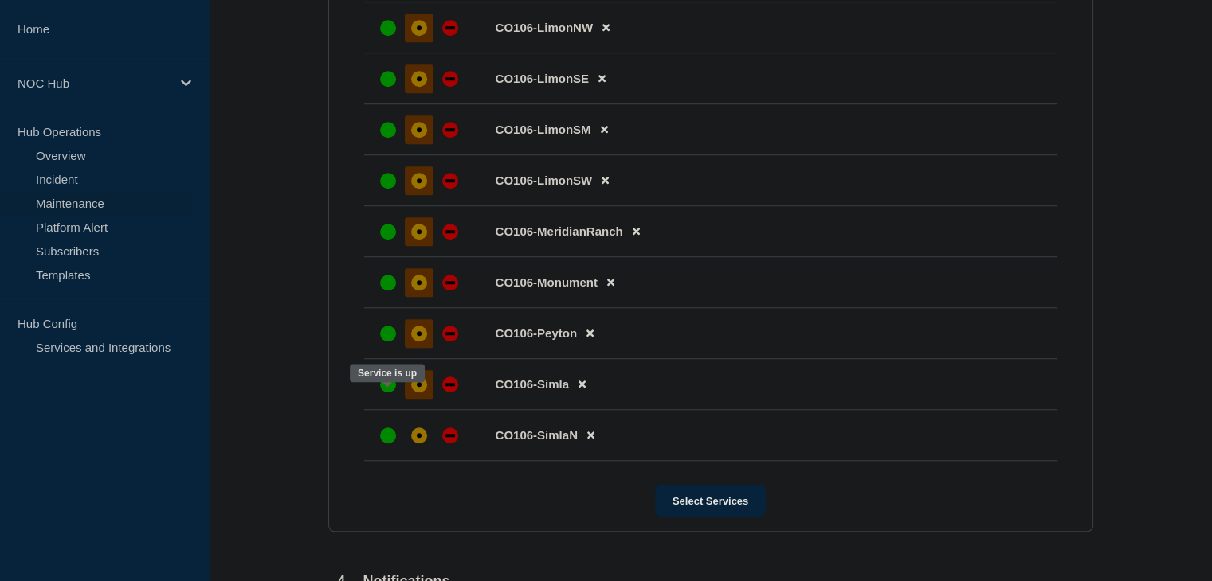
click at [409, 396] on div at bounding box center [419, 384] width 29 height 29
click at [417, 450] on div at bounding box center [419, 435] width 29 height 29
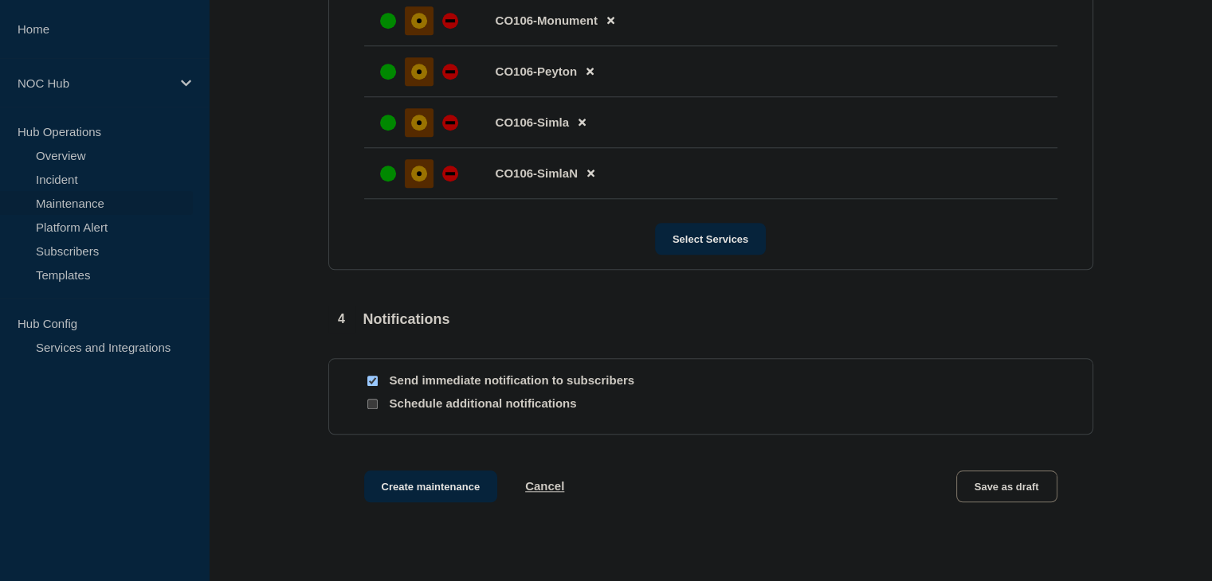
scroll to position [1513, 0]
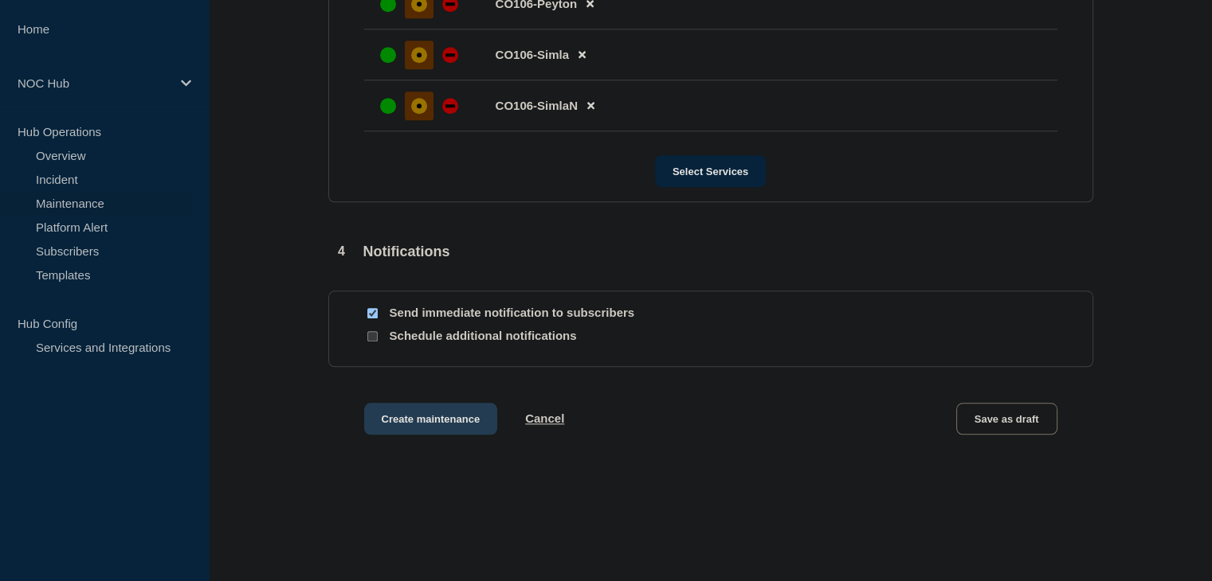
click at [435, 429] on button "Create maintenance" at bounding box center [431, 419] width 134 height 32
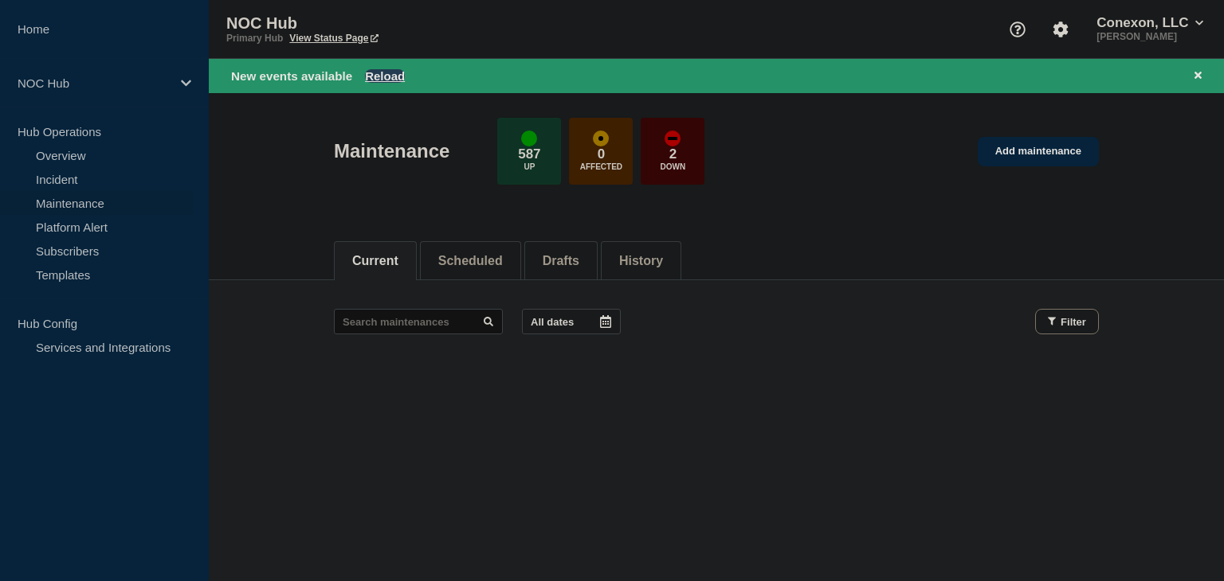
drag, startPoint x: 380, startPoint y: 71, endPoint x: 388, endPoint y: 72, distance: 8.0
click at [380, 71] on button "Reload" at bounding box center [385, 76] width 40 height 14
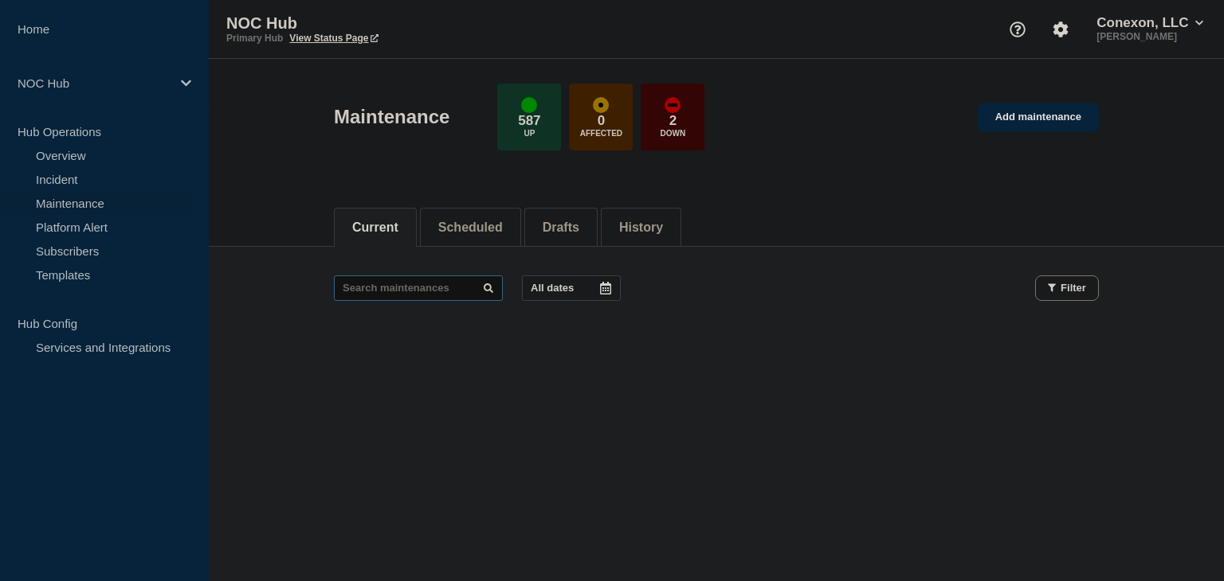
click at [437, 290] on input "text" at bounding box center [418, 288] width 169 height 25
click at [447, 223] on button "Scheduled" at bounding box center [470, 228] width 65 height 14
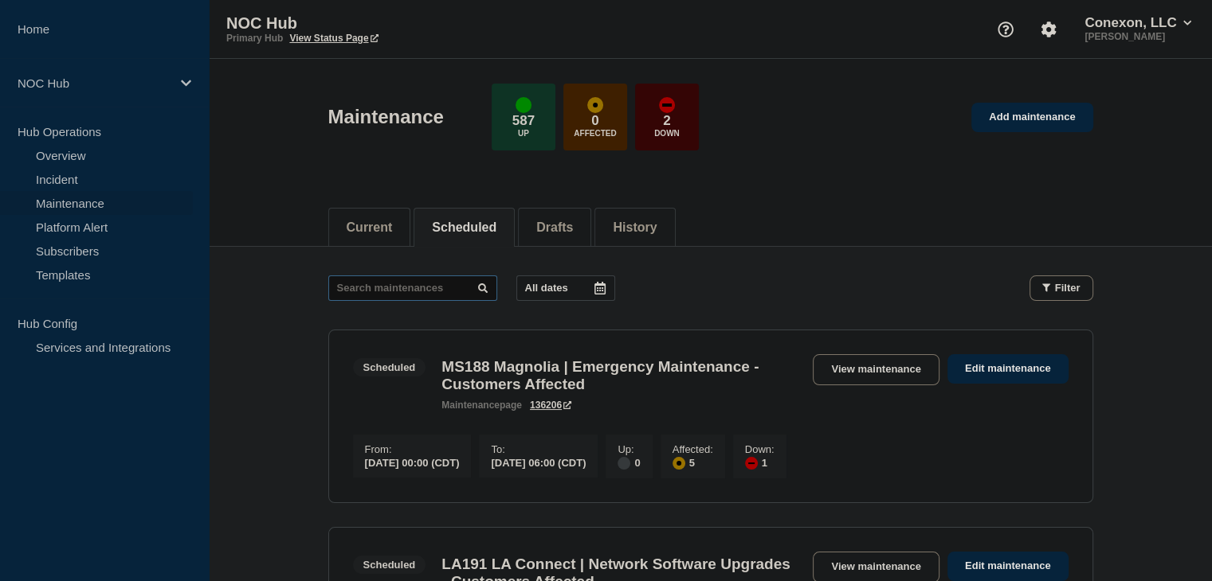
click at [386, 288] on input "text" at bounding box center [412, 288] width 169 height 25
type input "26684"
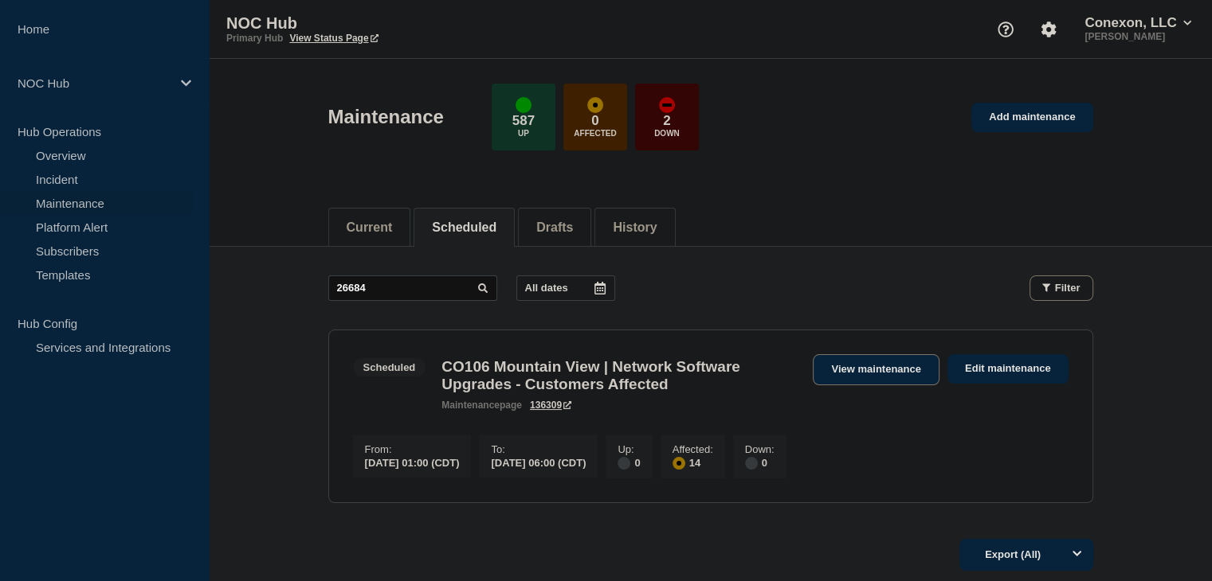
click at [827, 374] on link "View maintenance" at bounding box center [876, 369] width 126 height 31
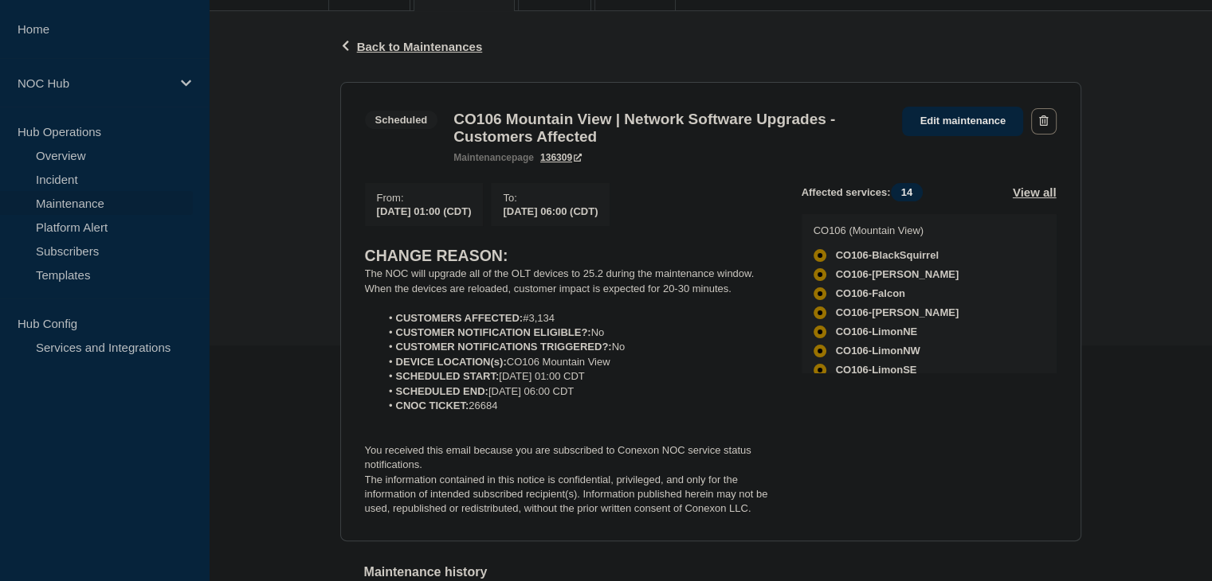
scroll to position [239, 0]
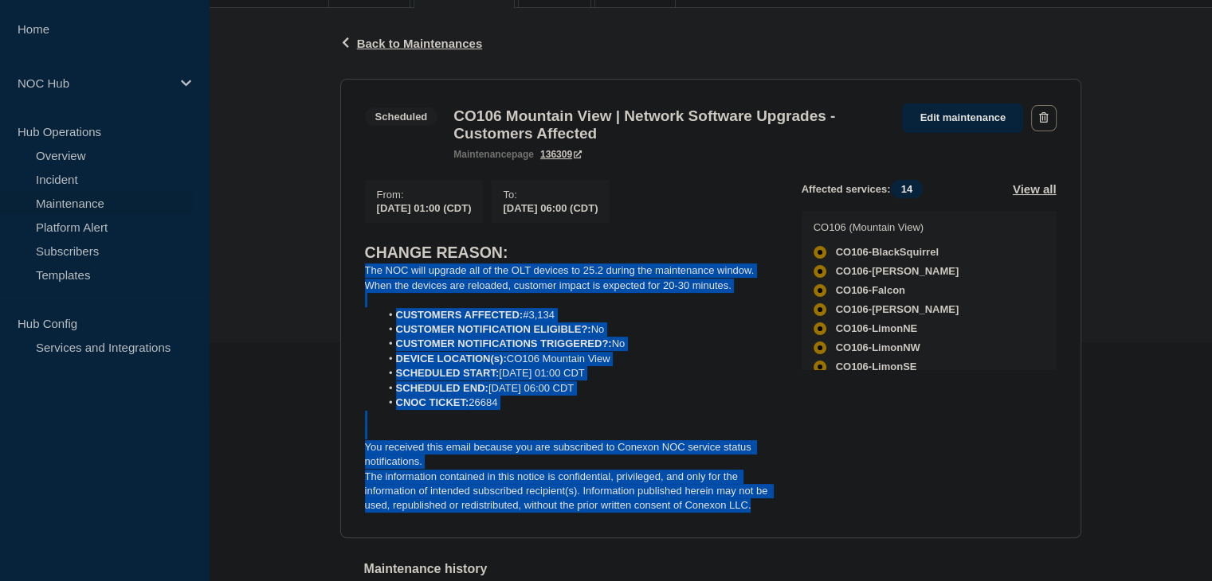
drag, startPoint x: 758, startPoint y: 514, endPoint x: 331, endPoint y: 285, distance: 484.3
click at [331, 285] on div "Back Back to Maintenances Scheduled CO106 Mountain View | Network Software Upgr…" at bounding box center [710, 341] width 765 height 666
copy div "The NOC will upgrade all of the OLT devices to 25.2 during the maintenance wind…"
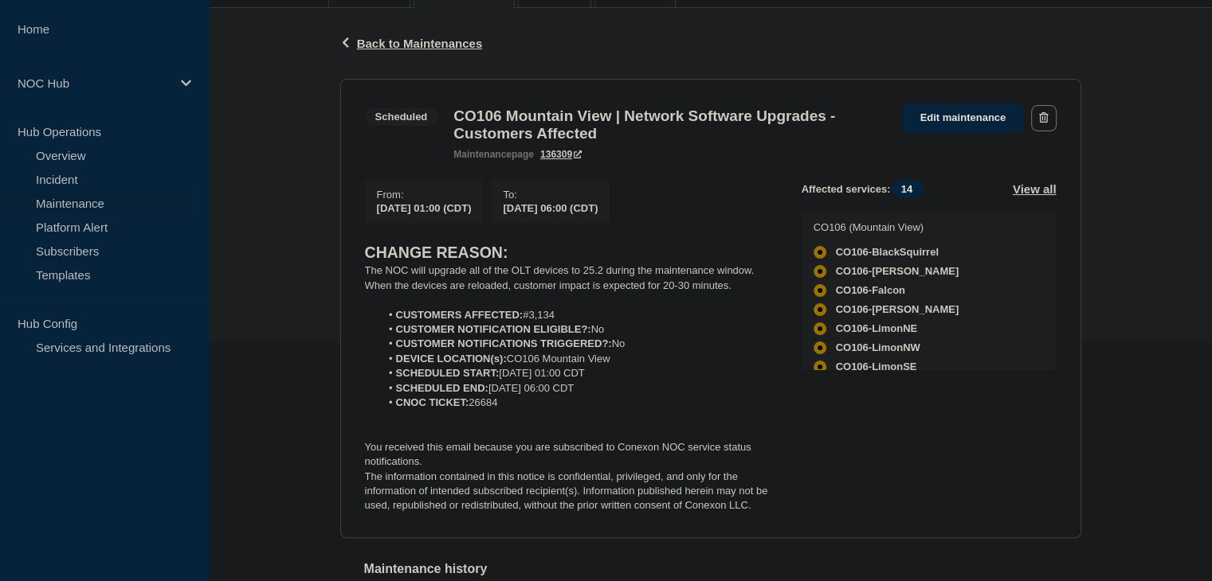
click at [1150, 411] on div "Back Back to Maintenances Scheduled CO106 Mountain View | Network Software Upgr…" at bounding box center [710, 341] width 1003 height 666
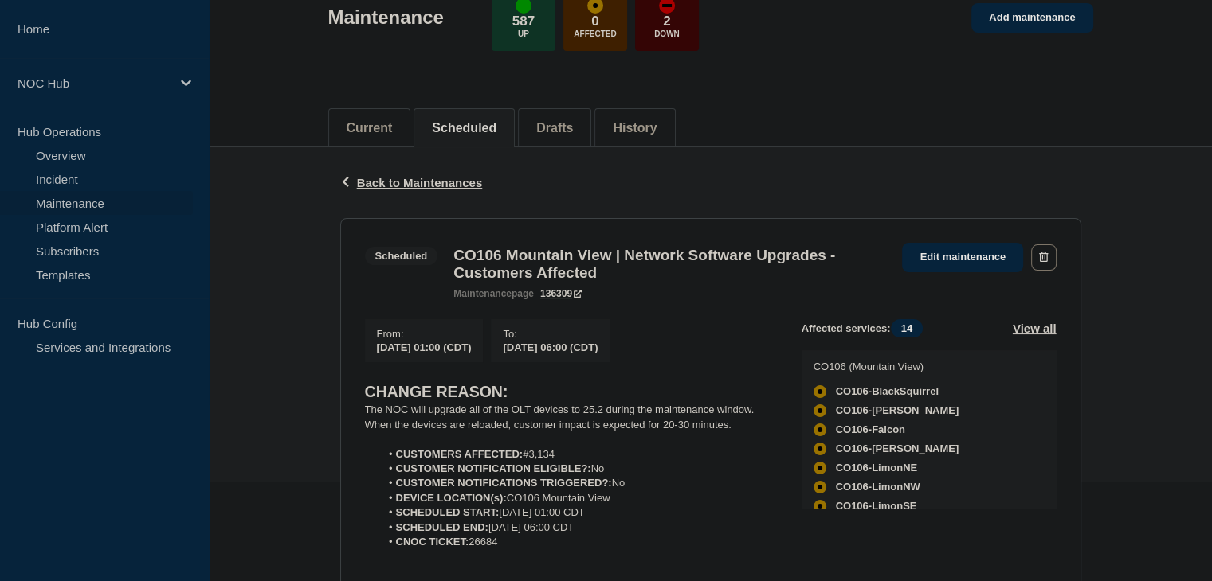
scroll to position [0, 0]
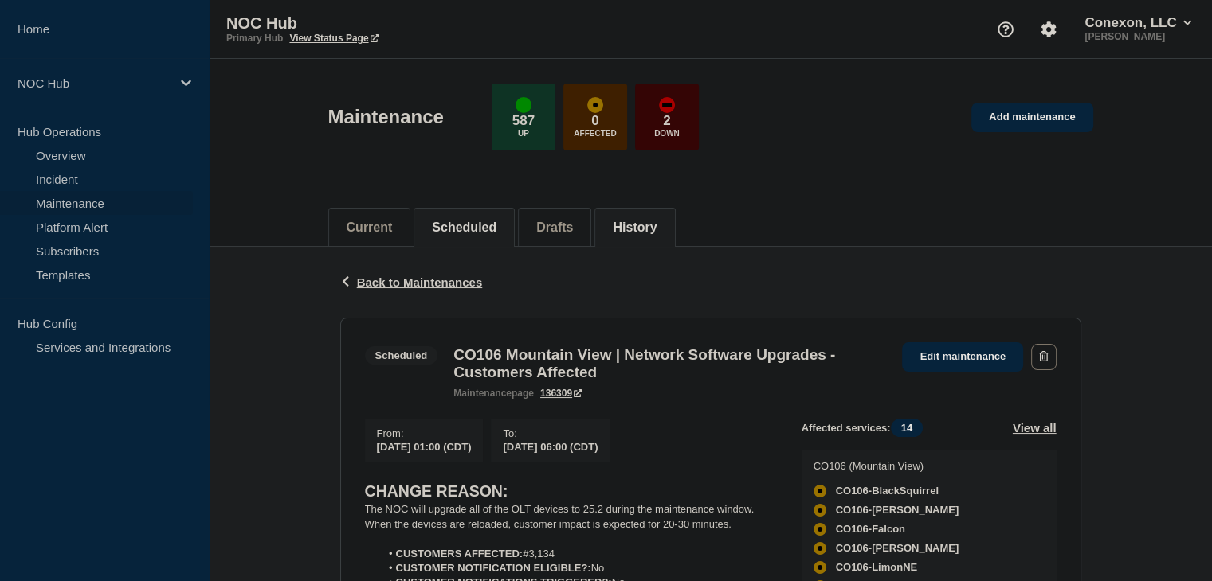
click at [632, 232] on button "History" at bounding box center [635, 228] width 44 height 14
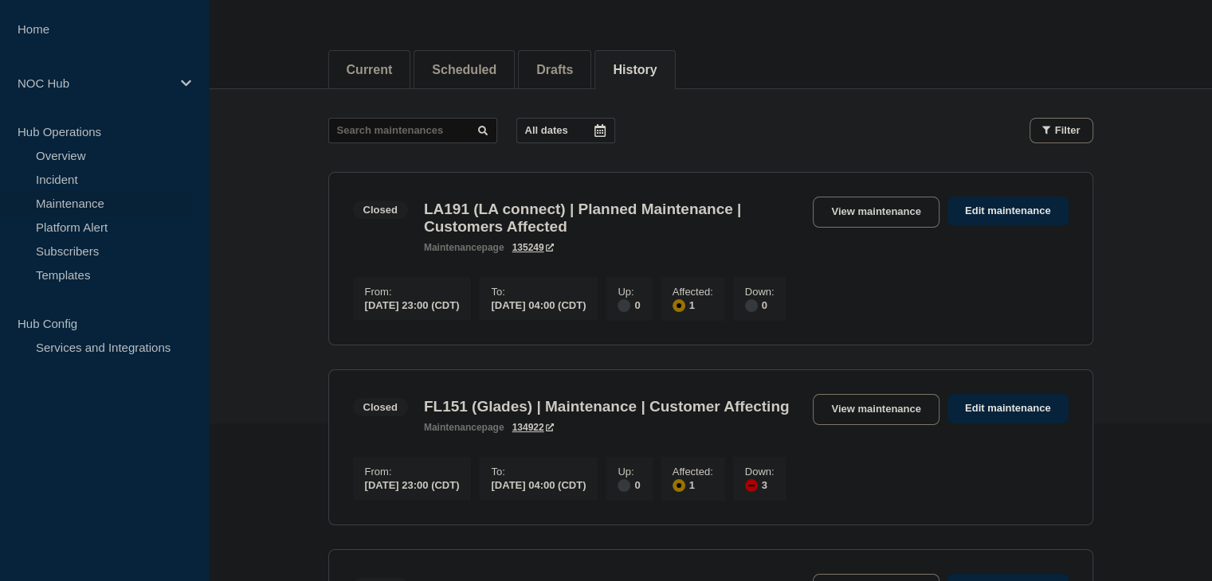
scroll to position [159, 0]
click at [846, 212] on link "View maintenance" at bounding box center [876, 210] width 126 height 31
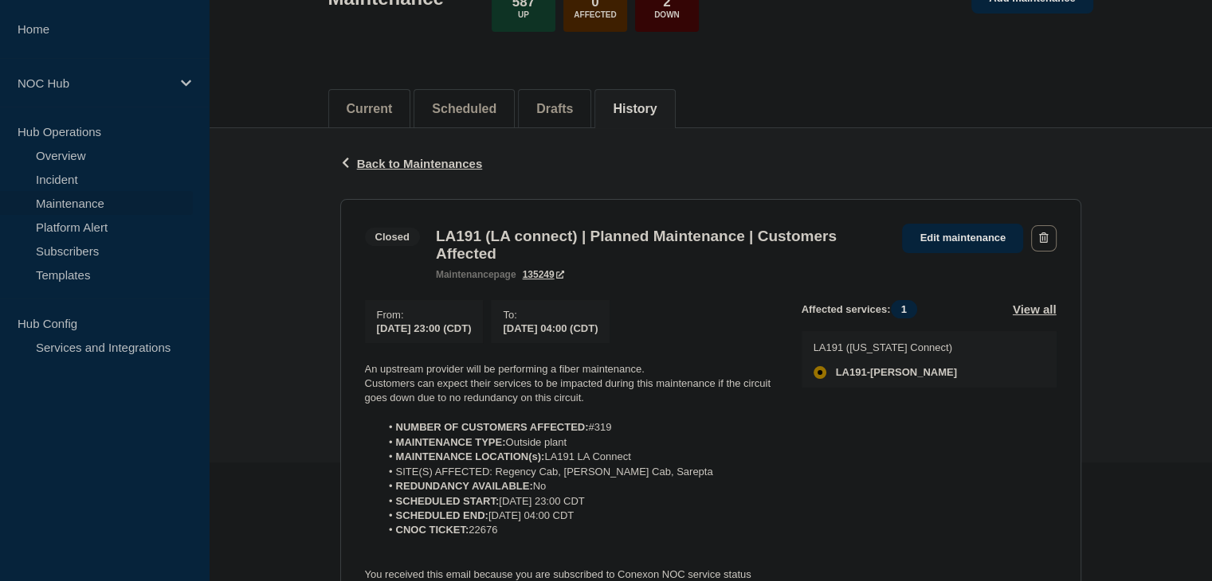
scroll to position [319, 0]
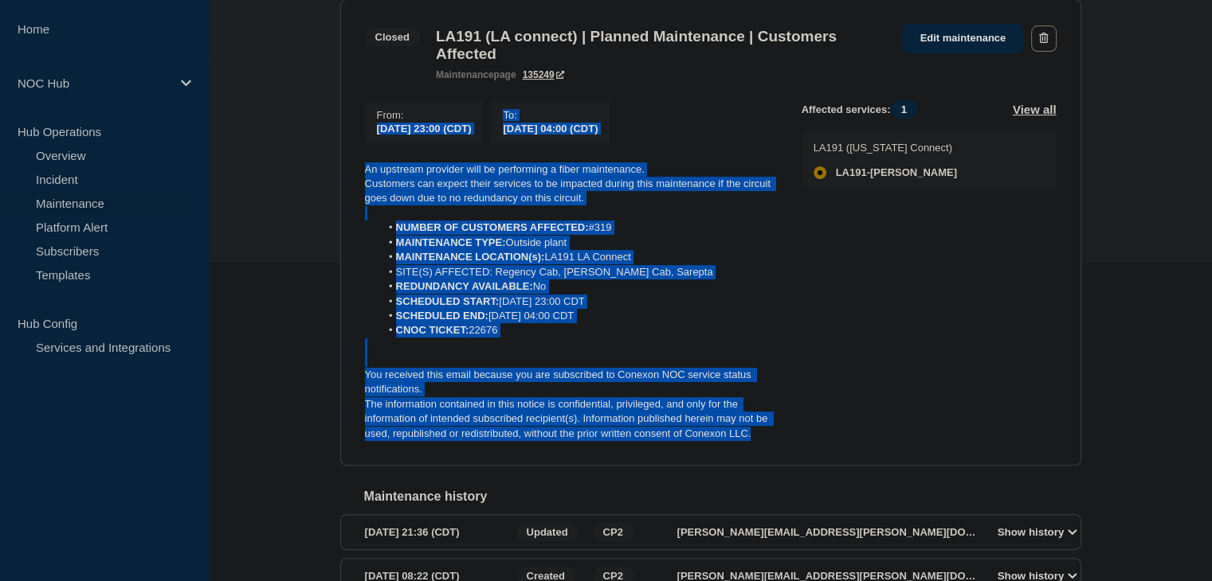
drag, startPoint x: 784, startPoint y: 445, endPoint x: 335, endPoint y: 145, distance: 540.4
click at [335, 145] on div "Back Back to Maintenances Closed LA191 (LA connect) | Planned Maintenance | Cus…" at bounding box center [710, 286] width 765 height 717
click at [457, 221] on p at bounding box center [570, 213] width 411 height 14
drag, startPoint x: 698, startPoint y: 430, endPoint x: 339, endPoint y: 177, distance: 438.9
click at [340, 177] on section "Closed LA191 (LA connect) | Planned Maintenance | Customers Affected maintenanc…" at bounding box center [710, 233] width 741 height 468
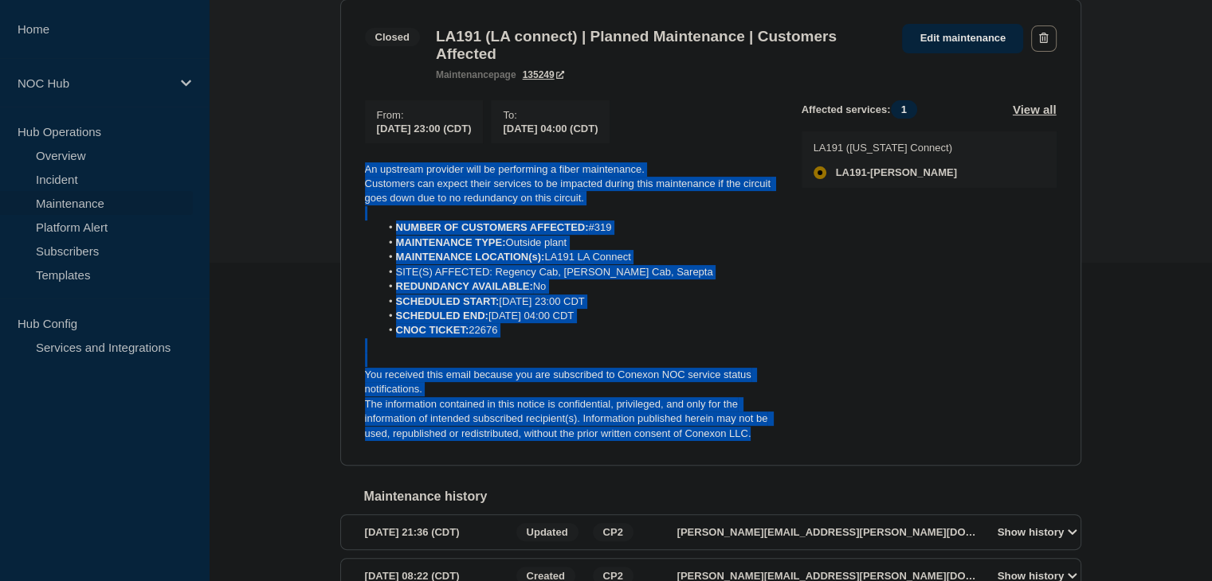
copy div "An upstream provider will be performing a fiber maintenance. Customers can expe…"
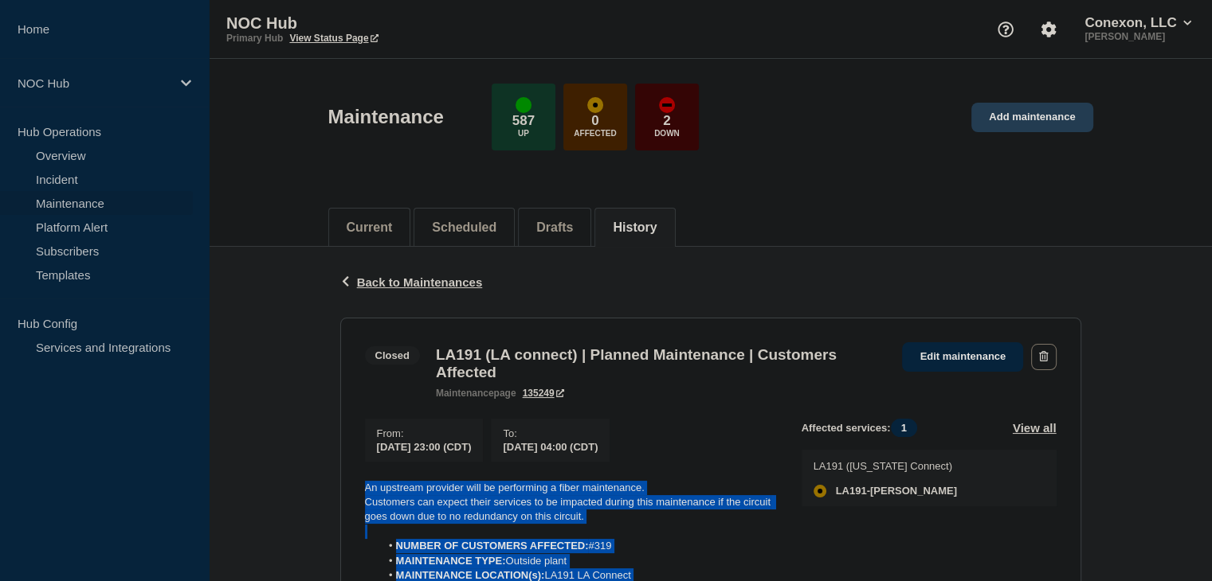
click at [1026, 122] on link "Add maintenance" at bounding box center [1031, 117] width 121 height 29
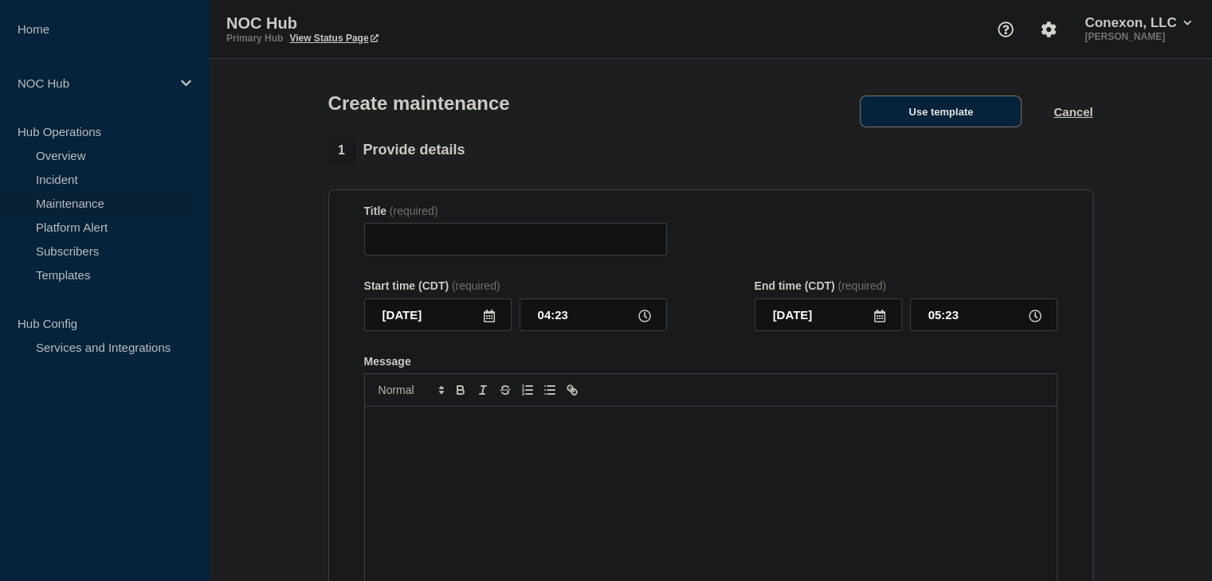
click at [1001, 122] on button "Use template" at bounding box center [940, 112] width 162 height 32
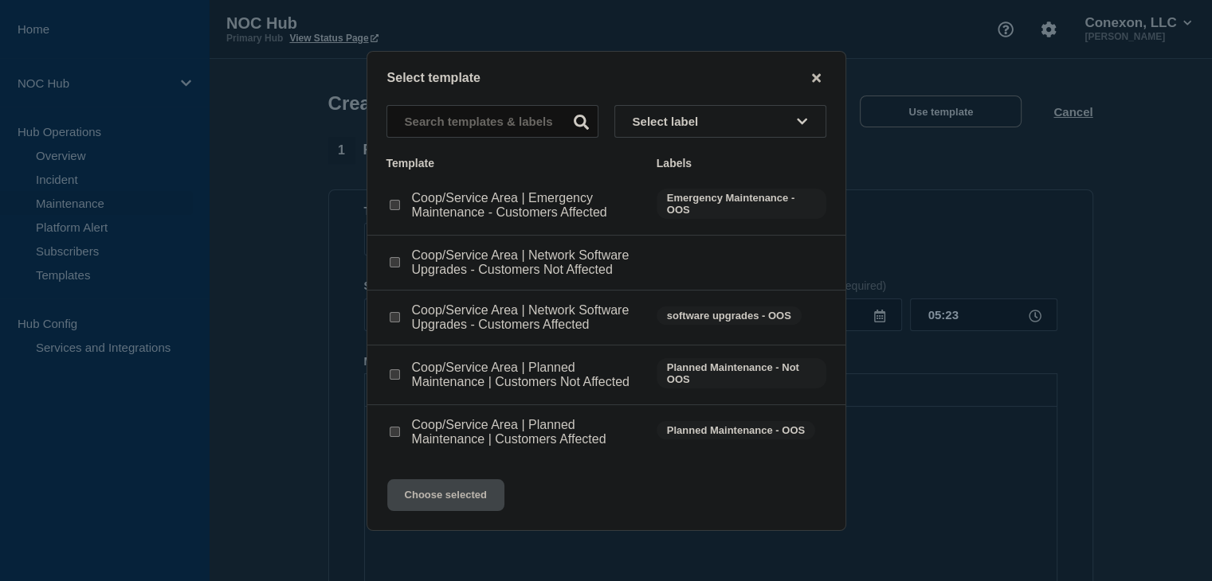
click at [395, 434] on input "Coop/Service Area | Planned Maintenance | Customers Affected checkbox" at bounding box center [395, 432] width 10 height 10
checkbox input "true"
click at [429, 480] on div "Select template Select label Template Labels Coop/Service Area | Emergency Main…" at bounding box center [606, 291] width 480 height 480
click at [432, 498] on button "Choose selected" at bounding box center [445, 496] width 117 height 32
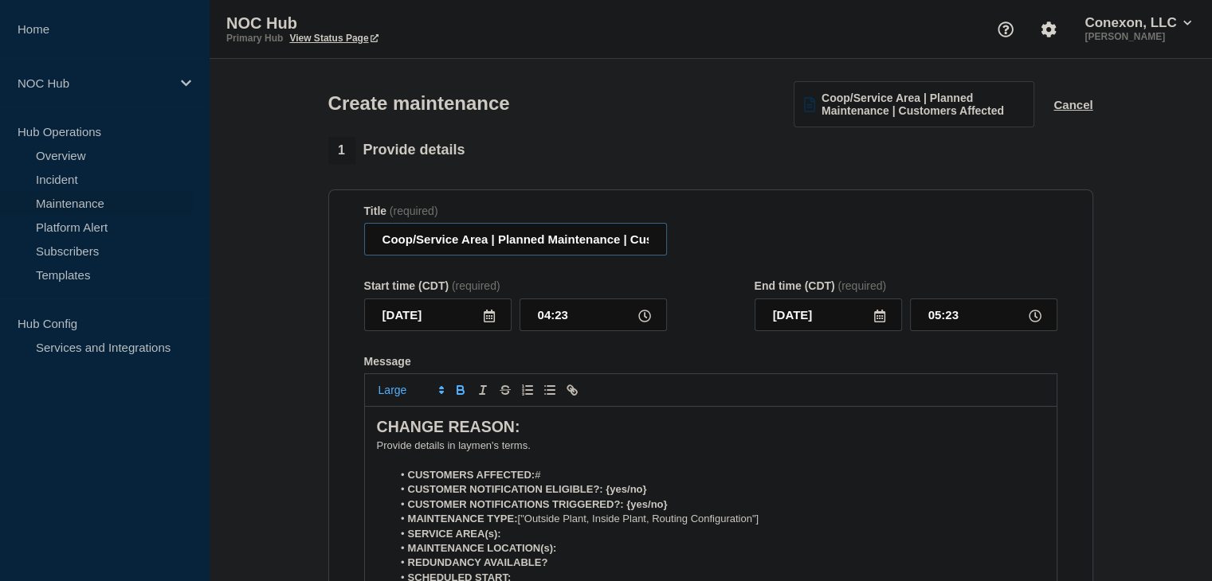
drag, startPoint x: 488, startPoint y: 244, endPoint x: 357, endPoint y: 245, distance: 130.6
click at [357, 245] on section "Title (required) Coop/Service Area | Planned Maintenance | Customers Affected S…" at bounding box center [710, 418] width 765 height 456
type input "LA191 LA Connect | Planned Maintenance | Customers Affected"
click at [491, 319] on icon at bounding box center [489, 316] width 11 height 13
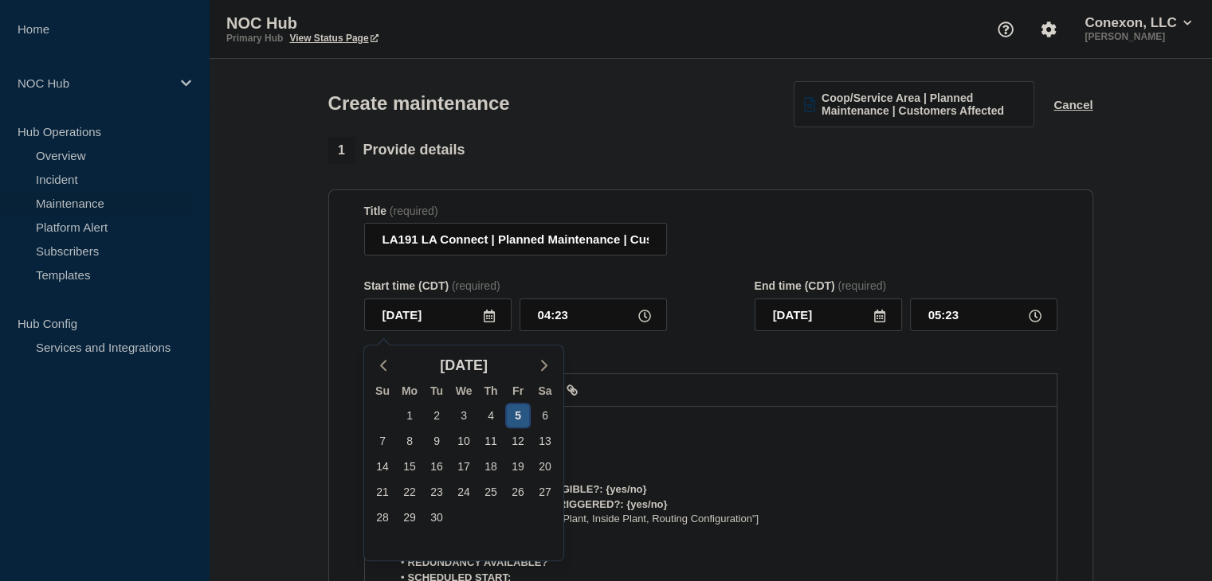
click at [523, 415] on div "5" at bounding box center [518, 416] width 22 height 22
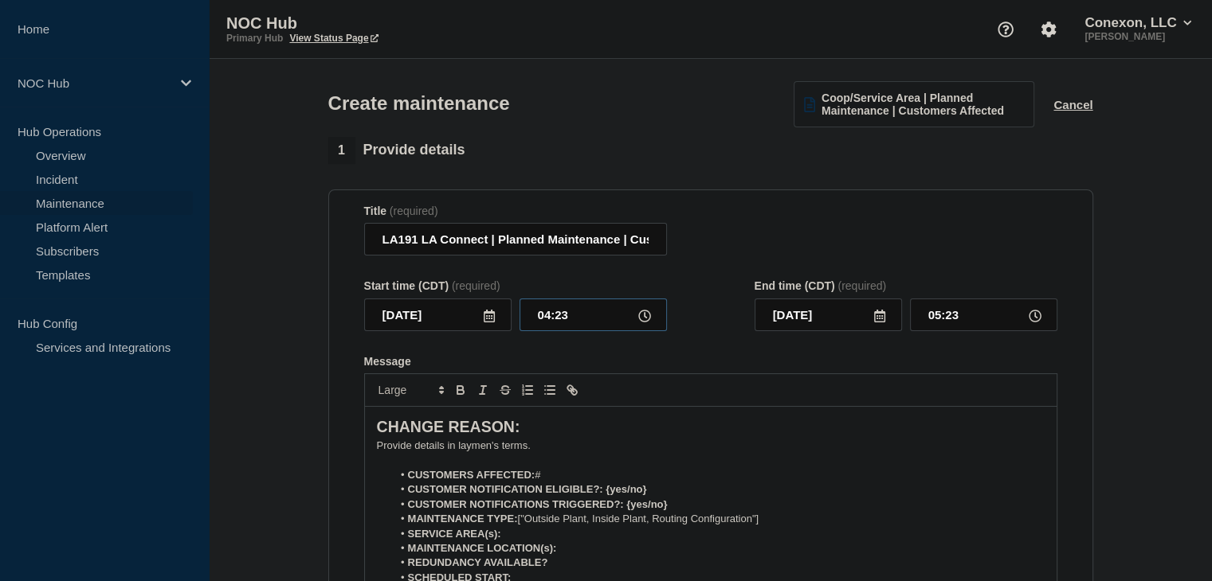
click at [554, 318] on input "04:23" at bounding box center [592, 315] width 147 height 33
type input "23:00"
type input "[DATE]"
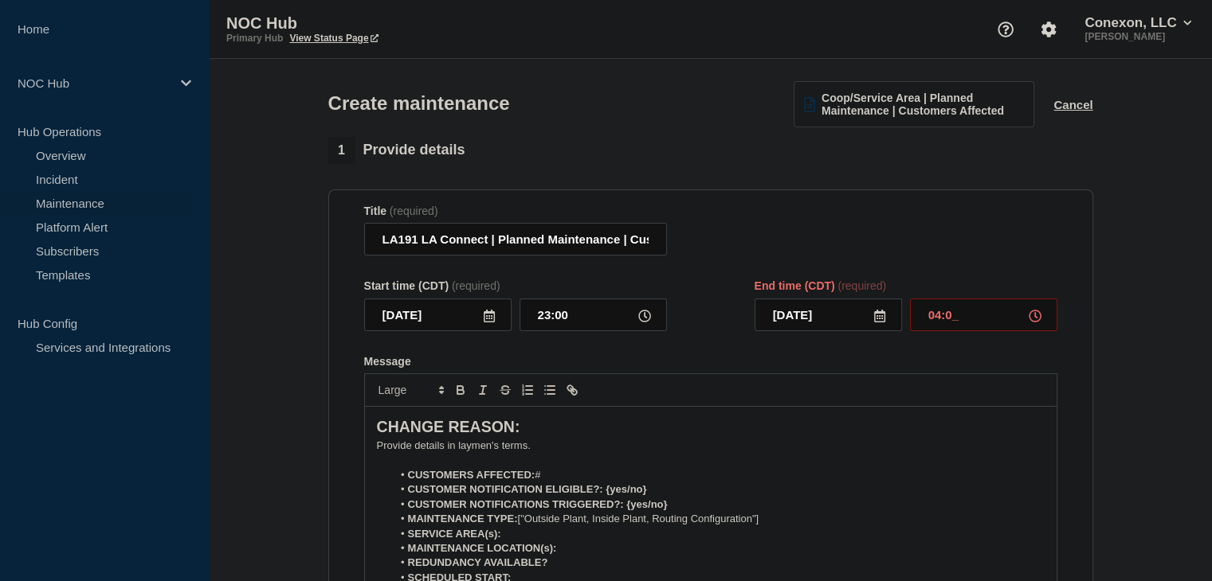
type input "04:00"
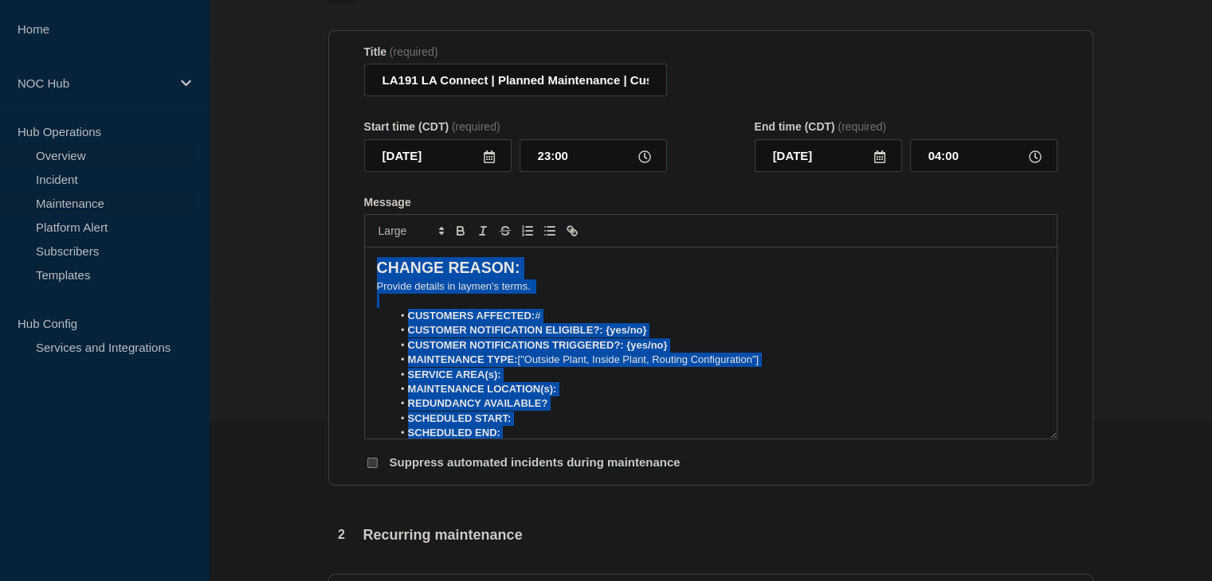
drag, startPoint x: 920, startPoint y: 431, endPoint x: 178, endPoint y: 147, distance: 795.0
click at [178, 147] on div "Home NOC Hub Hub Operations Overview Incident Maintenance Platform Alert Subscr…" at bounding box center [606, 533] width 1212 height 1385
paste div "Message"
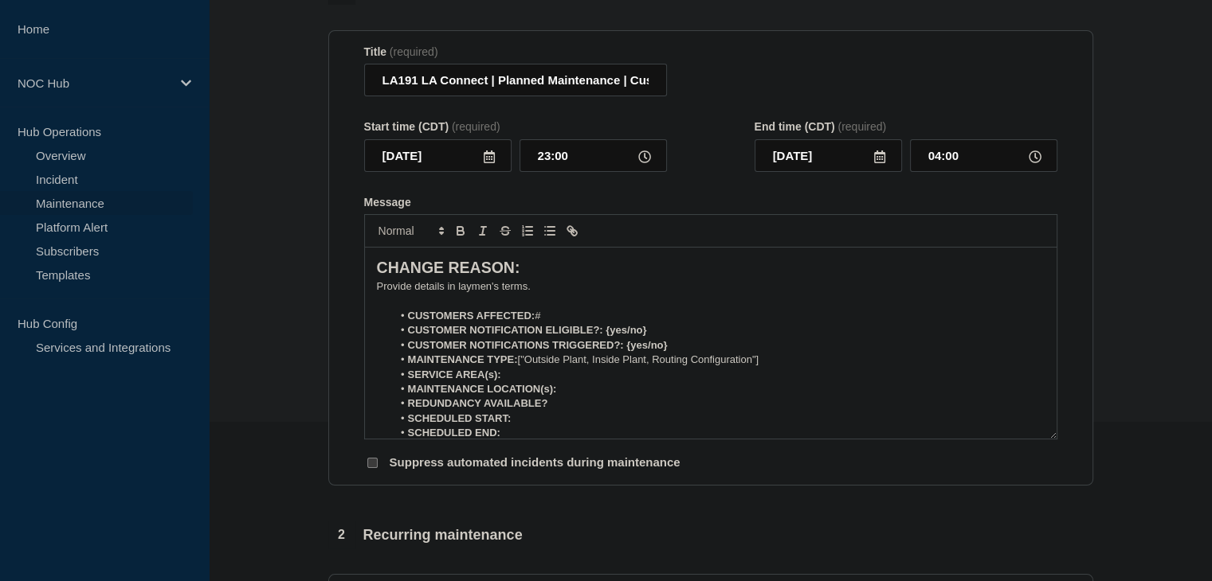
scroll to position [51, 0]
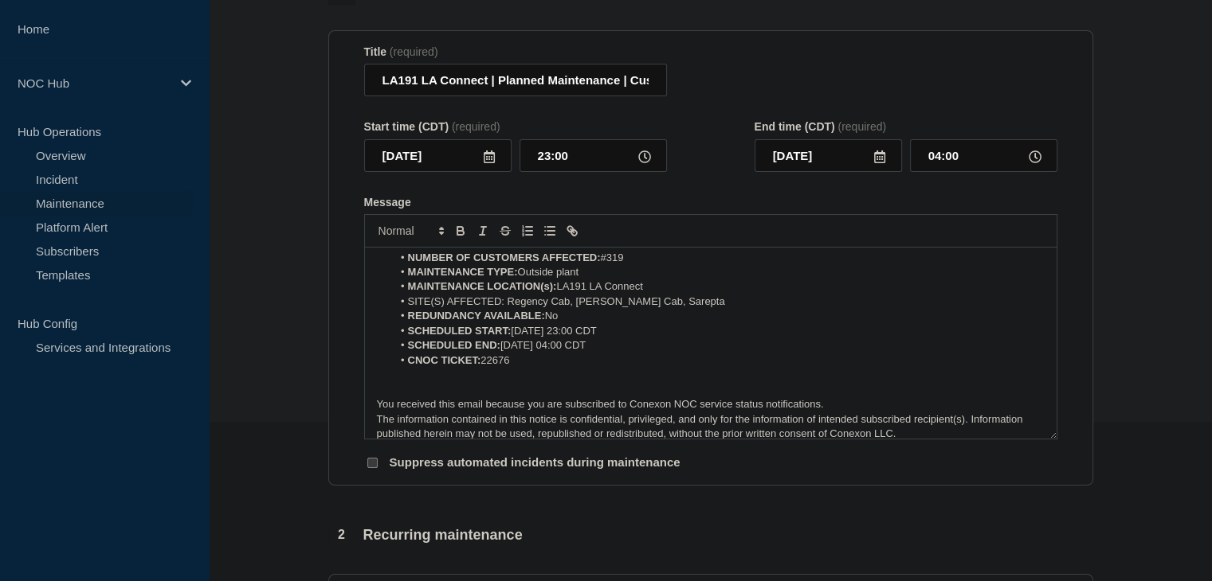
click at [528, 335] on li "SCHEDULED START: [DATE] 23:00 CDT" at bounding box center [718, 331] width 652 height 14
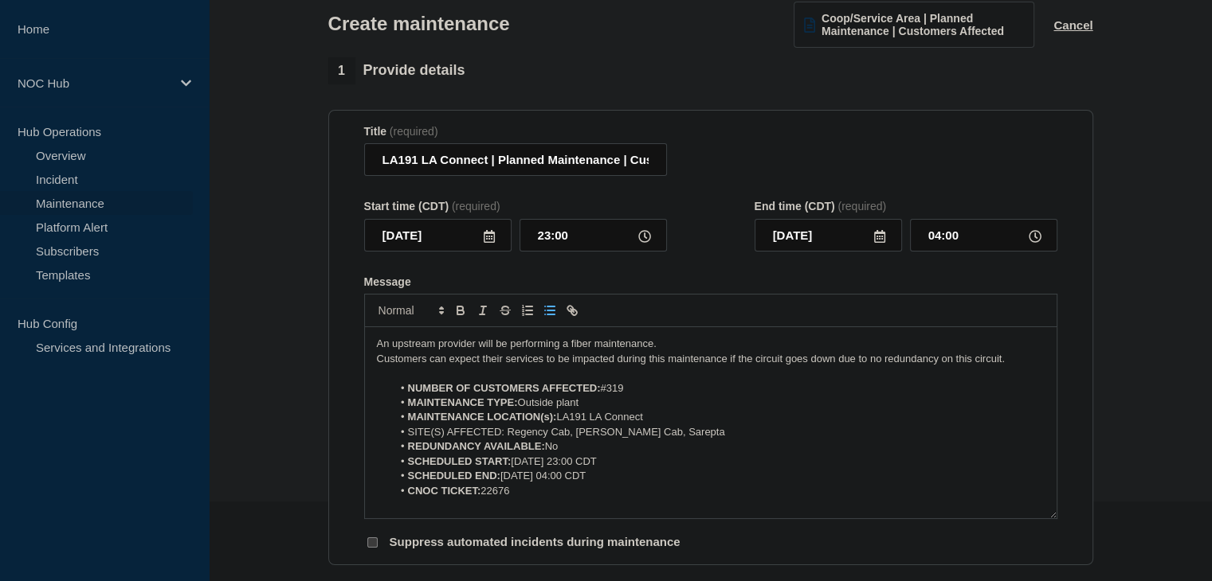
scroll to position [478, 0]
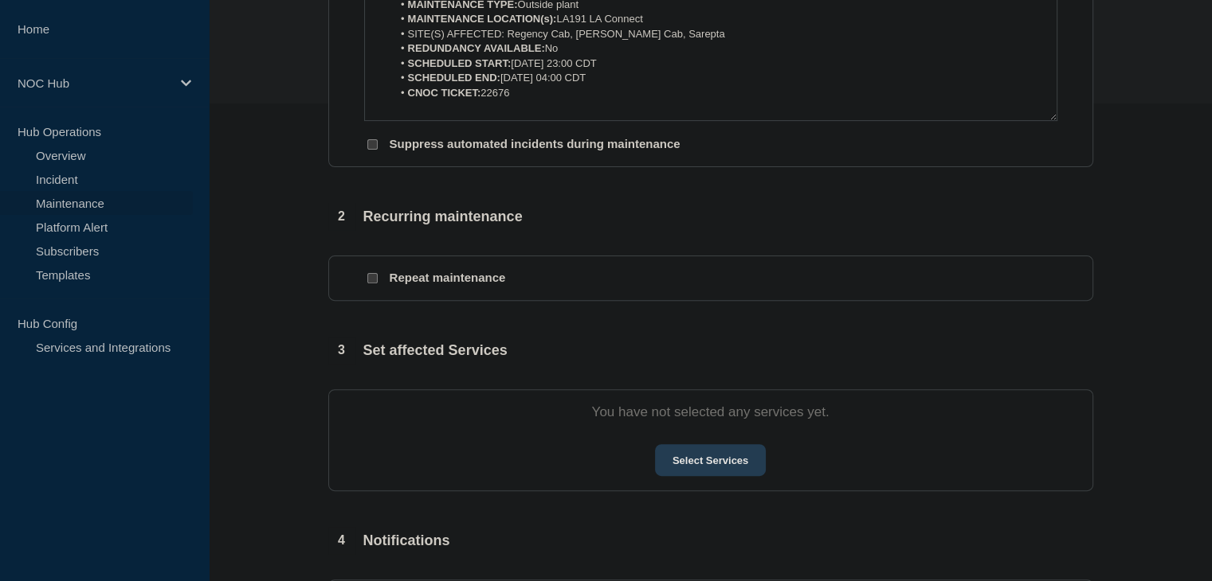
click at [685, 456] on button "Select Services" at bounding box center [710, 460] width 111 height 32
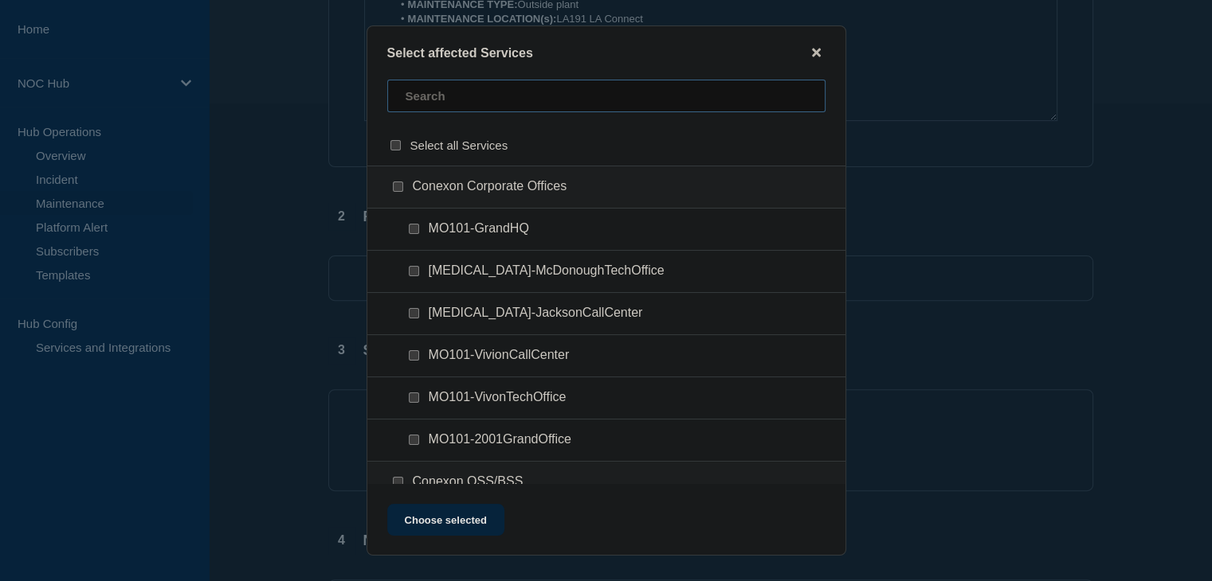
click at [448, 96] on input "text" at bounding box center [606, 96] width 438 height 33
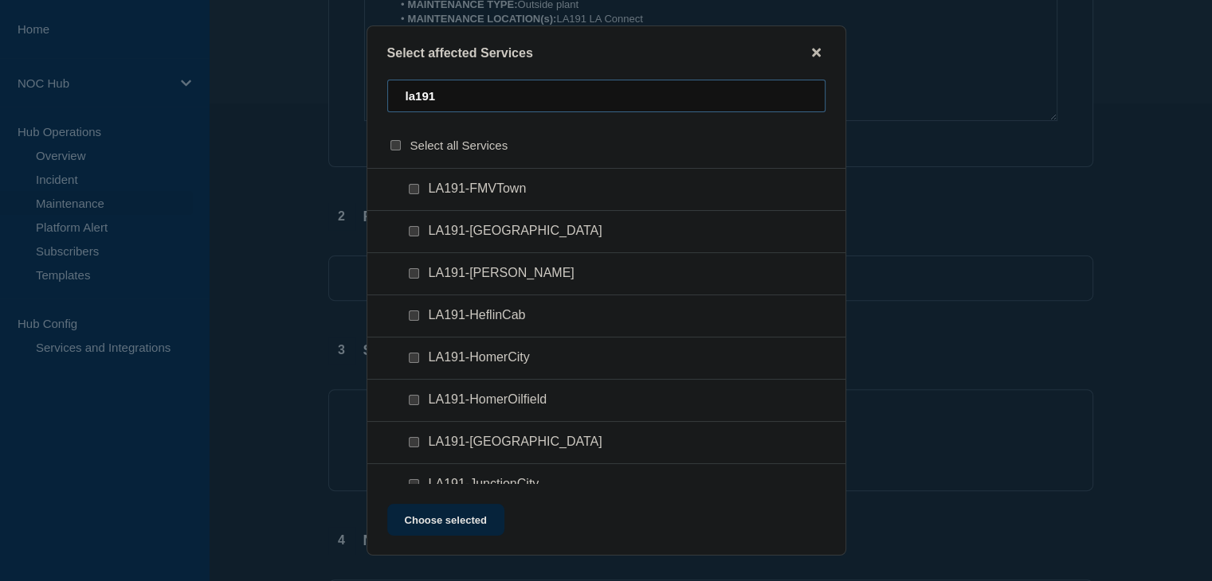
scroll to position [319, 0]
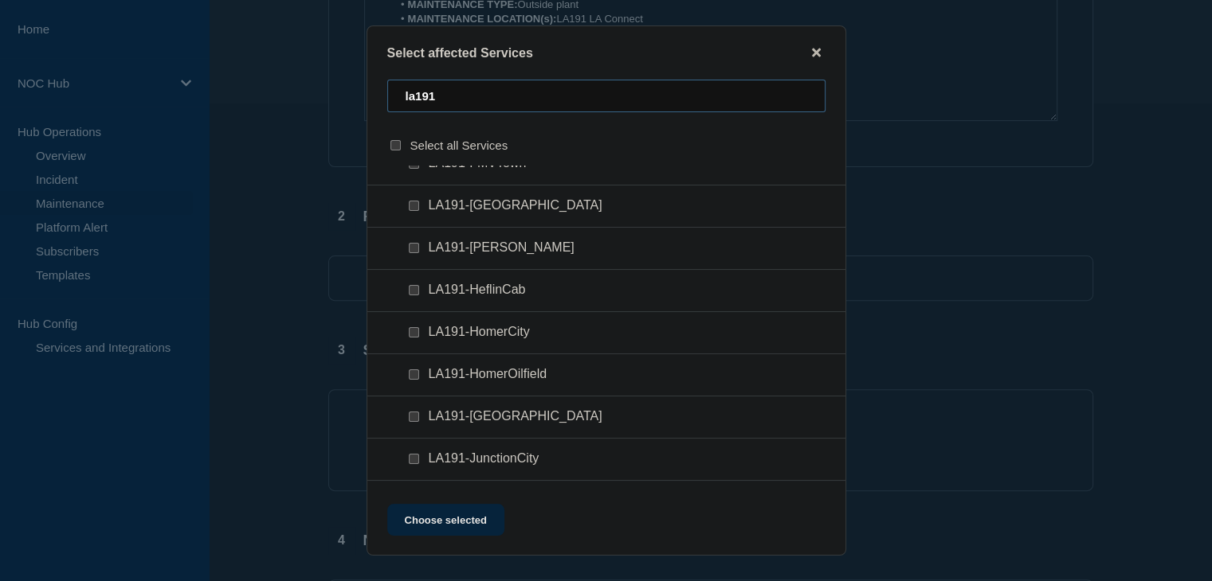
type input "la191"
click at [414, 291] on input "LA191-HeflinCab checkbox" at bounding box center [414, 290] width 10 height 10
checkbox input "true"
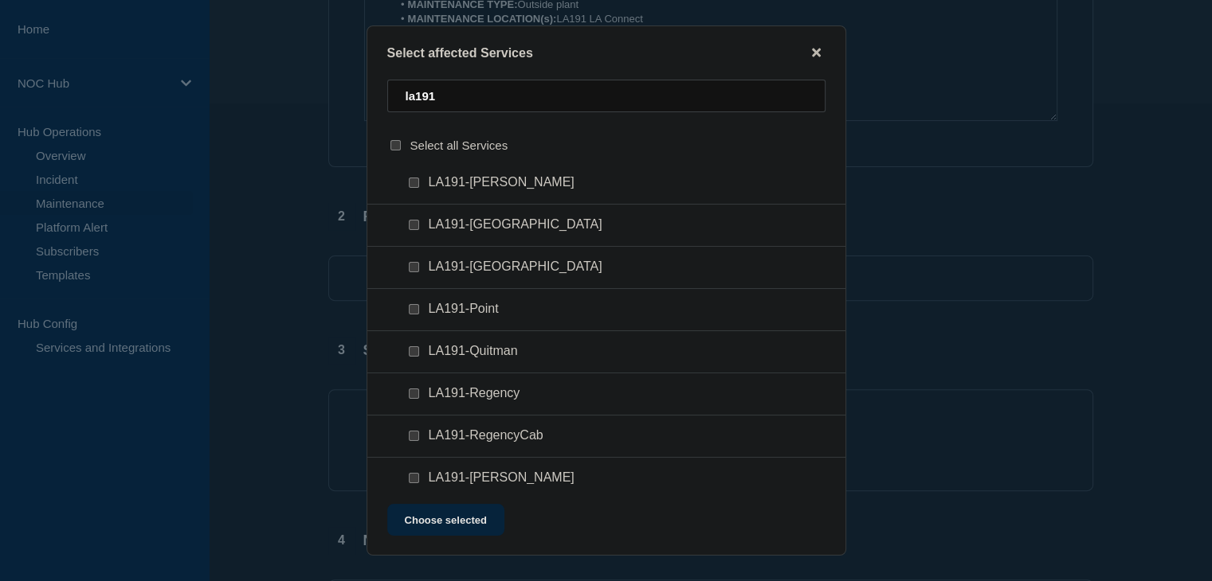
scroll to position [717, 0]
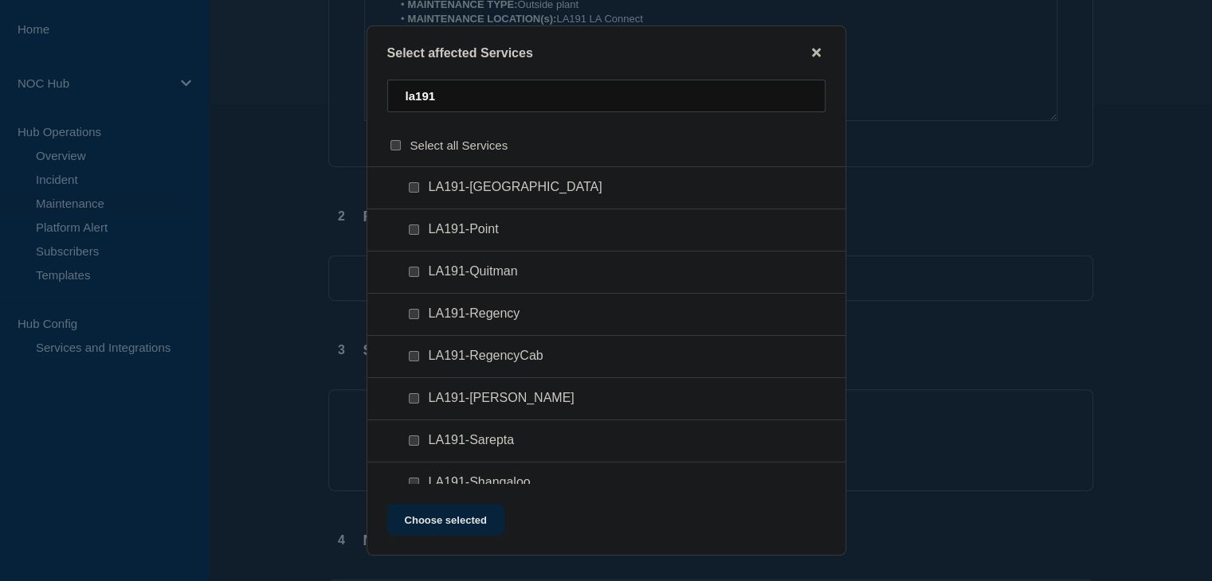
click at [410, 355] on input "LA191-RegencyCab checkbox" at bounding box center [414, 356] width 10 height 10
checkbox input "true"
click at [413, 440] on input "LA191-Sarepta checkbox" at bounding box center [414, 441] width 10 height 10
checkbox input "true"
click at [433, 536] on button "Choose selected" at bounding box center [445, 520] width 117 height 32
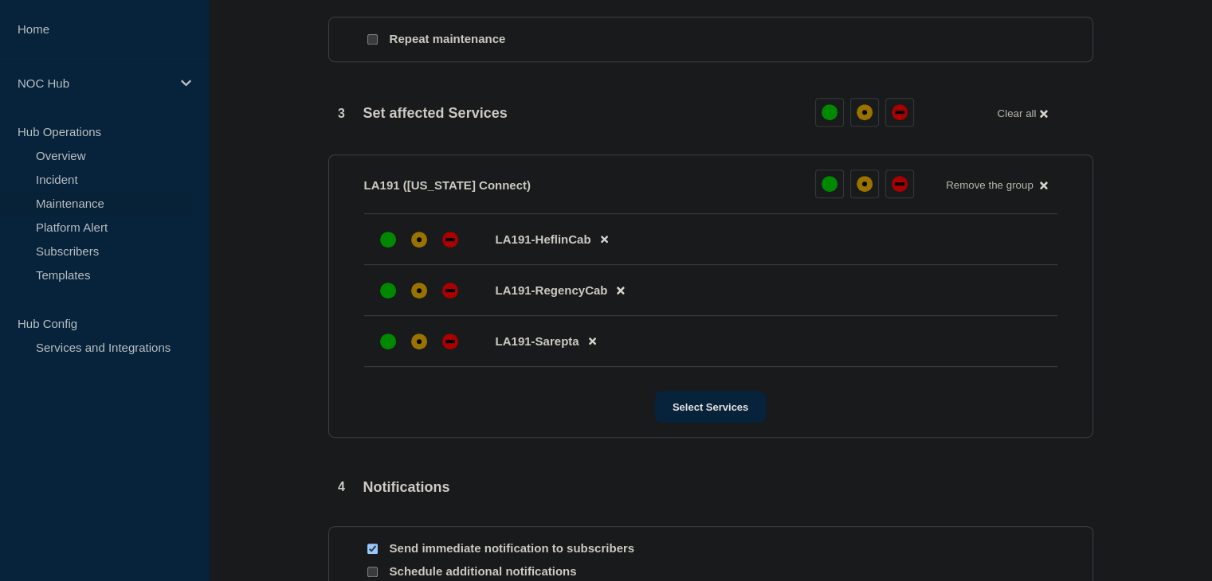
click at [408, 367] on li "LA191-Sarepta" at bounding box center [710, 341] width 693 height 51
click at [413, 356] on div at bounding box center [419, 341] width 29 height 29
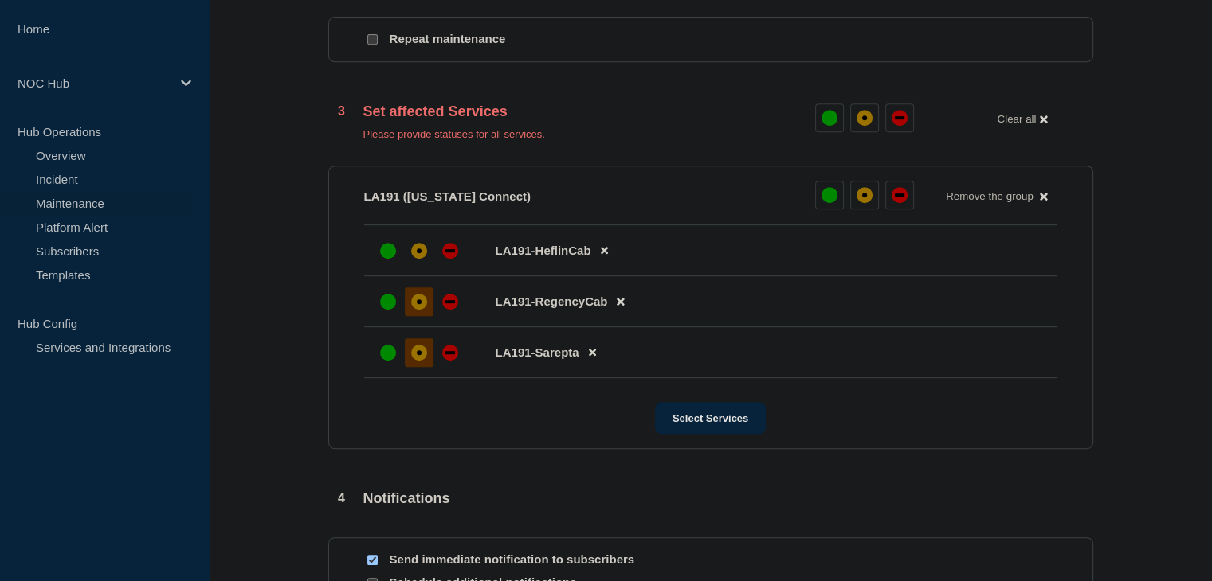
click at [413, 316] on div at bounding box center [419, 302] width 29 height 29
click at [413, 265] on div at bounding box center [419, 251] width 29 height 29
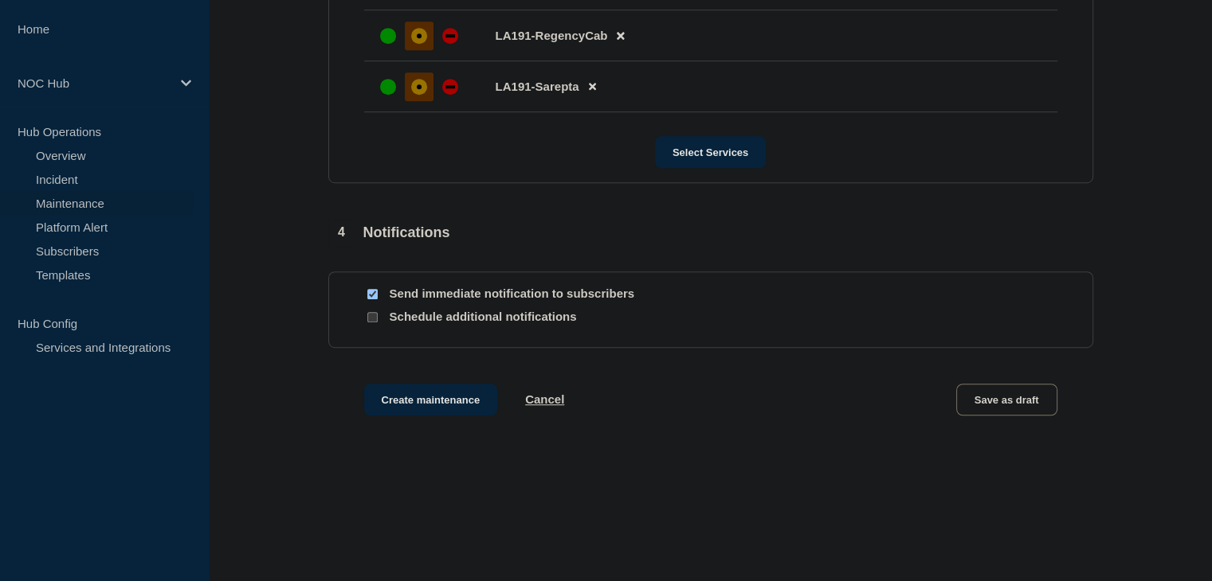
scroll to position [999, 0]
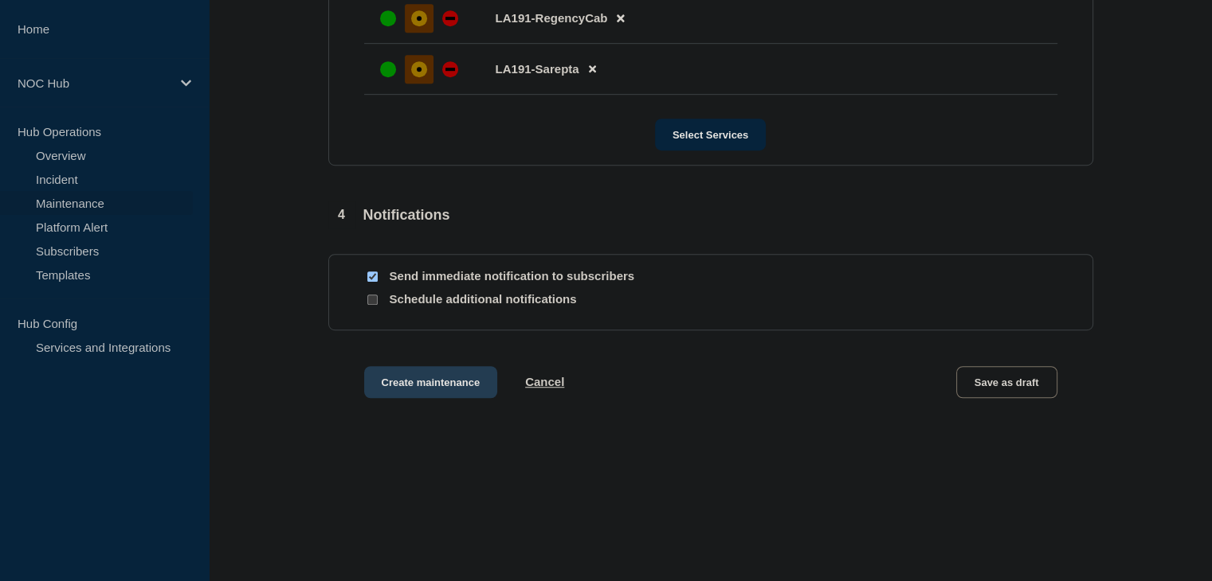
click at [424, 373] on button "Create maintenance" at bounding box center [431, 382] width 134 height 32
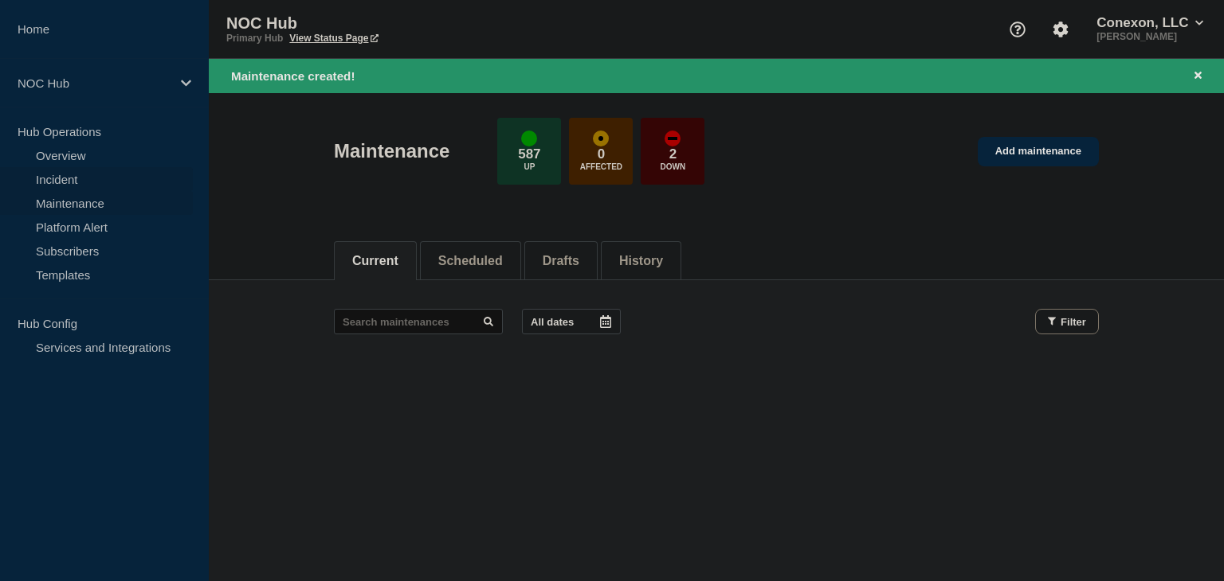
click at [61, 182] on link "Incident" at bounding box center [96, 179] width 193 height 24
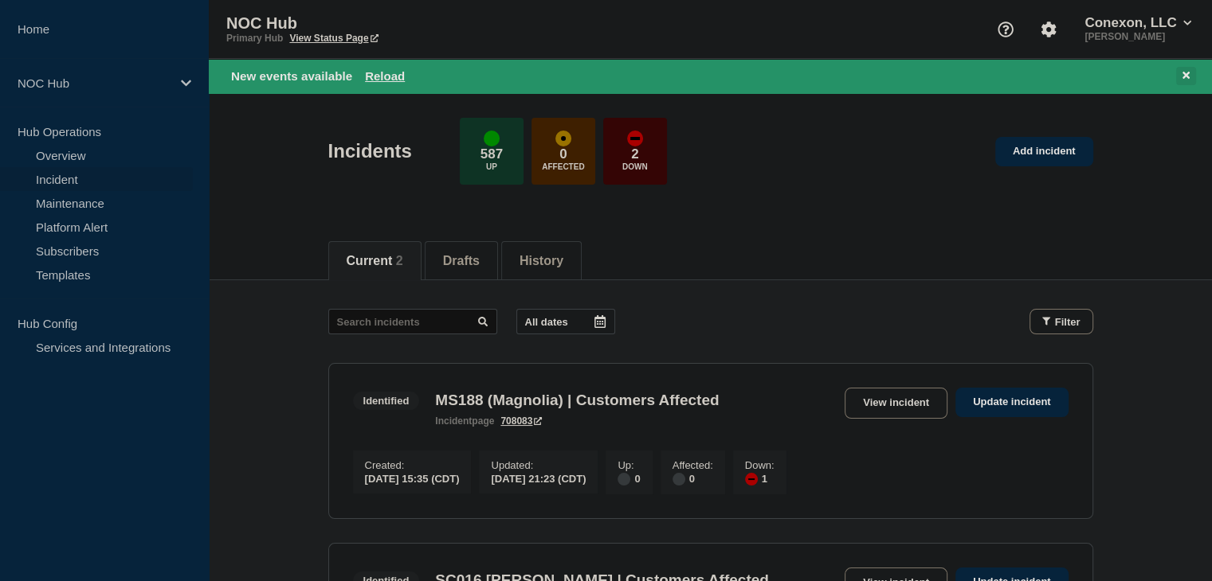
click at [1189, 75] on button at bounding box center [1186, 76] width 20 height 18
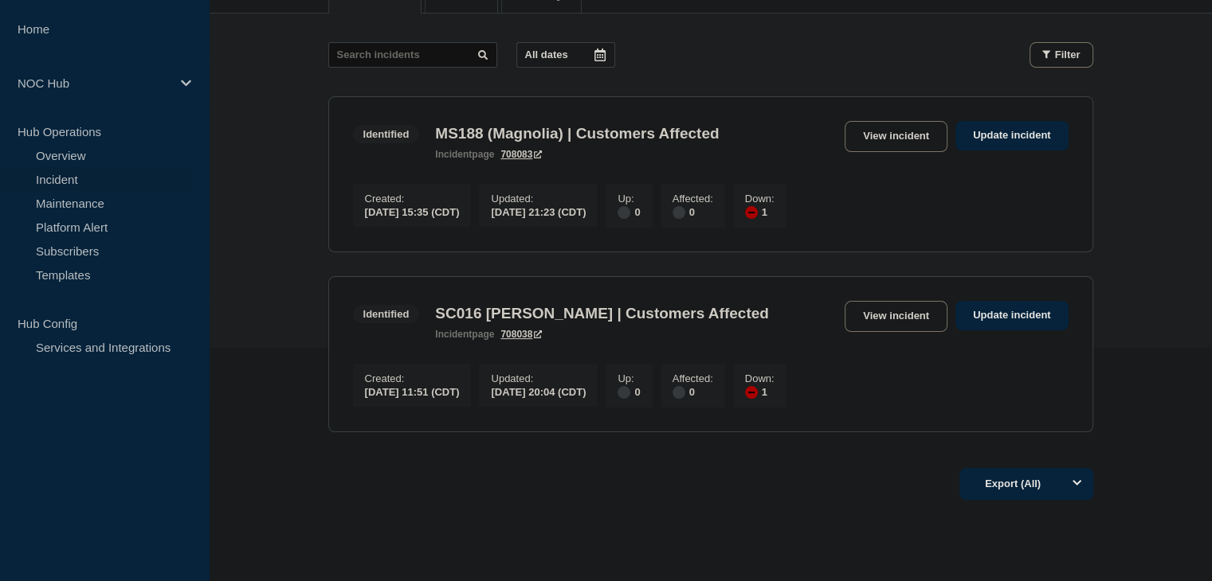
scroll to position [239, 0]
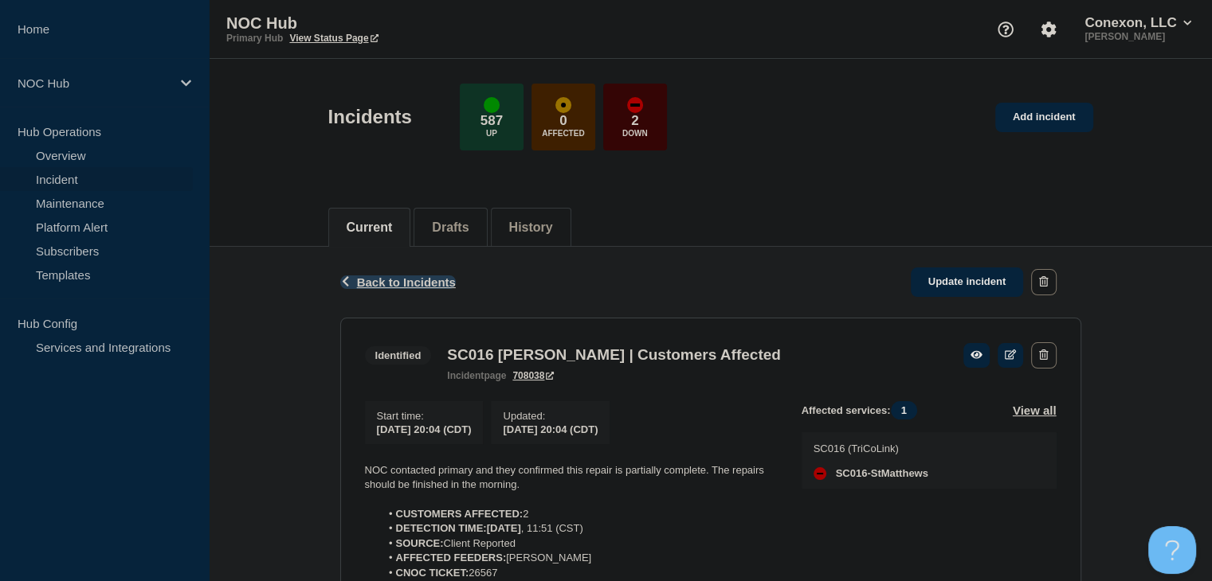
click at [401, 280] on span "Back to Incidents" at bounding box center [406, 283] width 99 height 14
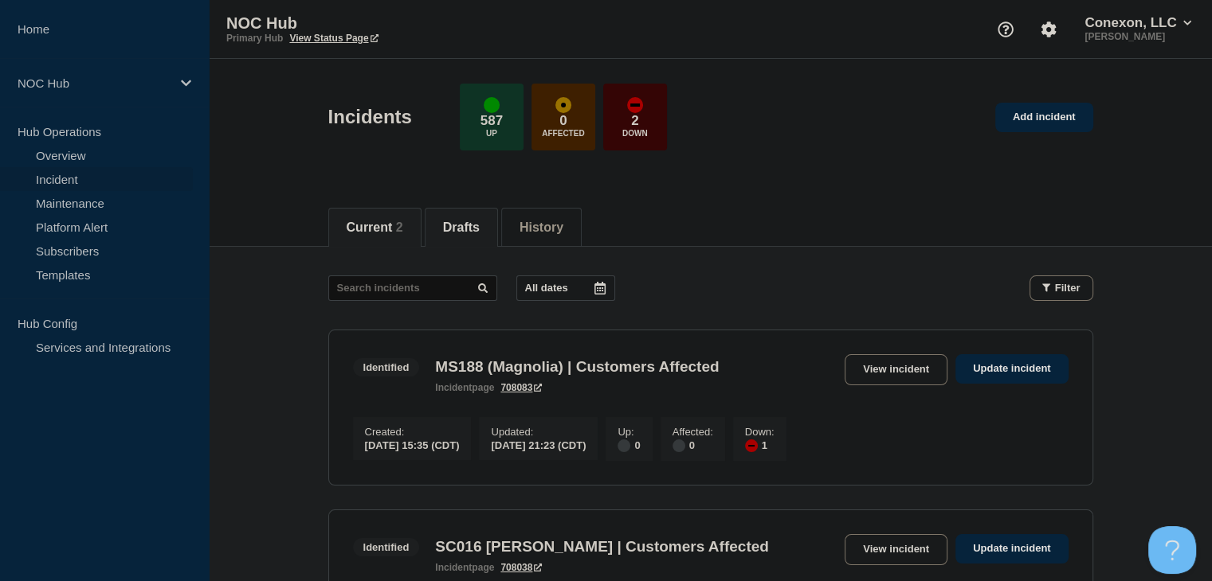
scroll to position [159, 0]
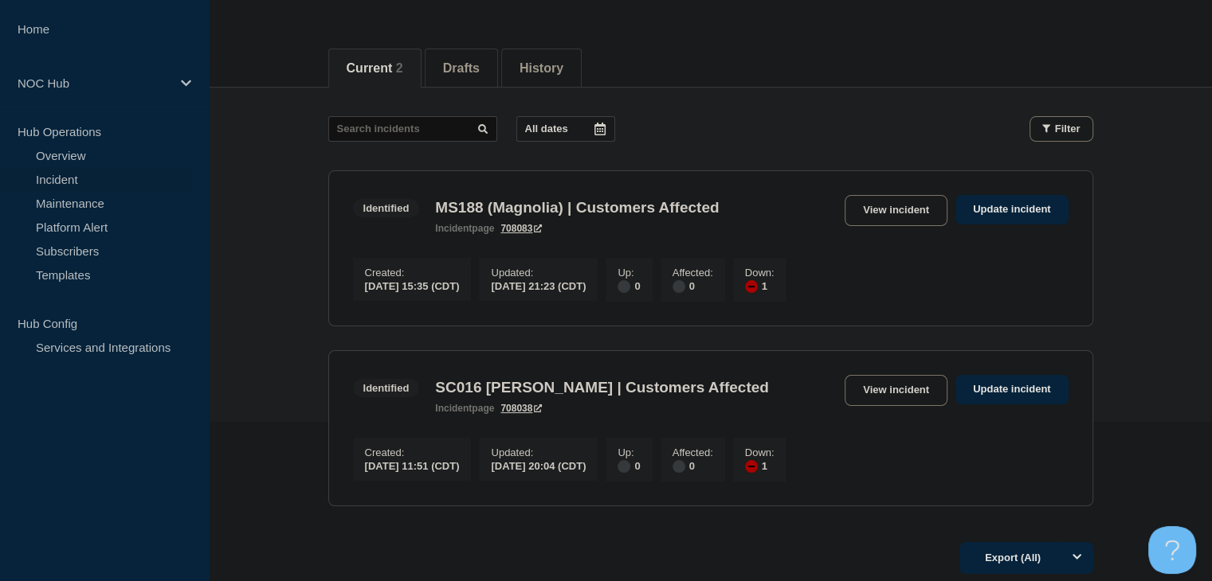
click at [891, 413] on div "Identified SC016 Matthews | Customers Affected incident page 708038 View incide…" at bounding box center [710, 394] width 715 height 39
click at [887, 400] on link "View incident" at bounding box center [895, 390] width 103 height 31
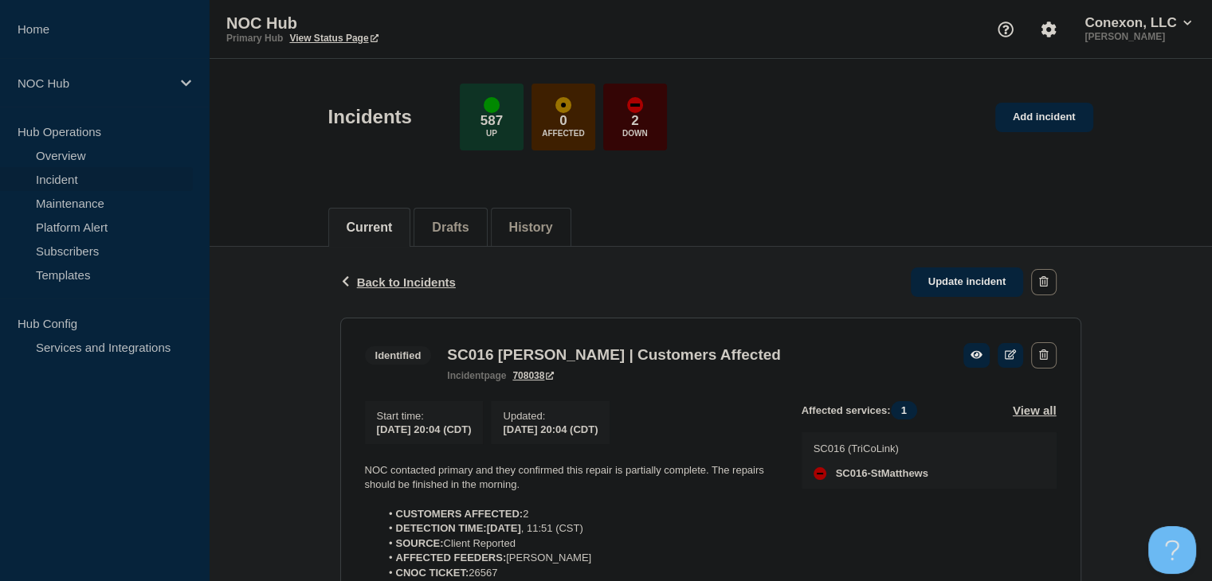
click at [92, 182] on link "Incident" at bounding box center [96, 179] width 193 height 24
